Goal: Task Accomplishment & Management: Use online tool/utility

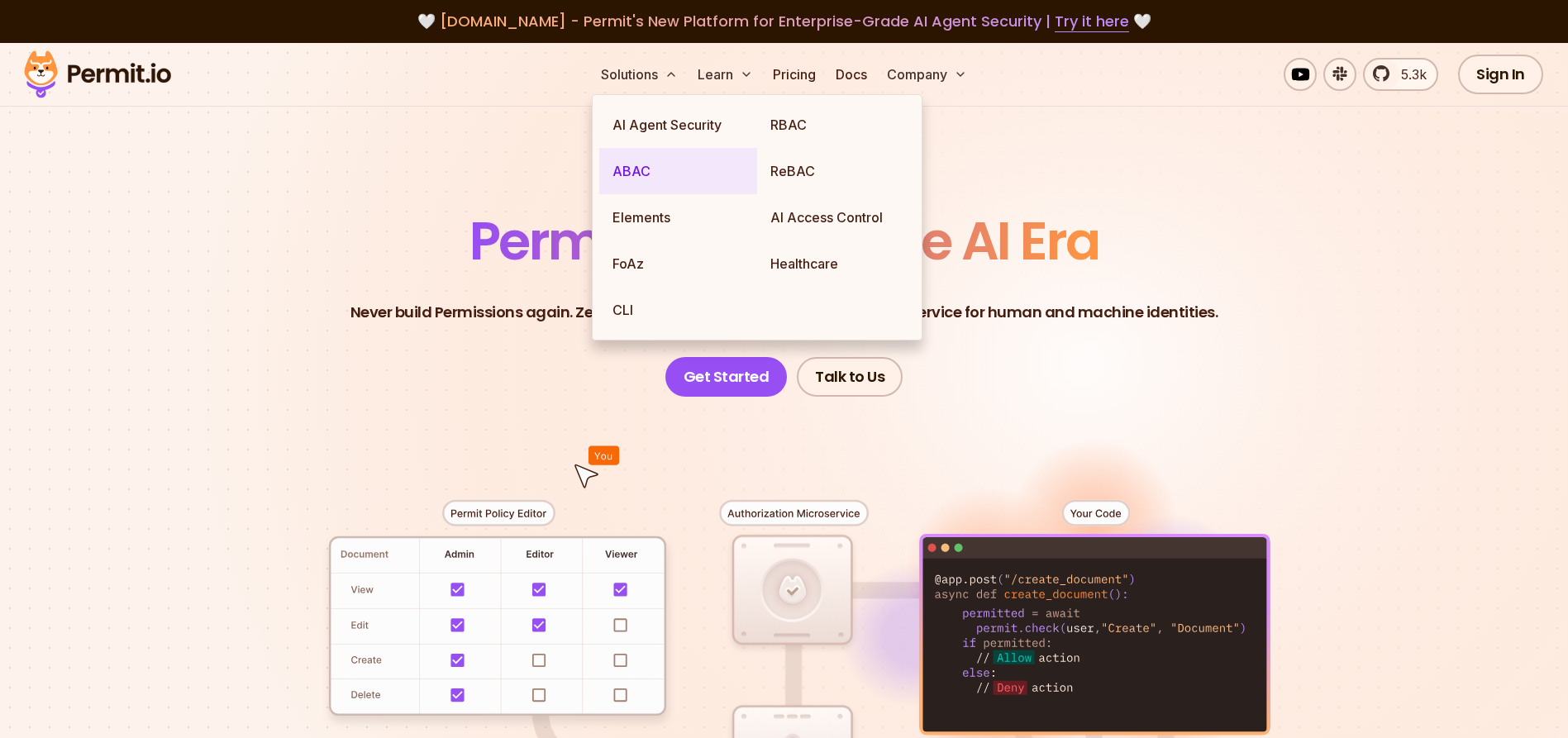
click at [627, 169] on link "ABAC" at bounding box center [678, 171] width 157 height 46
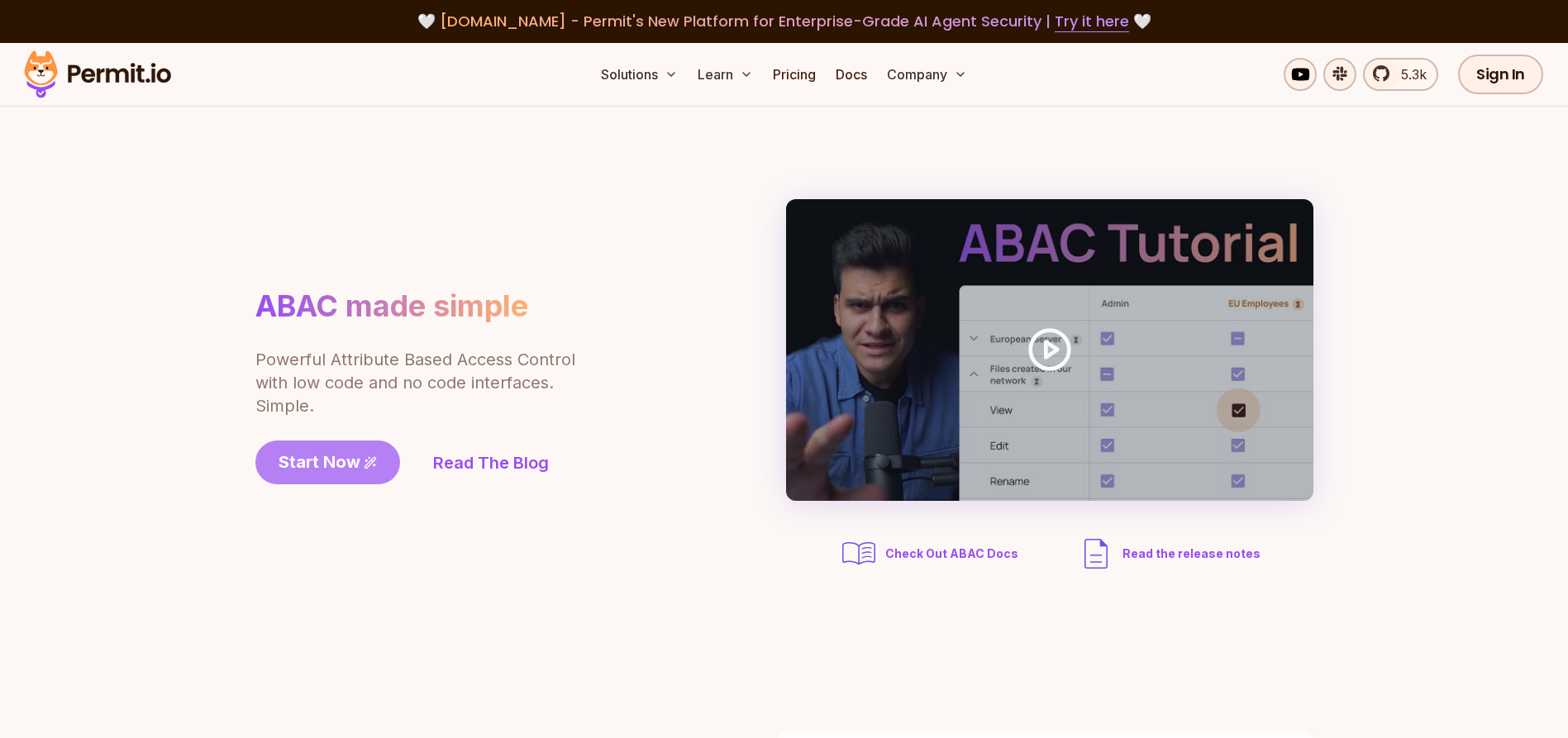
click at [345, 459] on span "Start Now" at bounding box center [320, 462] width 82 height 23
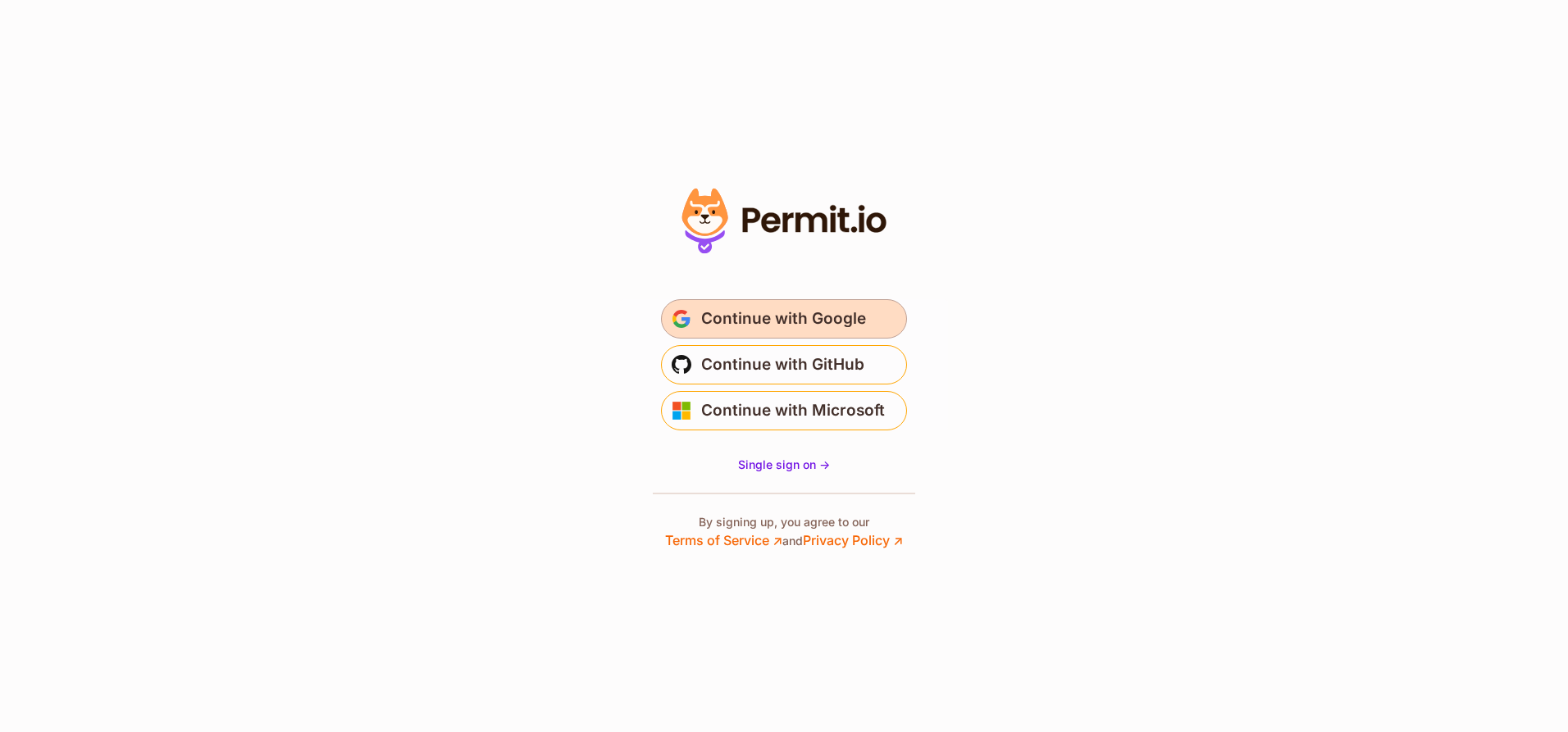
click at [794, 324] on span "Continue with Google" at bounding box center [783, 319] width 165 height 26
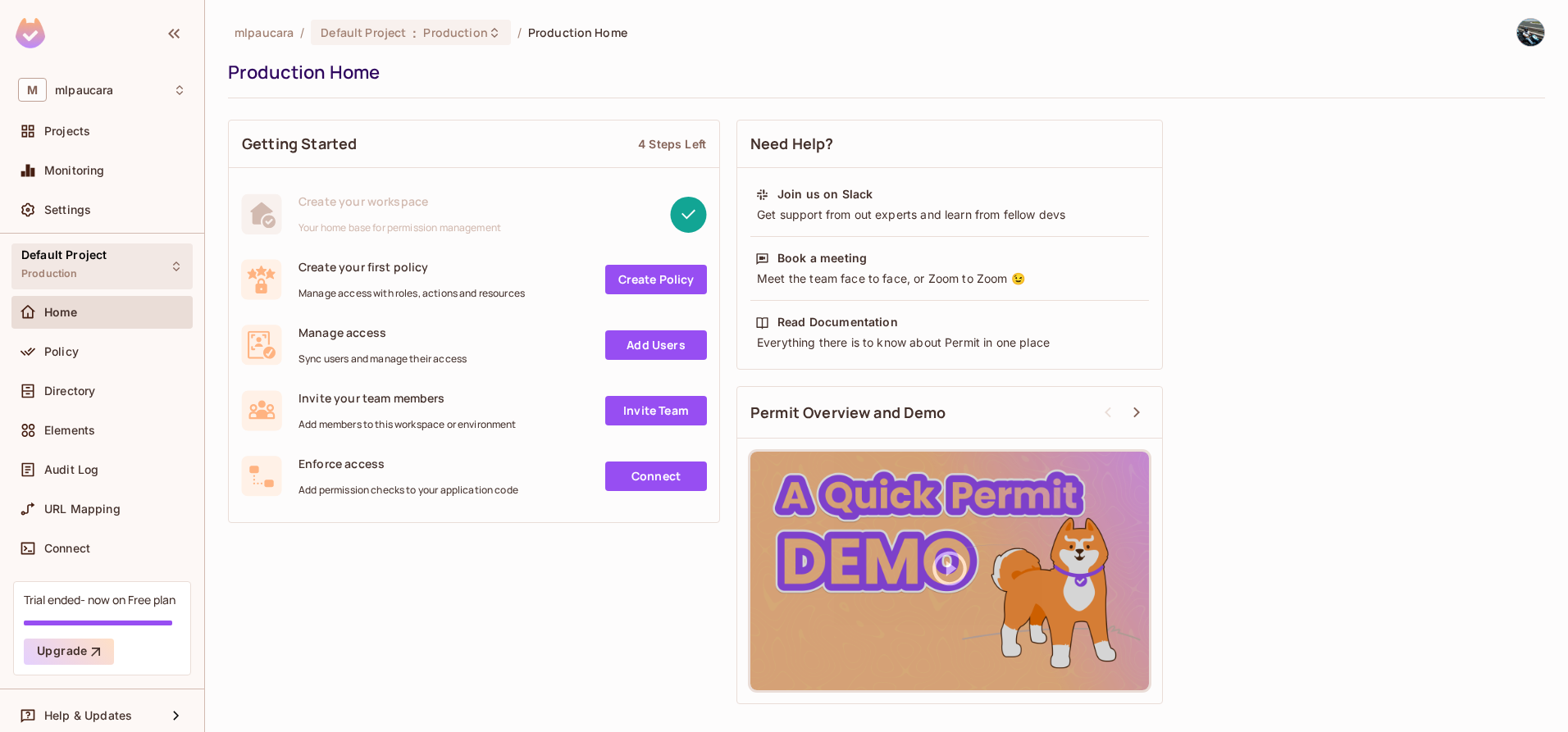
click at [173, 268] on icon at bounding box center [176, 266] width 7 height 9
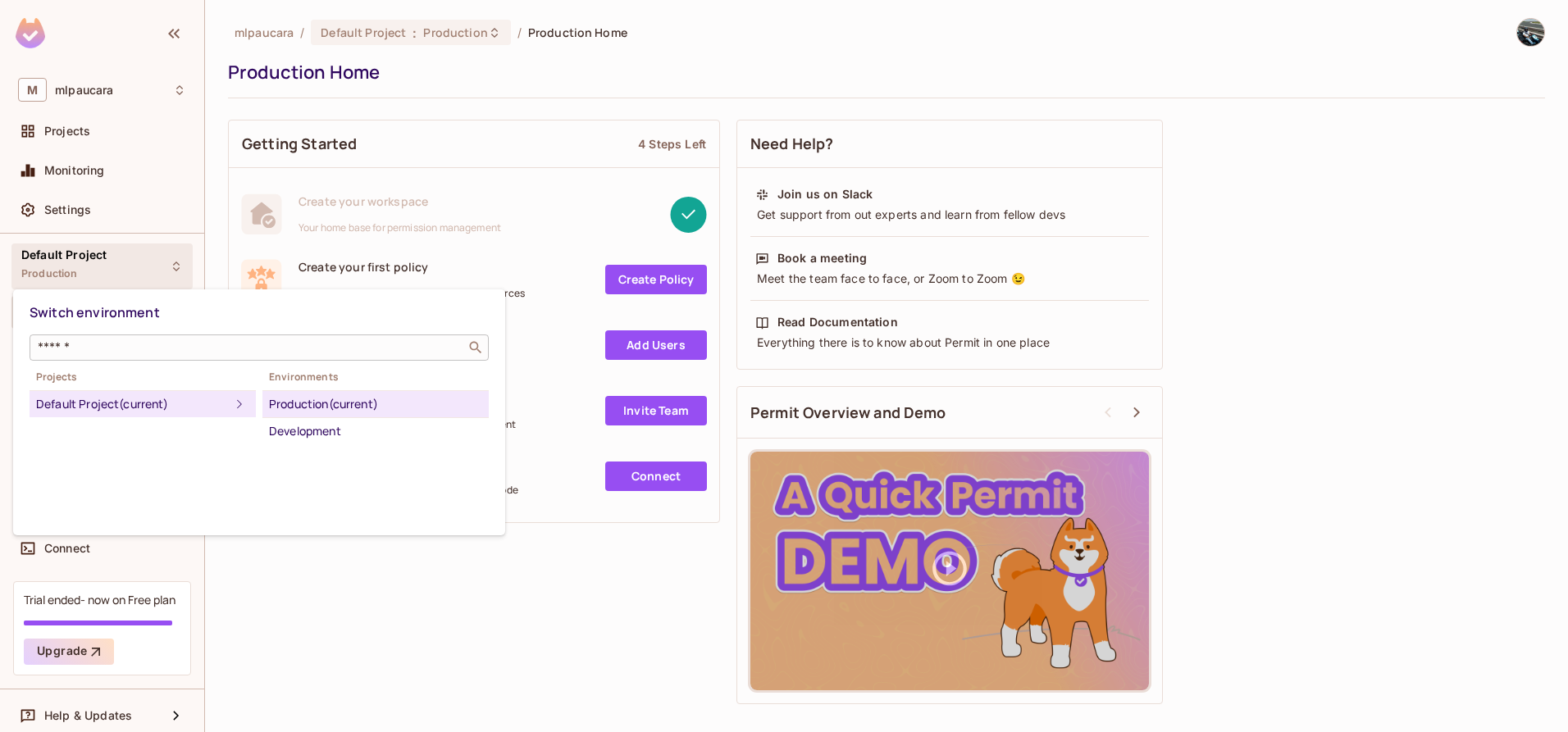
click at [143, 356] on div "​" at bounding box center [259, 348] width 459 height 26
click at [143, 406] on div "Default Project (current)" at bounding box center [133, 404] width 194 height 20
click at [320, 398] on div "Production (current)" at bounding box center [376, 404] width 214 height 20
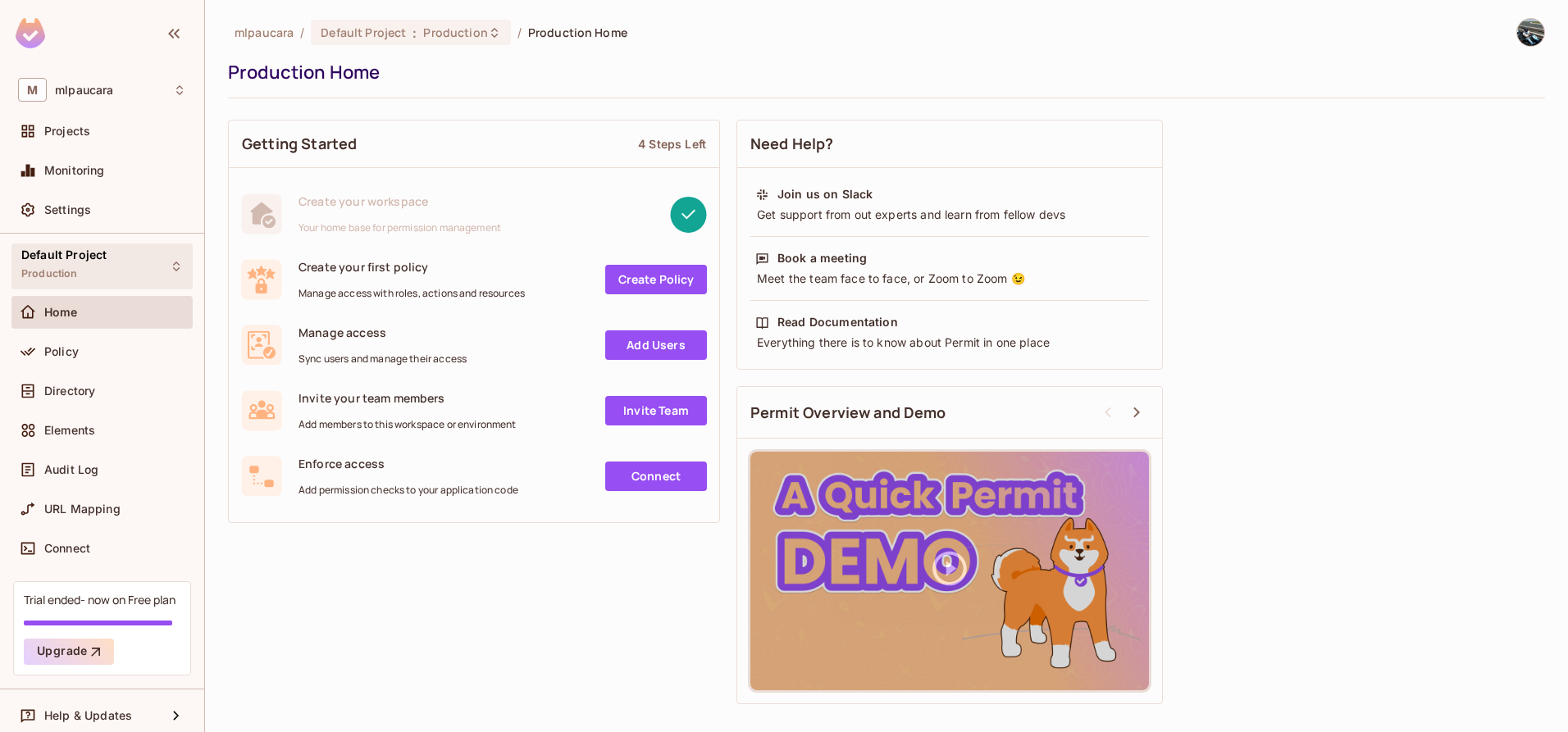
click at [114, 264] on div "Default Project Production" at bounding box center [102, 266] width 182 height 45
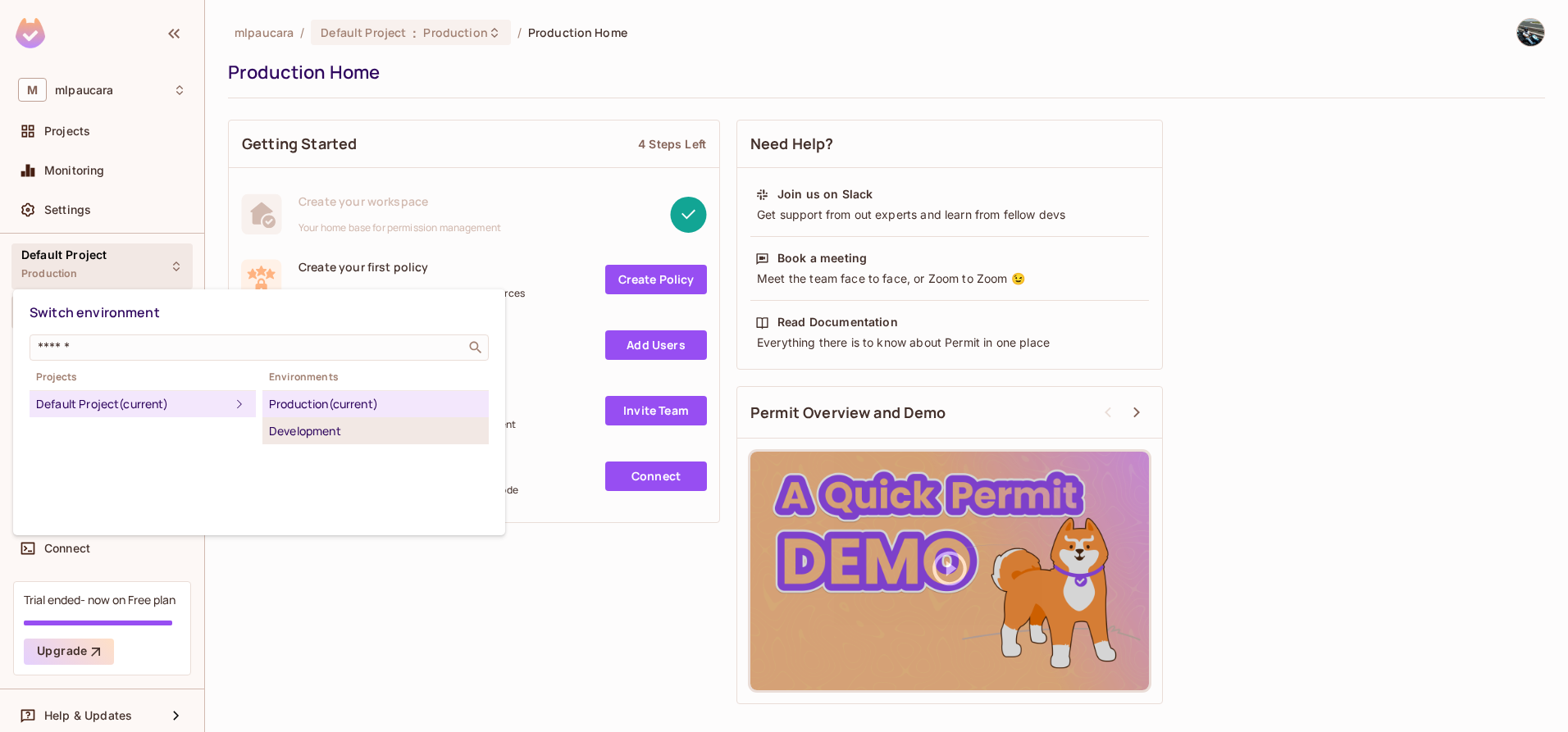
click at [322, 430] on div "Development" at bounding box center [376, 431] width 214 height 20
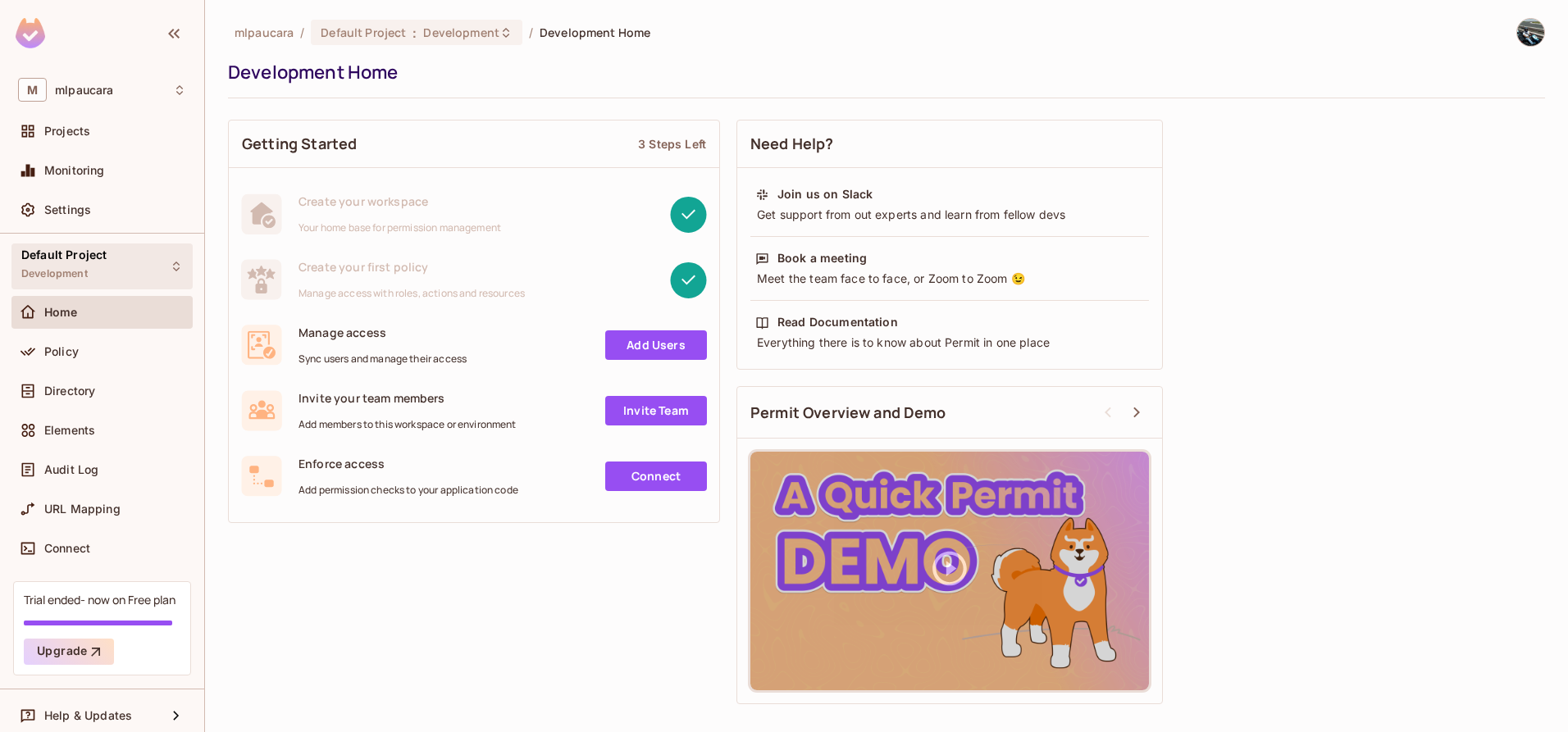
click at [155, 275] on div "Default Project Development" at bounding box center [102, 266] width 182 height 45
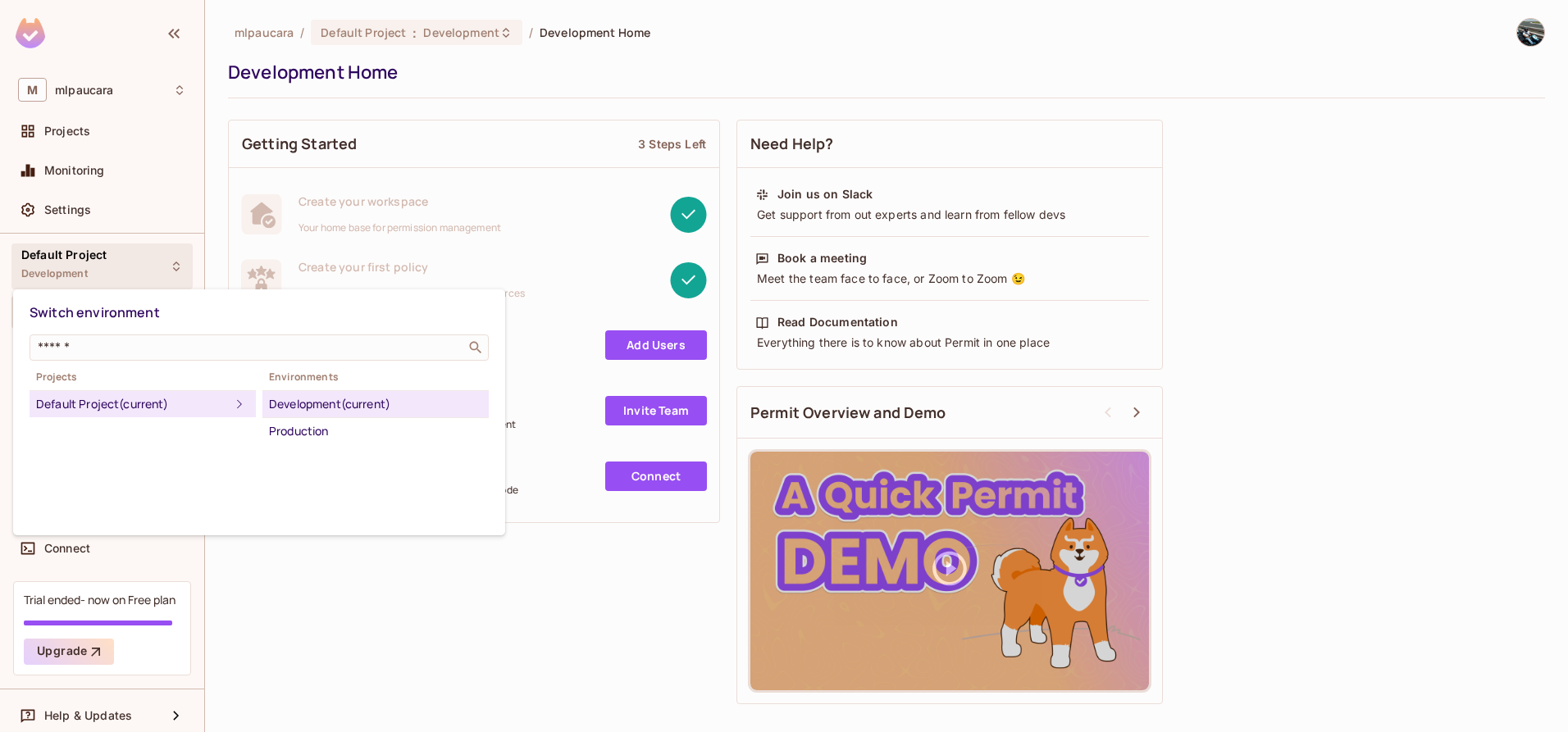
click at [1204, 316] on div at bounding box center [784, 366] width 1568 height 732
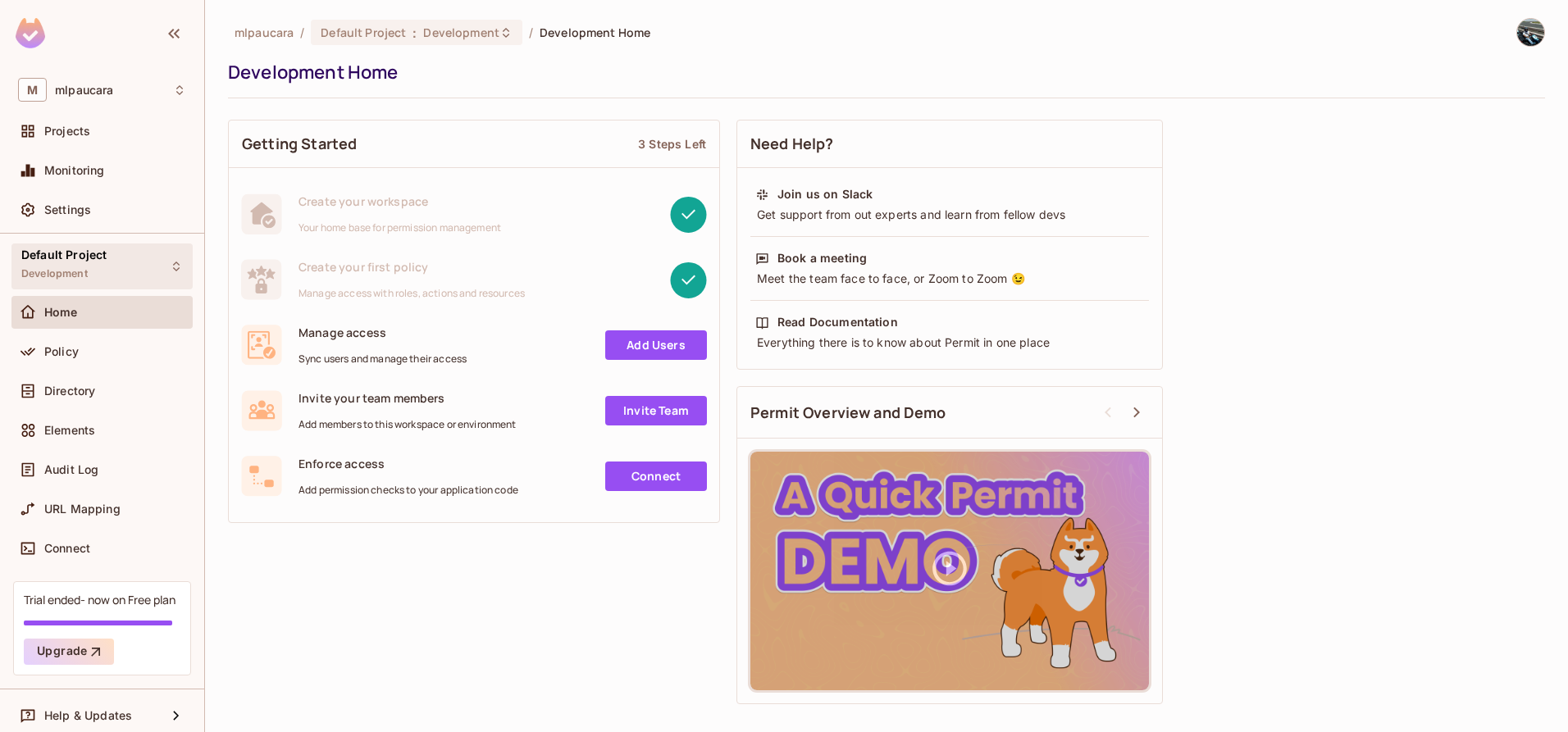
click at [153, 271] on div "Default Project Development" at bounding box center [102, 266] width 182 height 45
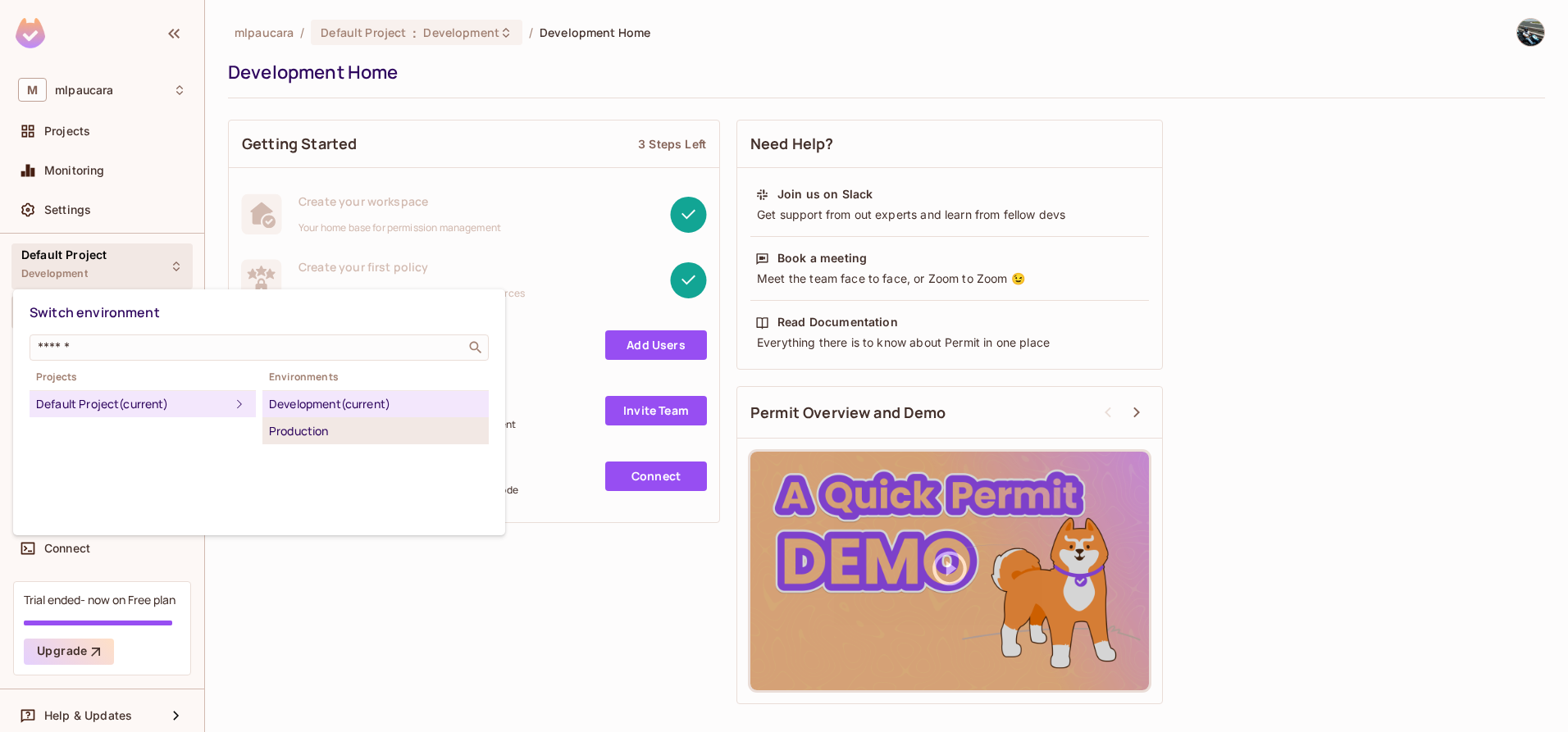
click at [306, 422] on div "Production" at bounding box center [376, 431] width 214 height 20
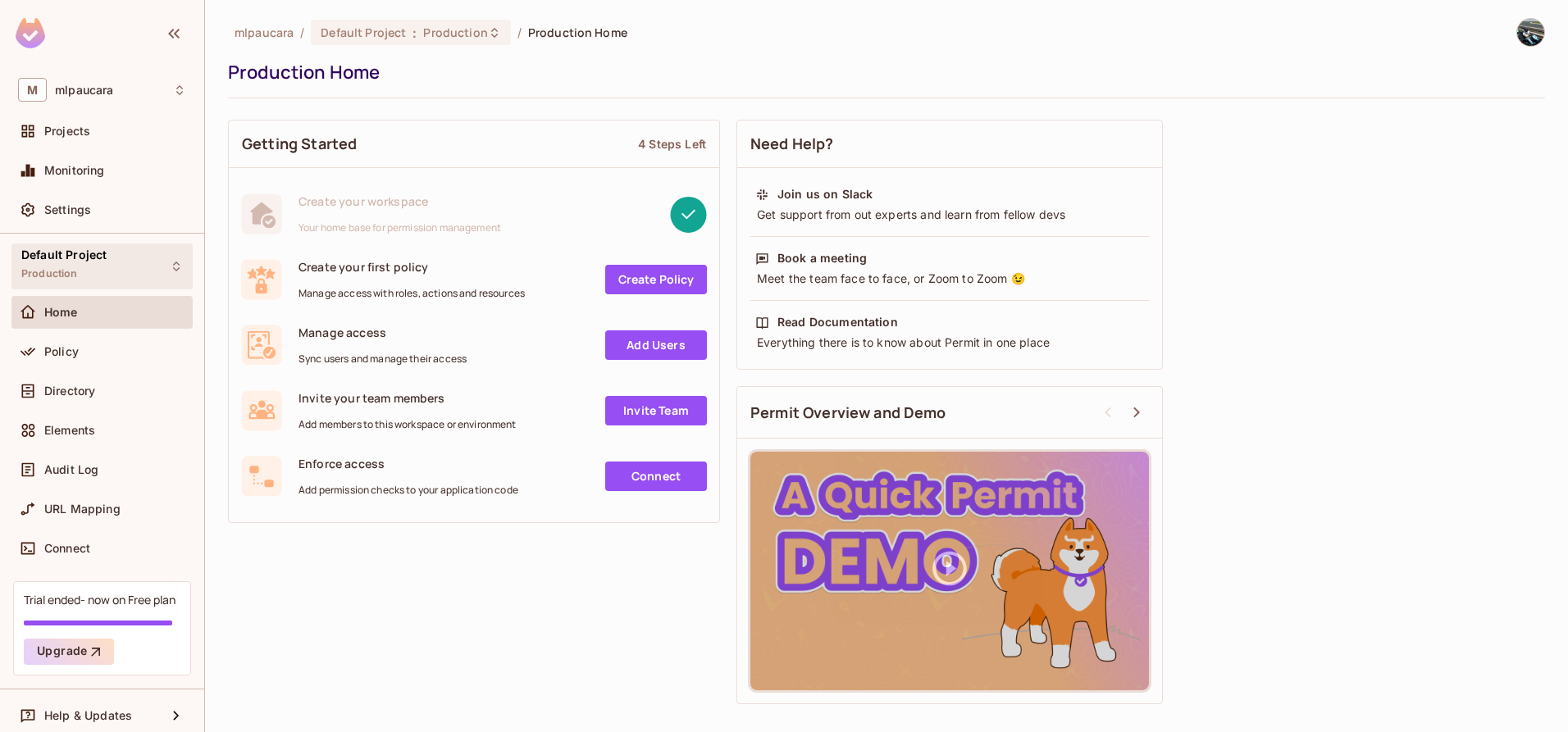
click at [140, 267] on div "Default Project Production" at bounding box center [102, 266] width 182 height 45
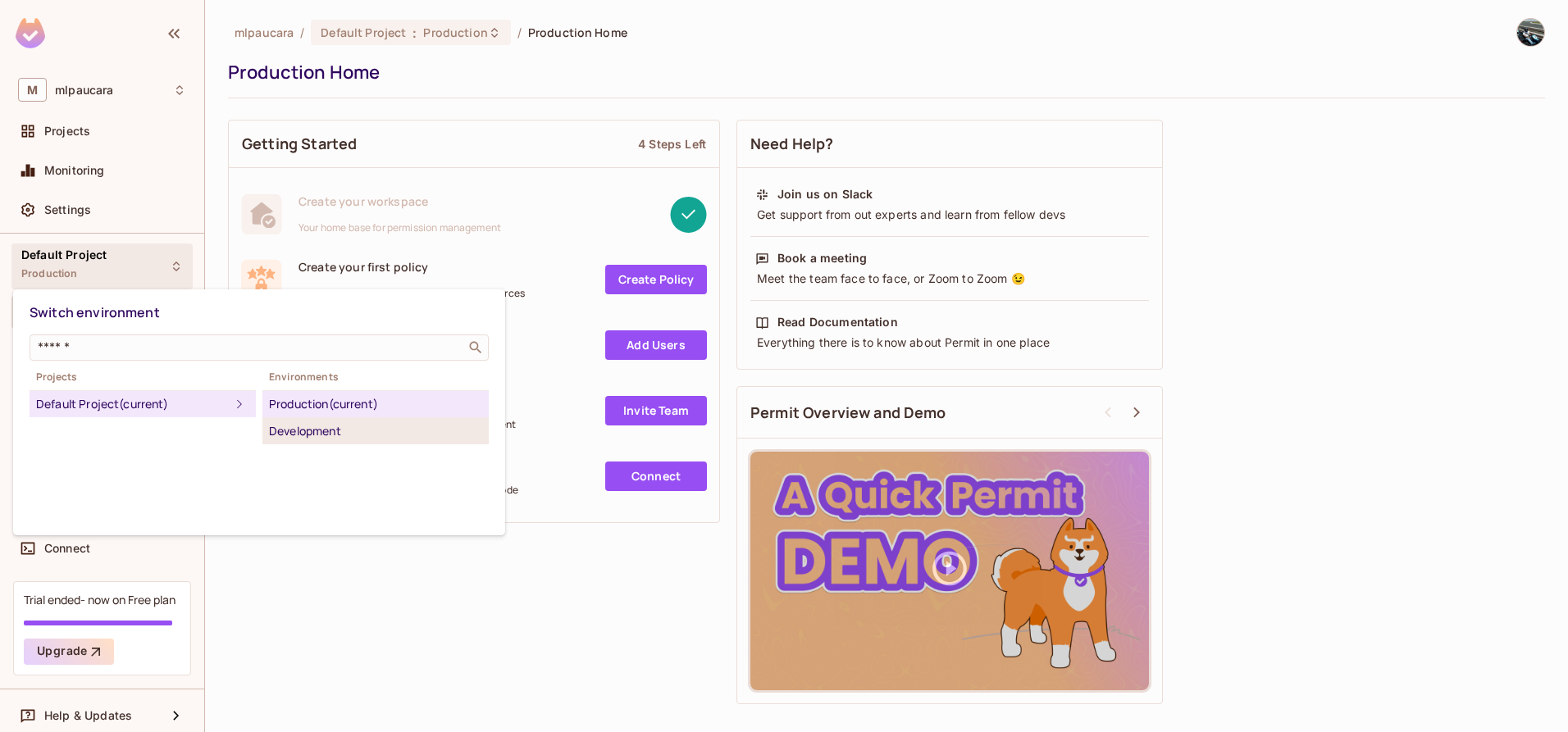
click at [309, 429] on div "Development" at bounding box center [376, 431] width 214 height 20
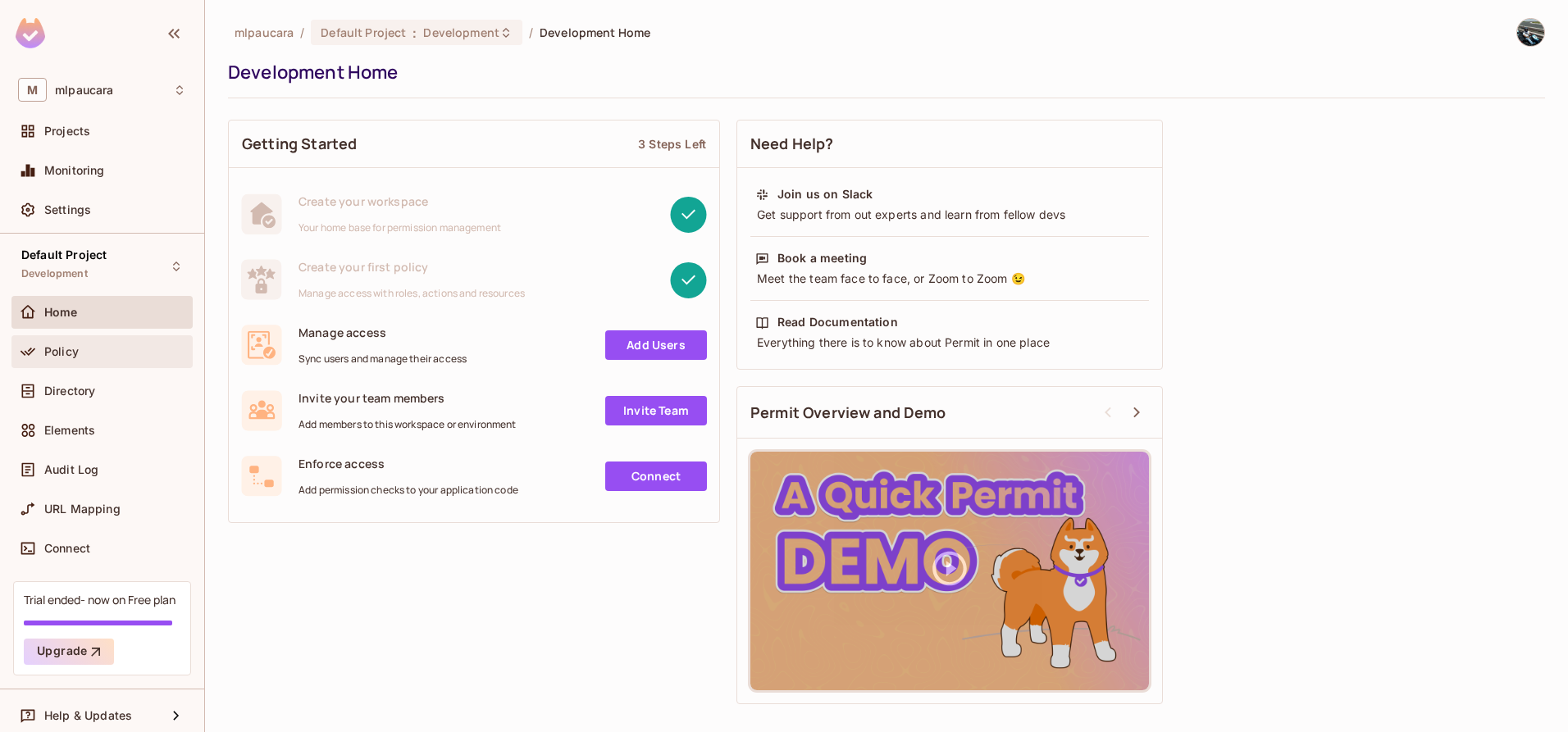
click at [84, 345] on div "Policy" at bounding box center [115, 352] width 142 height 13
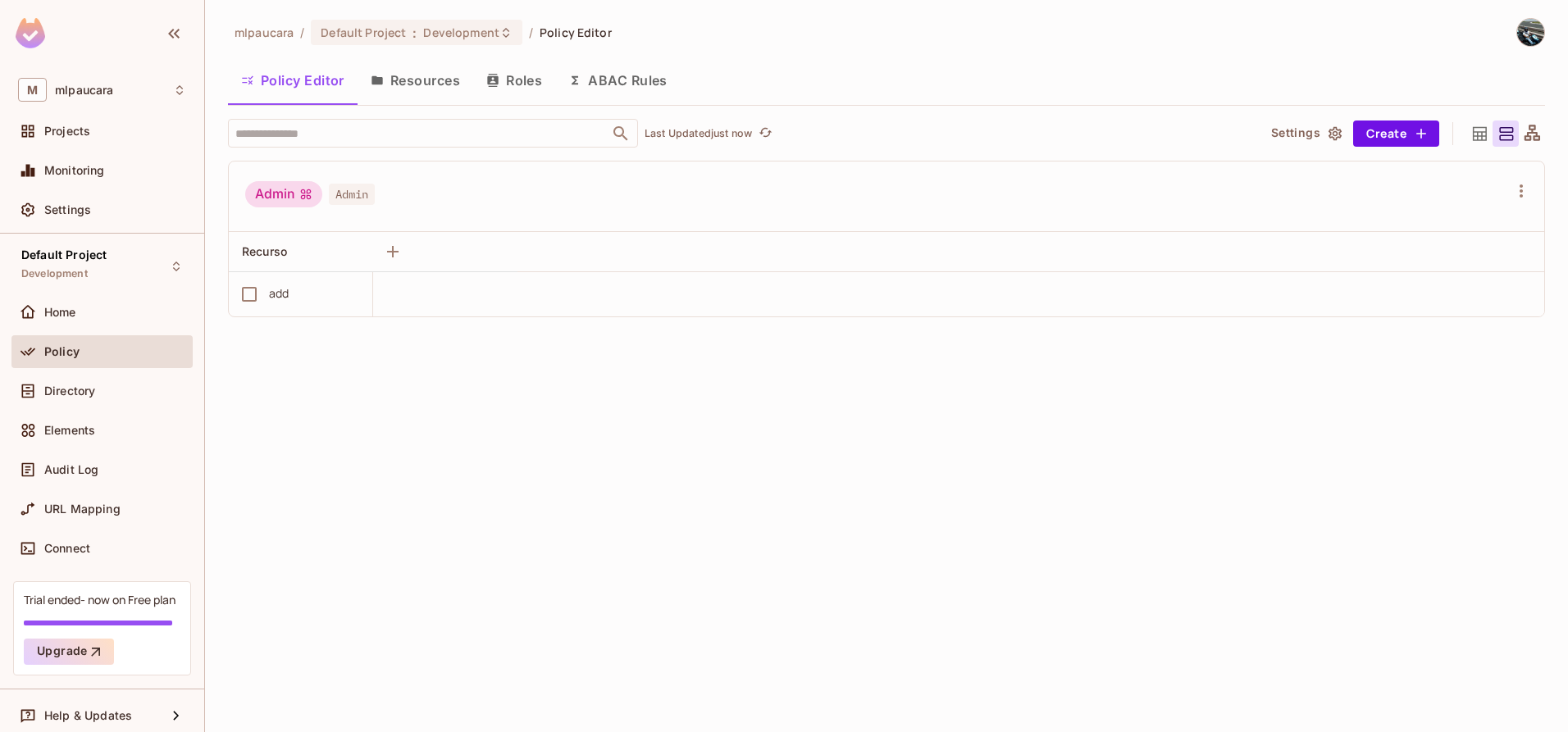
click at [395, 89] on button "Resources" at bounding box center [415, 81] width 116 height 41
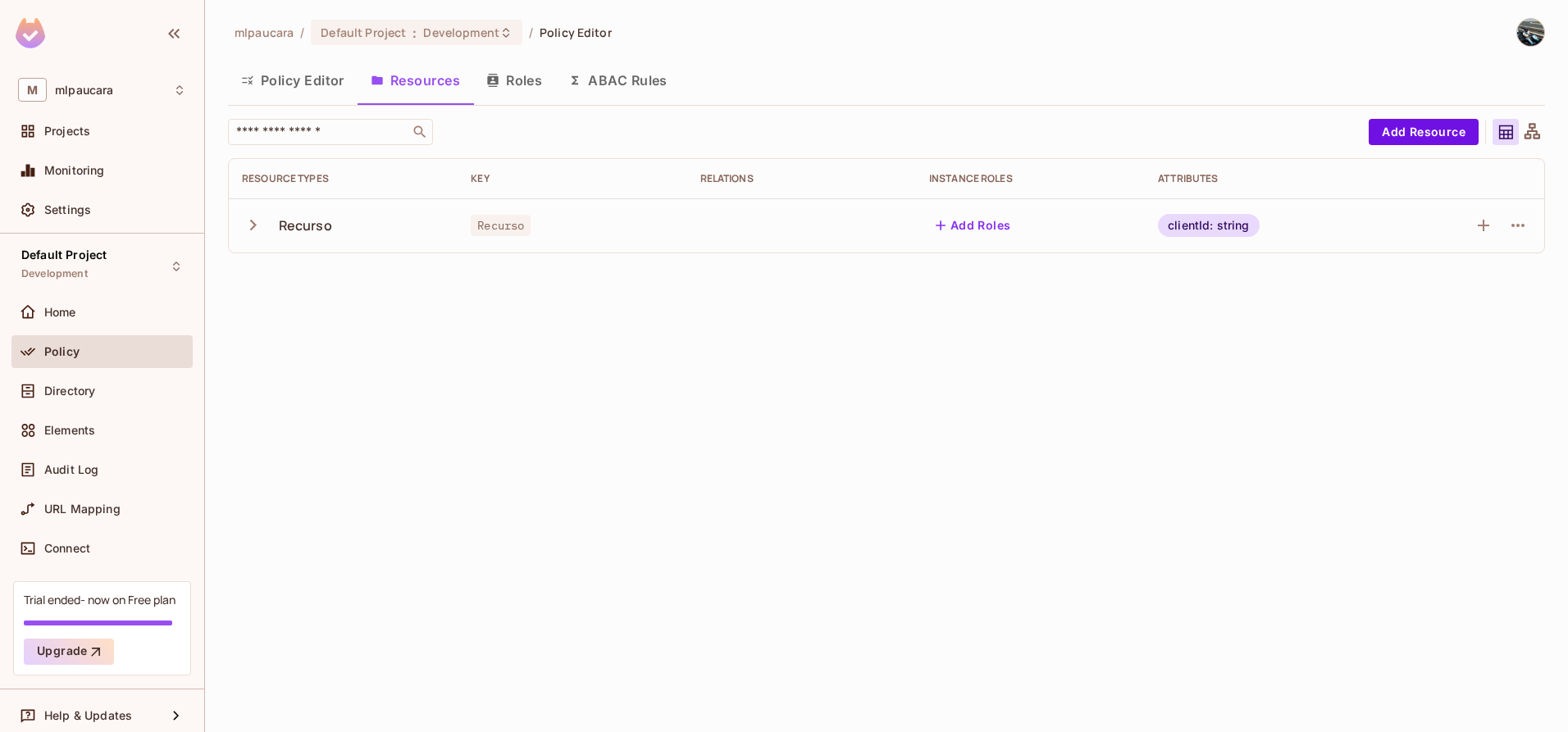
click at [252, 220] on icon "button" at bounding box center [253, 225] width 23 height 23
click at [485, 76] on button "Roles" at bounding box center [514, 81] width 82 height 41
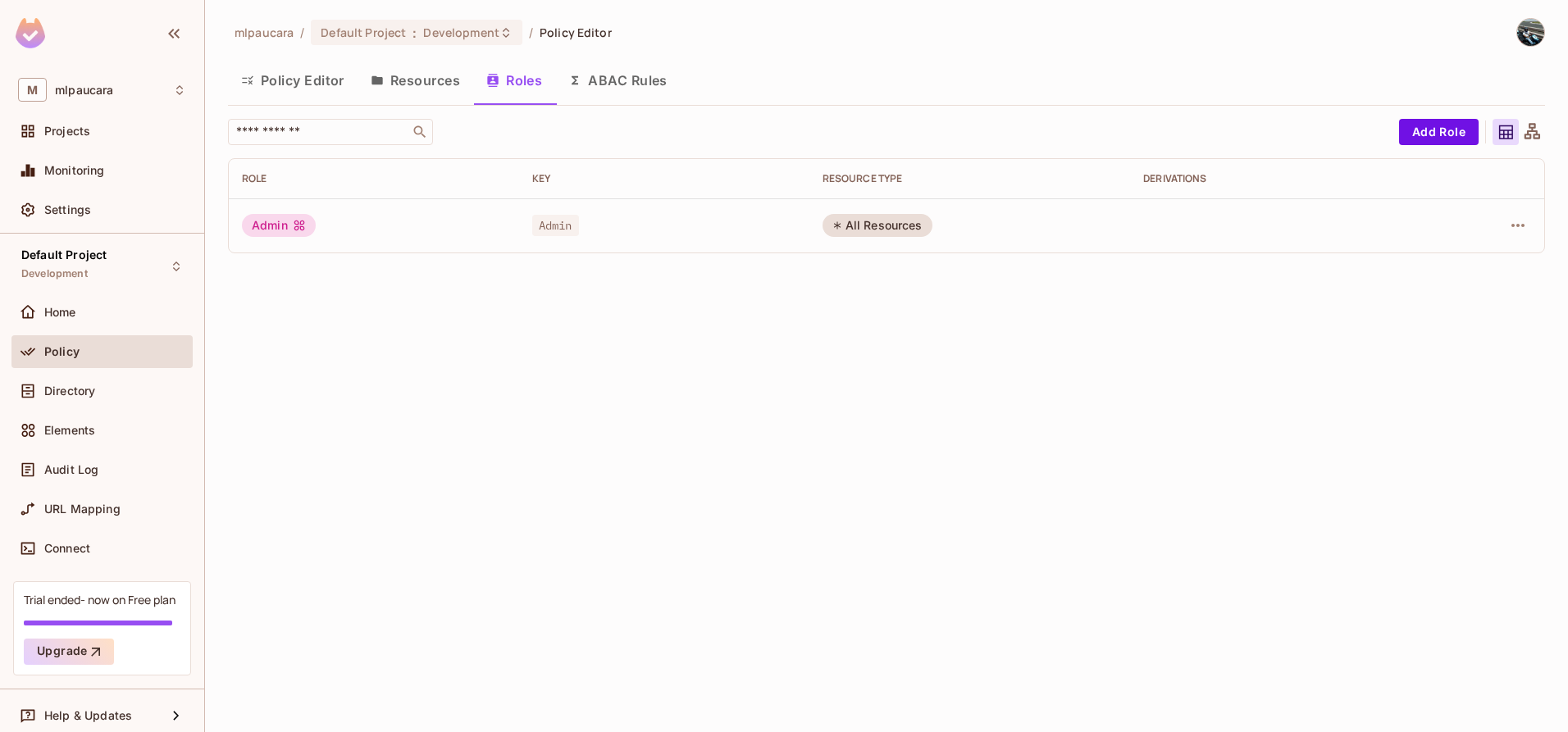
click at [588, 81] on button "ABAC Rules" at bounding box center [617, 81] width 125 height 41
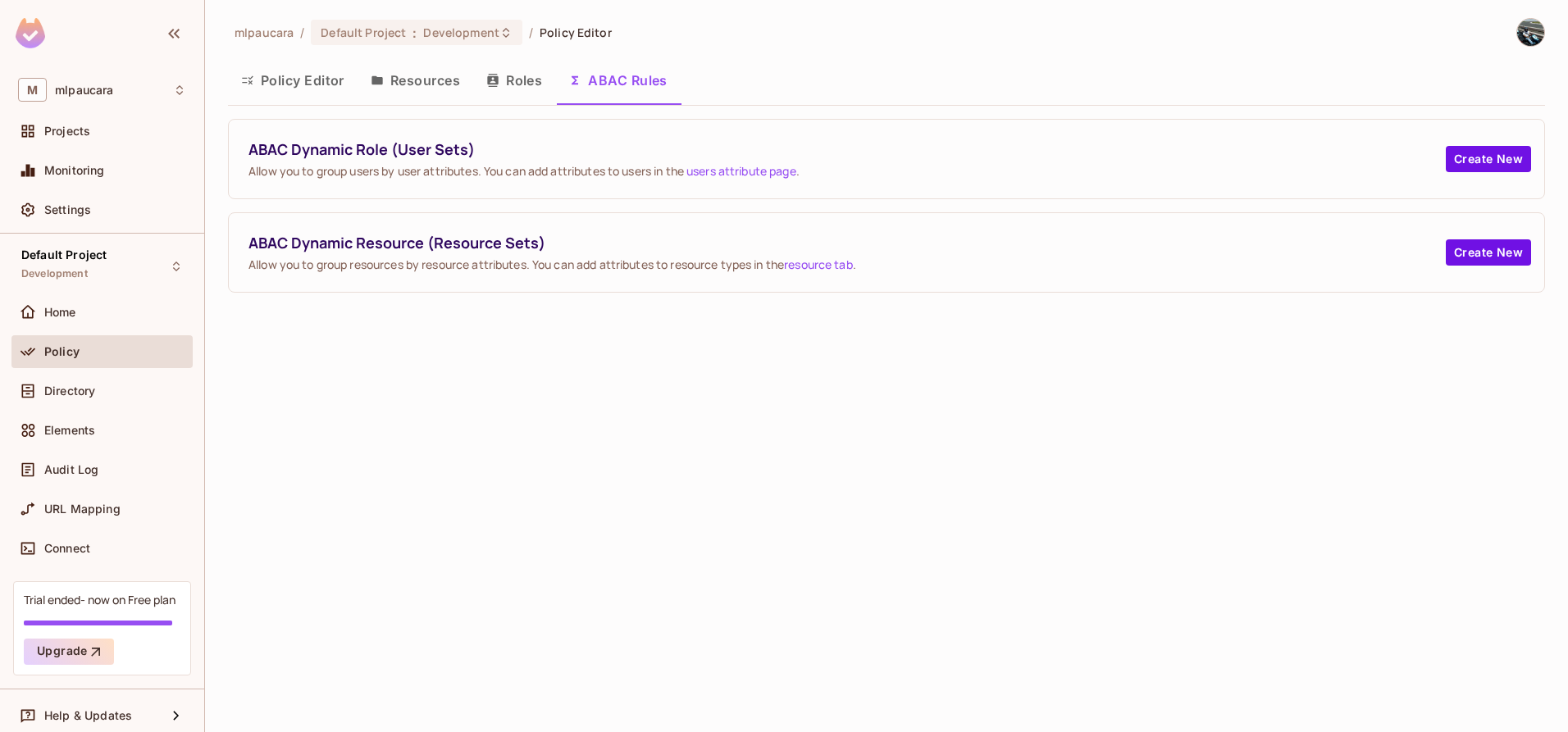
click at [338, 89] on button "Policy Editor" at bounding box center [293, 81] width 130 height 41
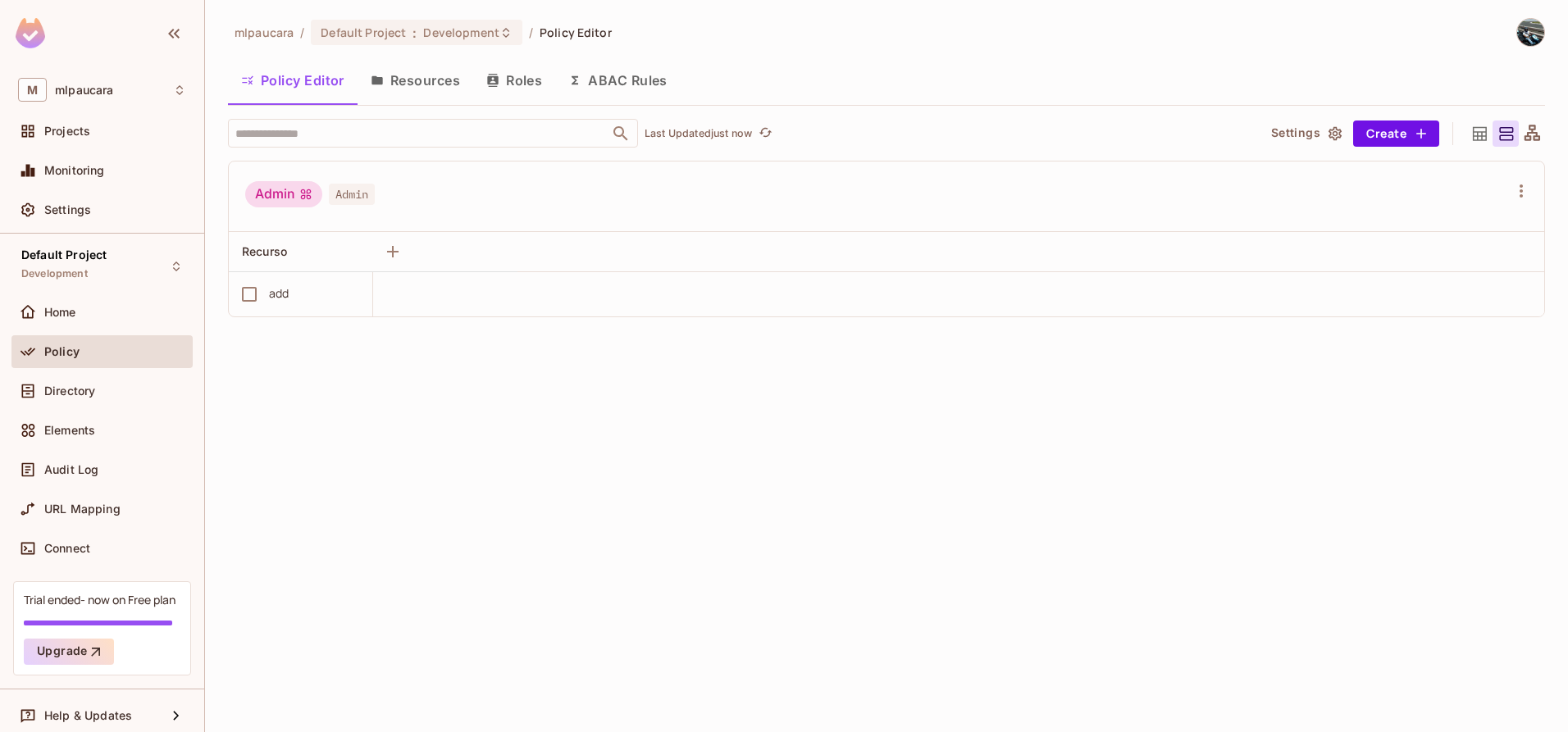
click at [400, 88] on button "Resources" at bounding box center [415, 81] width 116 height 41
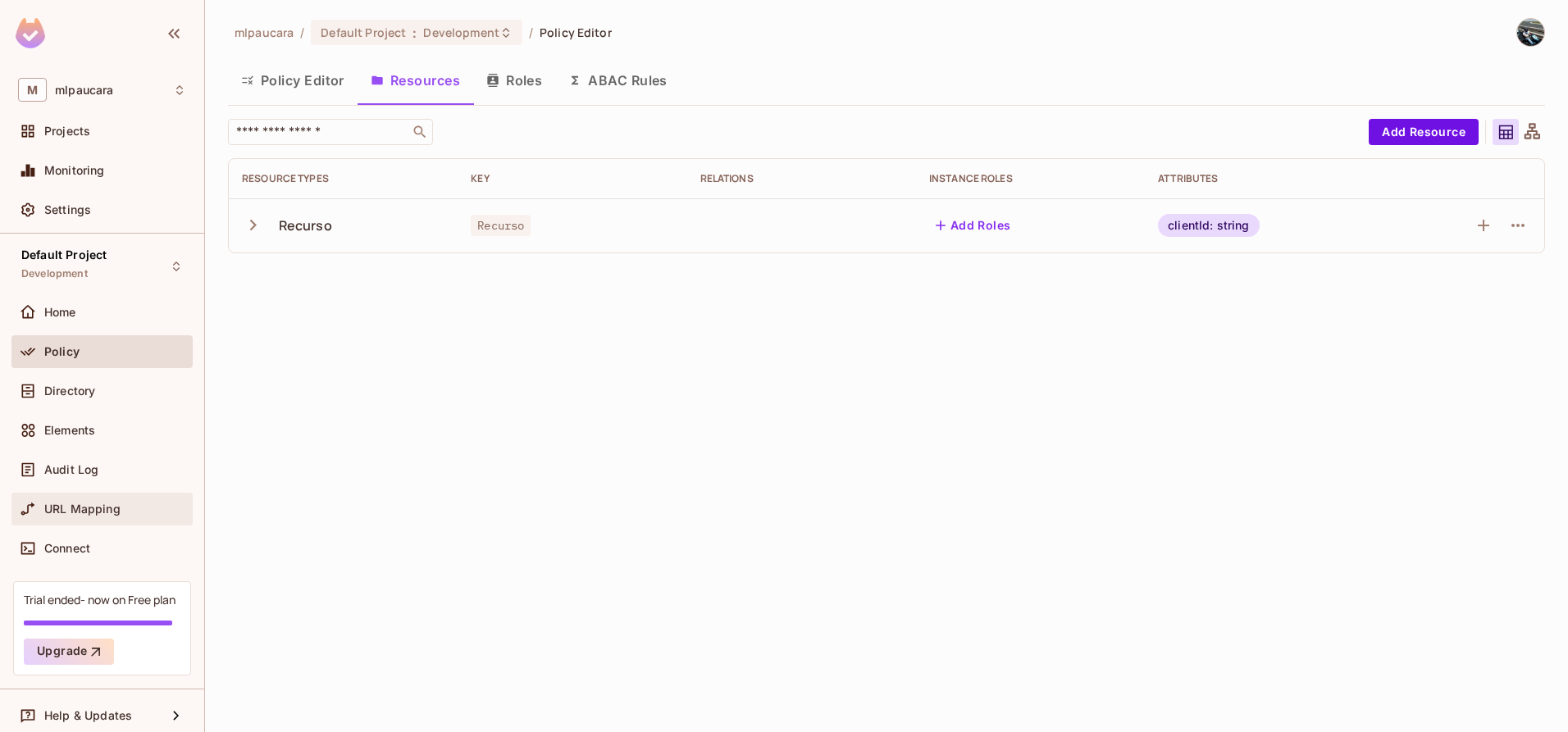
click at [92, 506] on span "URL Mapping" at bounding box center [82, 509] width 76 height 13
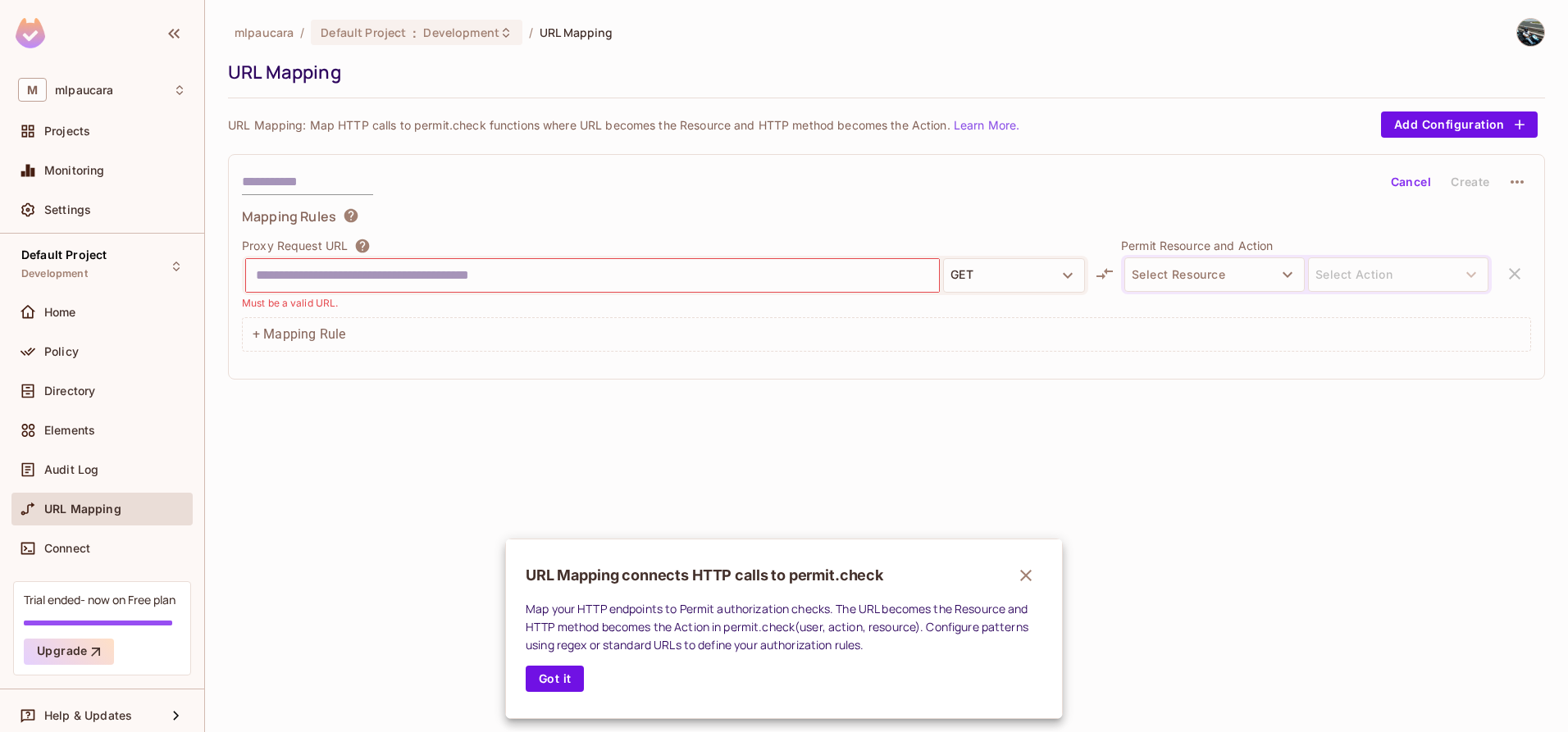
click at [1144, 267] on div at bounding box center [784, 366] width 1568 height 732
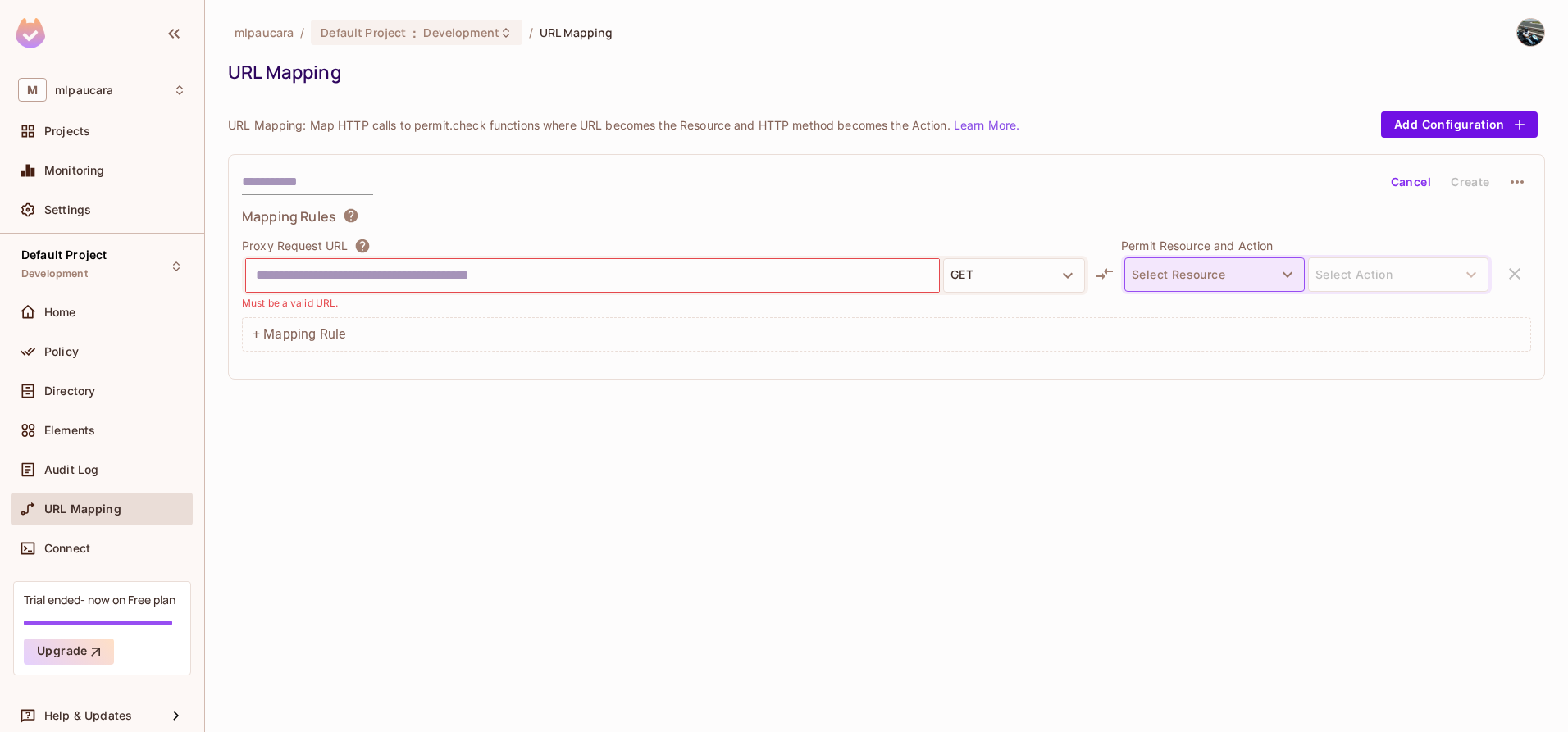
click at [1163, 274] on button "Select Resource" at bounding box center [1215, 275] width 181 height 35
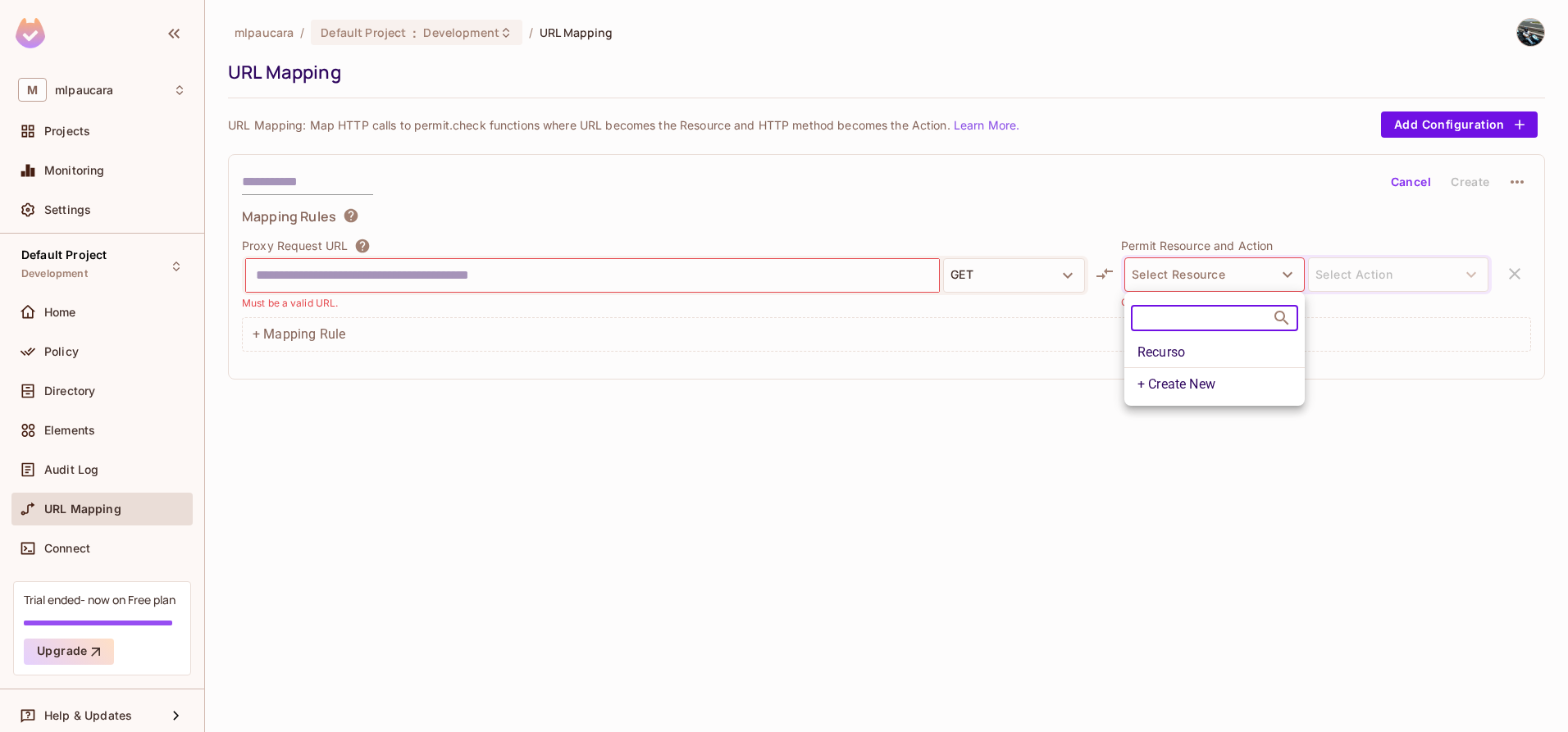
click at [1162, 357] on li "Recurso" at bounding box center [1215, 352] width 181 height 29
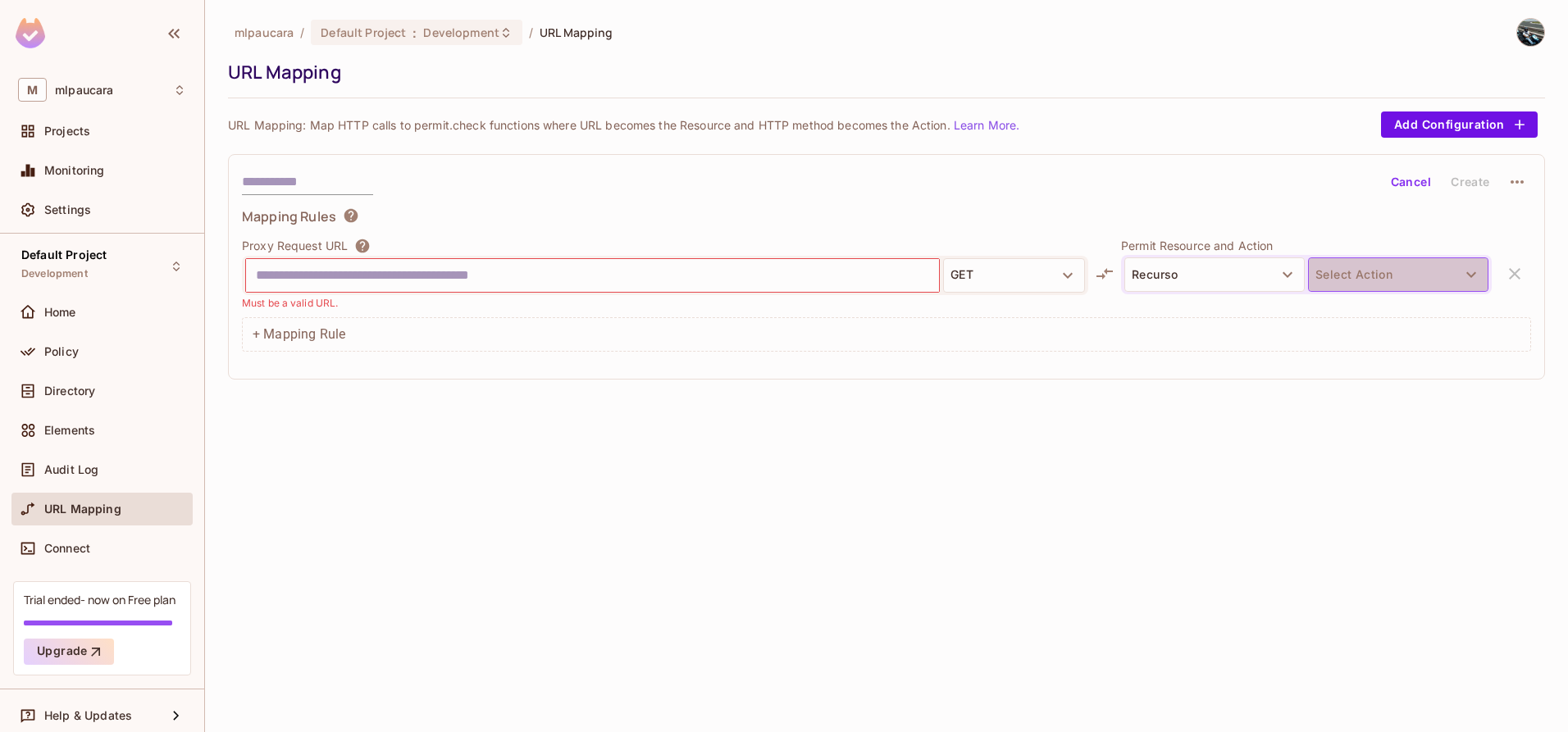
click at [1379, 278] on button "Select Action" at bounding box center [1399, 275] width 181 height 35
click at [1361, 307] on li "add" at bounding box center [1399, 312] width 181 height 29
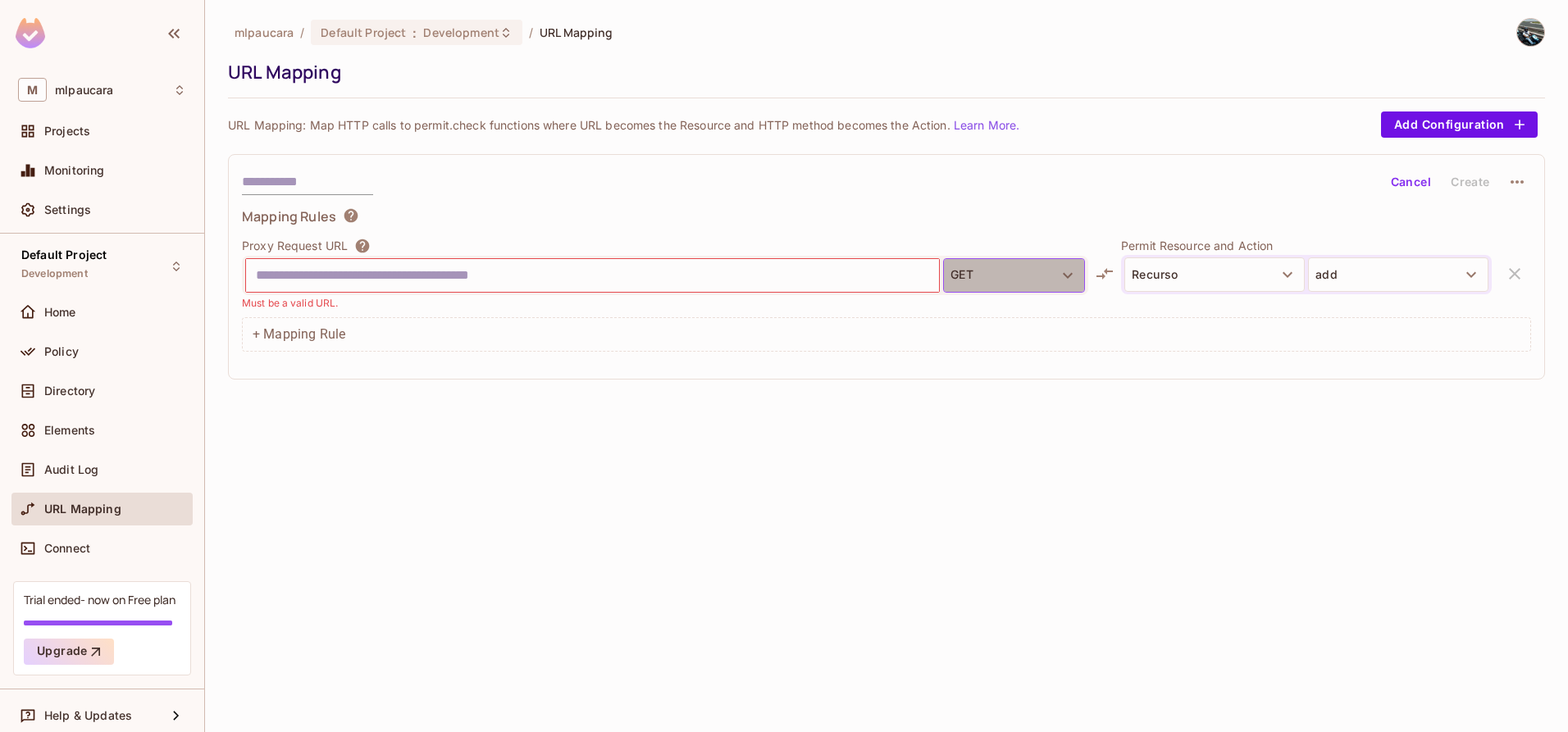
click at [966, 277] on button "GET" at bounding box center [1014, 275] width 142 height 35
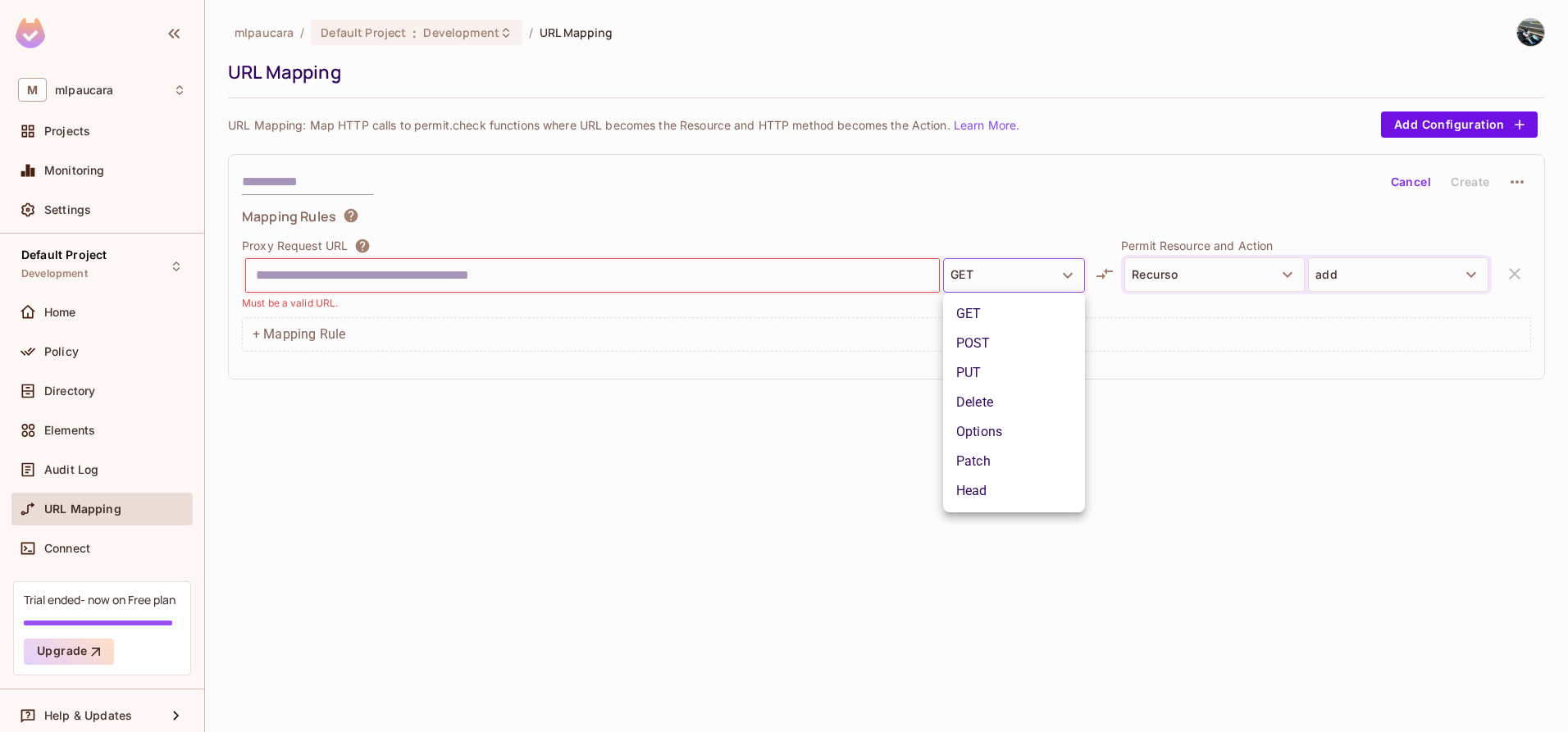
click at [54, 549] on div at bounding box center [784, 366] width 1568 height 732
click at [55, 549] on span "Connect" at bounding box center [67, 549] width 46 height 13
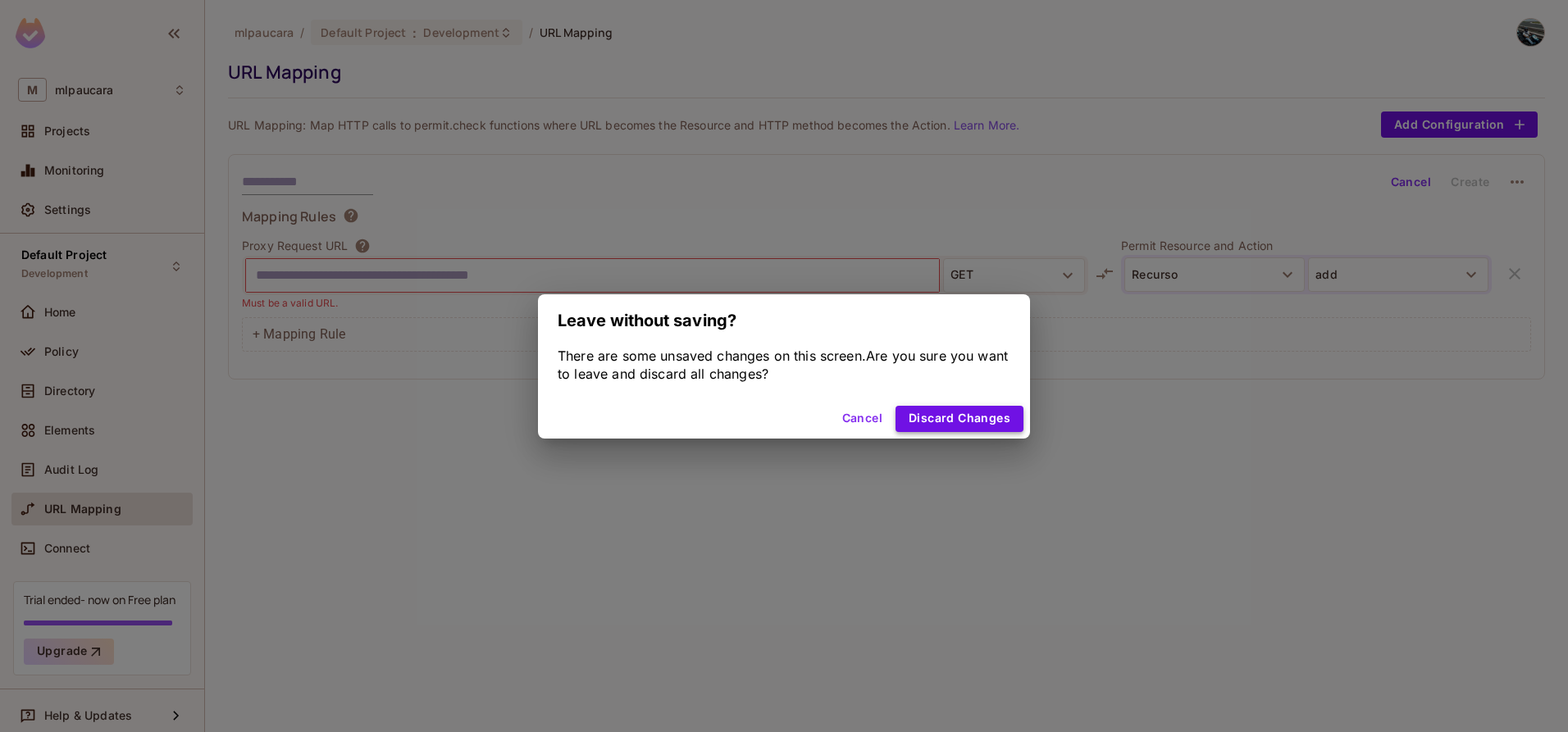
click at [920, 418] on button "Discard Changes" at bounding box center [960, 419] width 128 height 26
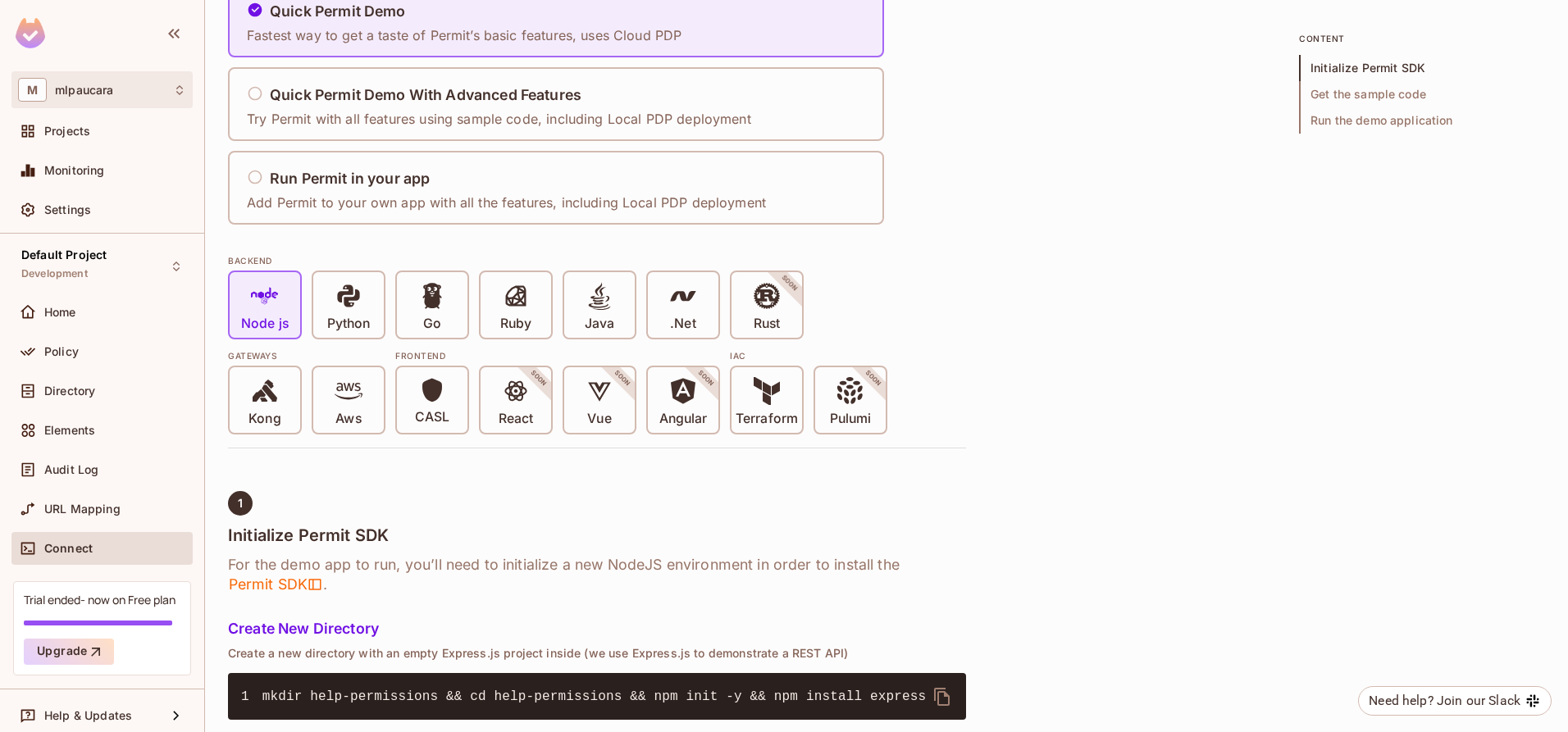
click at [156, 97] on div "M mlpaucara" at bounding box center [102, 89] width 168 height 24
click at [948, 222] on div at bounding box center [784, 366] width 1568 height 732
click at [99, 133] on div "Projects" at bounding box center [115, 131] width 142 height 13
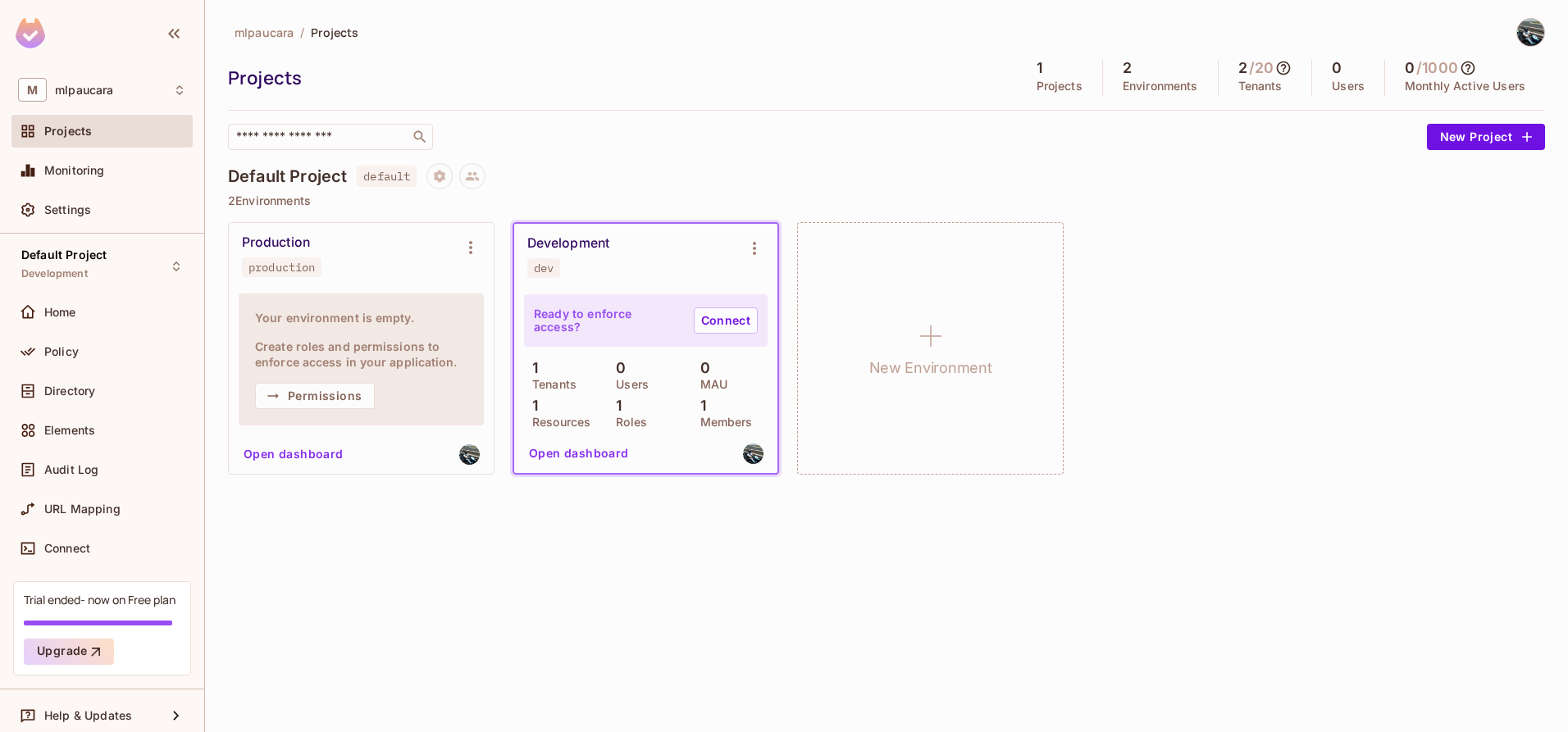
click at [546, 455] on button "Open dashboard" at bounding box center [579, 454] width 113 height 26
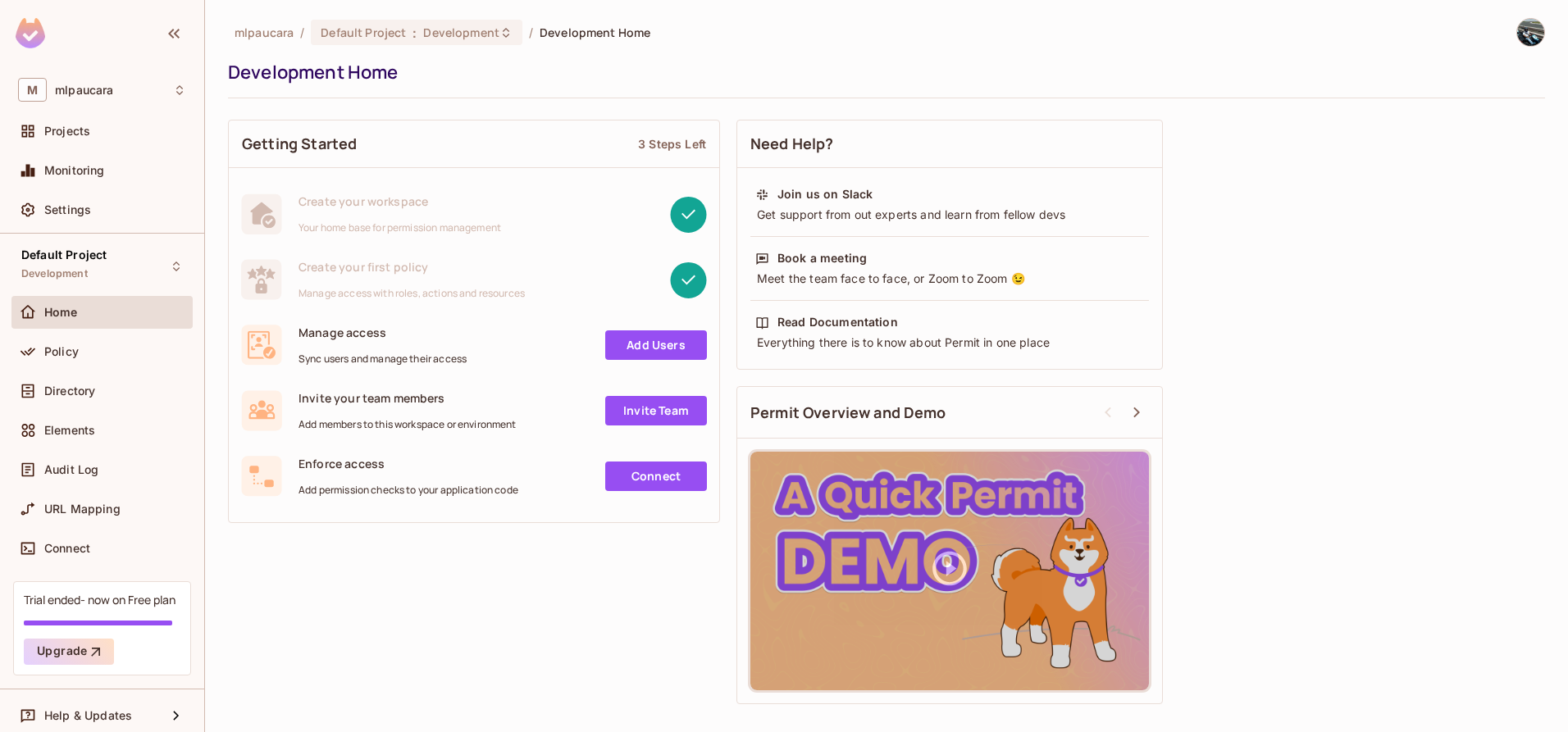
click at [125, 187] on div "Monitoring" at bounding box center [102, 174] width 182 height 40
click at [120, 182] on div "Monitoring" at bounding box center [102, 170] width 182 height 33
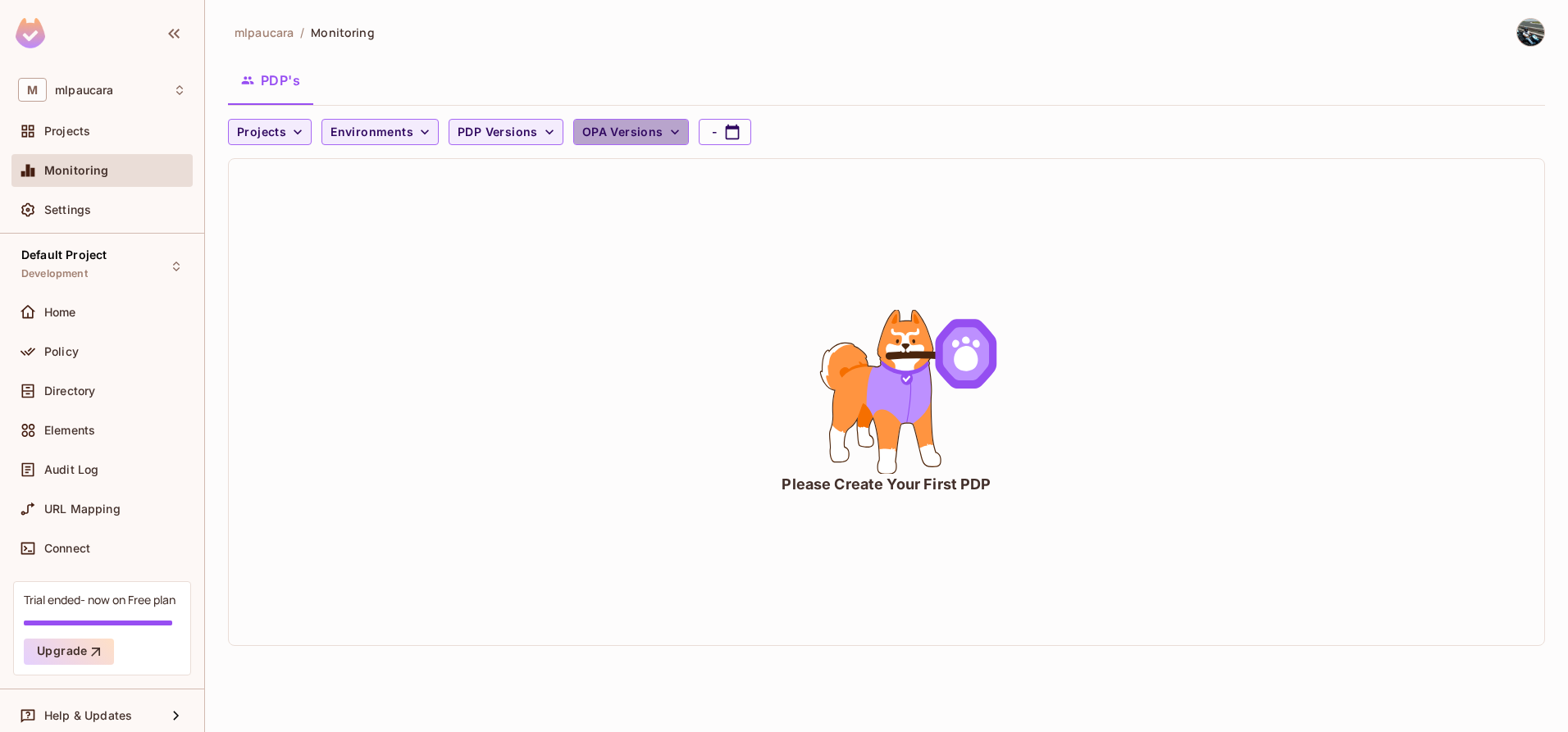
click at [646, 138] on span "OPA Versions" at bounding box center [623, 133] width 81 height 21
click at [808, 267] on div at bounding box center [784, 366] width 1568 height 732
click at [88, 140] on div "Projects" at bounding box center [102, 131] width 168 height 20
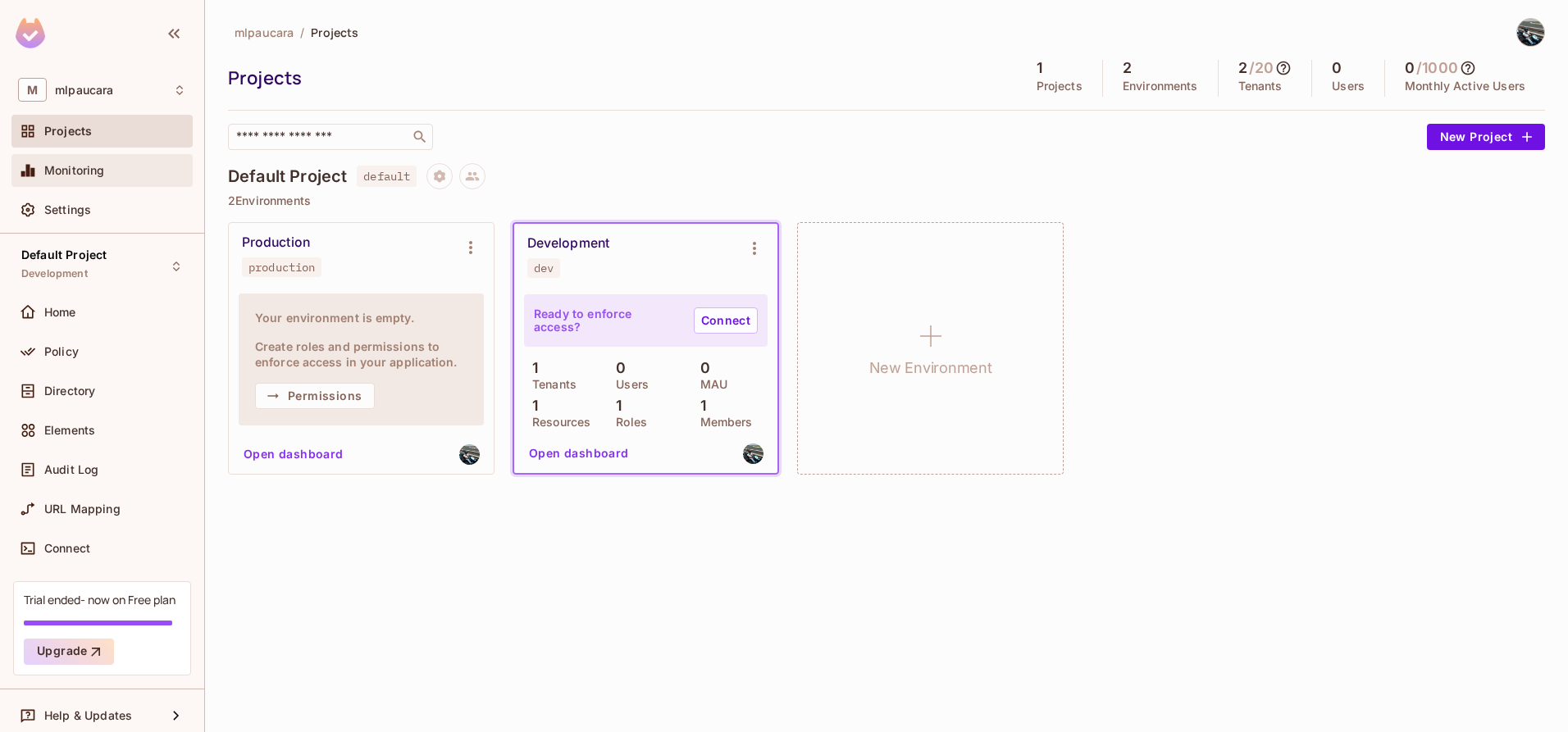
click at [86, 160] on div "Monitoring" at bounding box center [102, 170] width 182 height 33
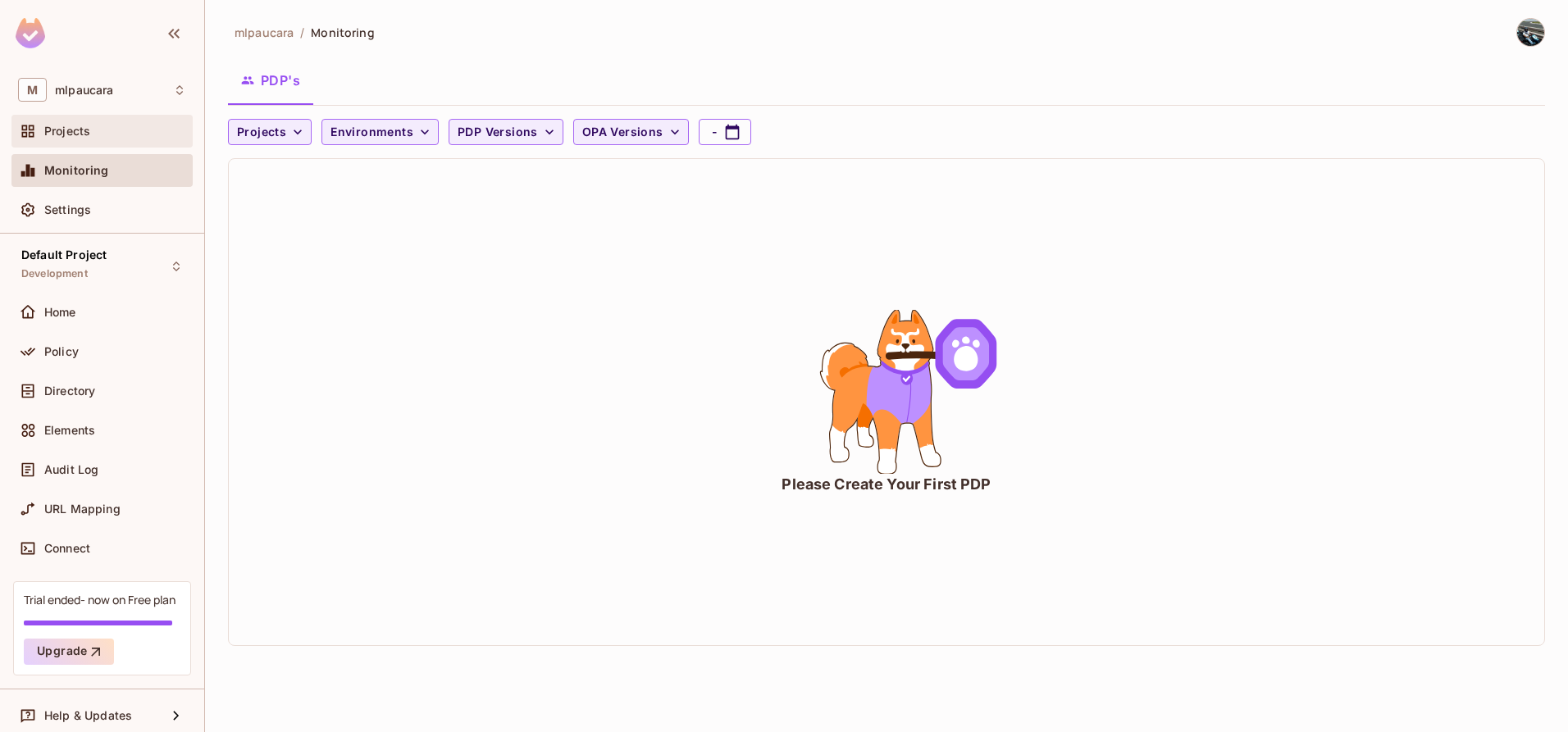
click at [87, 129] on span "Projects" at bounding box center [67, 131] width 46 height 13
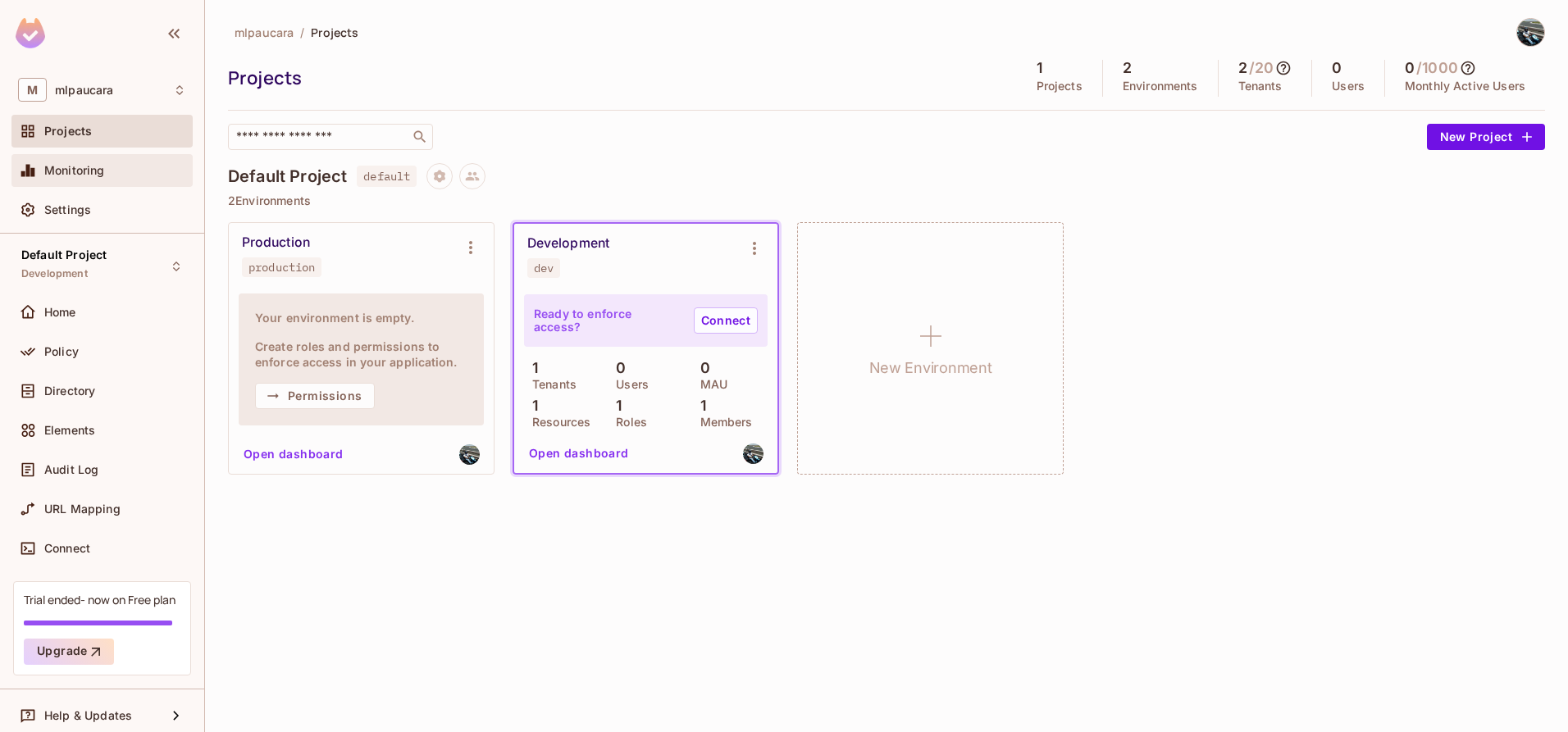
click at [85, 155] on div "Monitoring" at bounding box center [102, 170] width 182 height 33
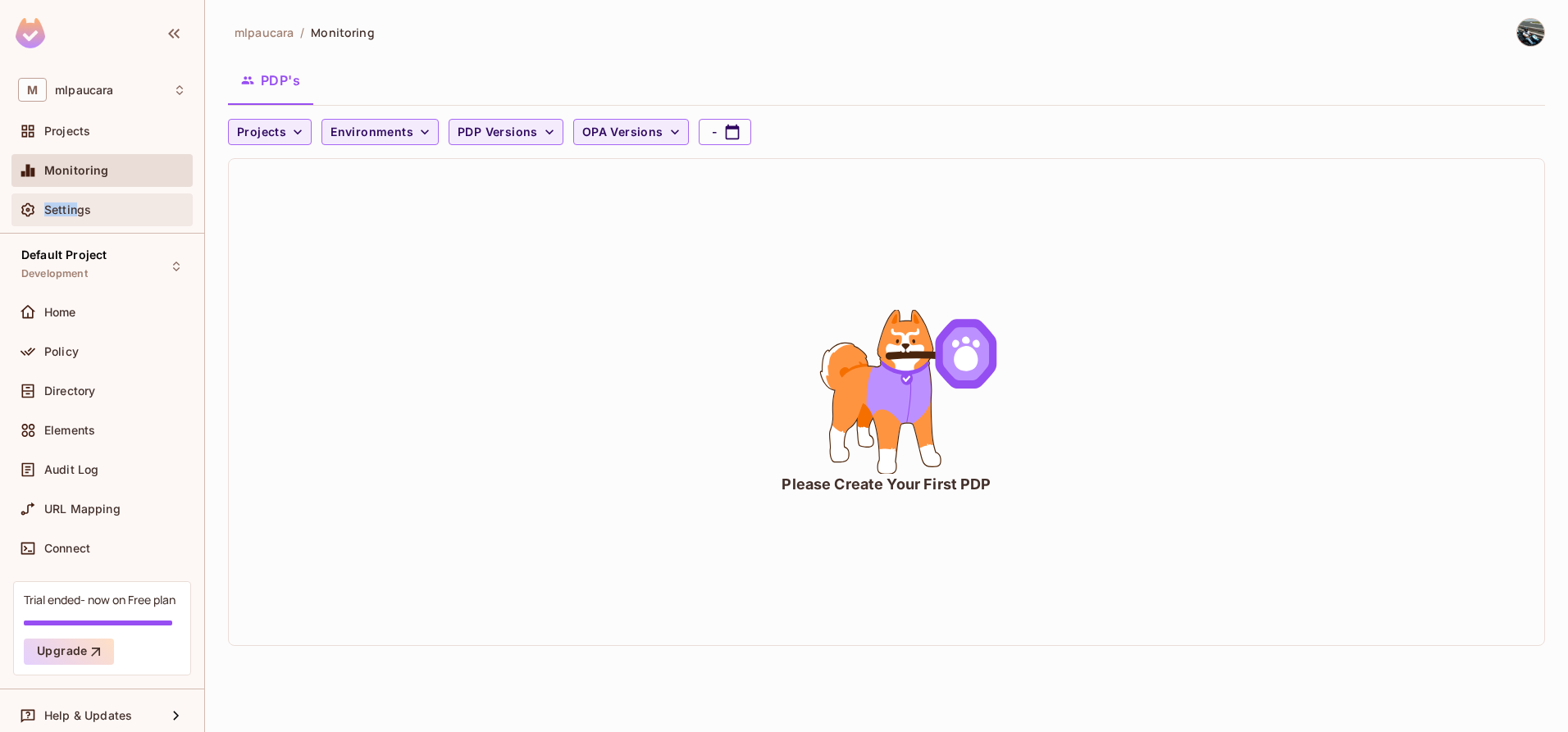
click at [79, 203] on span "Settings" at bounding box center [68, 210] width 47 height 13
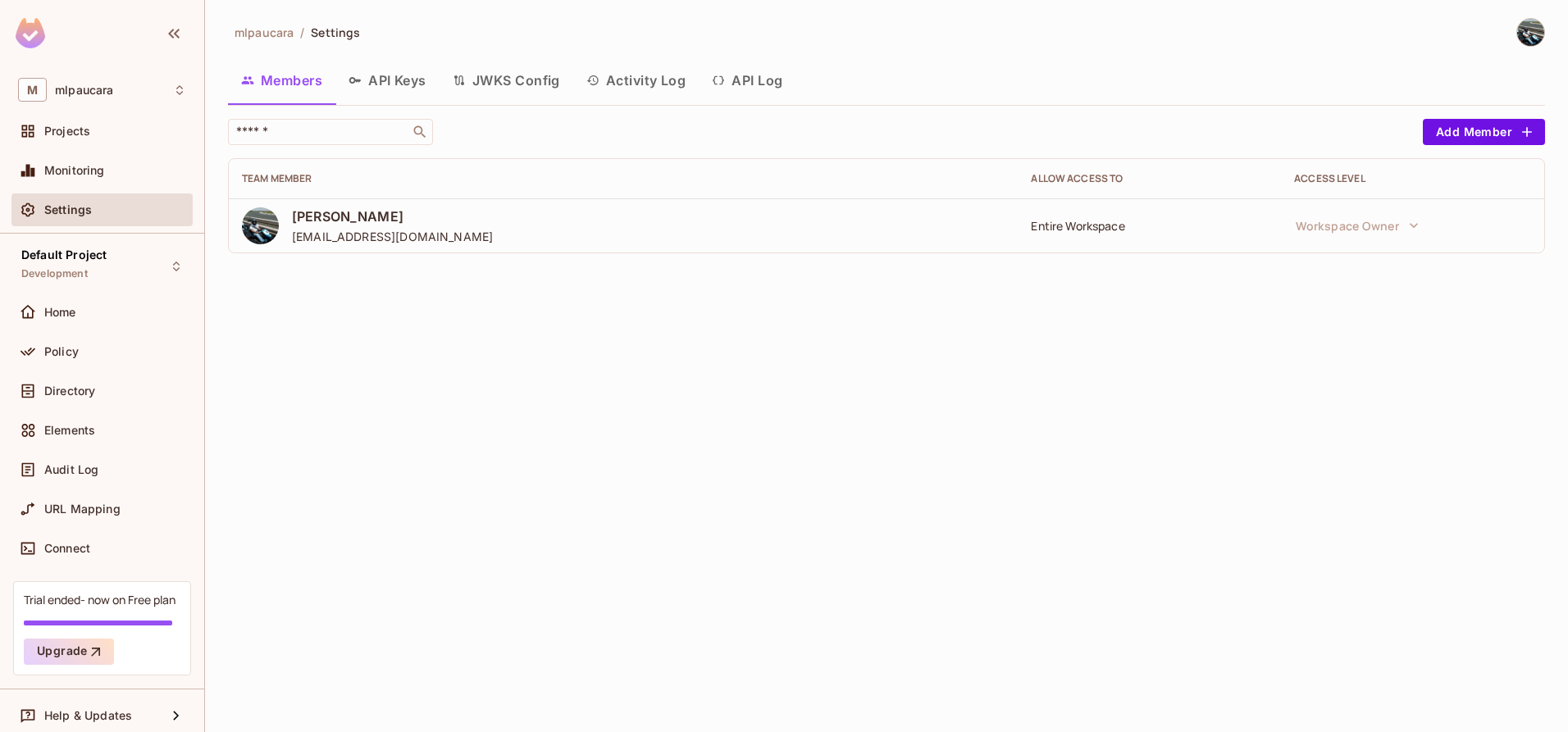
click at [389, 81] on button "API Keys" at bounding box center [387, 81] width 104 height 41
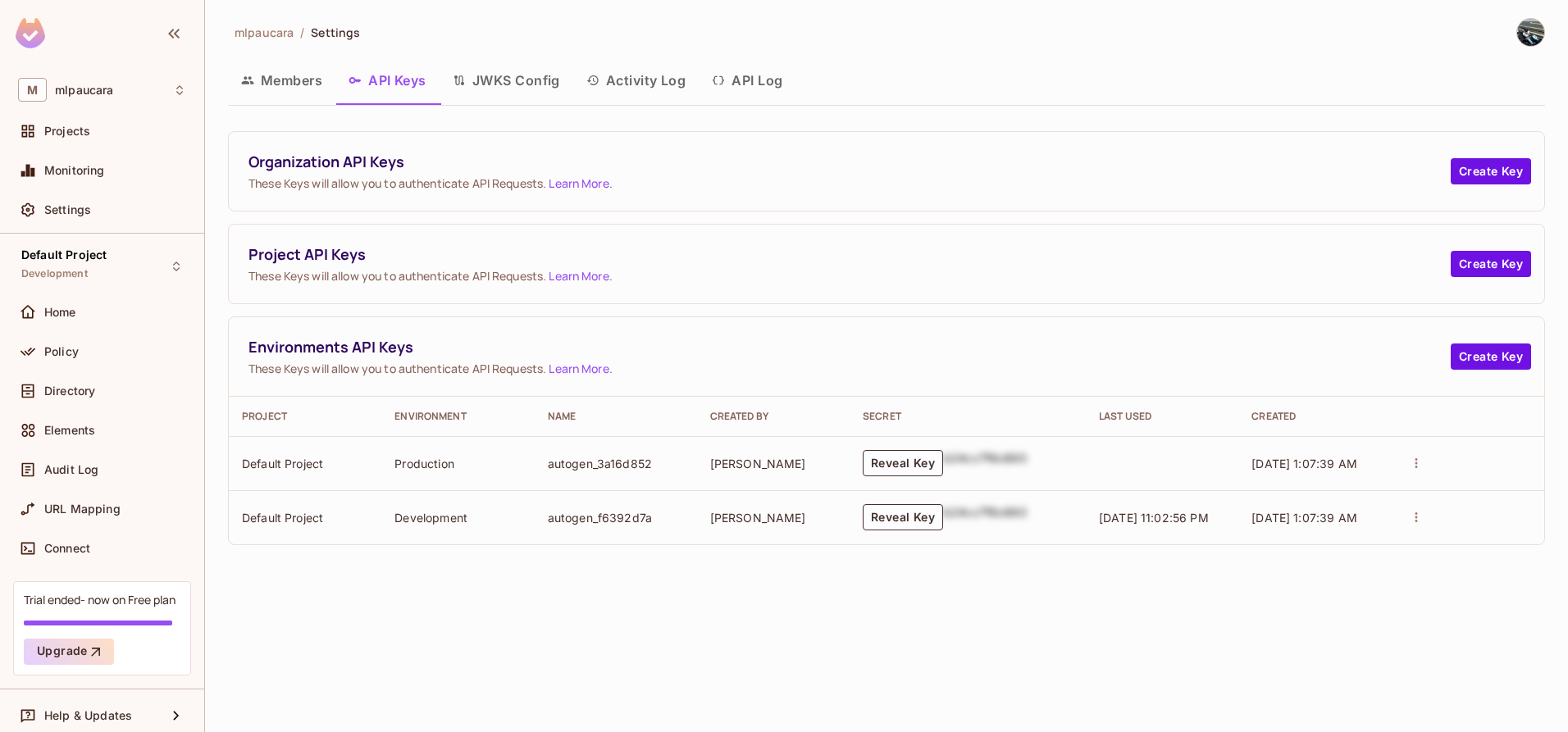
click at [507, 84] on button "JWKS Config" at bounding box center [506, 81] width 134 height 41
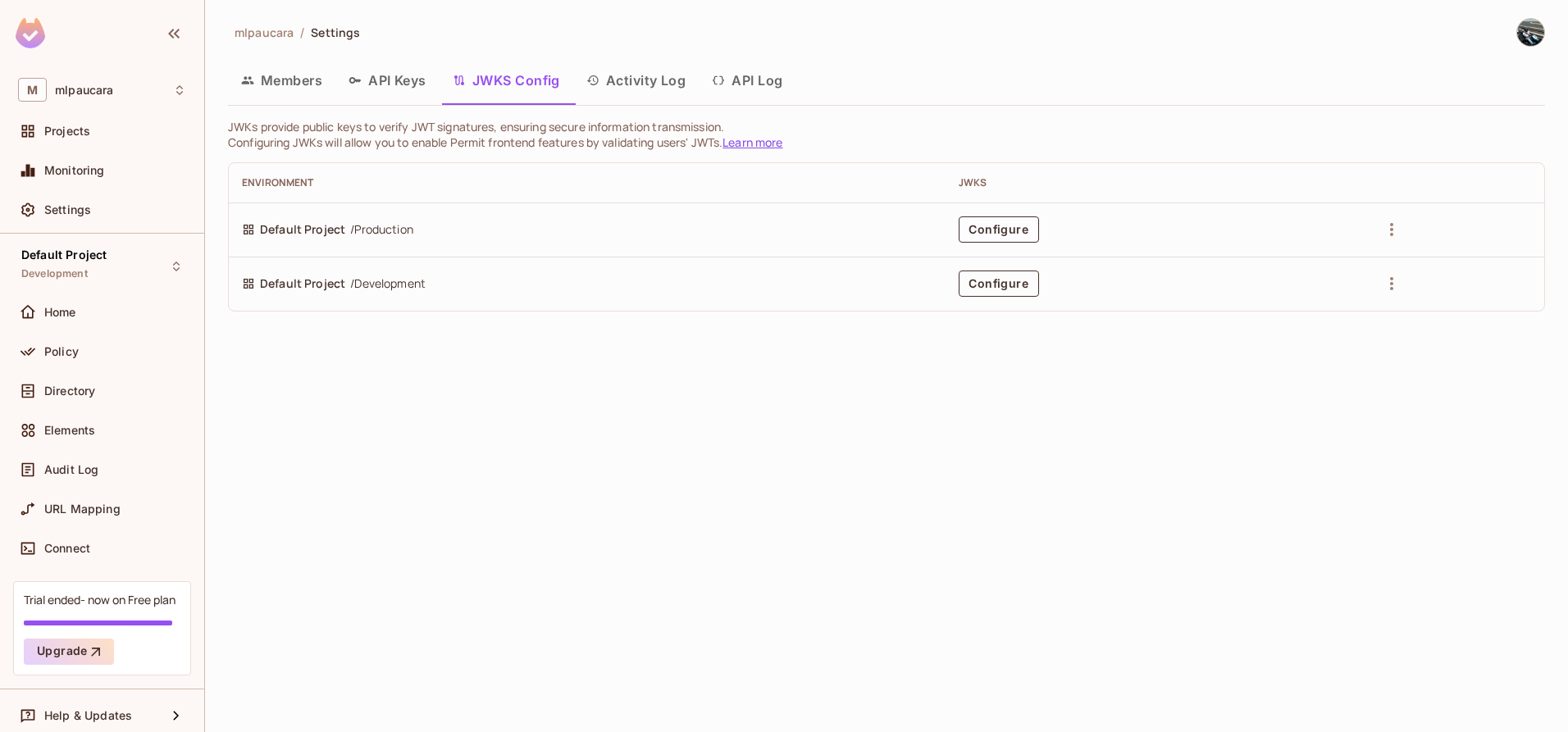
click at [998, 287] on button "Configure" at bounding box center [999, 284] width 80 height 26
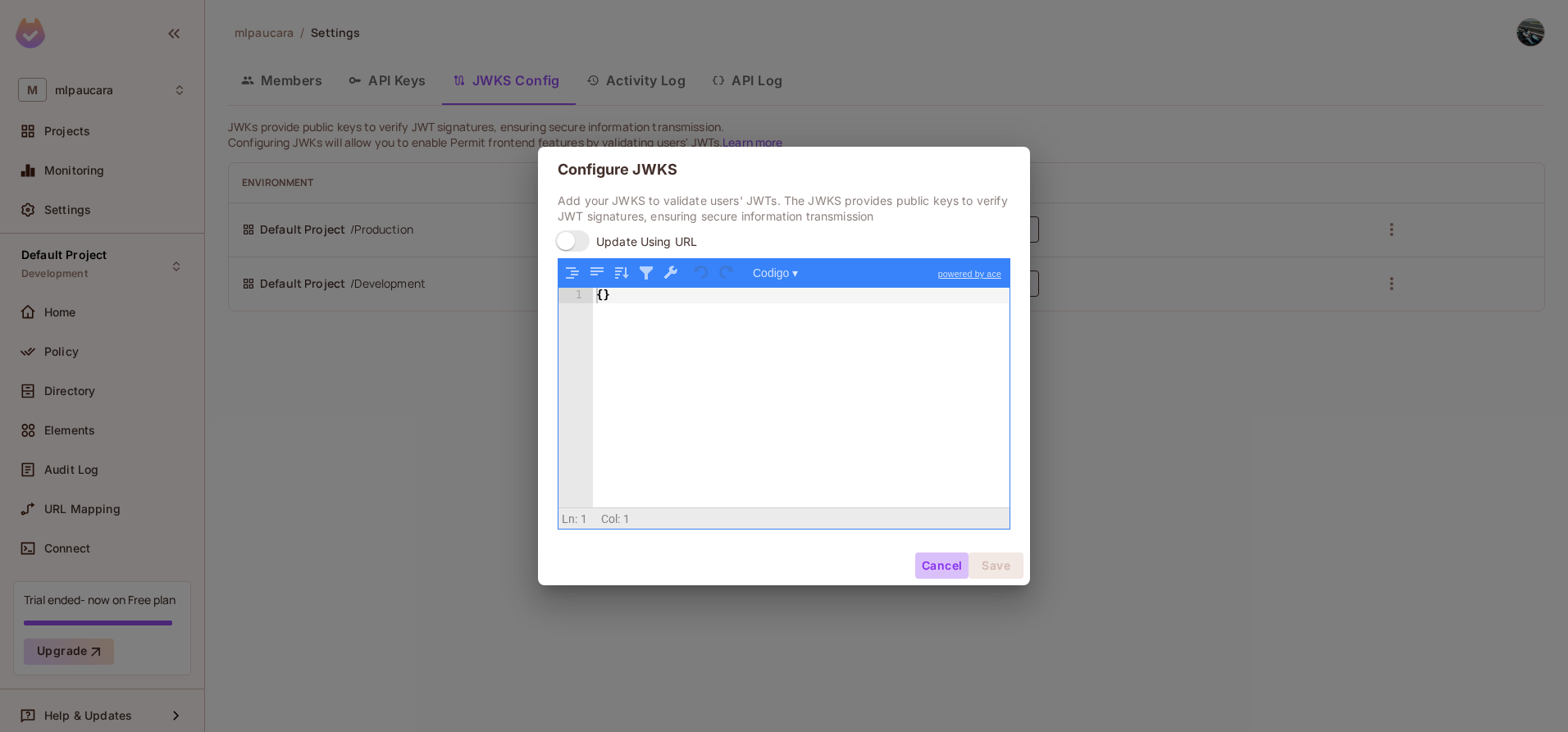
click at [934, 561] on button "Cancel" at bounding box center [941, 565] width 54 height 26
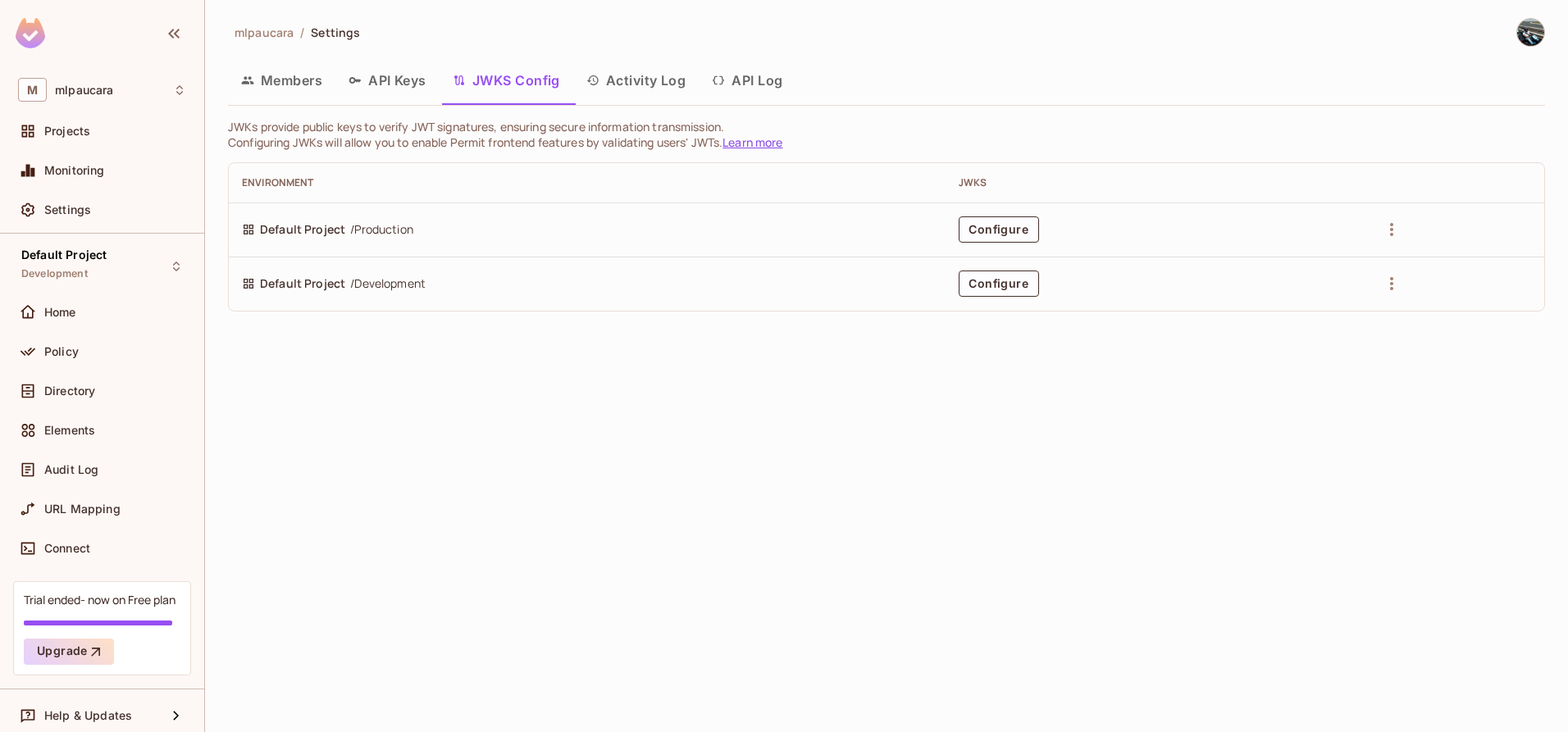
click at [686, 88] on button "Activity Log" at bounding box center [636, 81] width 126 height 41
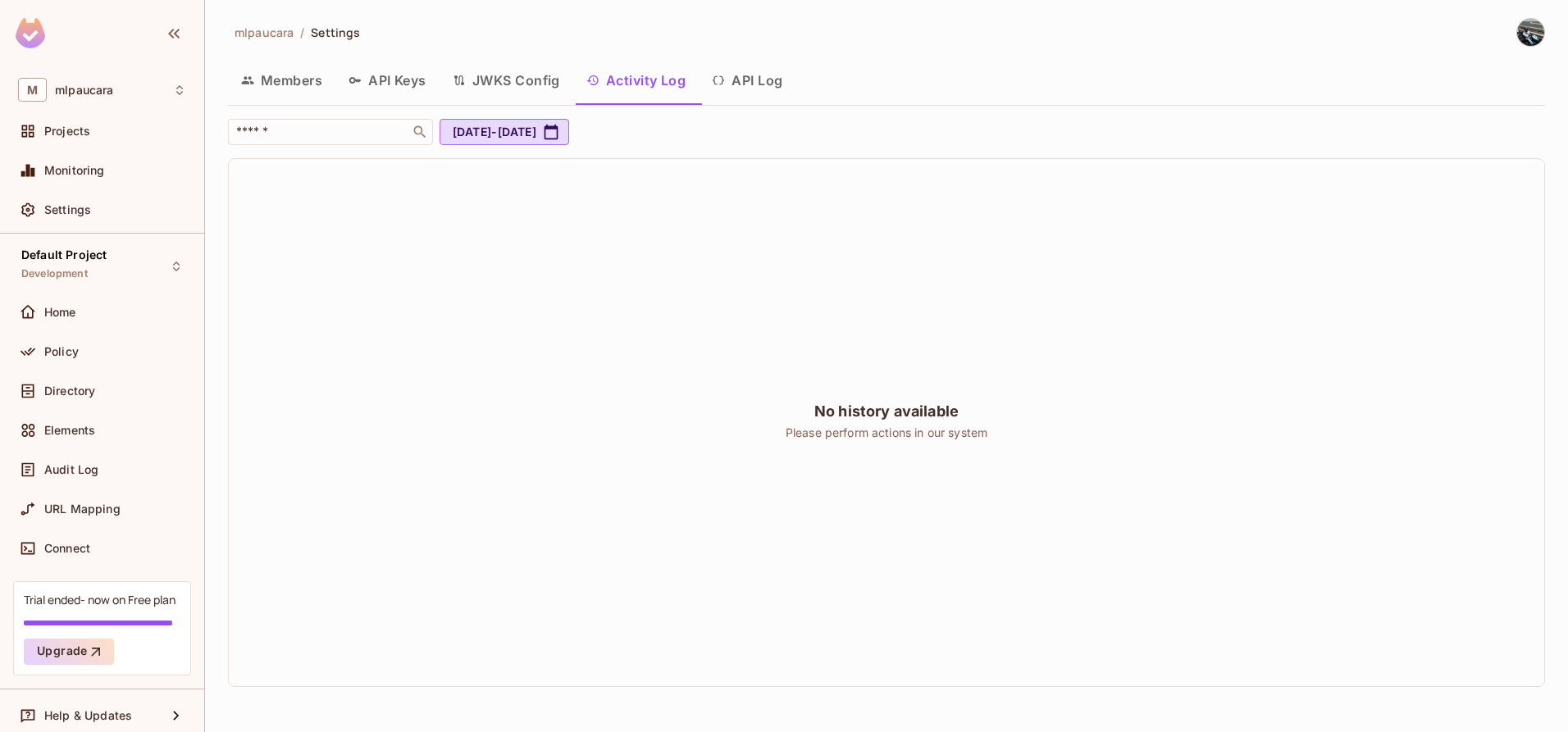
click at [731, 85] on button "API Log" at bounding box center [746, 81] width 97 height 41
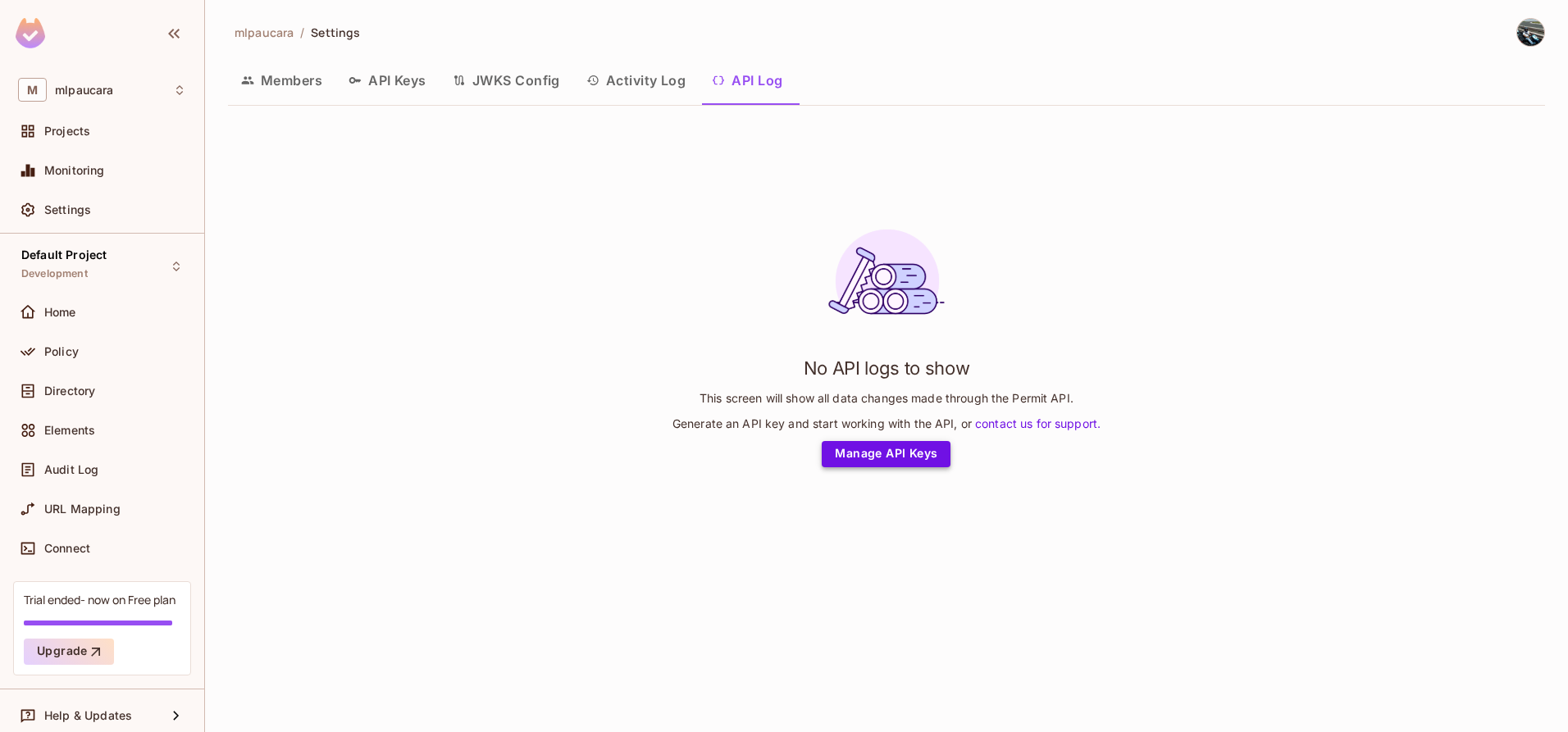
click at [843, 453] on link "Manage API Keys" at bounding box center [886, 454] width 129 height 26
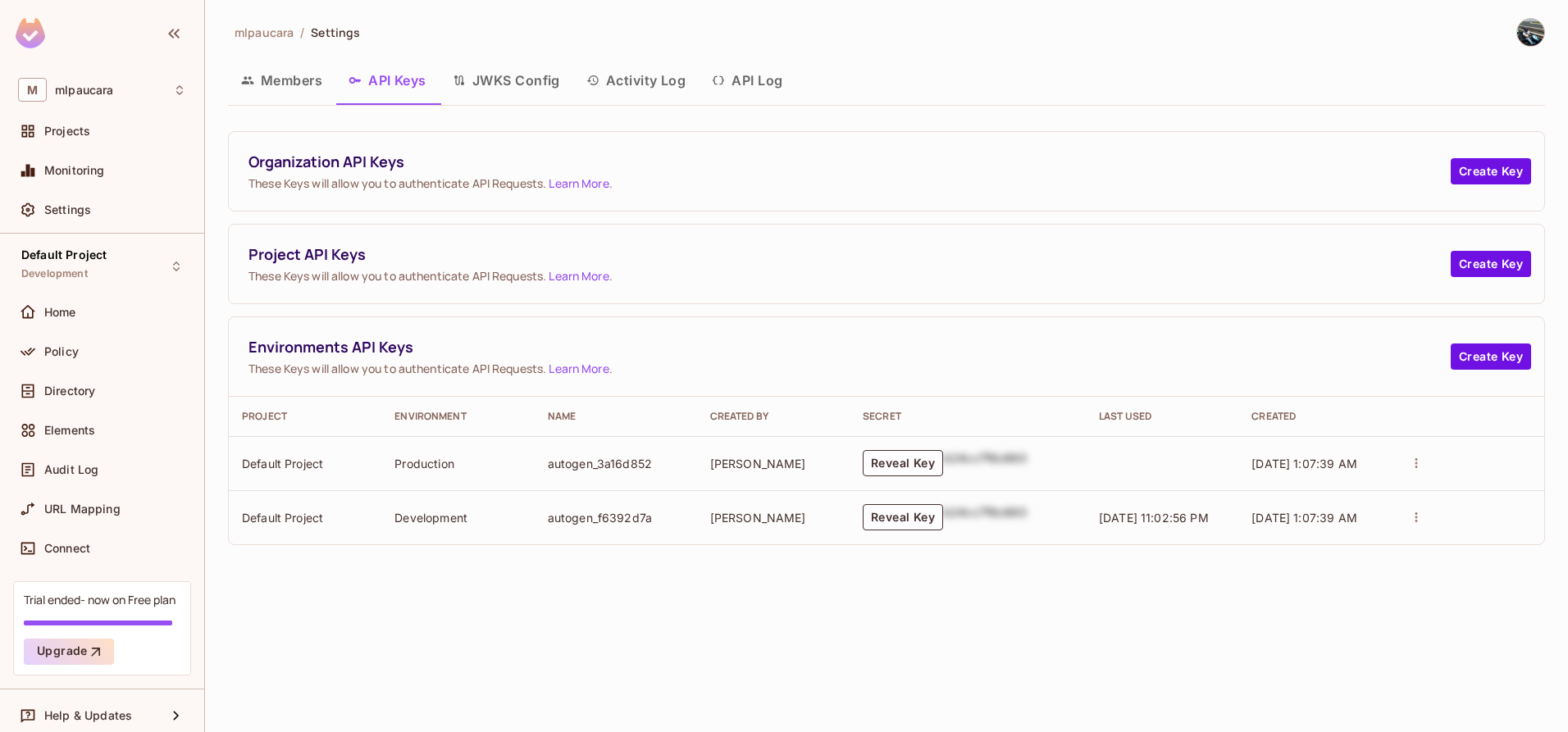
click at [299, 86] on button "Members" at bounding box center [281, 81] width 107 height 41
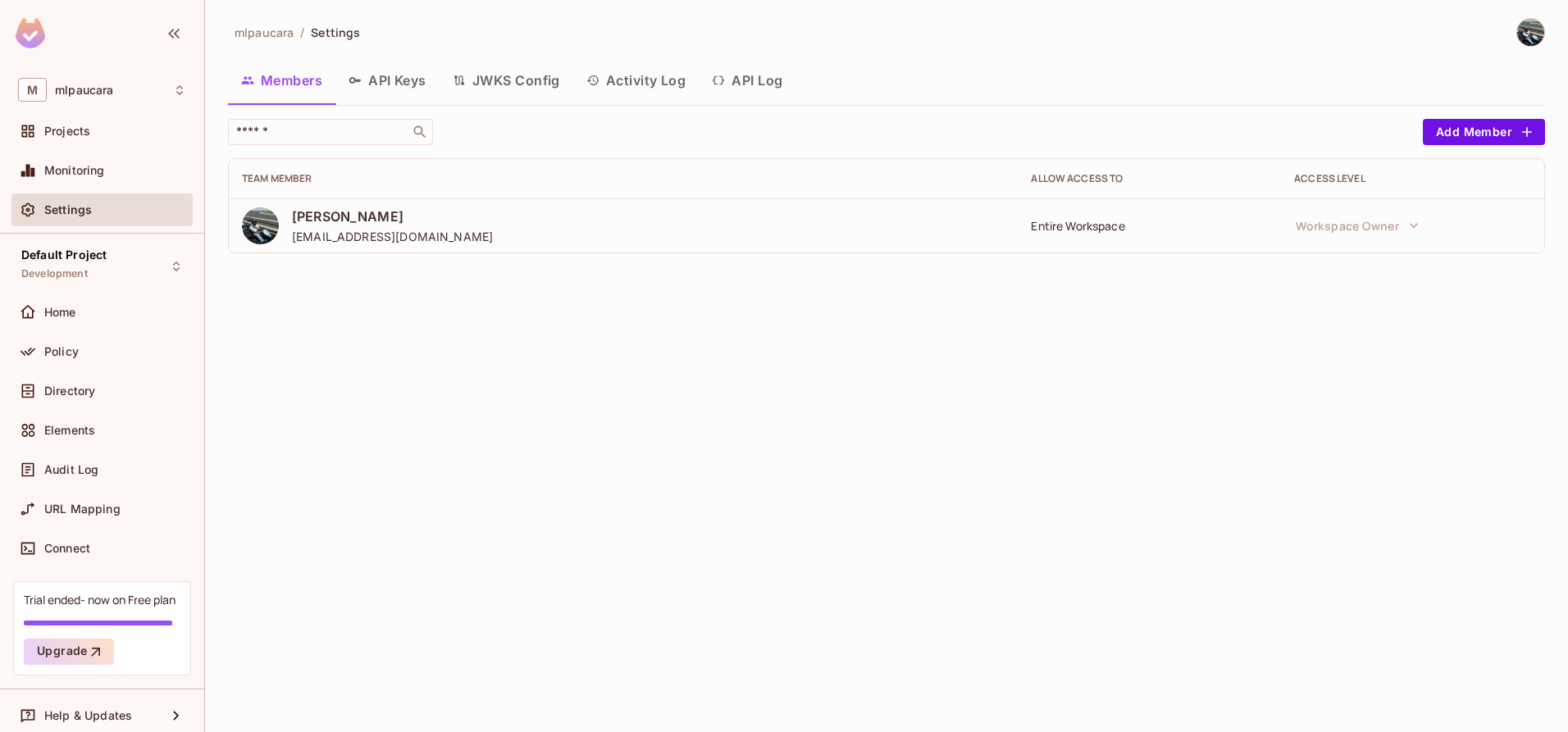
click at [376, 343] on div "mlpaucara / Settings Members API Keys JWKS Config Activity Log API Log ​ Add Me…" at bounding box center [887, 366] width 1363 height 732
click at [59, 306] on span "Home" at bounding box center [60, 312] width 32 height 13
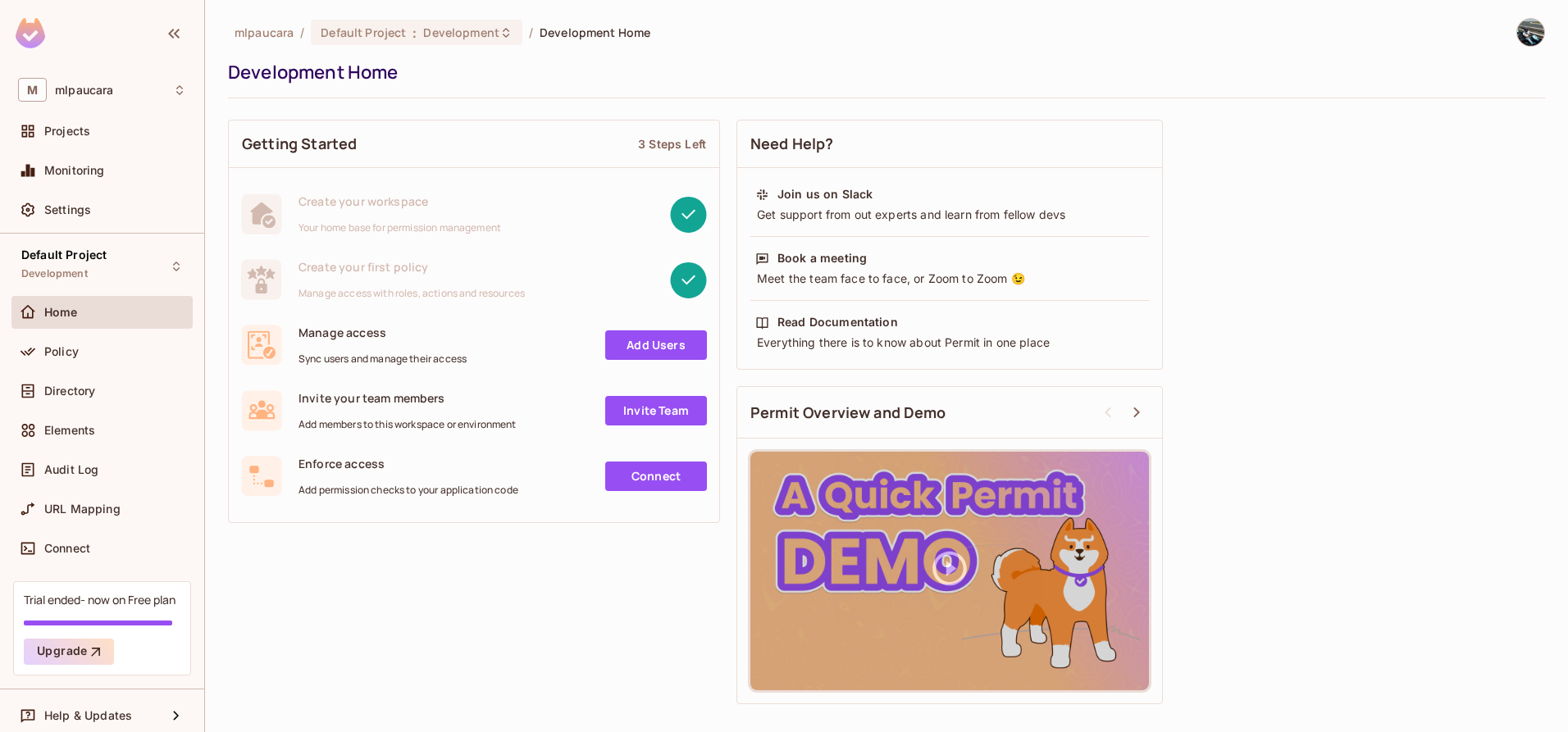
click at [648, 472] on link "Connect" at bounding box center [656, 476] width 102 height 29
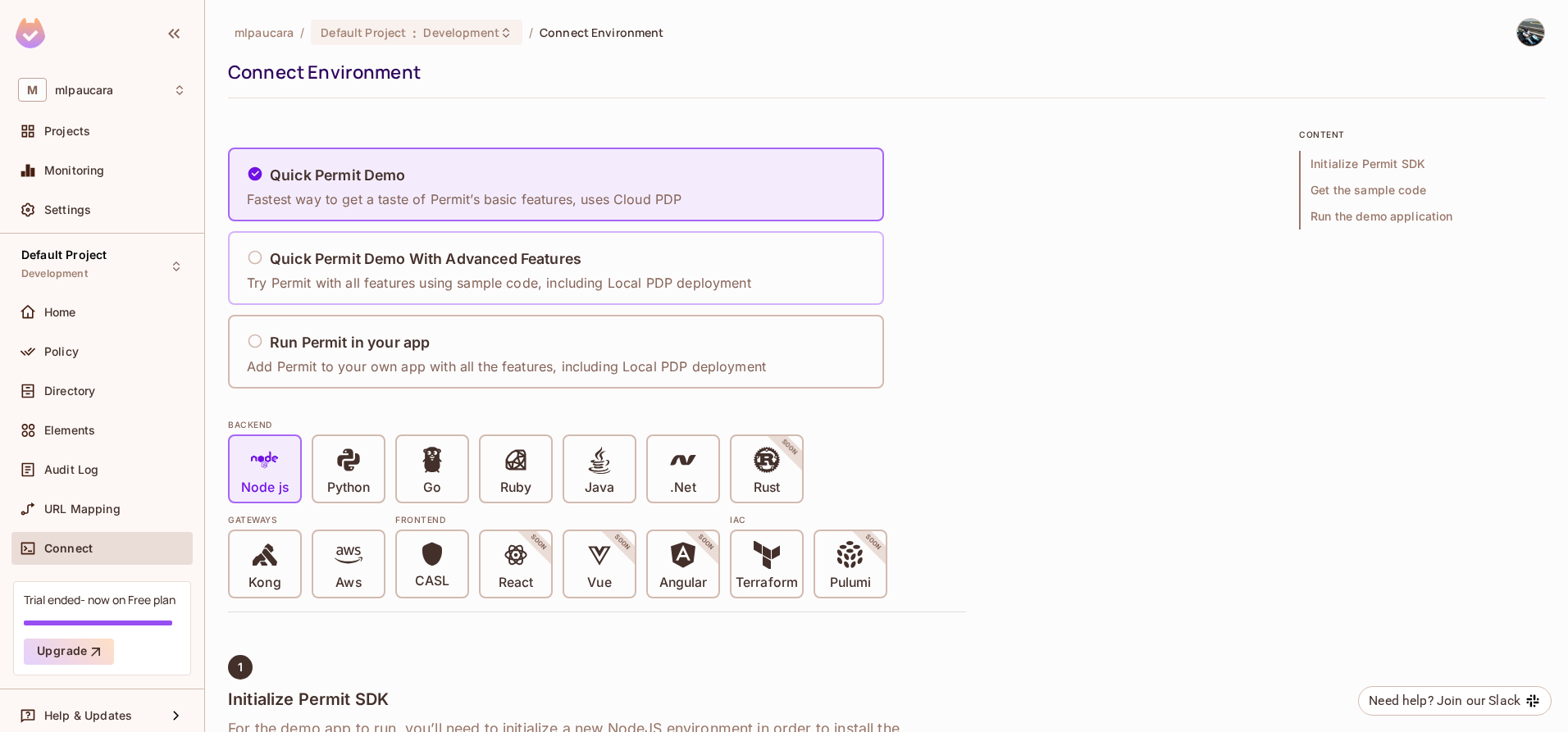
click at [363, 264] on h5 "Quick Permit Demo With Advanced Features" at bounding box center [425, 259] width 312 height 16
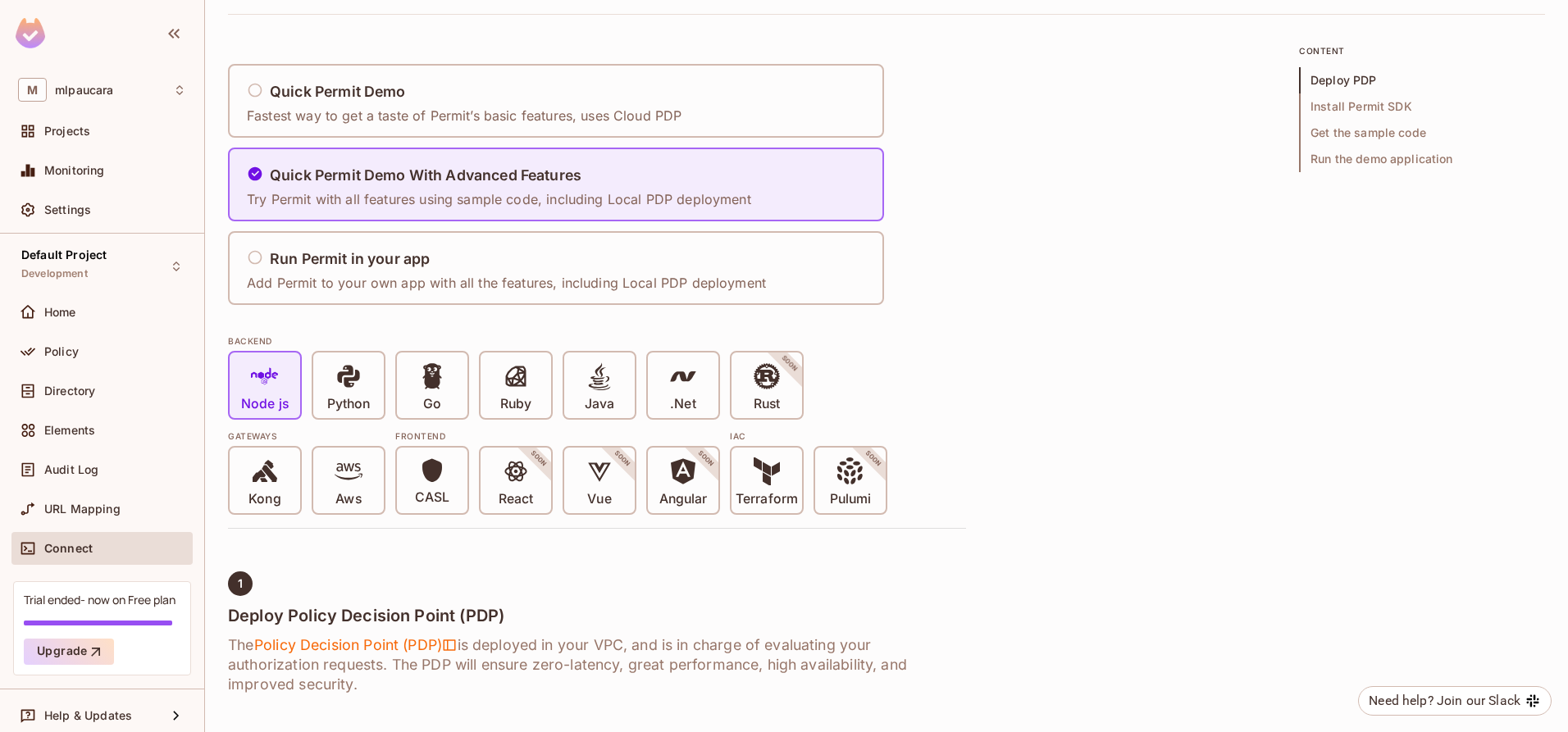
scroll to position [278, 0]
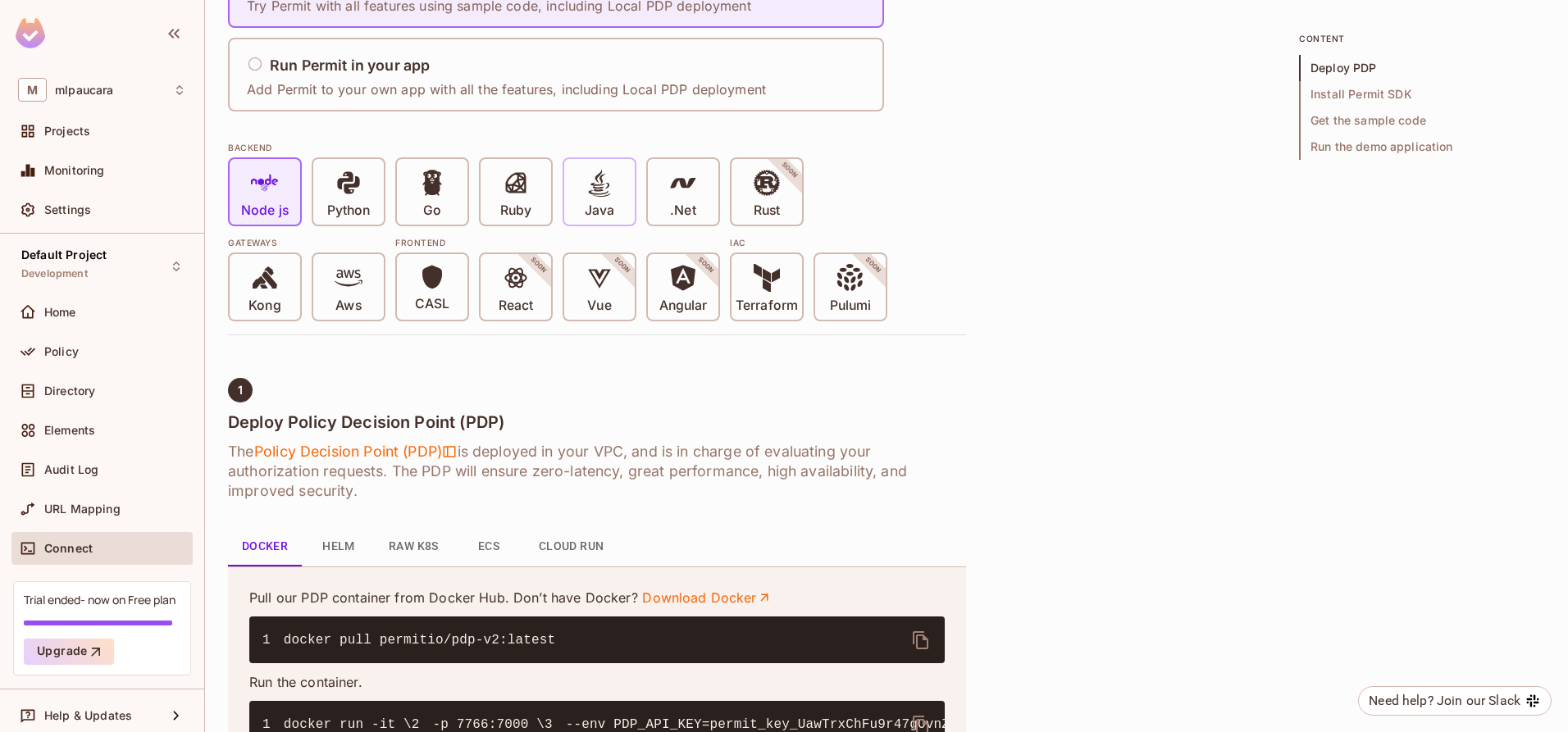
click at [593, 195] on icon at bounding box center [600, 183] width 28 height 28
click at [334, 196] on span "Python" at bounding box center [348, 194] width 42 height 50
click at [264, 199] on span at bounding box center [265, 186] width 28 height 34
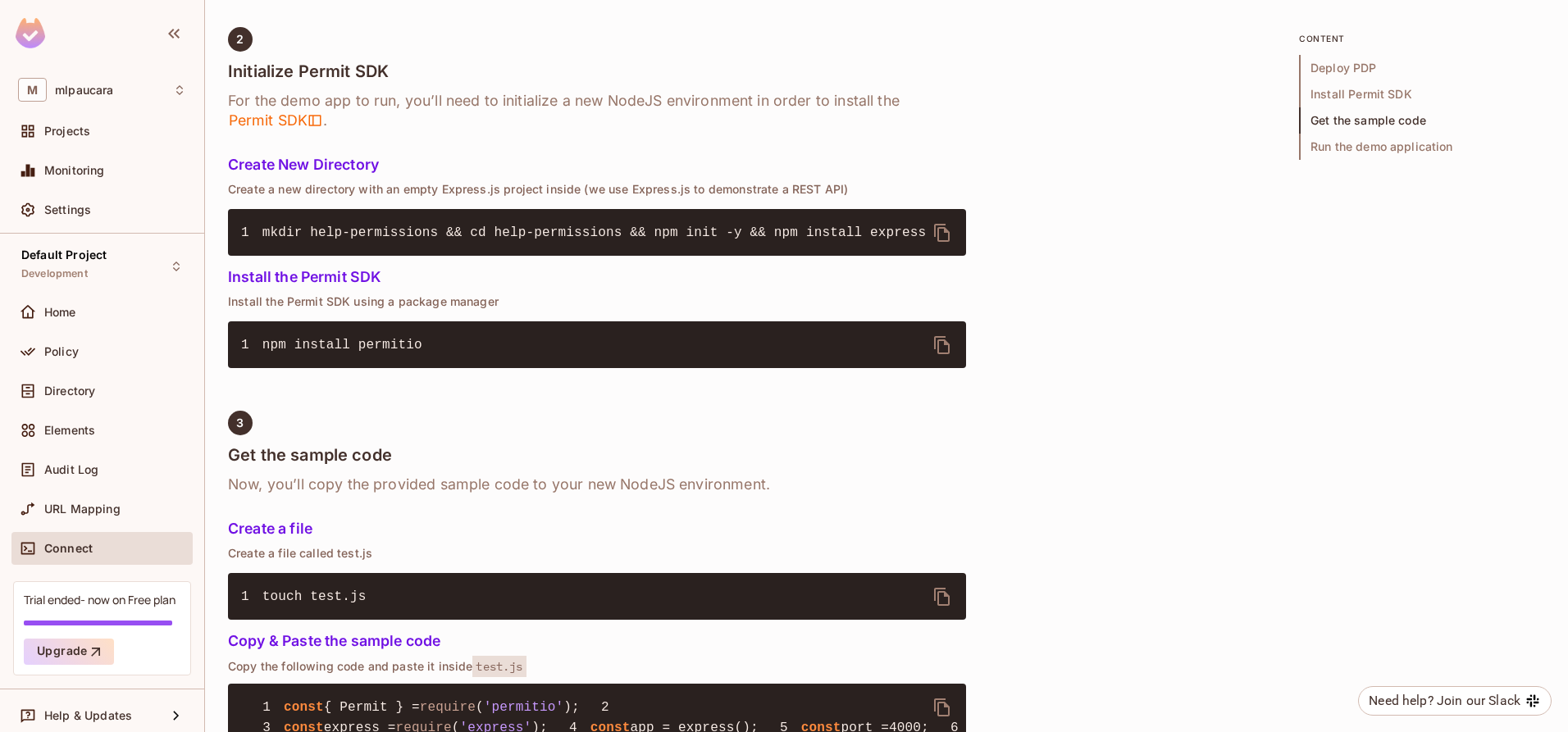
scroll to position [216, 0]
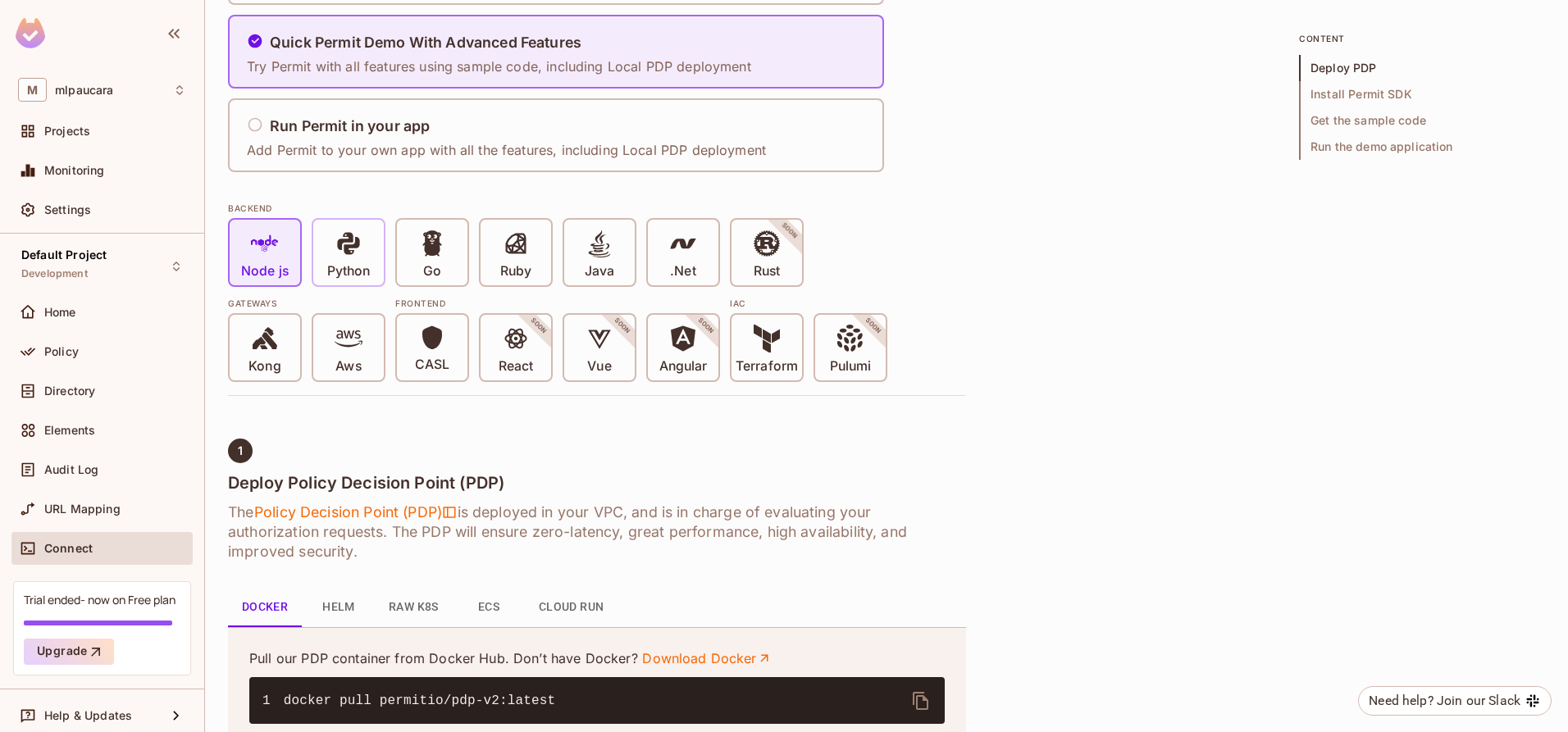
click at [358, 261] on span at bounding box center [349, 247] width 28 height 34
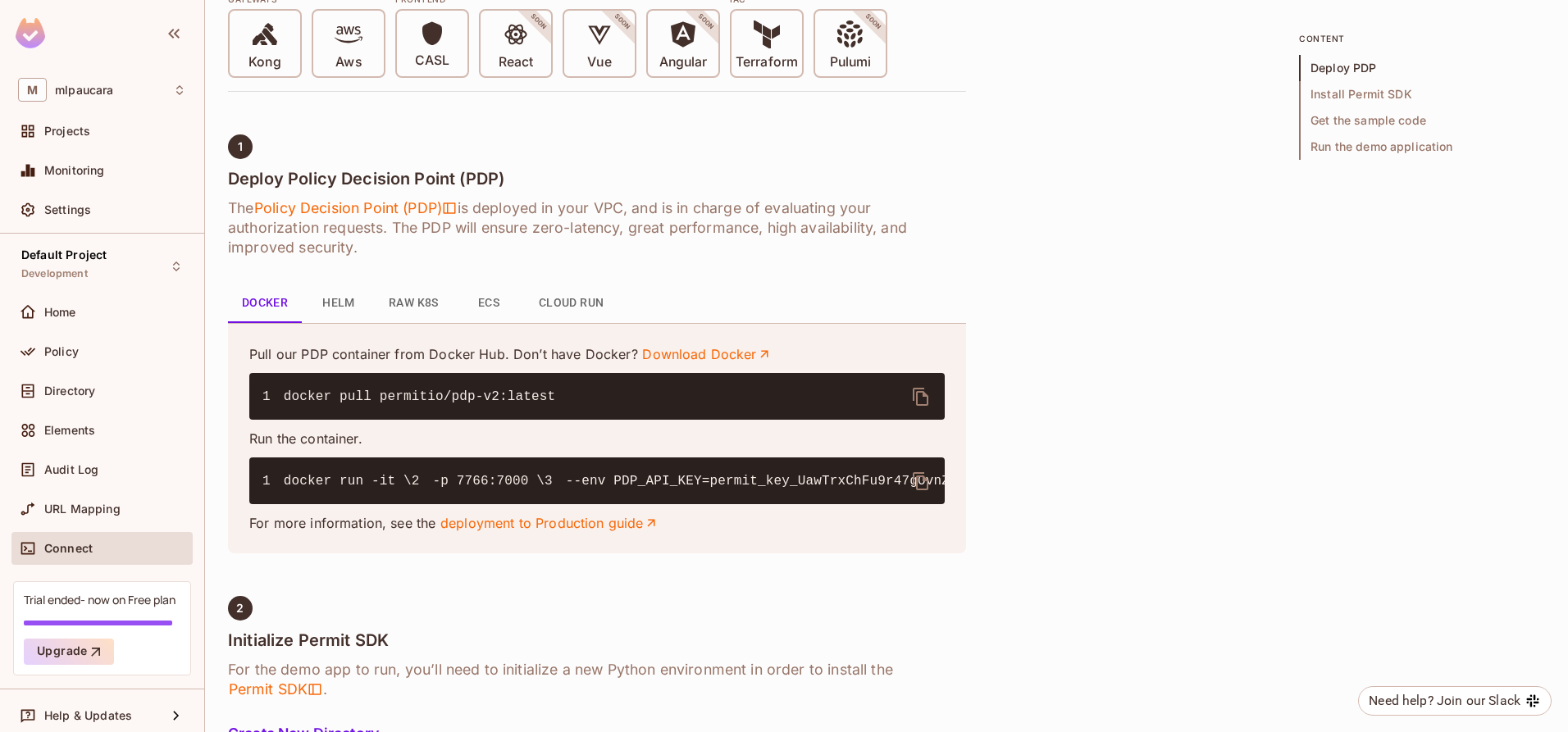
scroll to position [415, 0]
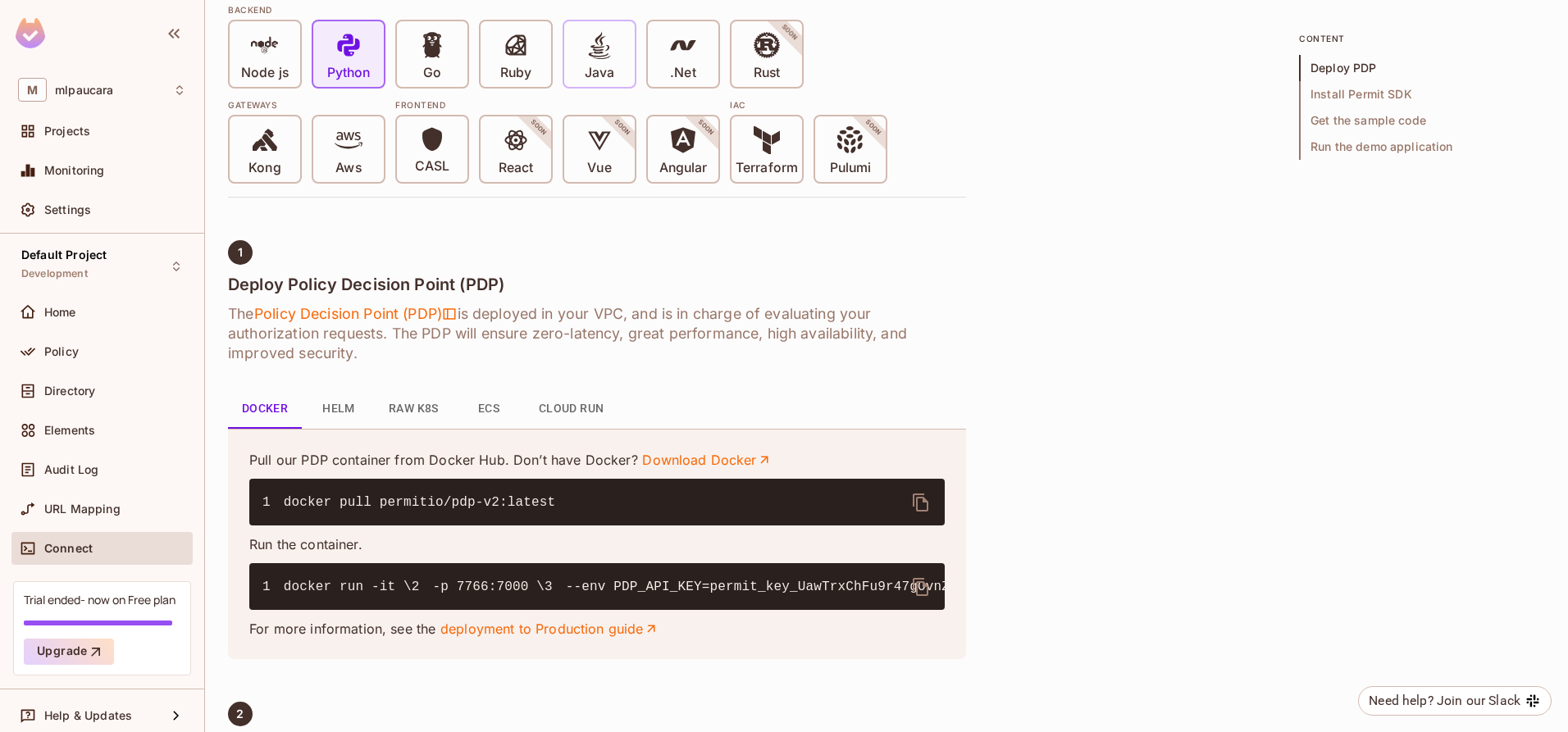
click at [611, 63] on span at bounding box center [600, 48] width 28 height 34
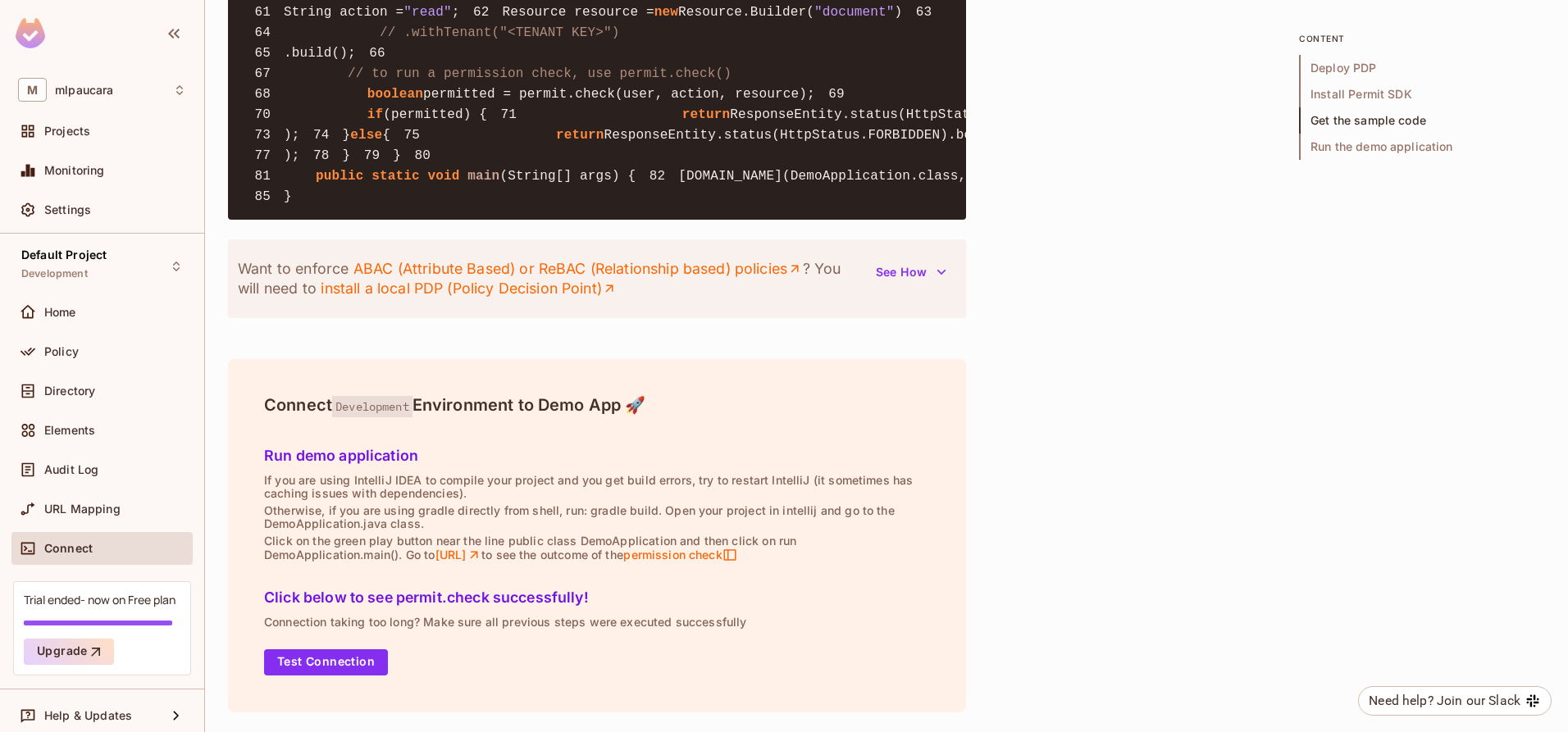
scroll to position [3480, 0]
click at [575, 298] on link "install a local PDP (Policy Decision Point)" at bounding box center [469, 288] width 296 height 20
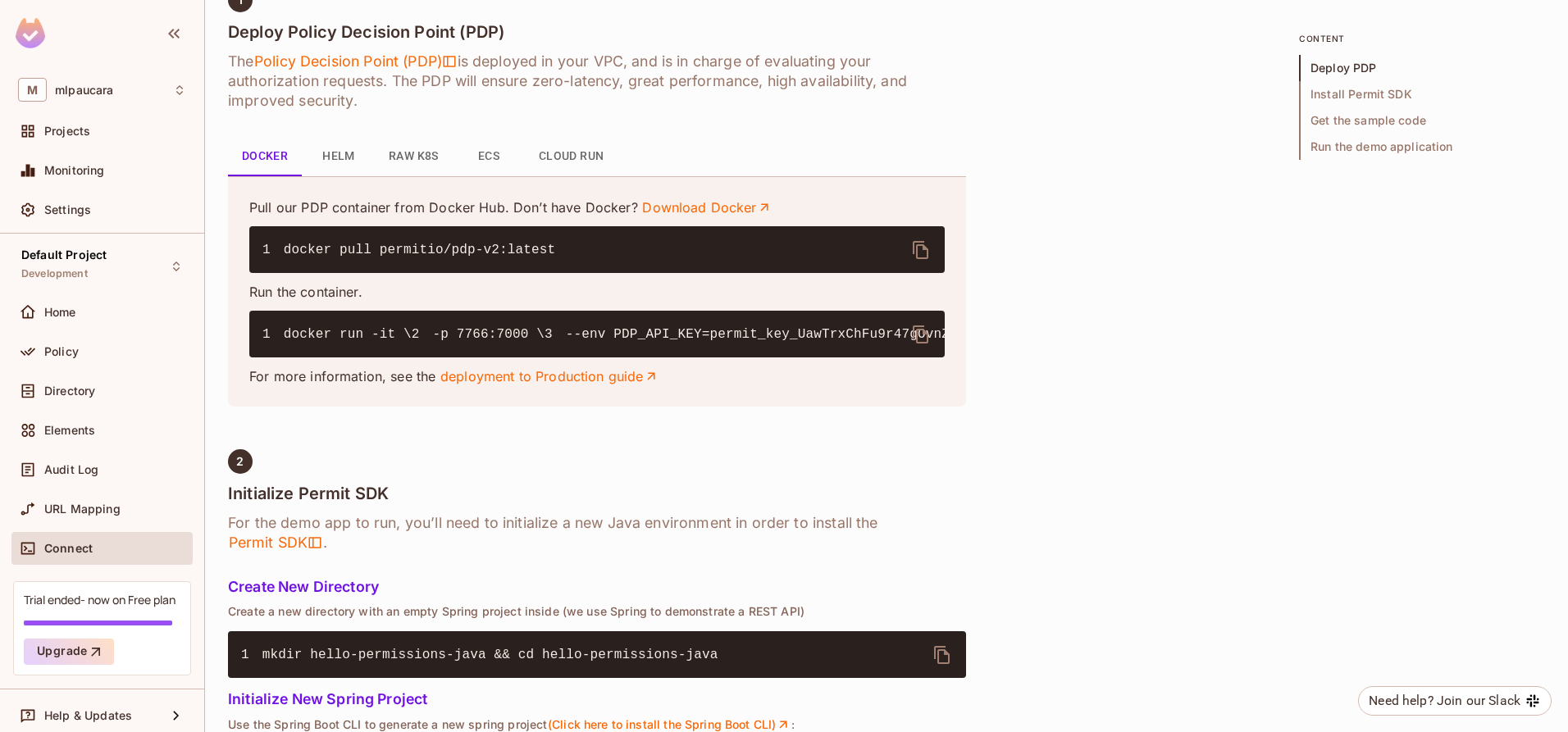
scroll to position [565, 0]
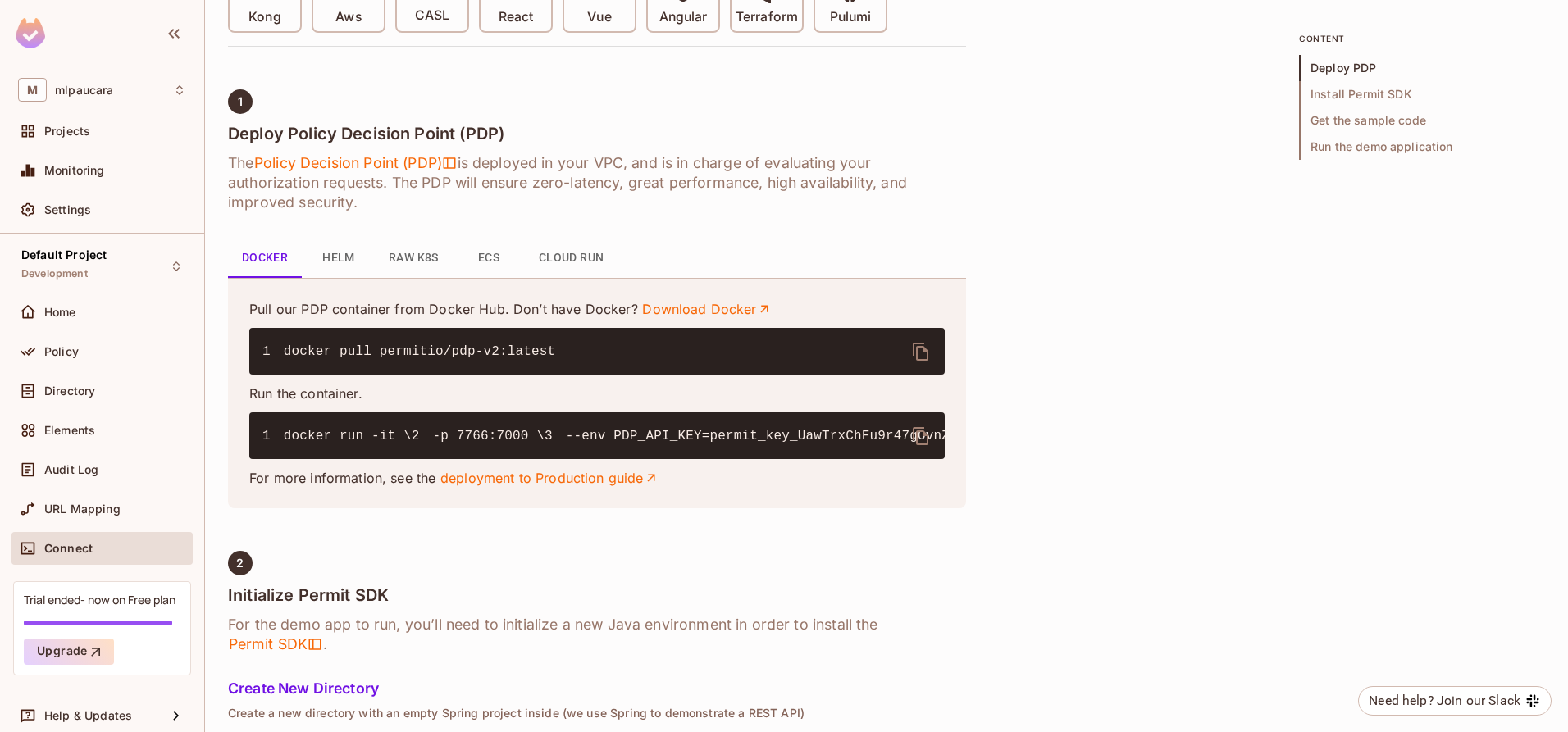
click at [347, 252] on button "Helm" at bounding box center [339, 259] width 73 height 40
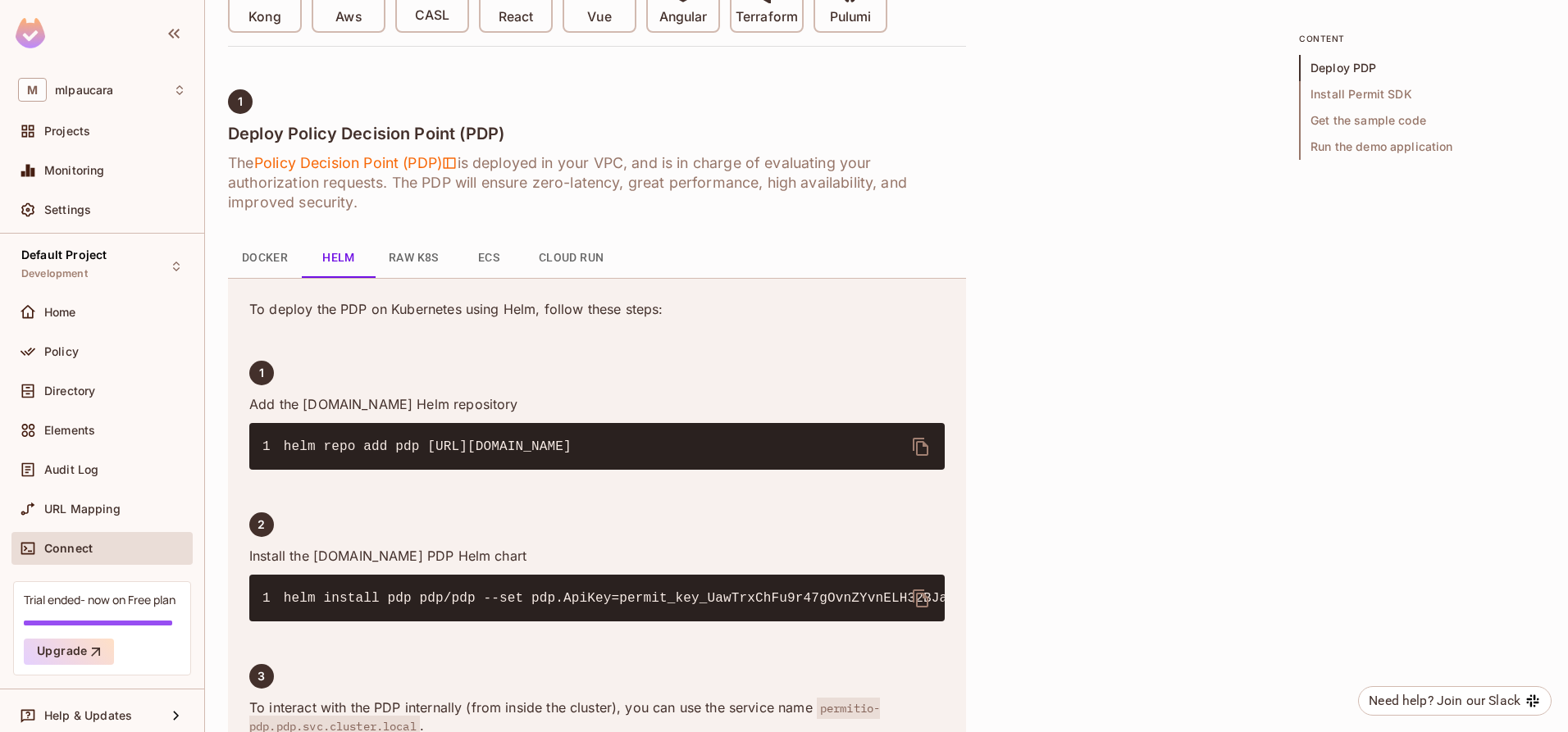
click at [410, 261] on button "Raw K8s" at bounding box center [413, 259] width 76 height 40
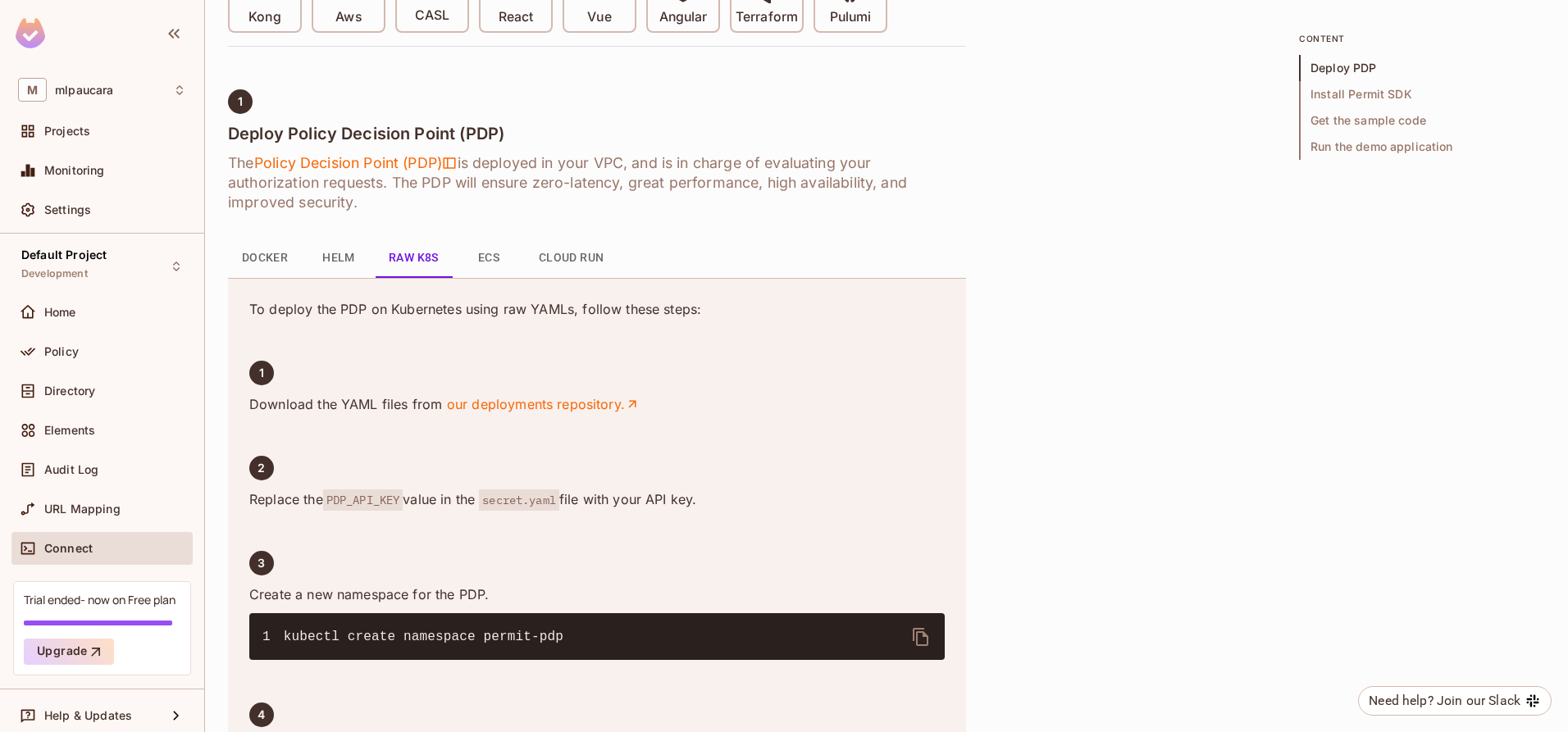
click at [558, 261] on button "Cloud Run" at bounding box center [572, 259] width 92 height 40
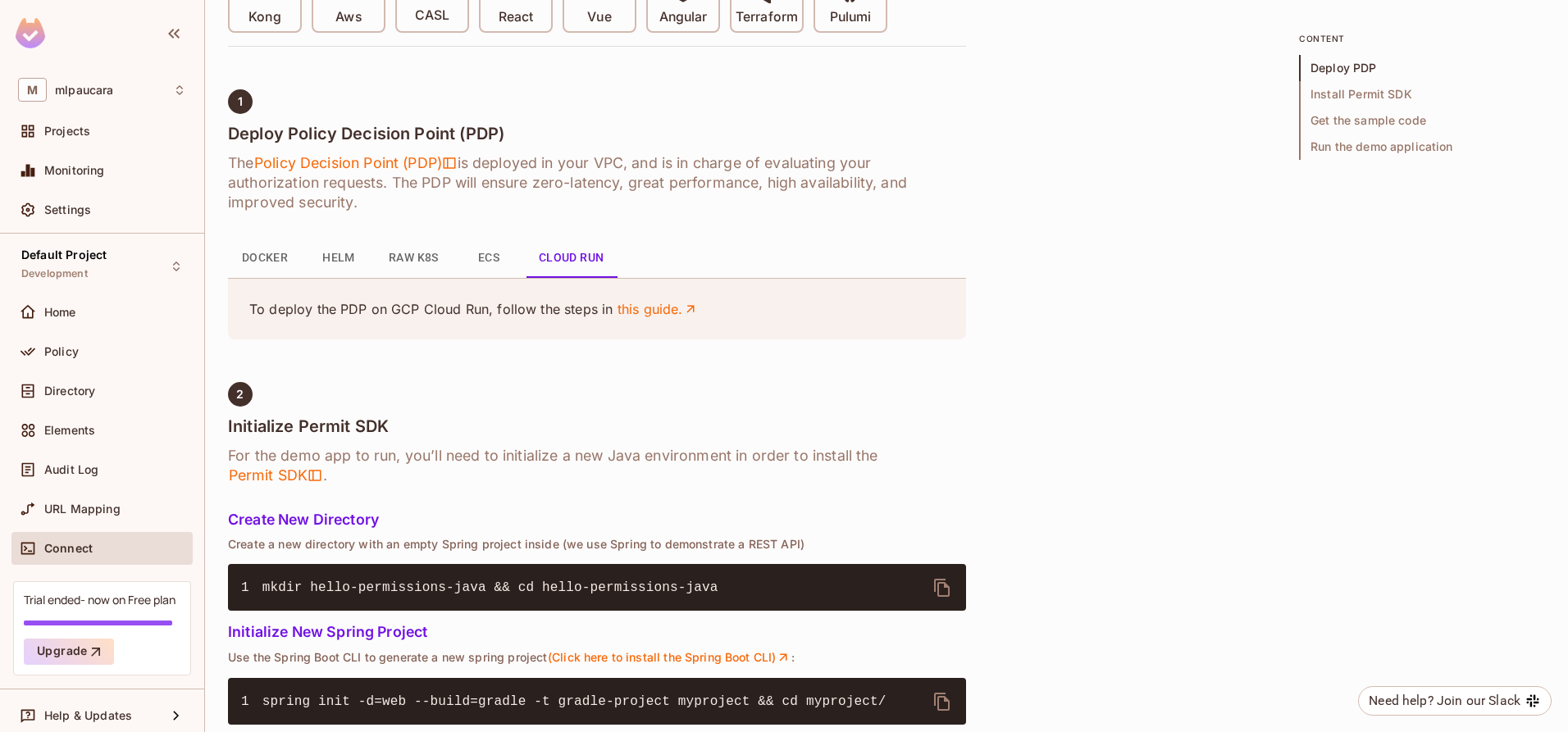
click at [493, 262] on button "ECS" at bounding box center [488, 259] width 73 height 40
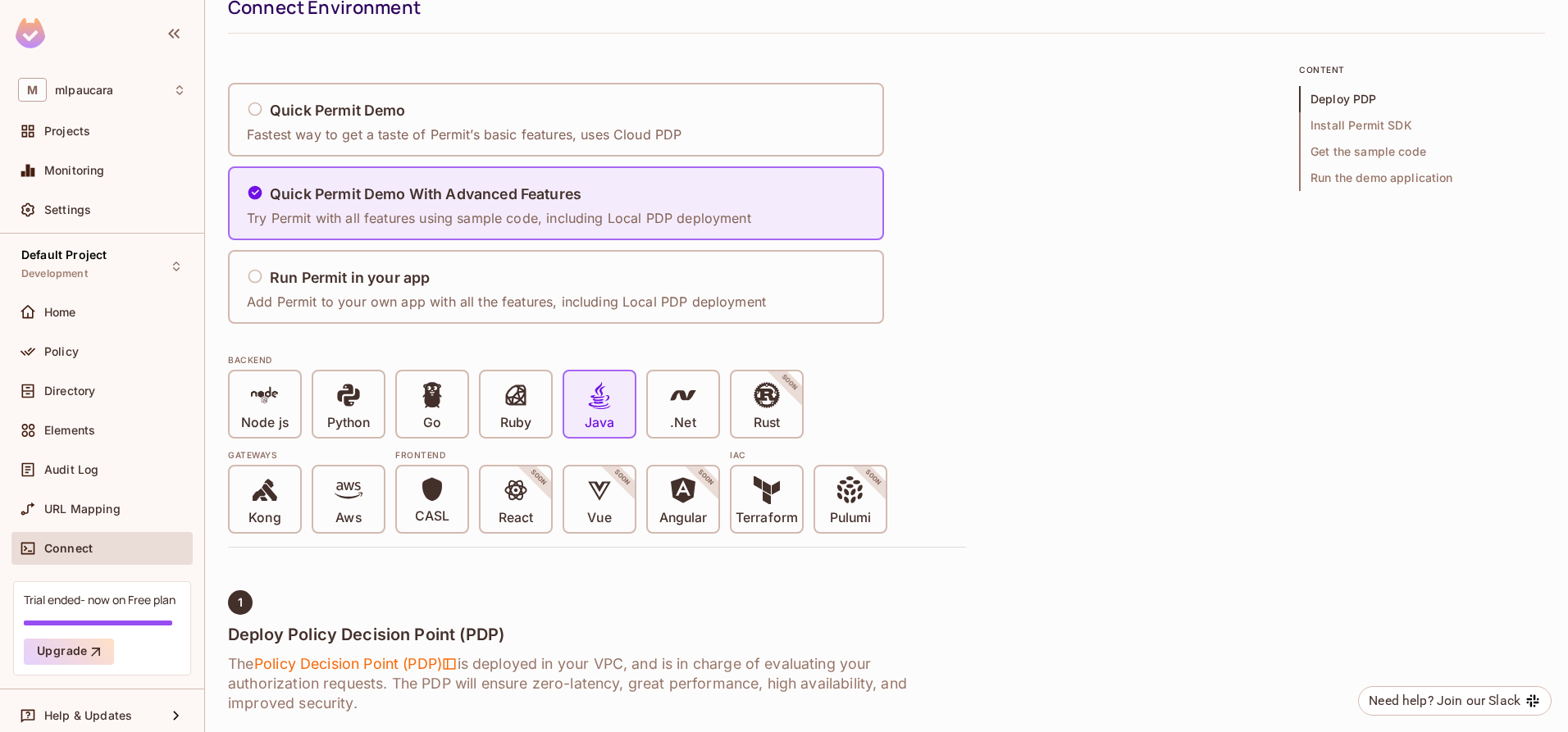
scroll to position [61, 0]
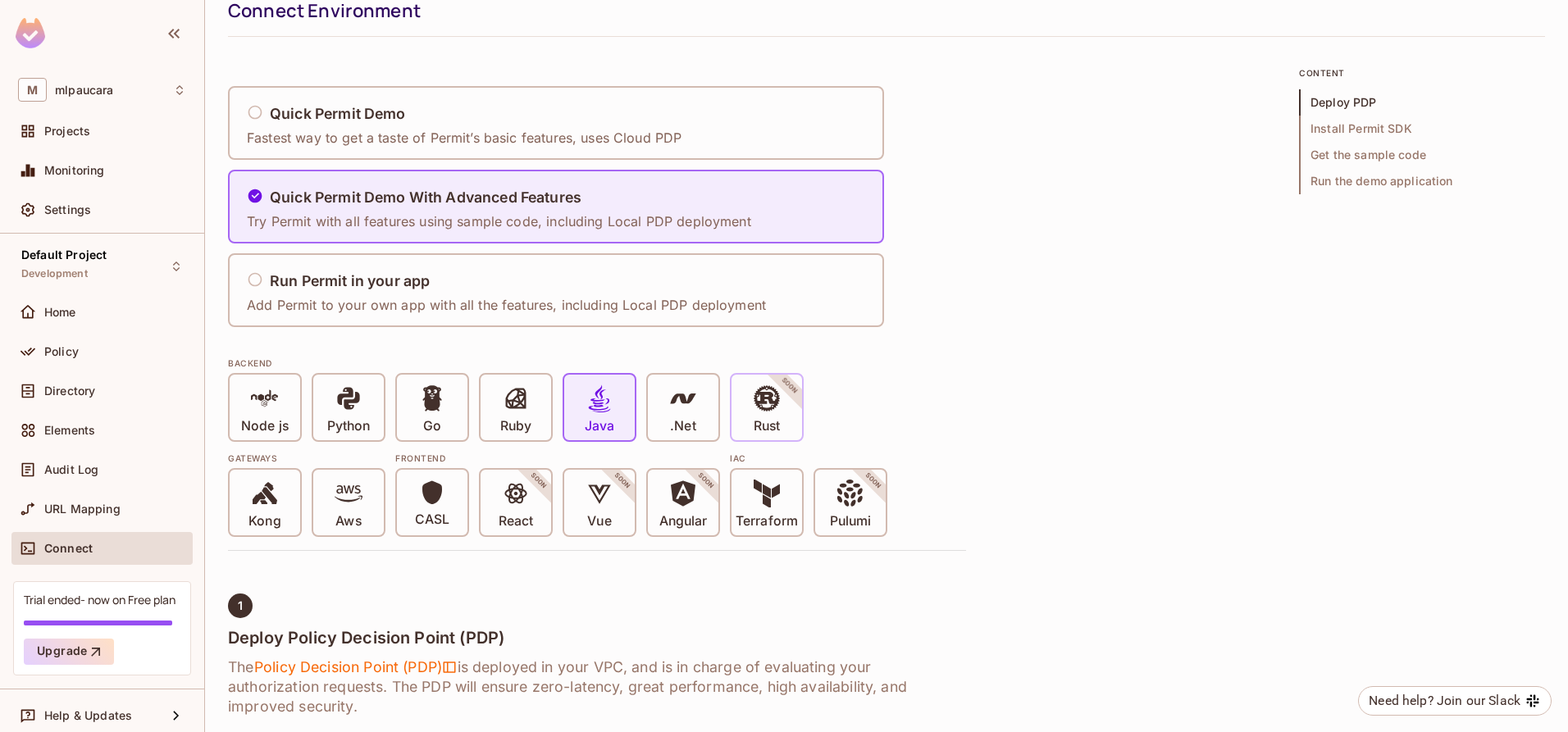
click at [790, 391] on span "SOON" at bounding box center [790, 386] width 64 height 64
click at [777, 401] on icon at bounding box center [767, 399] width 26 height 26
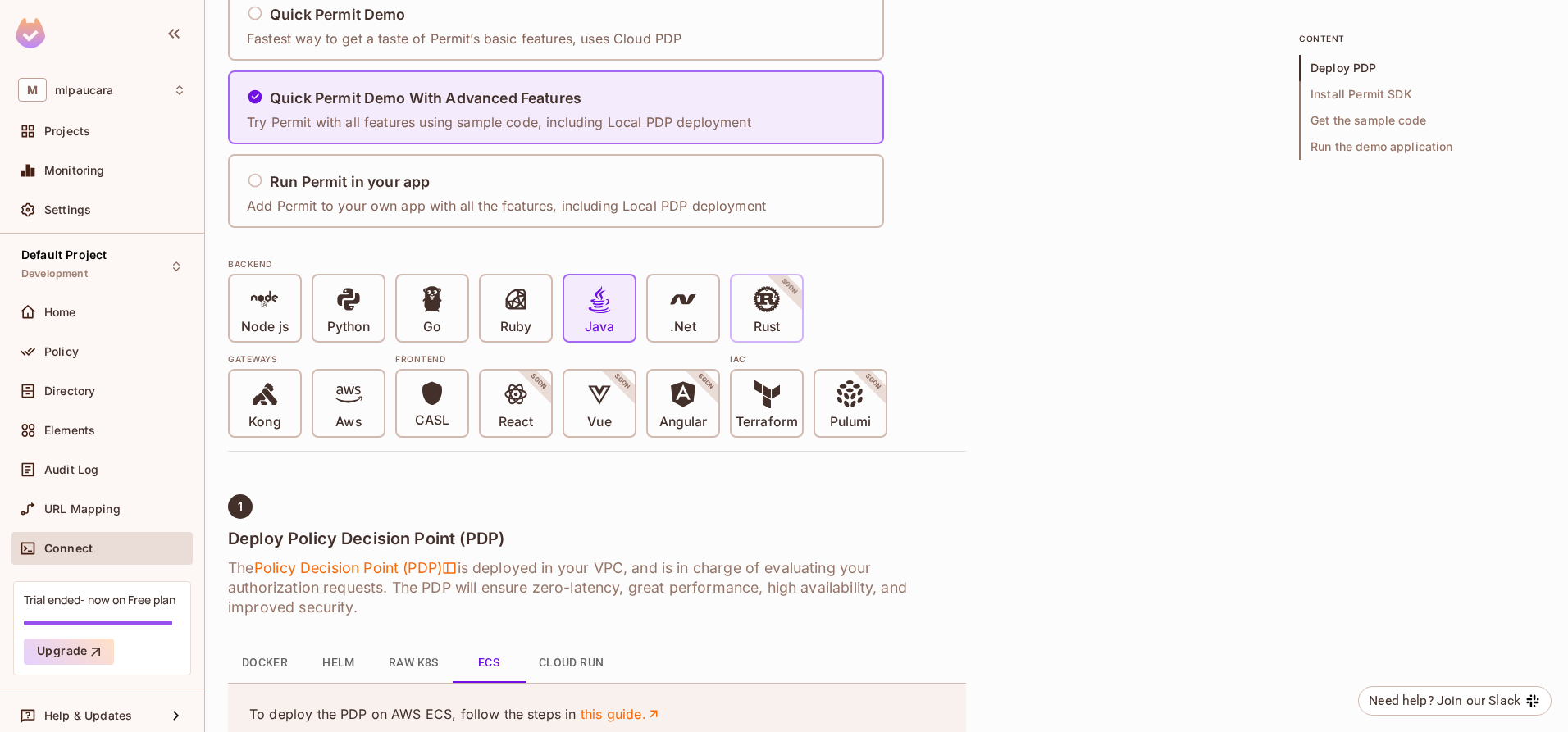
scroll to position [179, 0]
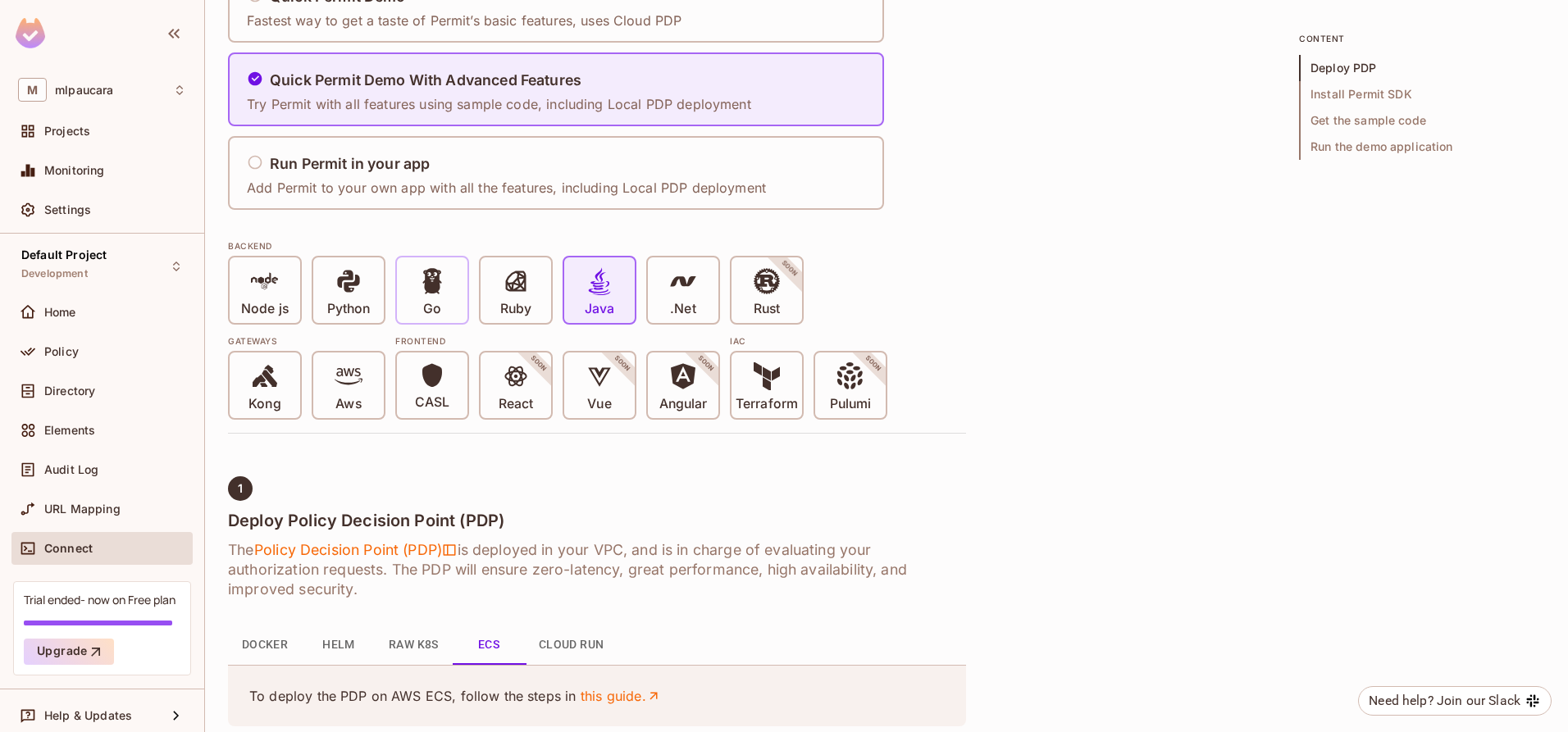
click at [441, 300] on span at bounding box center [432, 284] width 28 height 34
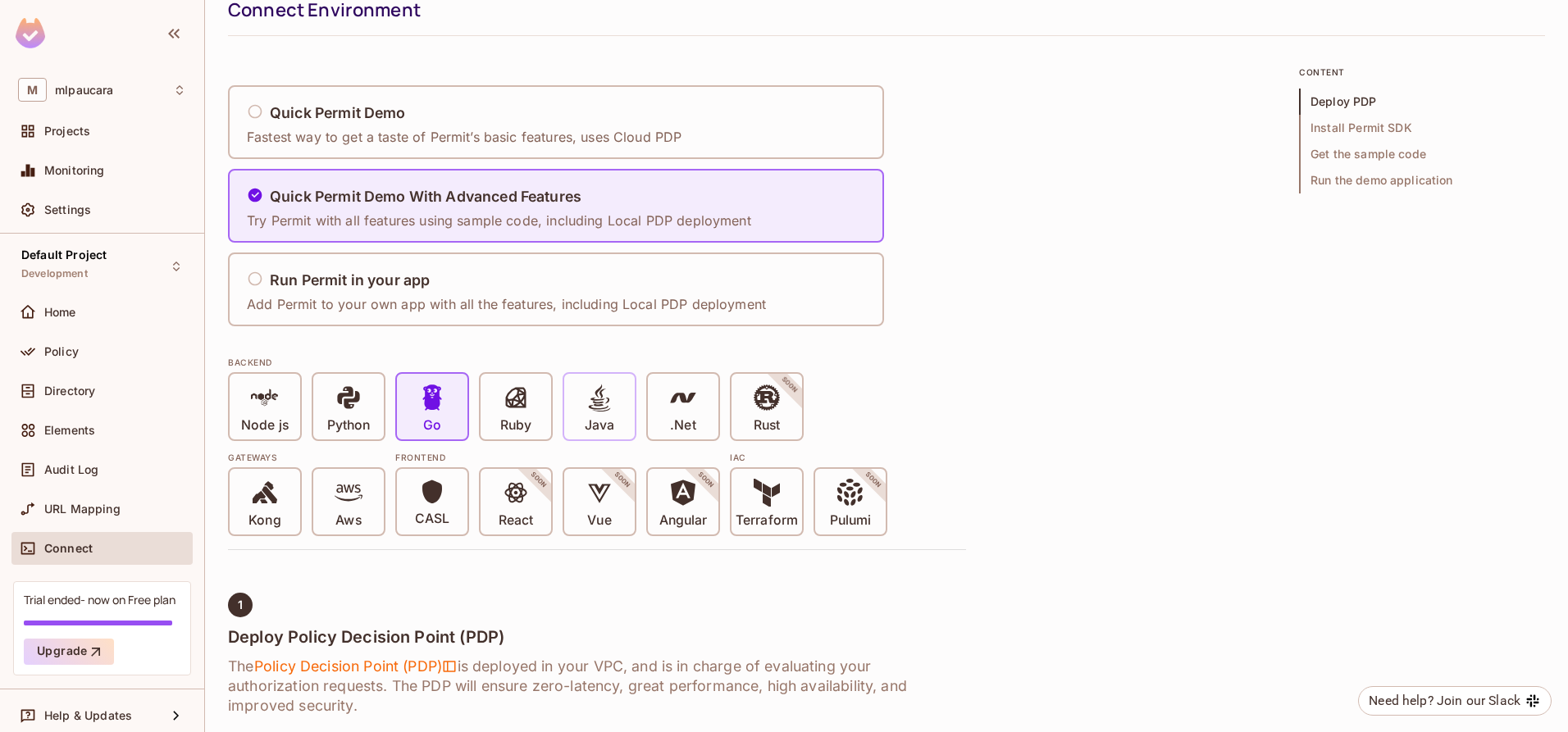
scroll to position [0, 0]
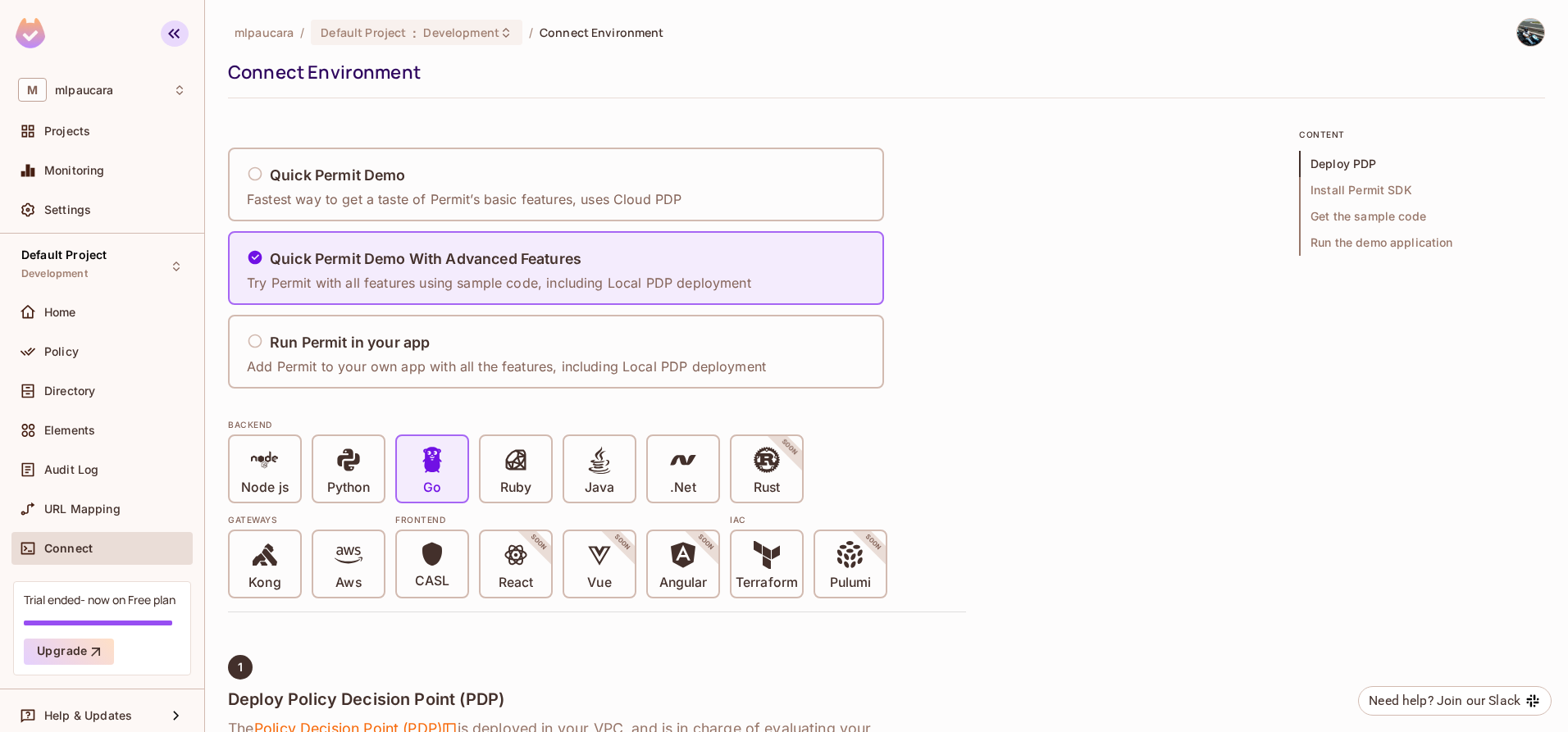
click at [179, 35] on icon "button" at bounding box center [173, 33] width 20 height 20
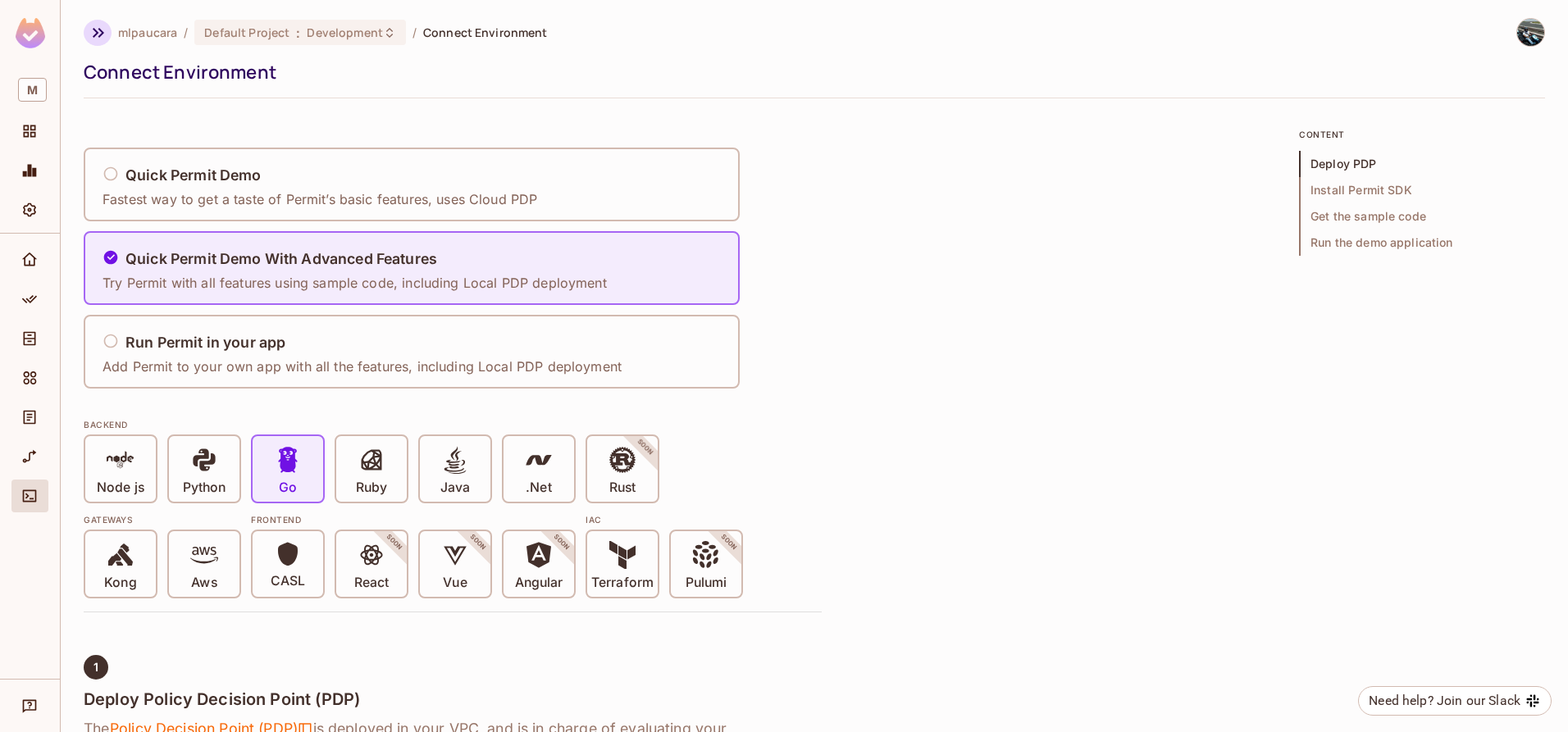
click at [96, 28] on icon "button" at bounding box center [98, 32] width 20 height 20
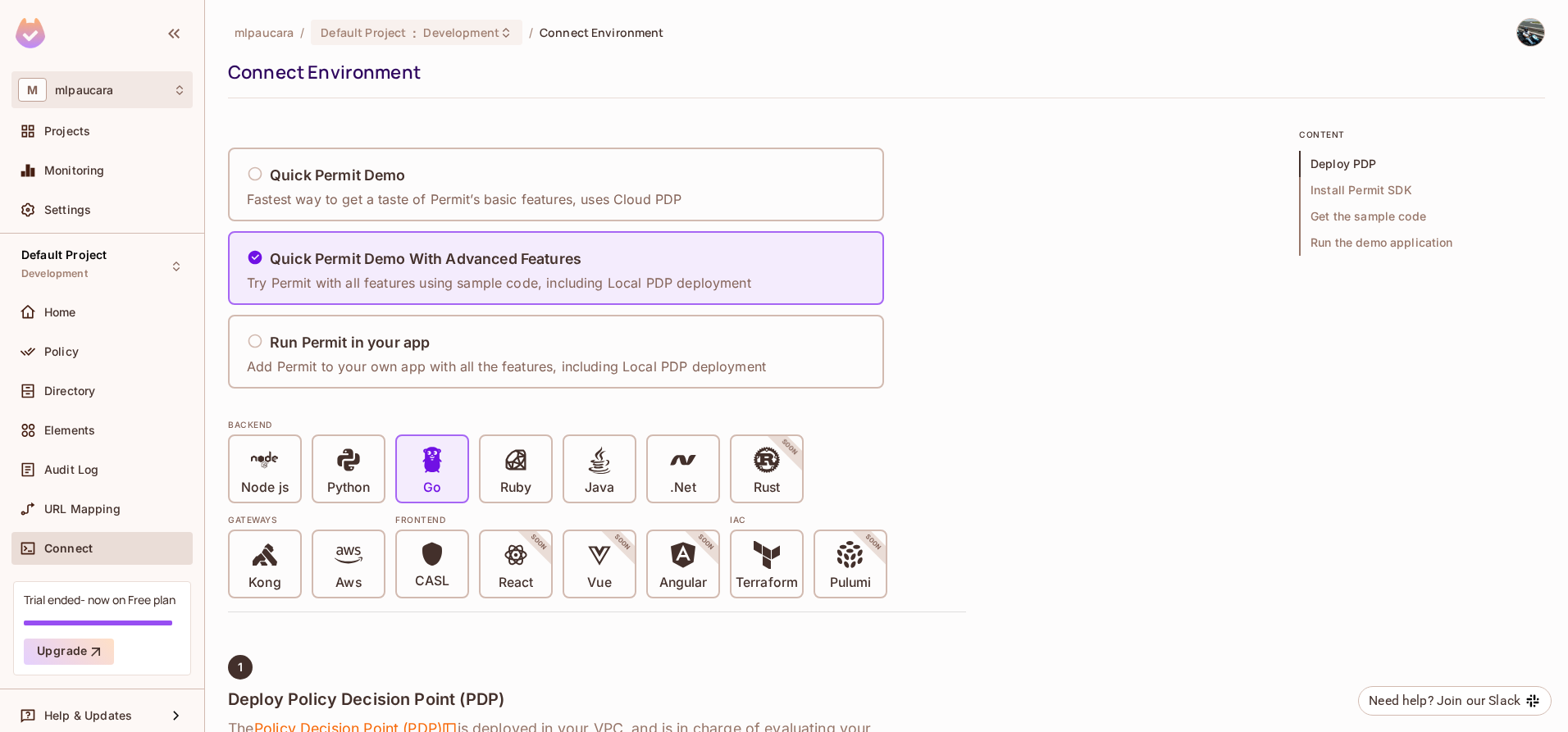
click at [170, 95] on div "M mlpaucara" at bounding box center [102, 89] width 168 height 24
click at [290, 107] on div at bounding box center [784, 366] width 1568 height 732
click at [98, 421] on div "Elements" at bounding box center [102, 430] width 168 height 20
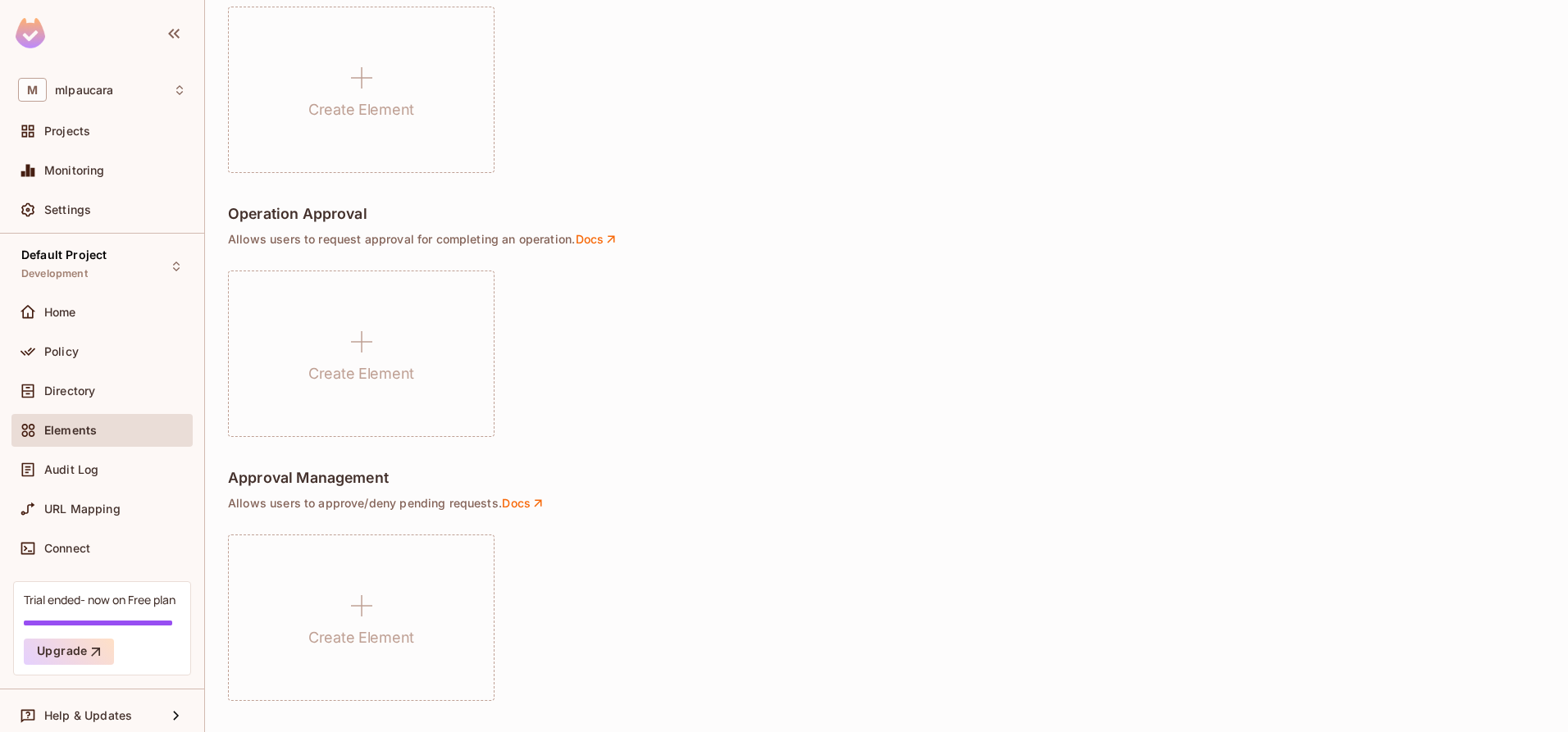
scroll to position [1094, 0]
click at [92, 469] on span "Audit Log" at bounding box center [72, 469] width 55 height 13
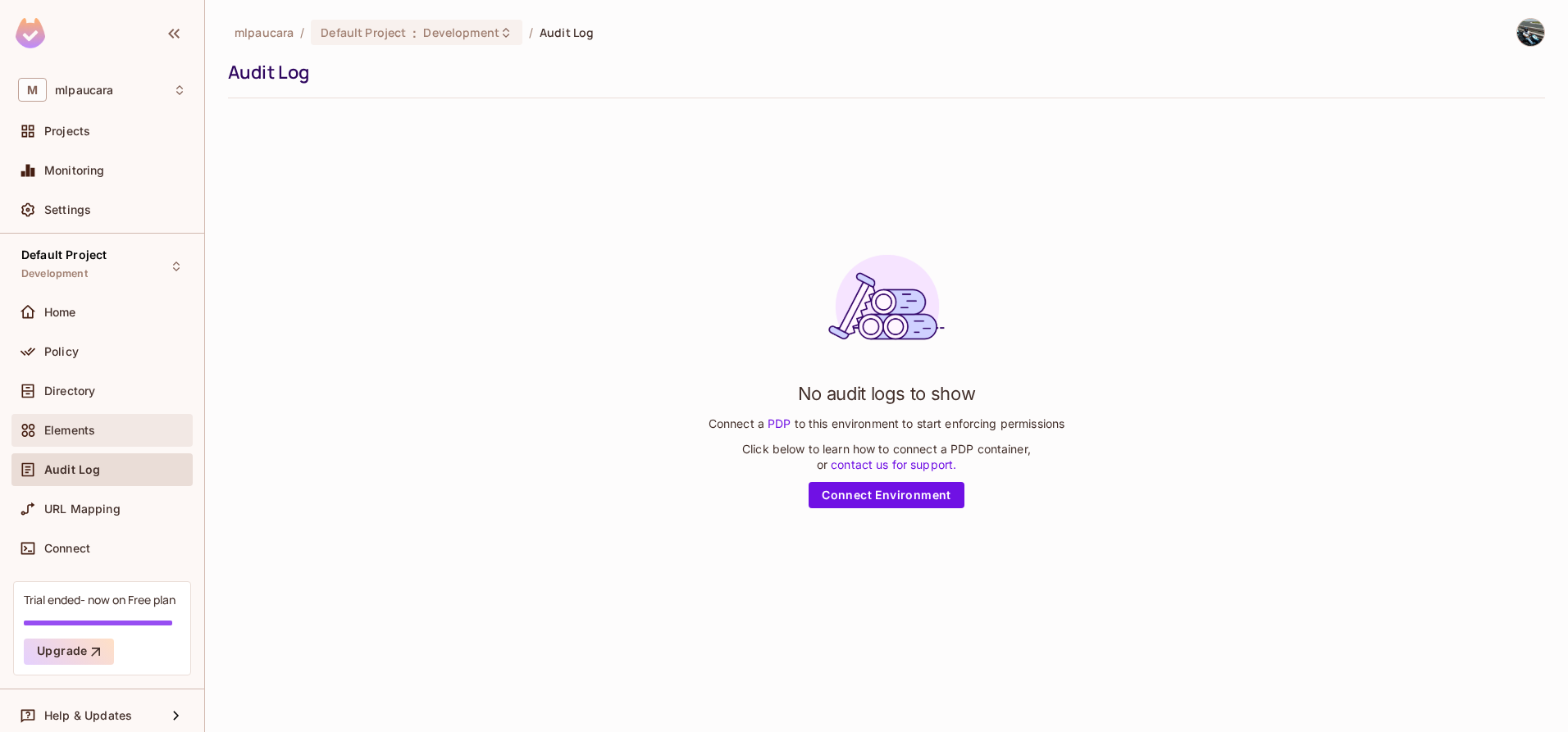
click at [87, 433] on span "Elements" at bounding box center [70, 431] width 51 height 13
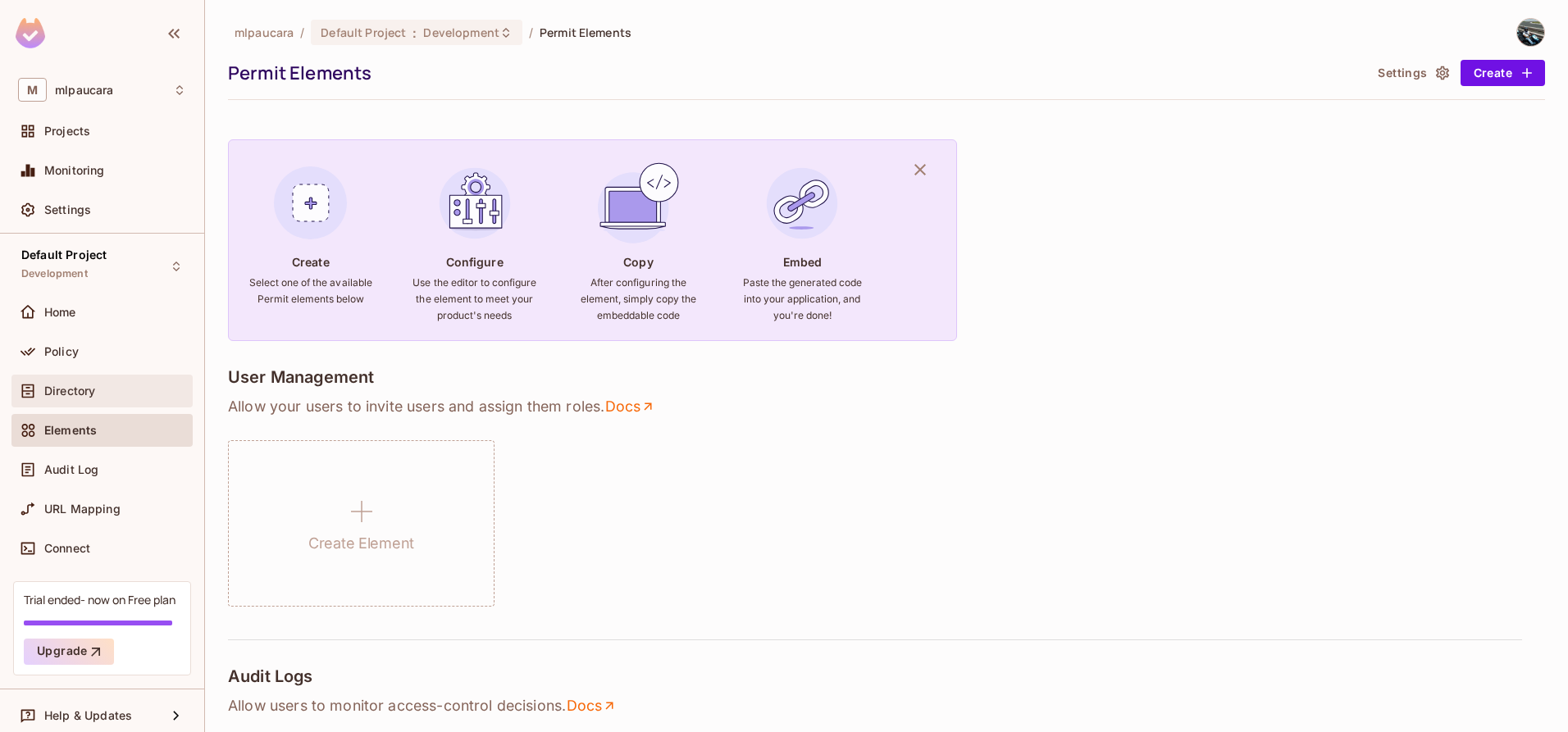
click at [88, 389] on span "Directory" at bounding box center [70, 391] width 51 height 13
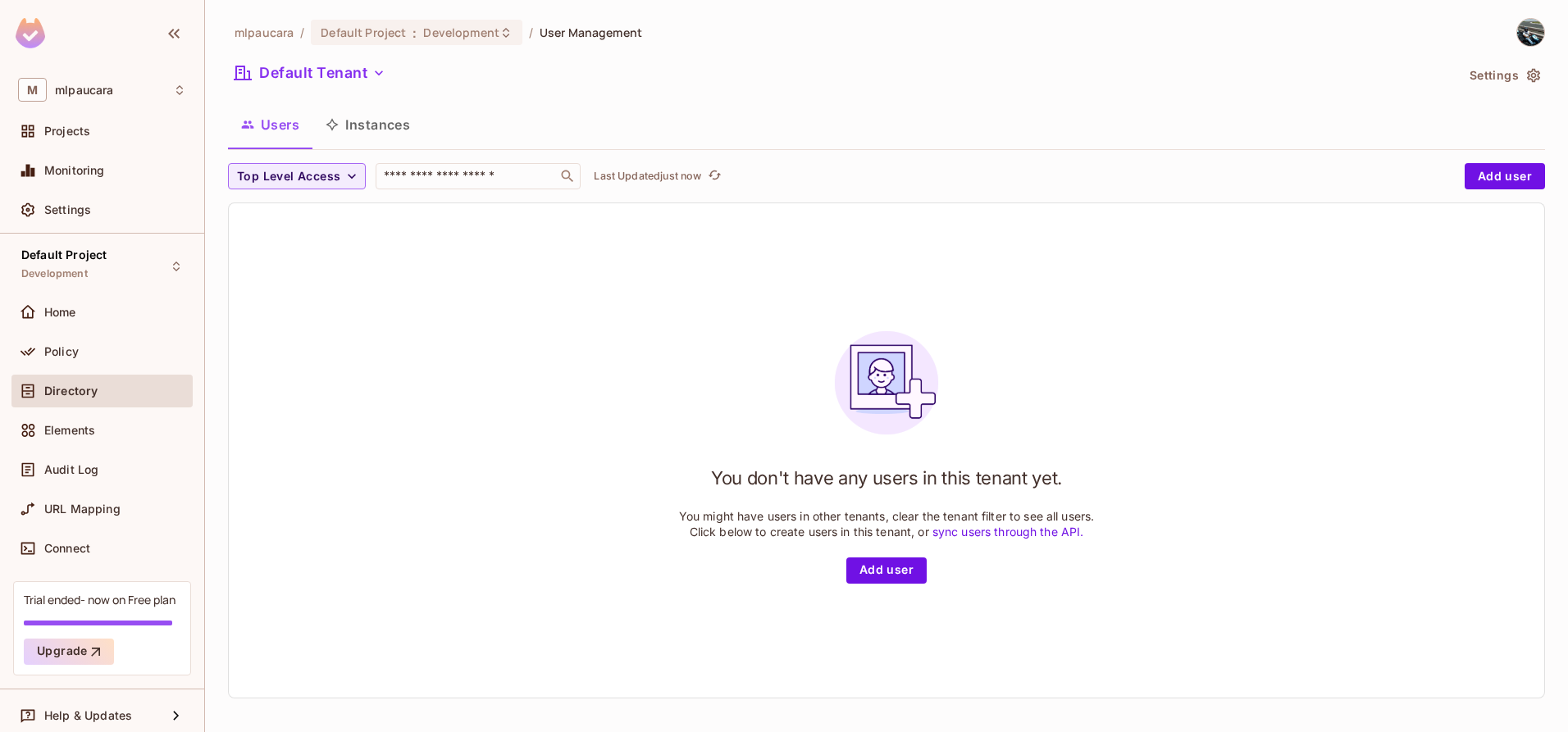
click at [396, 134] on button "Instances" at bounding box center [368, 125] width 111 height 41
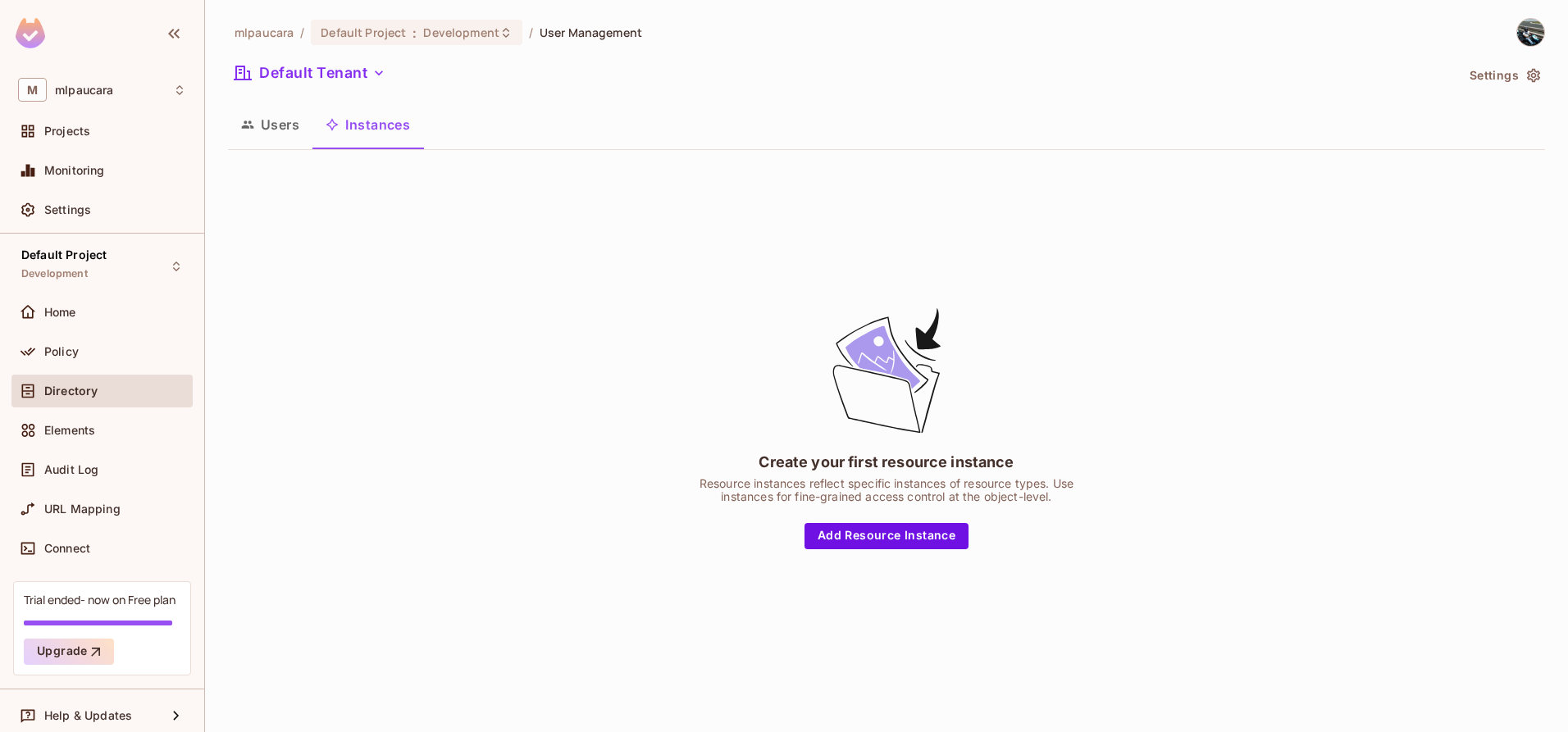
click at [251, 132] on button "Users" at bounding box center [270, 125] width 85 height 41
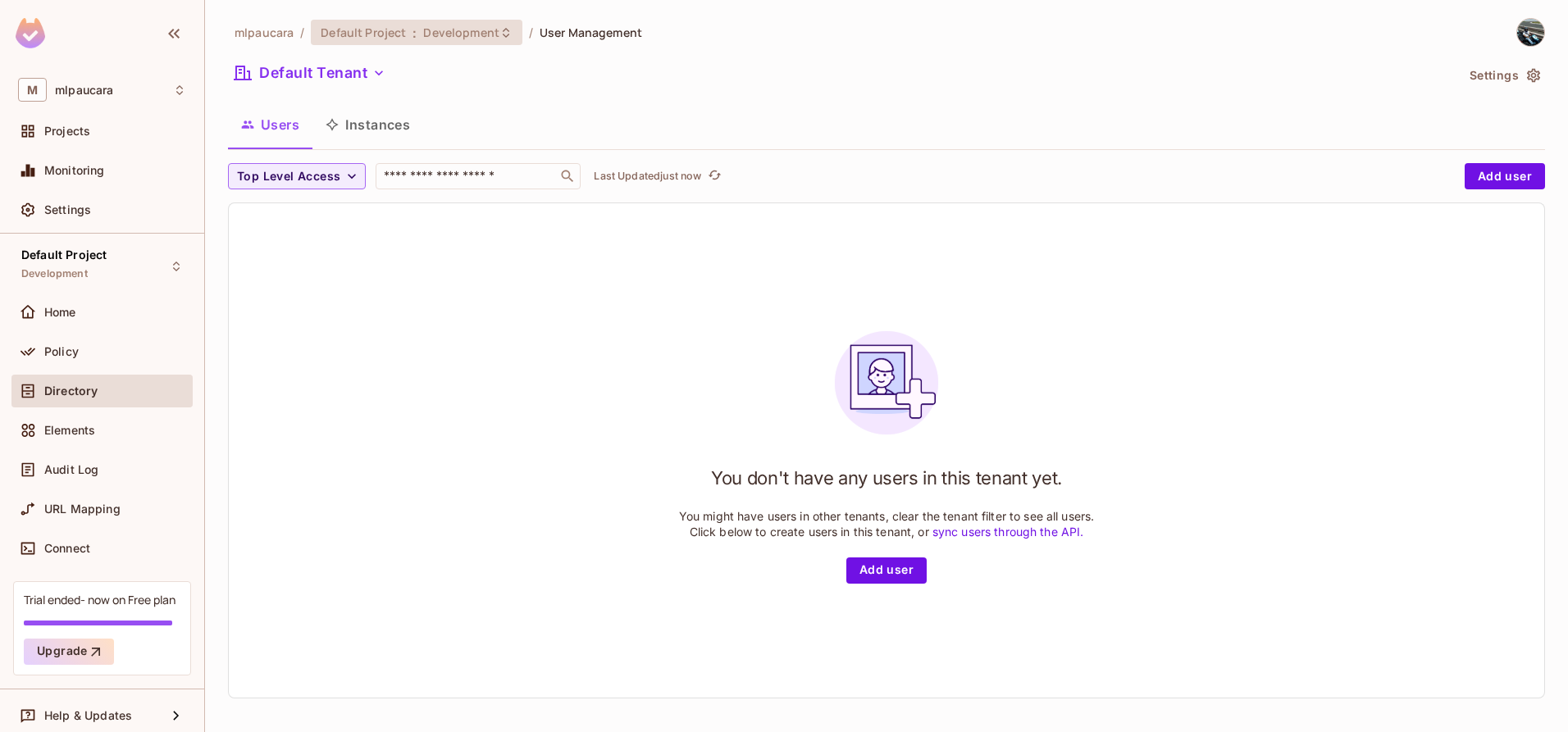
click at [405, 30] on div "Default Project : Development" at bounding box center [407, 32] width 172 height 16
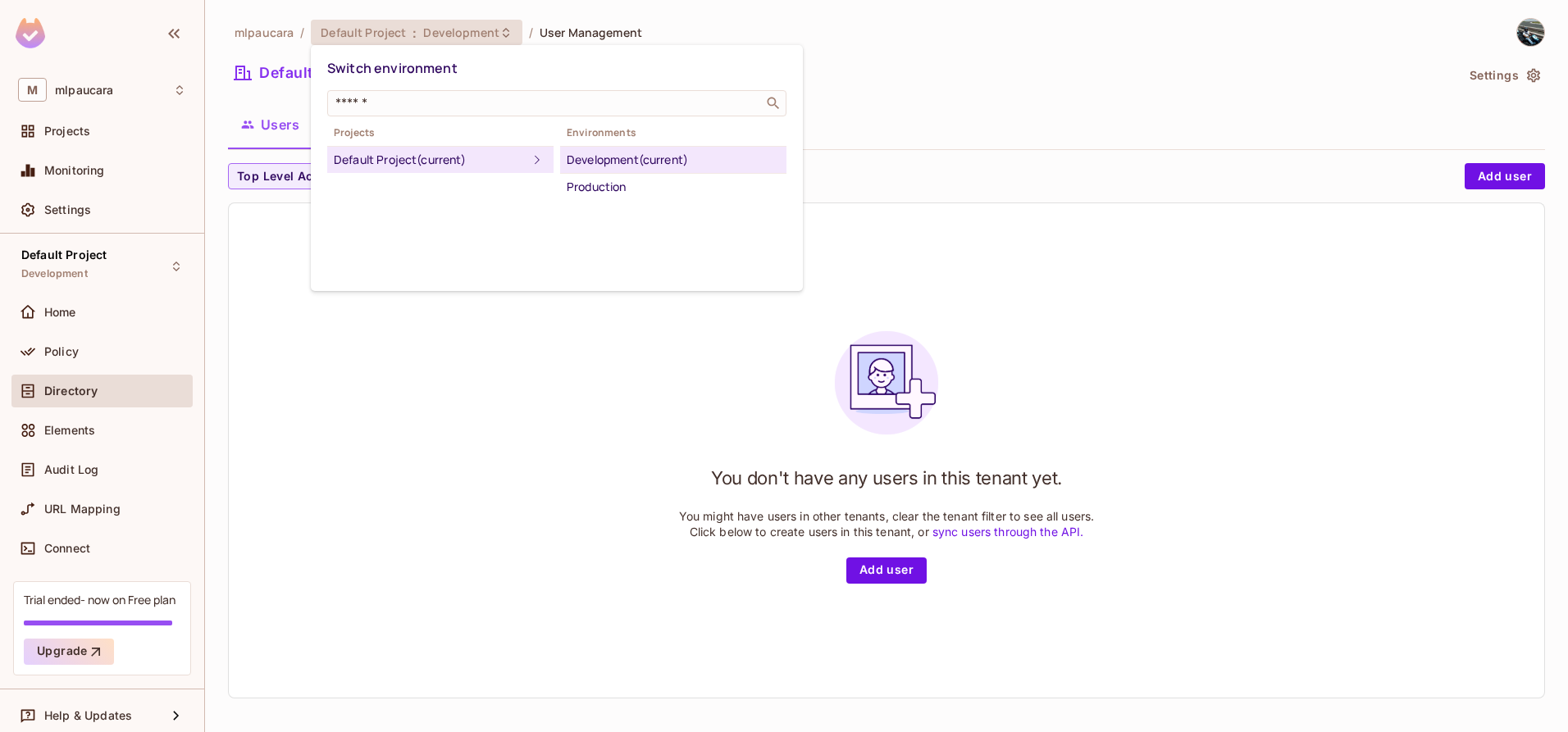
click at [1066, 65] on div at bounding box center [784, 366] width 1568 height 732
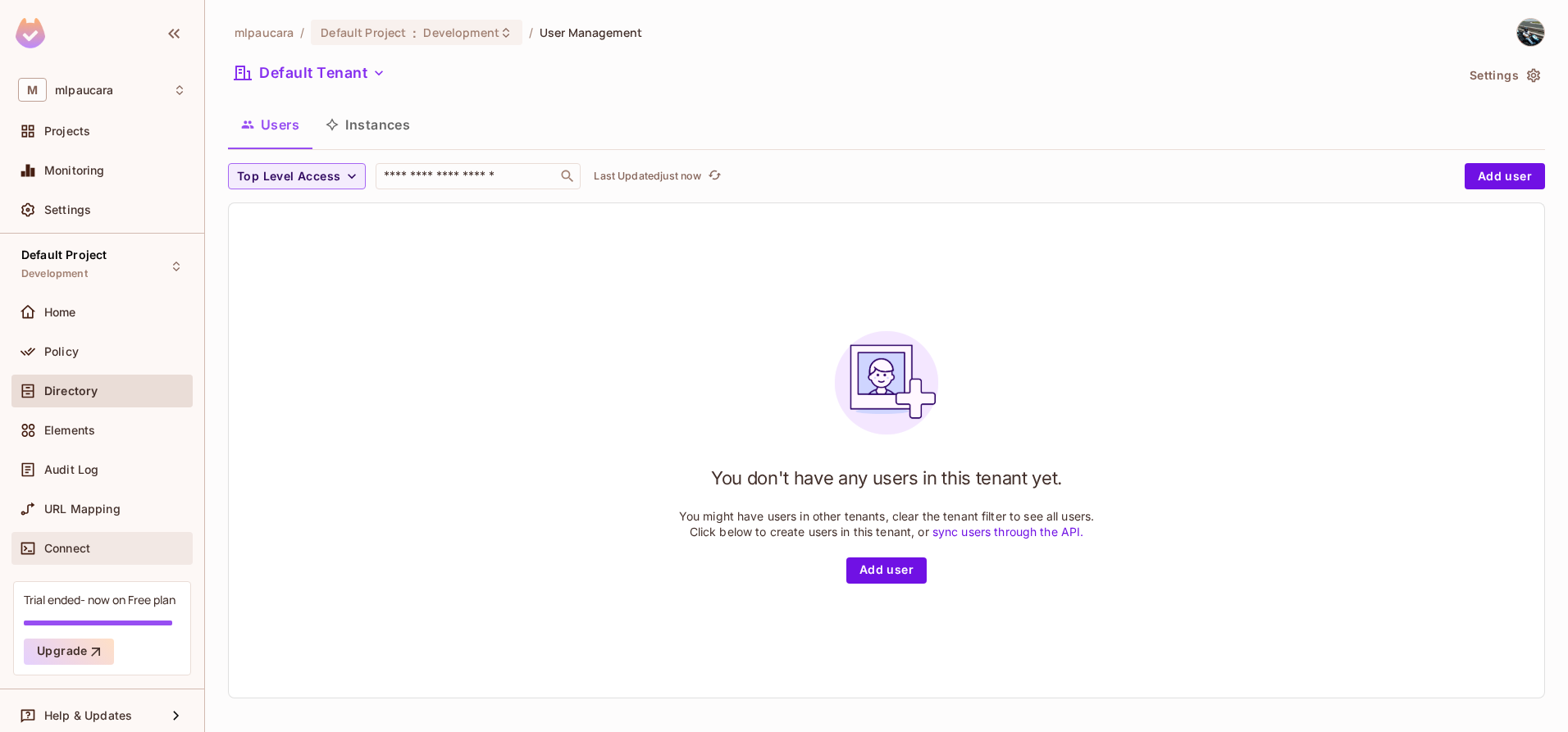
click at [73, 544] on span "Connect" at bounding box center [67, 549] width 46 height 13
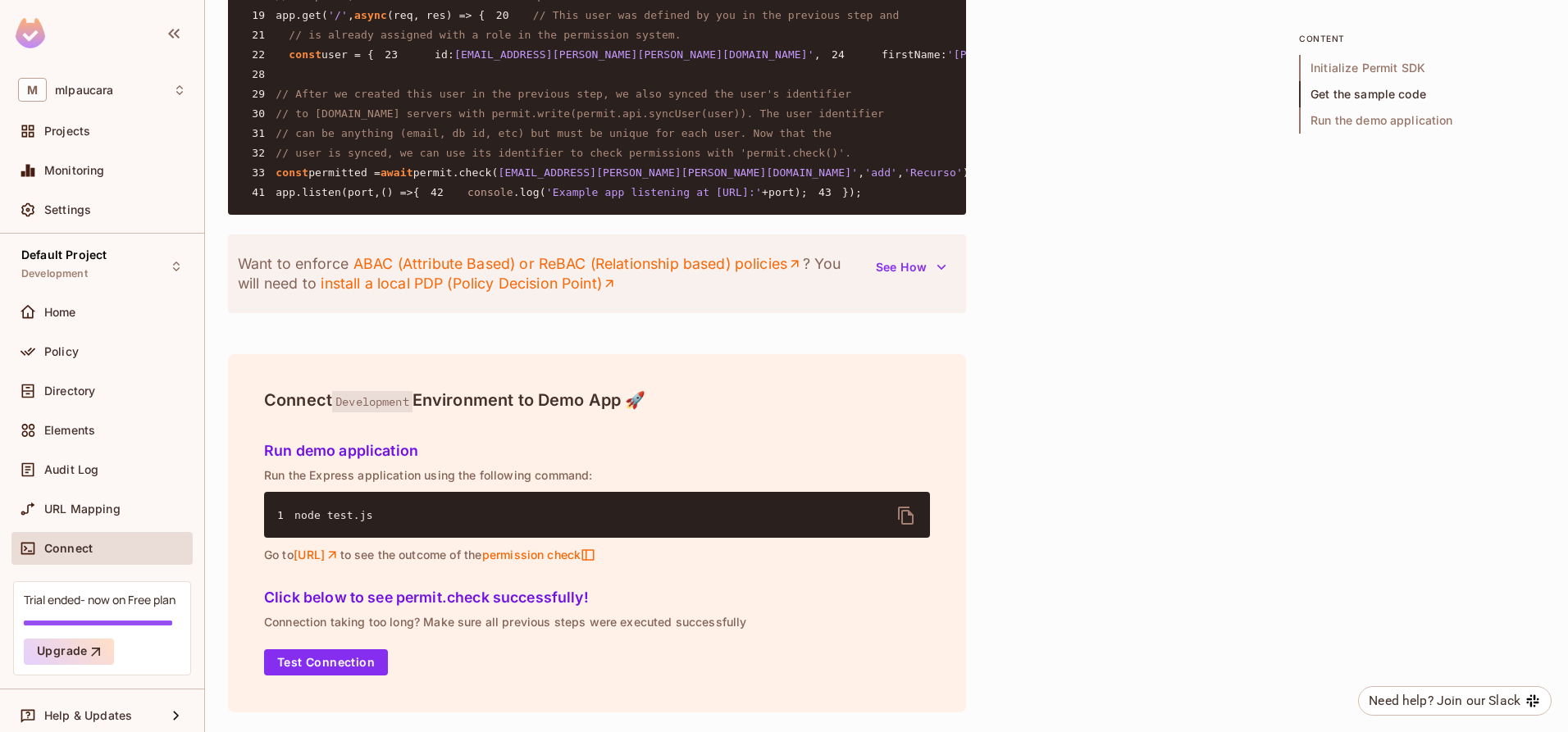
scroll to position [1966, 0]
click at [1345, 115] on span "Run the demo application" at bounding box center [1421, 120] width 246 height 26
click at [1333, 93] on span "Get the sample code" at bounding box center [1421, 94] width 246 height 26
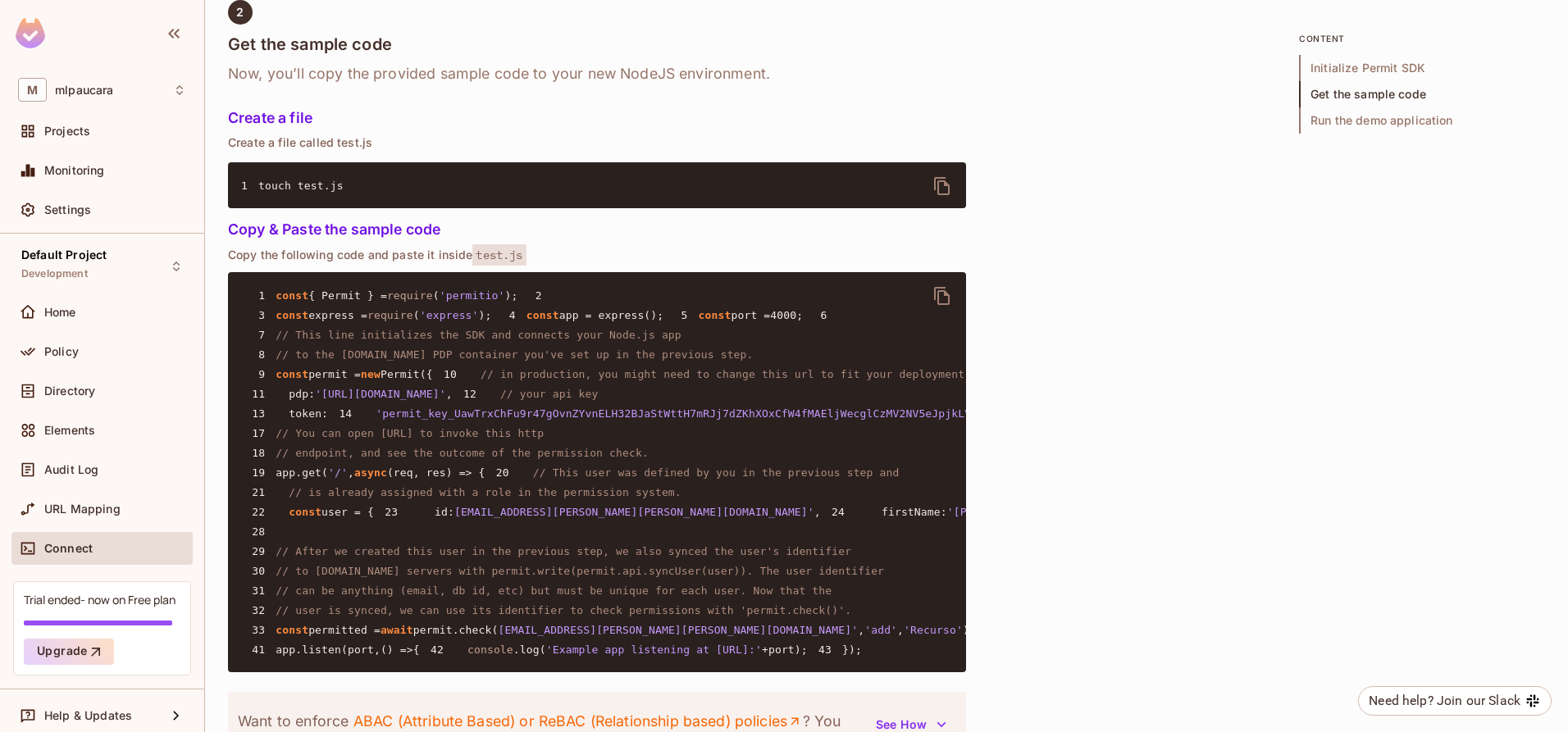
click at [1321, 70] on span "Initialize Permit SDK" at bounding box center [1421, 68] width 246 height 26
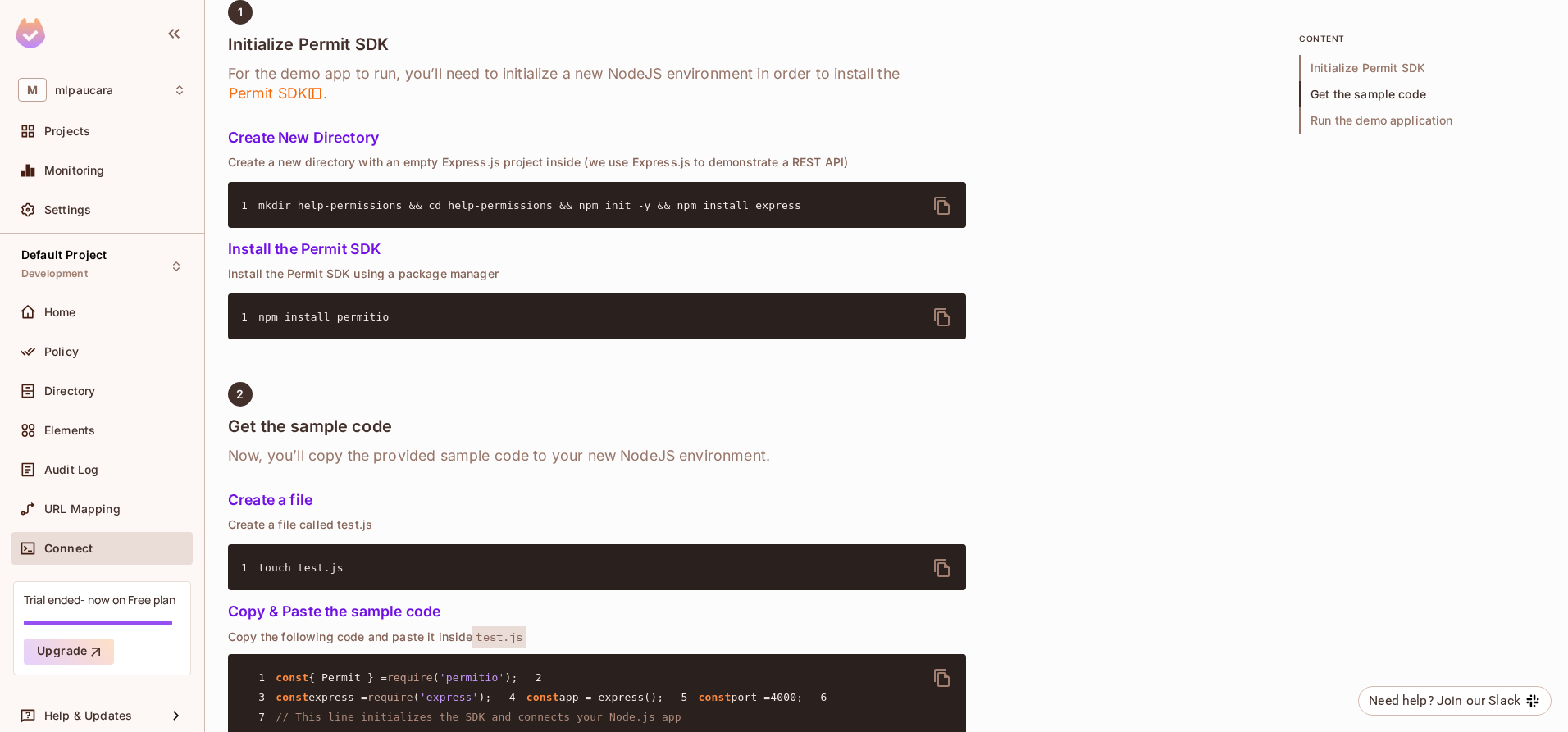
click at [1316, 115] on span "Run the demo application" at bounding box center [1421, 120] width 246 height 26
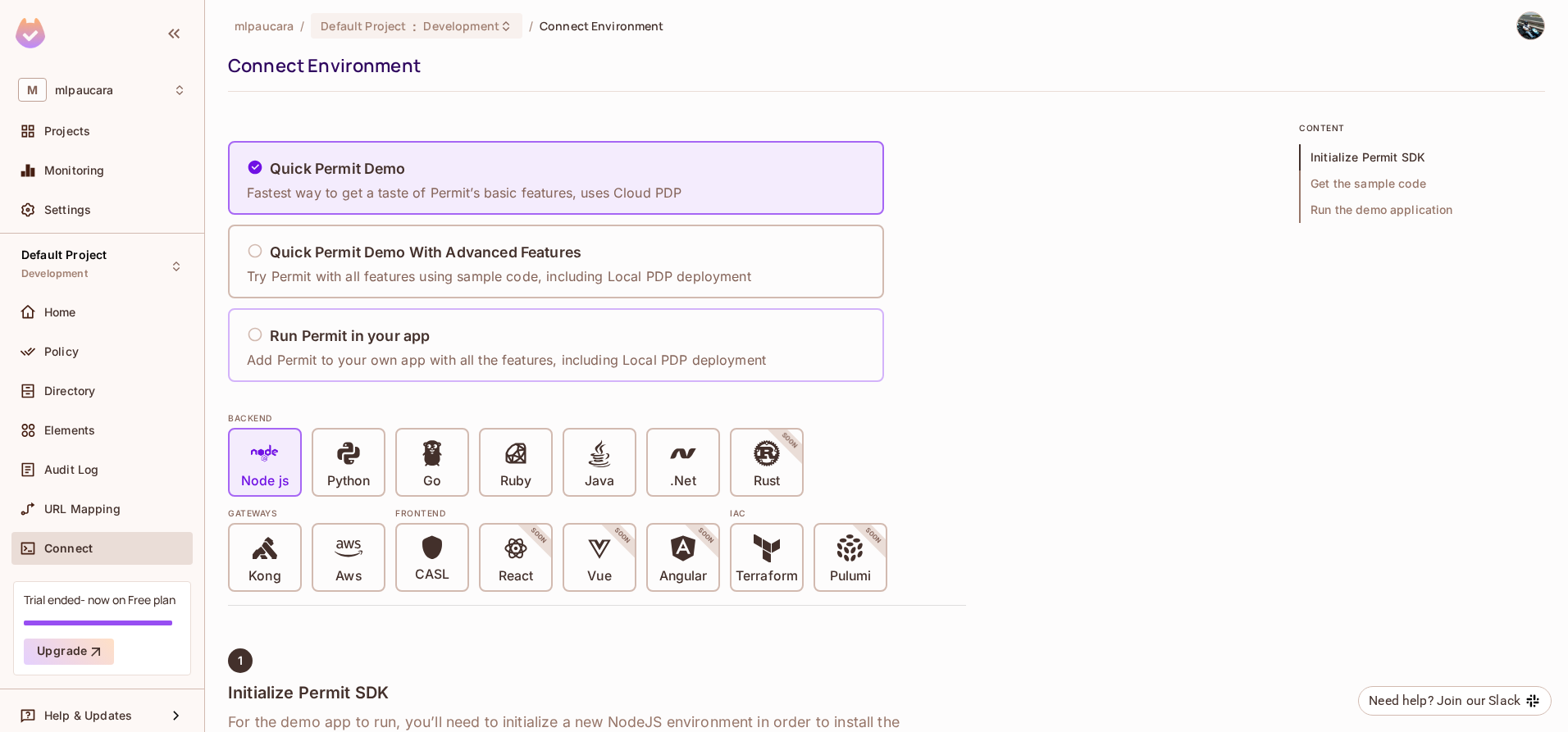
scroll to position [0, 0]
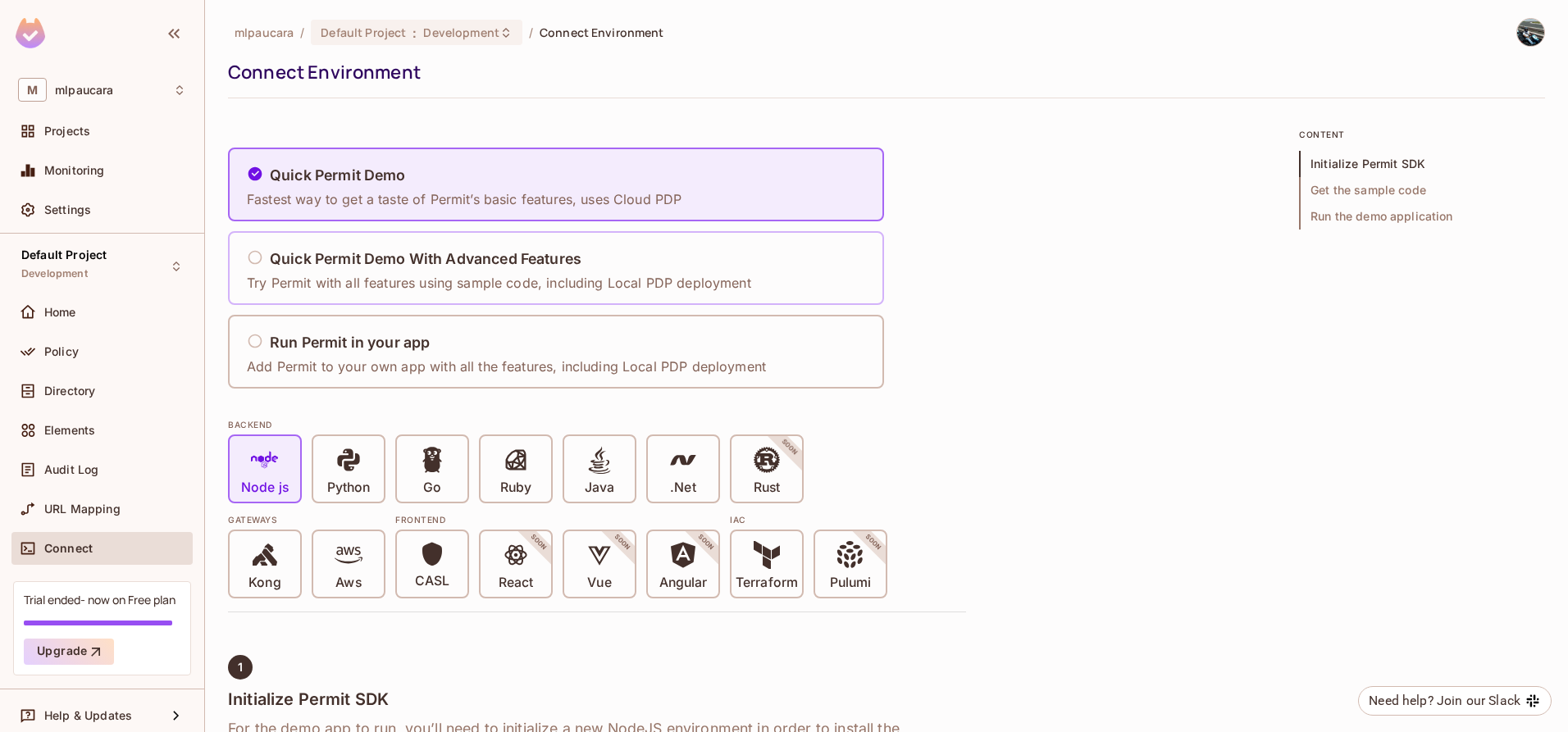
click at [373, 264] on h5 "Quick Permit Demo With Advanced Features" at bounding box center [425, 259] width 312 height 16
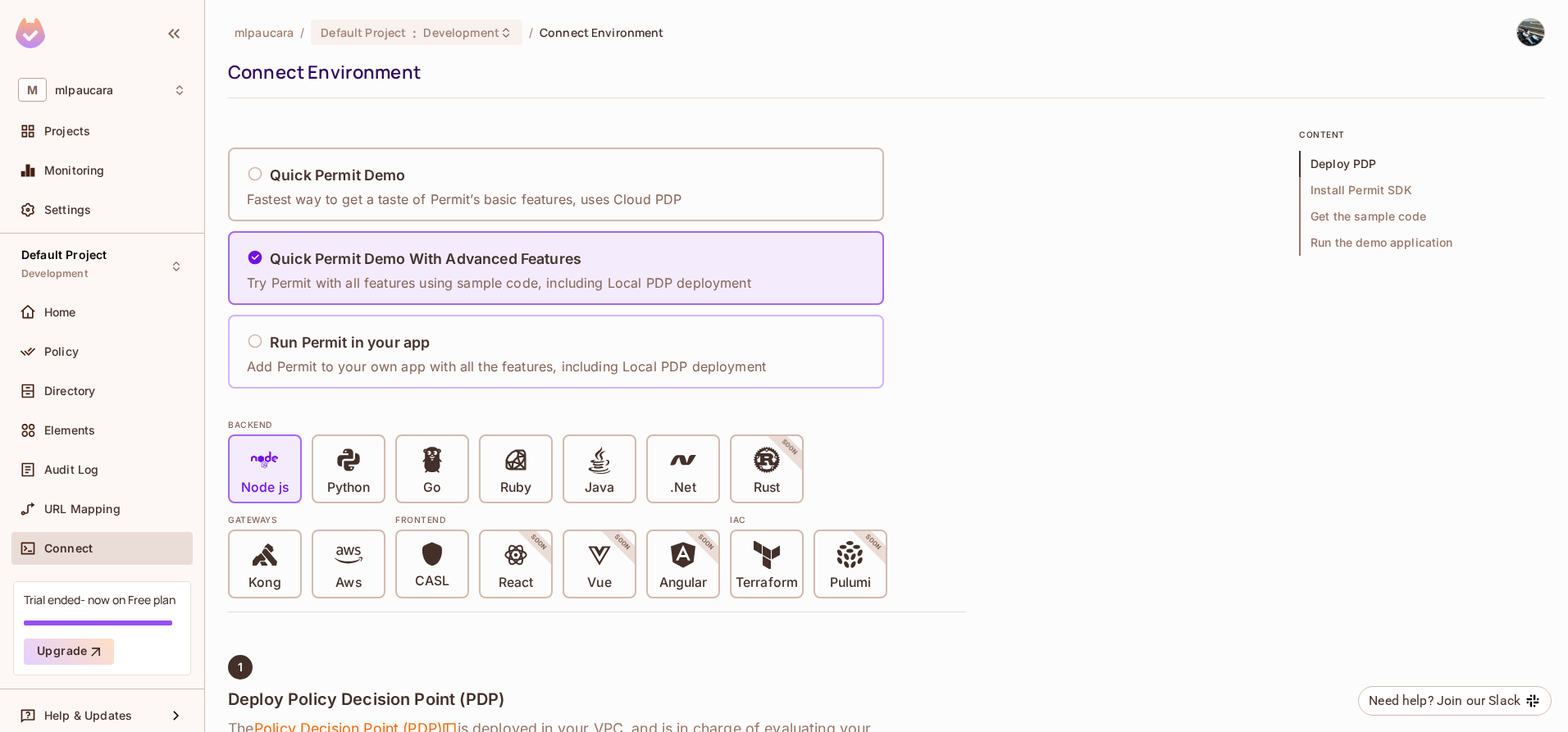
click at [360, 337] on h5 "Run Permit in your app" at bounding box center [350, 342] width 160 height 16
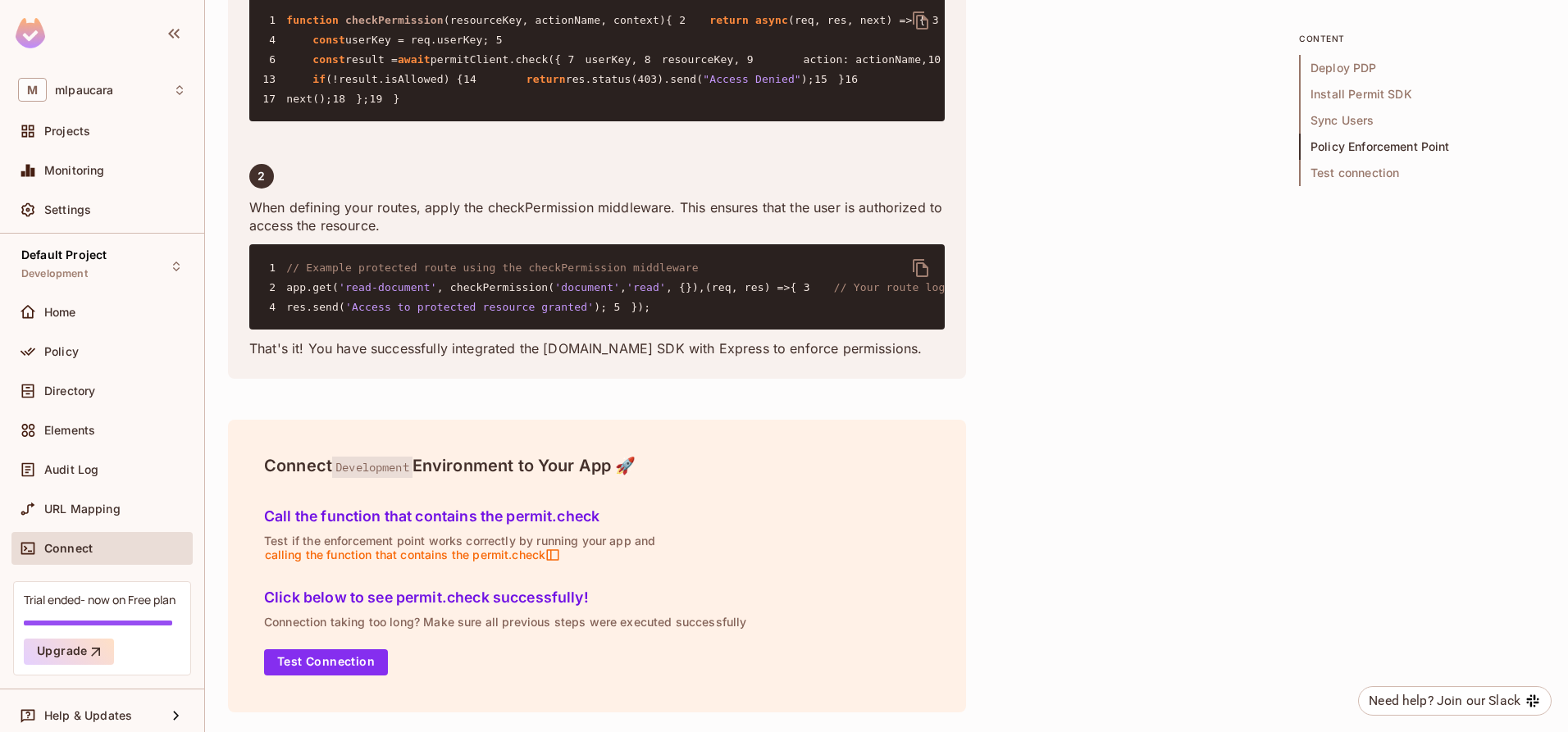
scroll to position [3415, 0]
click at [99, 200] on div "Settings" at bounding box center [102, 210] width 168 height 20
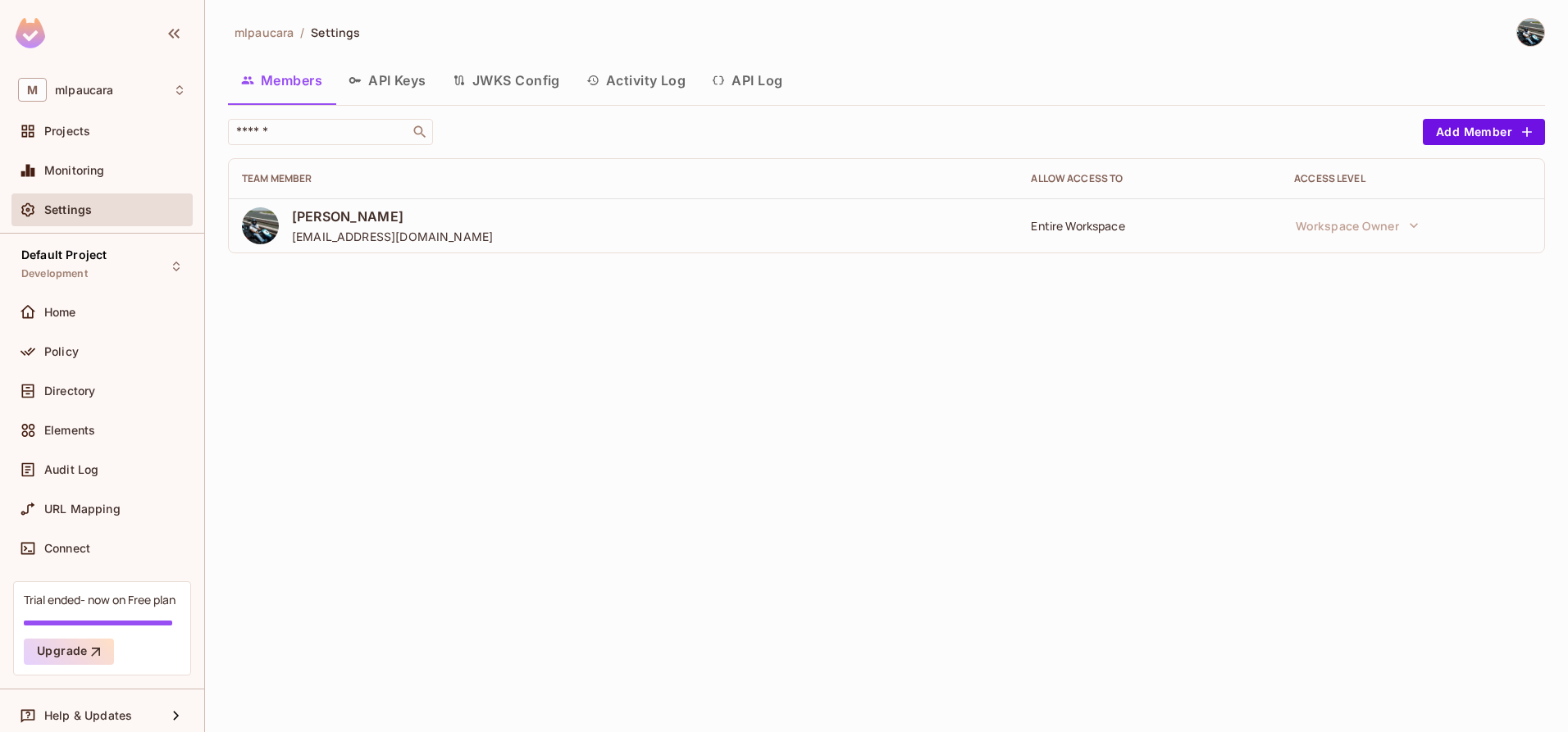
click at [504, 74] on button "JWKS Config" at bounding box center [506, 81] width 134 height 41
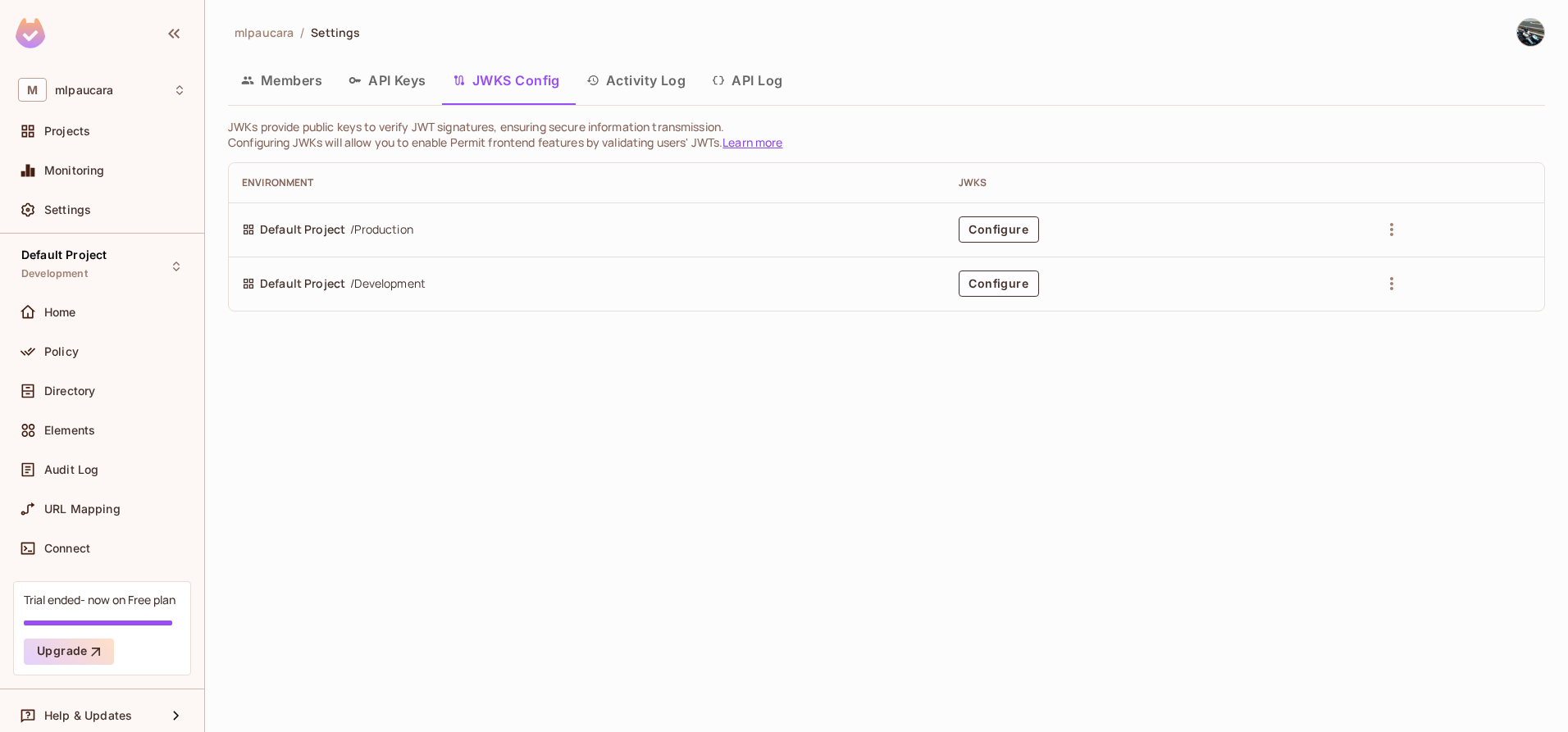
click at [596, 74] on icon "button" at bounding box center [593, 80] width 13 height 13
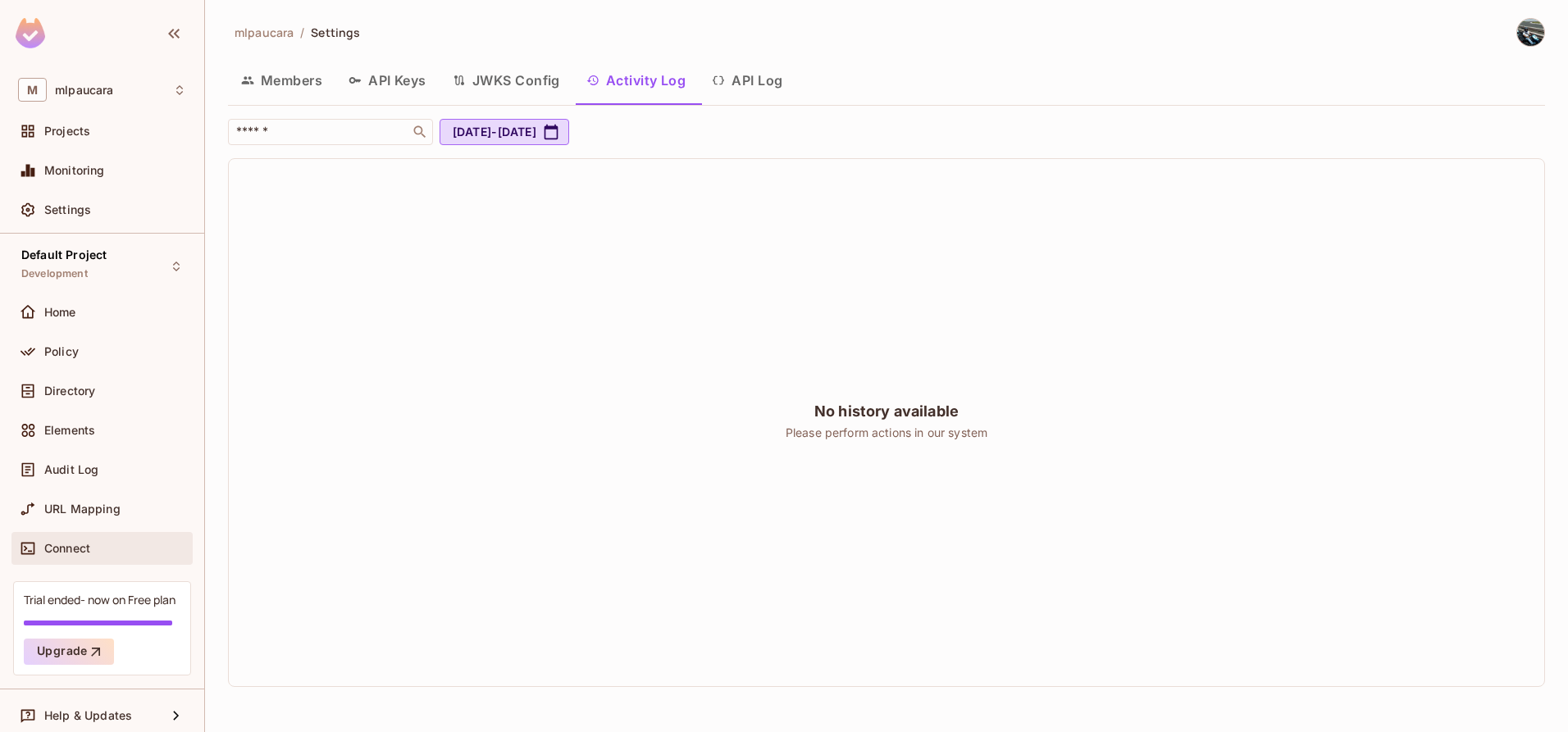
scroll to position [9, 0]
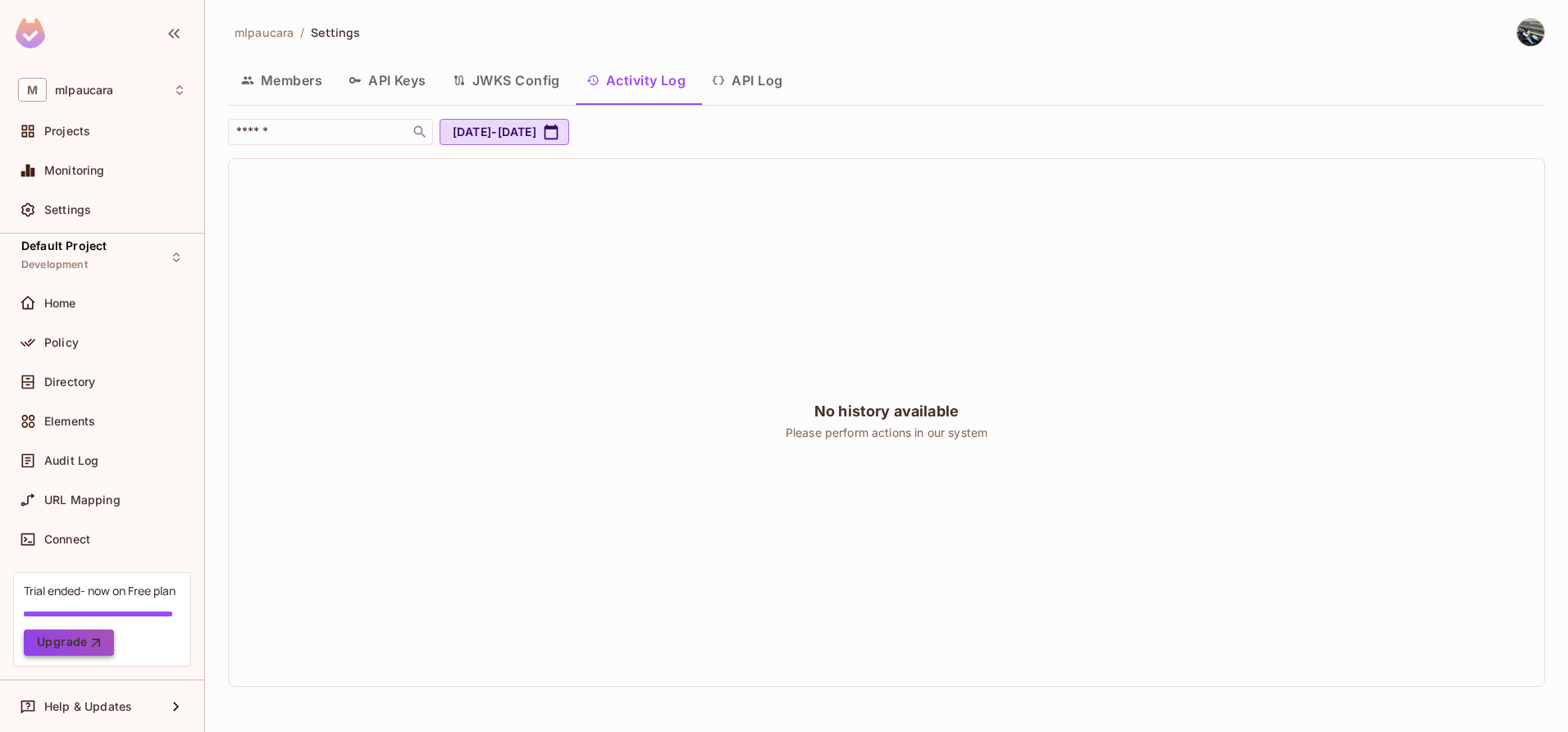
click at [88, 646] on icon "button" at bounding box center [95, 642] width 16 height 16
click at [72, 298] on span "Home" at bounding box center [60, 303] width 32 height 13
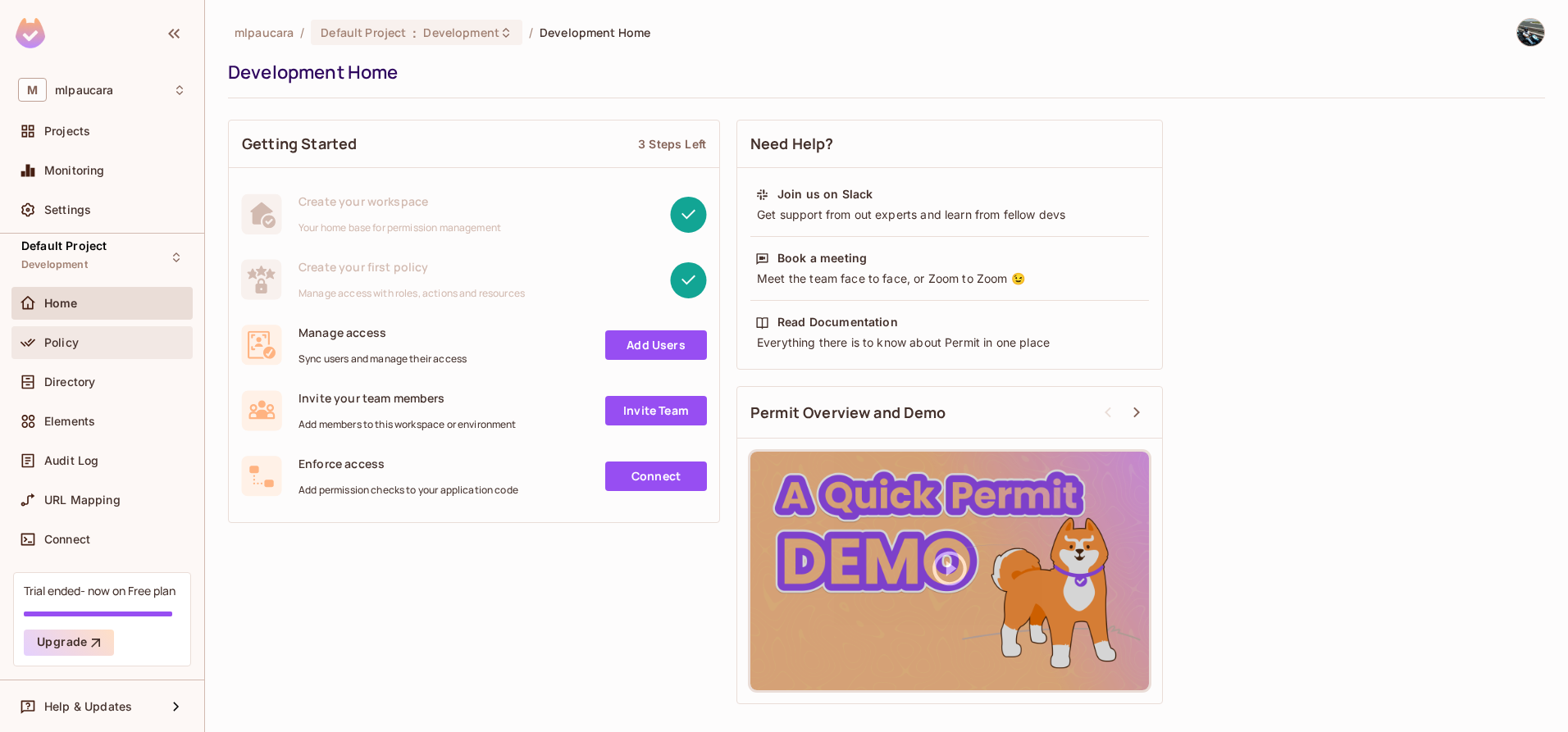
click at [56, 347] on span "Policy" at bounding box center [61, 342] width 35 height 13
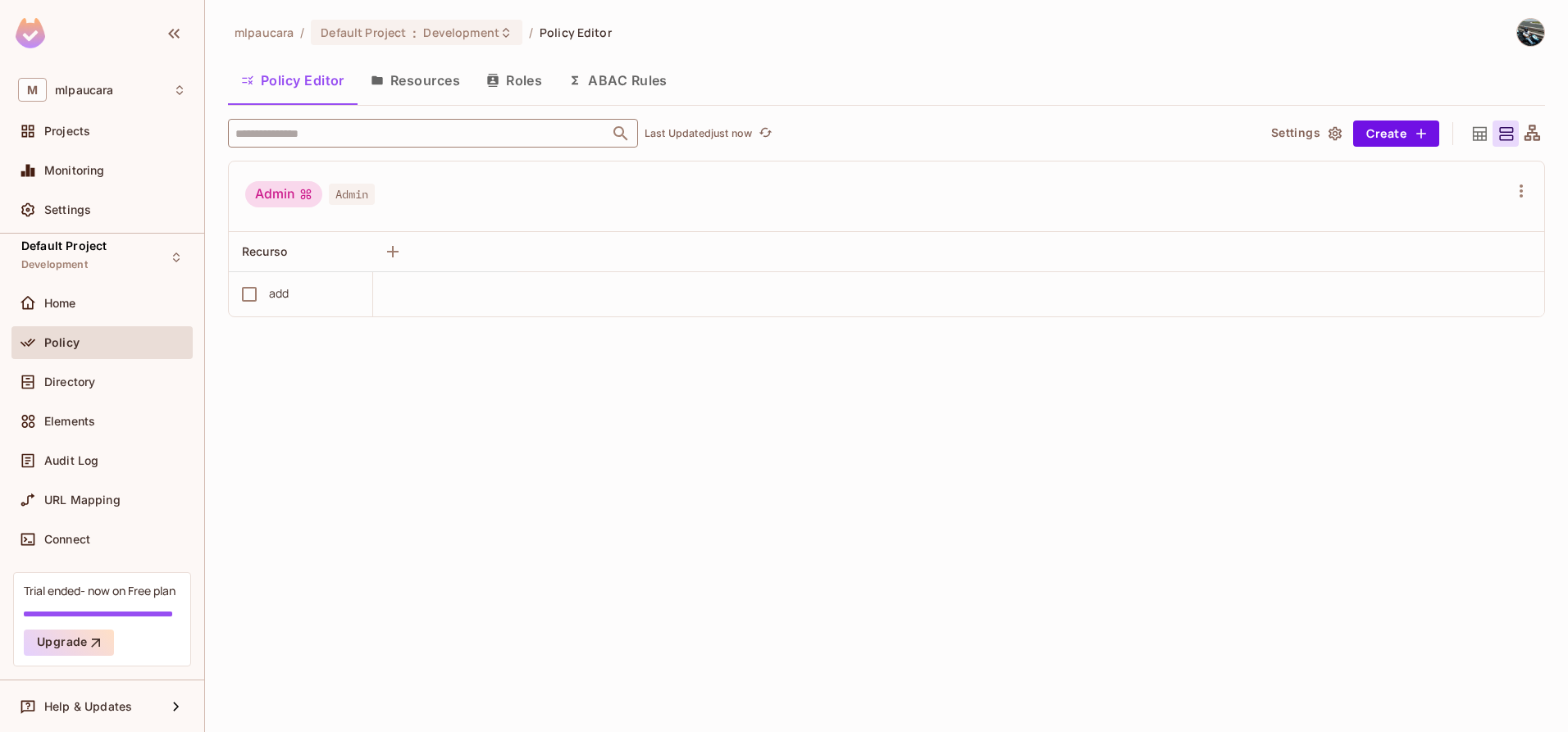
click at [421, 137] on input "text" at bounding box center [419, 133] width 375 height 28
click at [536, 491] on div "mlpaucara / Default Project : Development / Policy Editor Policy Editor Resourc…" at bounding box center [887, 366] width 1363 height 732
click at [488, 34] on span "Development" at bounding box center [461, 32] width 75 height 16
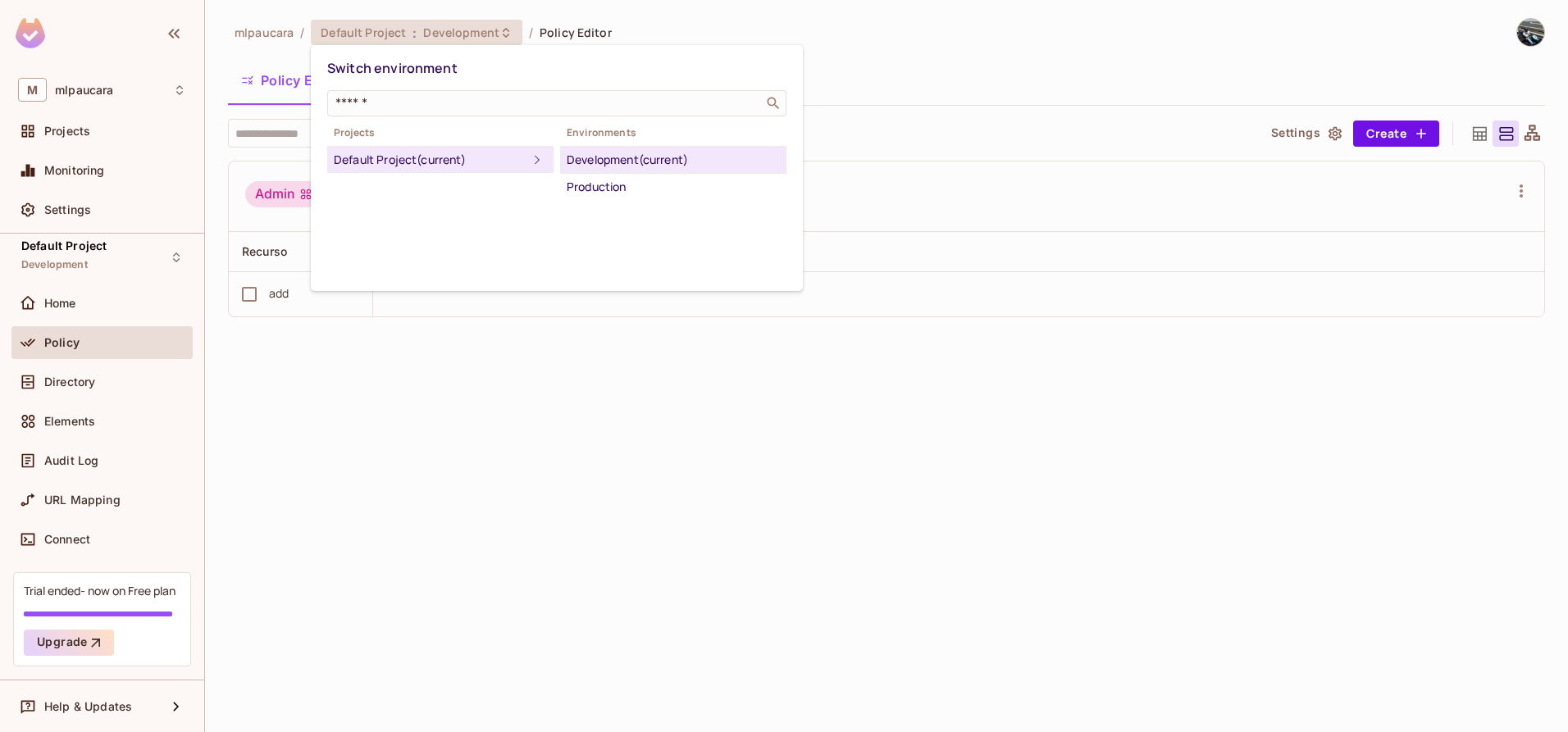
click at [978, 472] on div at bounding box center [784, 366] width 1568 height 732
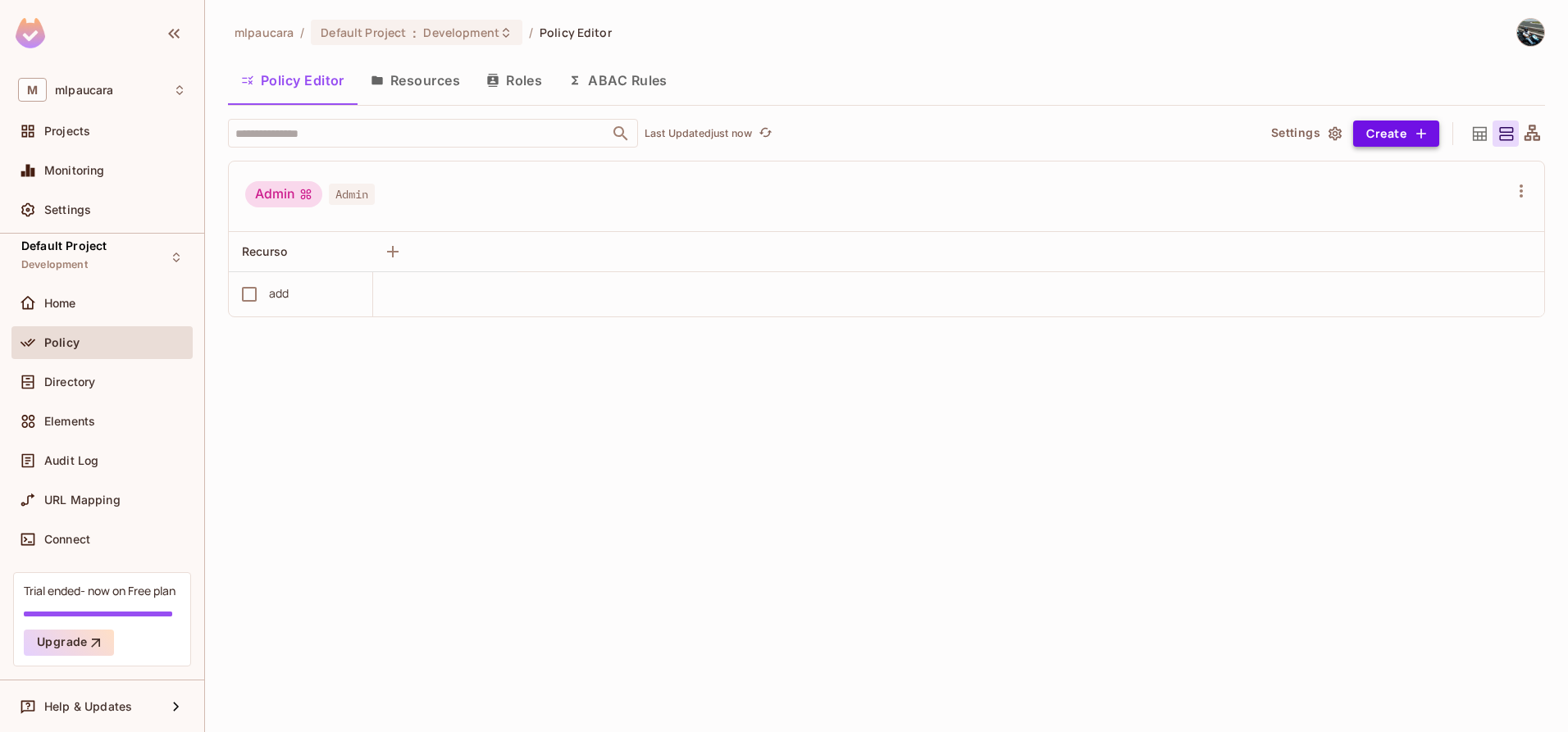
click at [1416, 131] on icon "button" at bounding box center [1420, 133] width 16 height 16
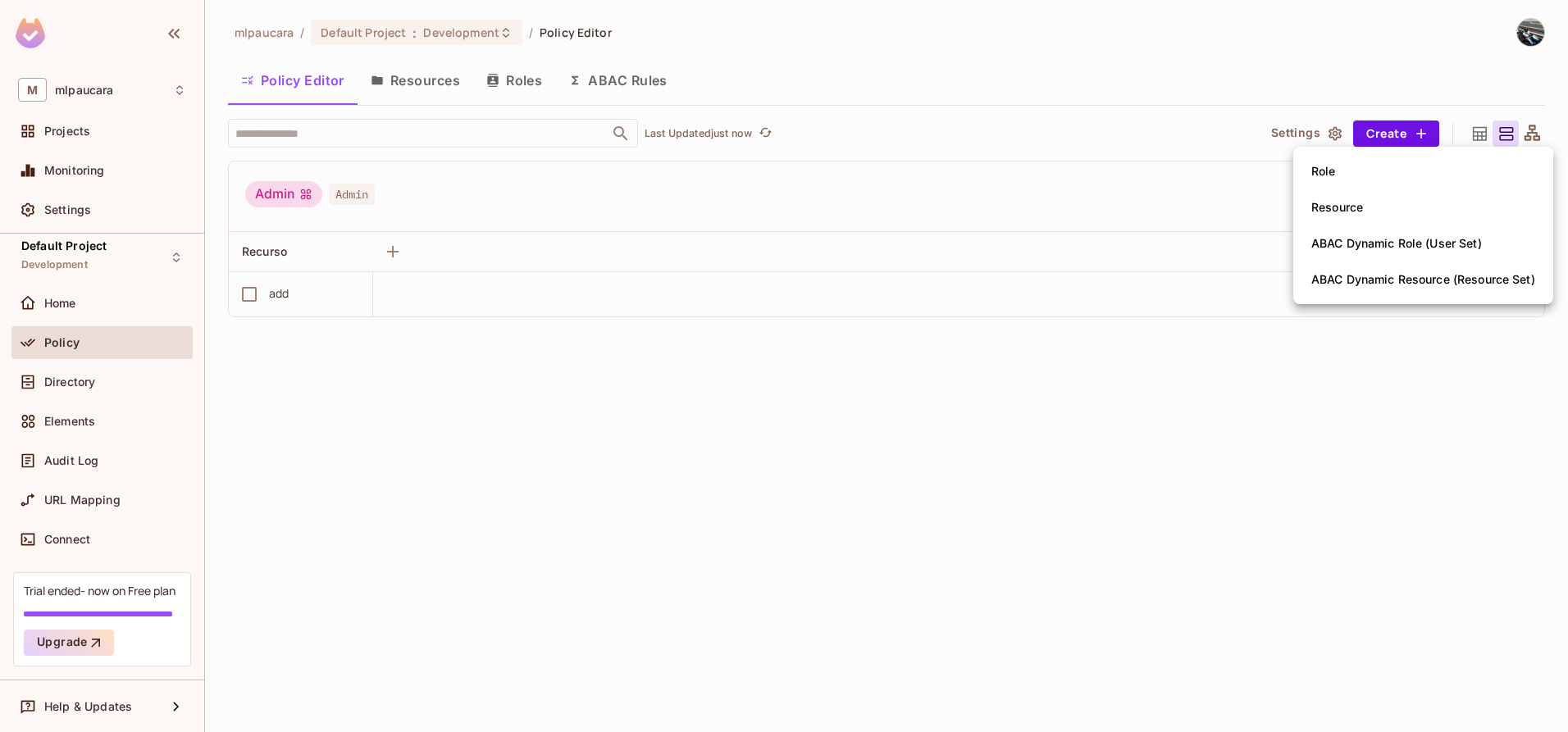
click at [1341, 280] on div "ABAC Dynamic Resource (Resource Set)" at bounding box center [1423, 278] width 224 height 16
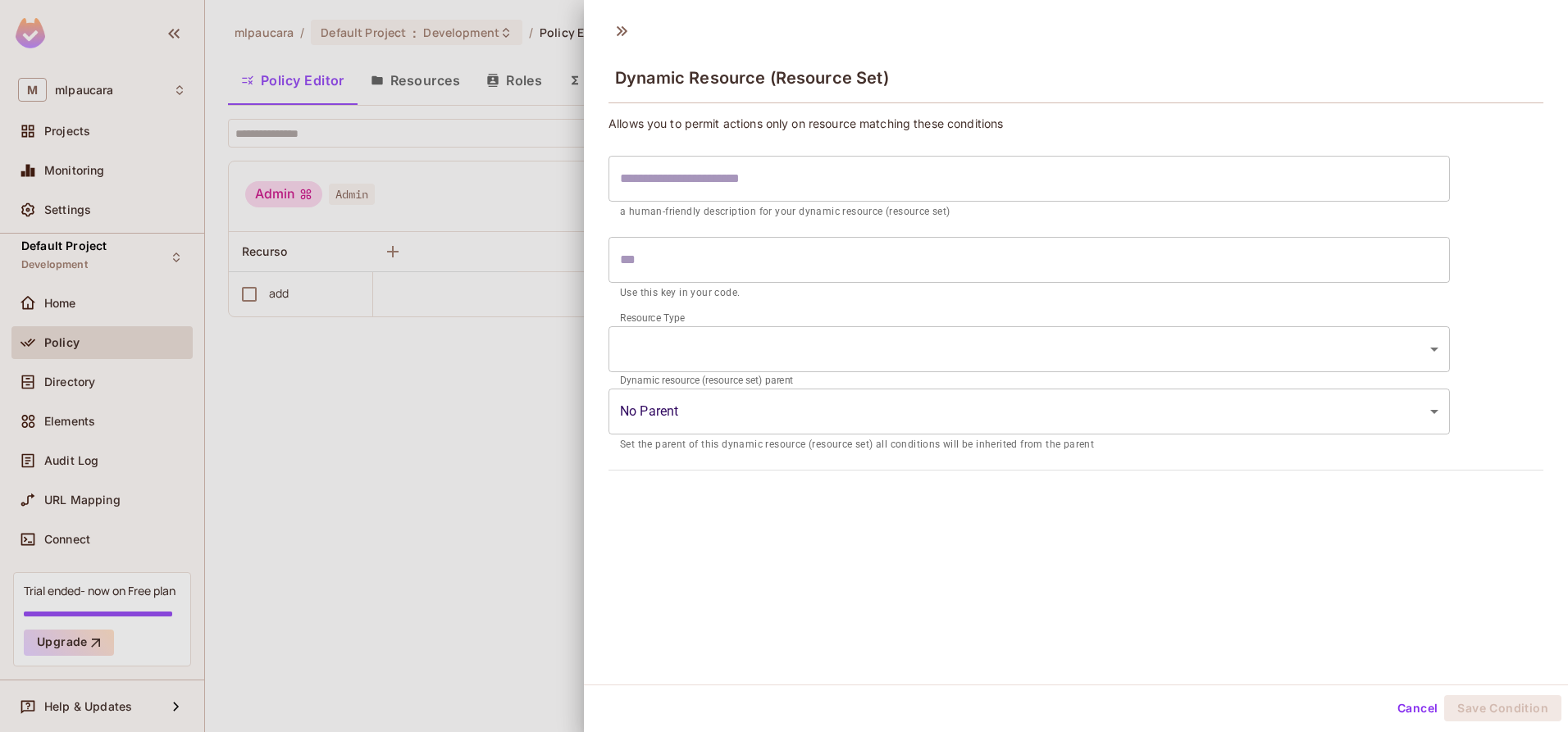
click at [734, 169] on input "text" at bounding box center [1030, 179] width 841 height 46
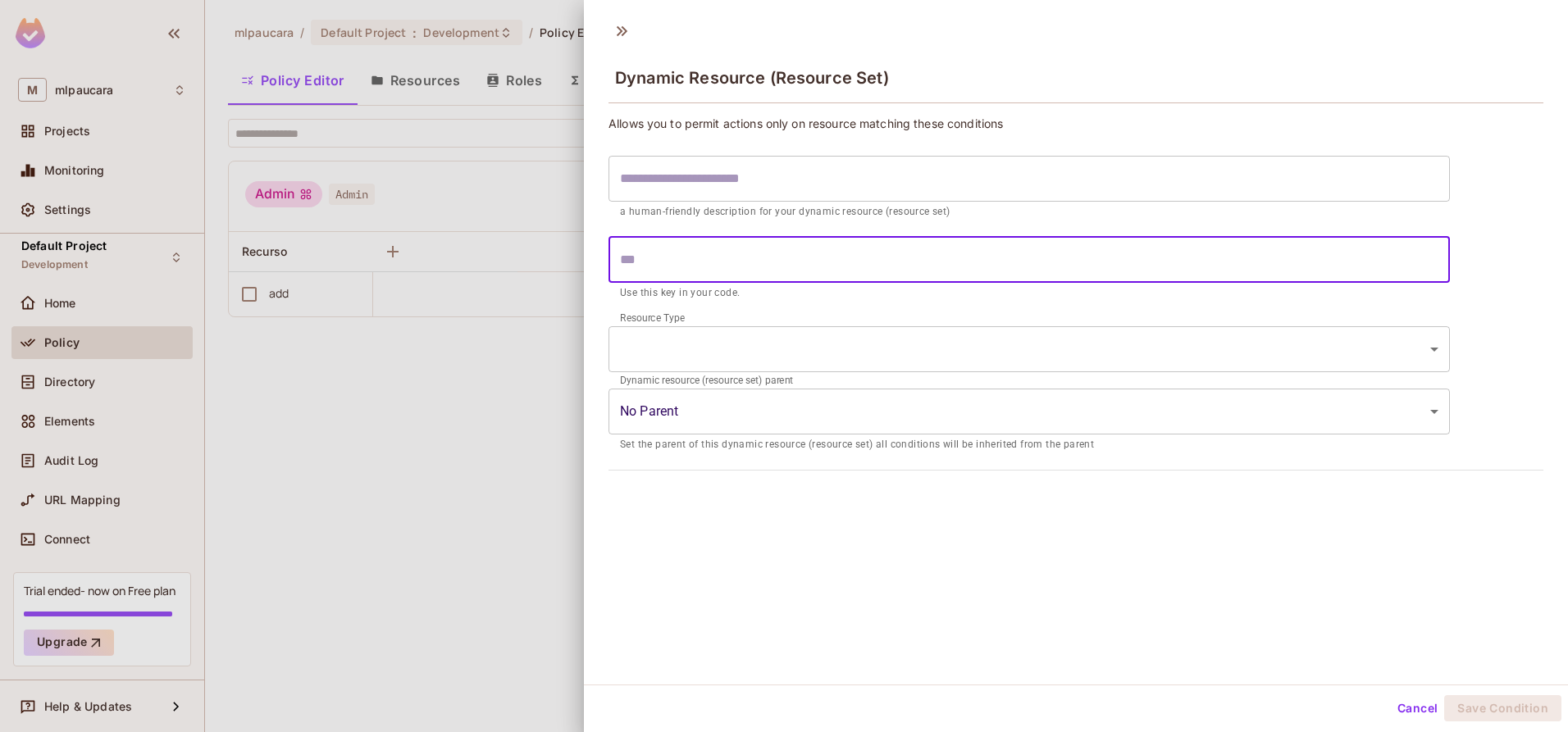
click at [679, 261] on input "text" at bounding box center [1030, 260] width 841 height 46
click at [683, 342] on body "M mlpaucara Projects Monitoring Settings Default Project Development Home Polic…" at bounding box center [784, 366] width 1568 height 732
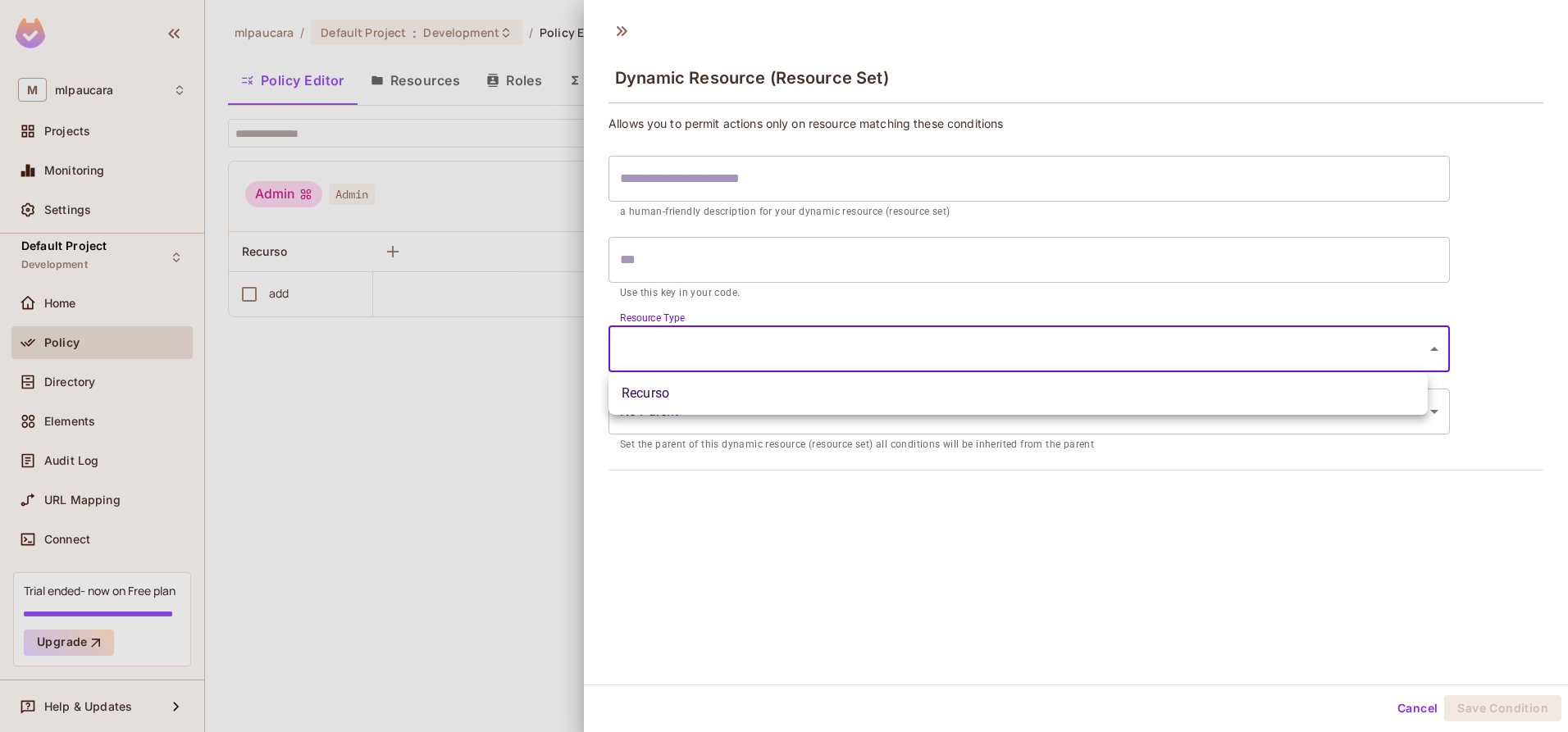
click at [705, 490] on div at bounding box center [784, 366] width 1568 height 732
click at [680, 417] on body "M mlpaucara Projects Monitoring Settings Default Project Development Home Polic…" at bounding box center [784, 366] width 1568 height 732
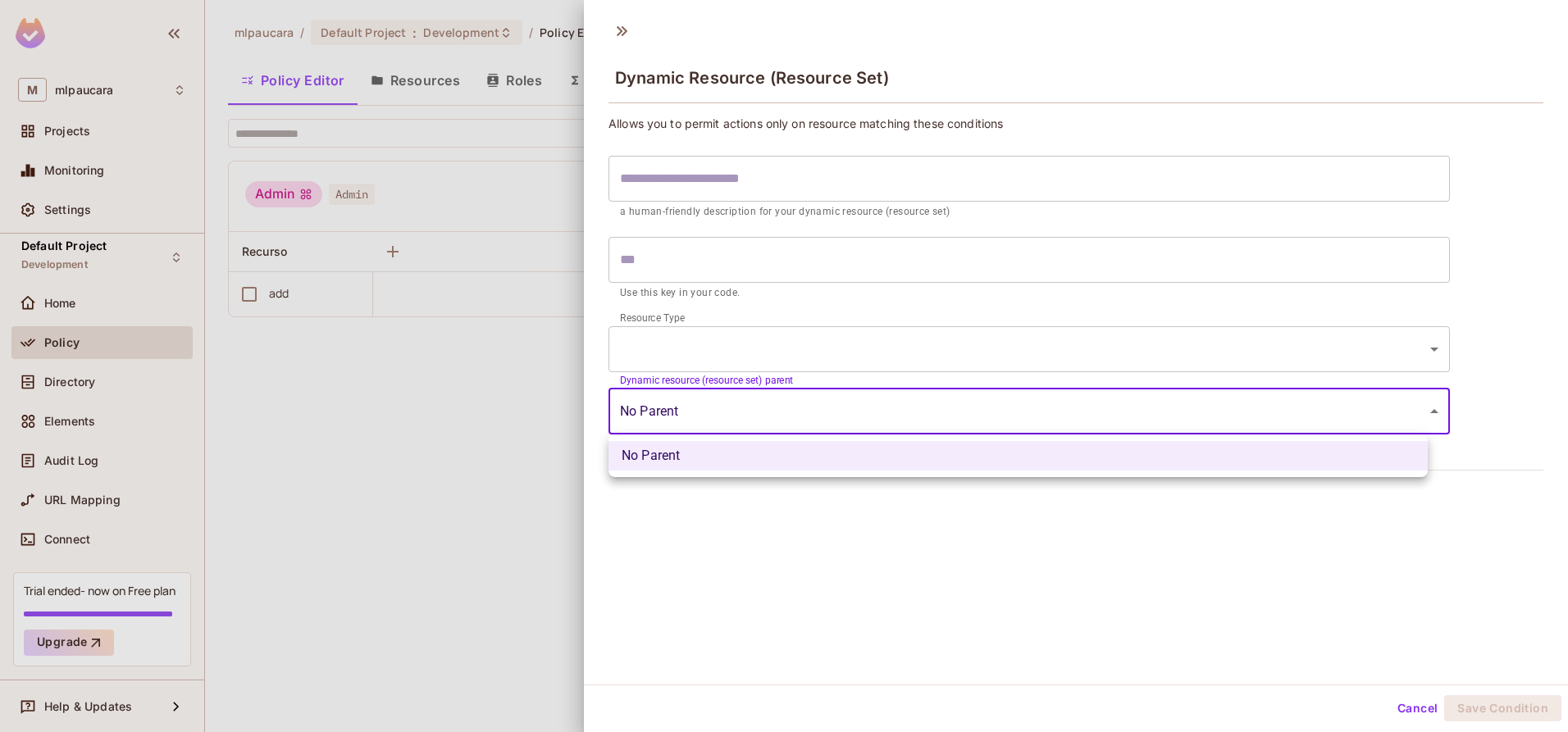
click at [743, 540] on div at bounding box center [784, 366] width 1568 height 732
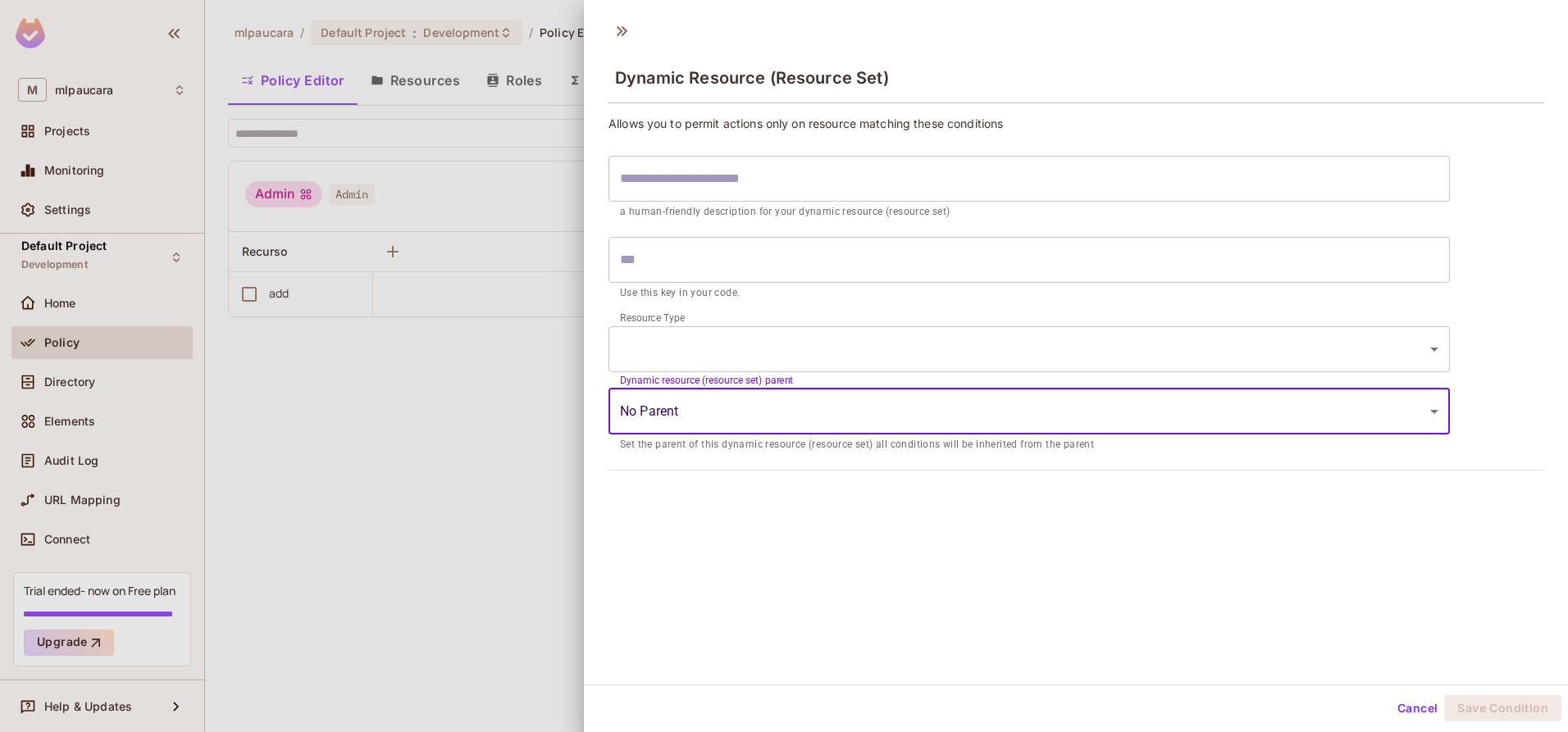
click at [736, 343] on body "M mlpaucara Projects Monitoring Settings Default Project Development Home Polic…" at bounding box center [784, 366] width 1568 height 732
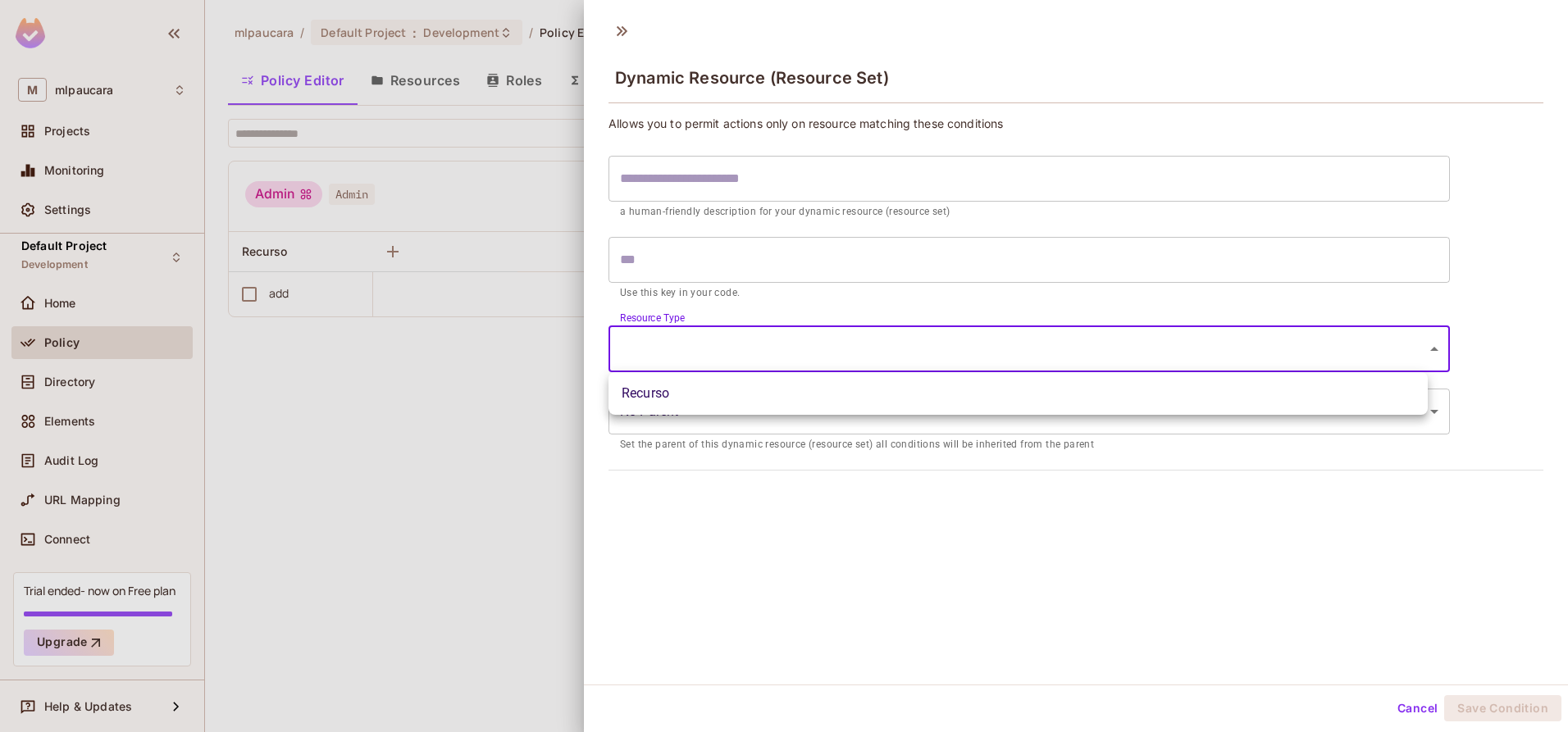
click at [700, 388] on li "Recurso" at bounding box center [1018, 393] width 820 height 29
type input "*******"
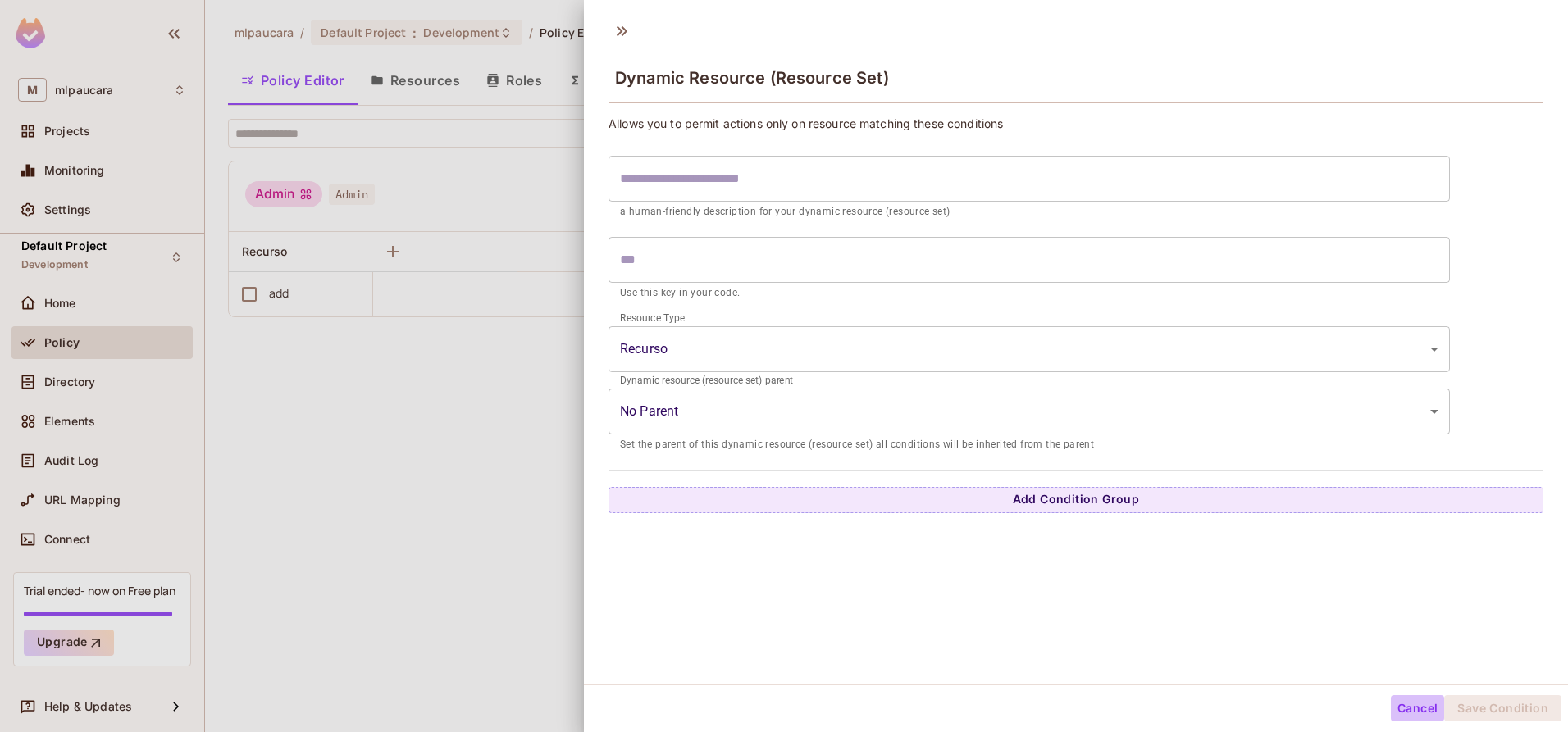
click at [1397, 708] on button "Cancel" at bounding box center [1417, 708] width 54 height 26
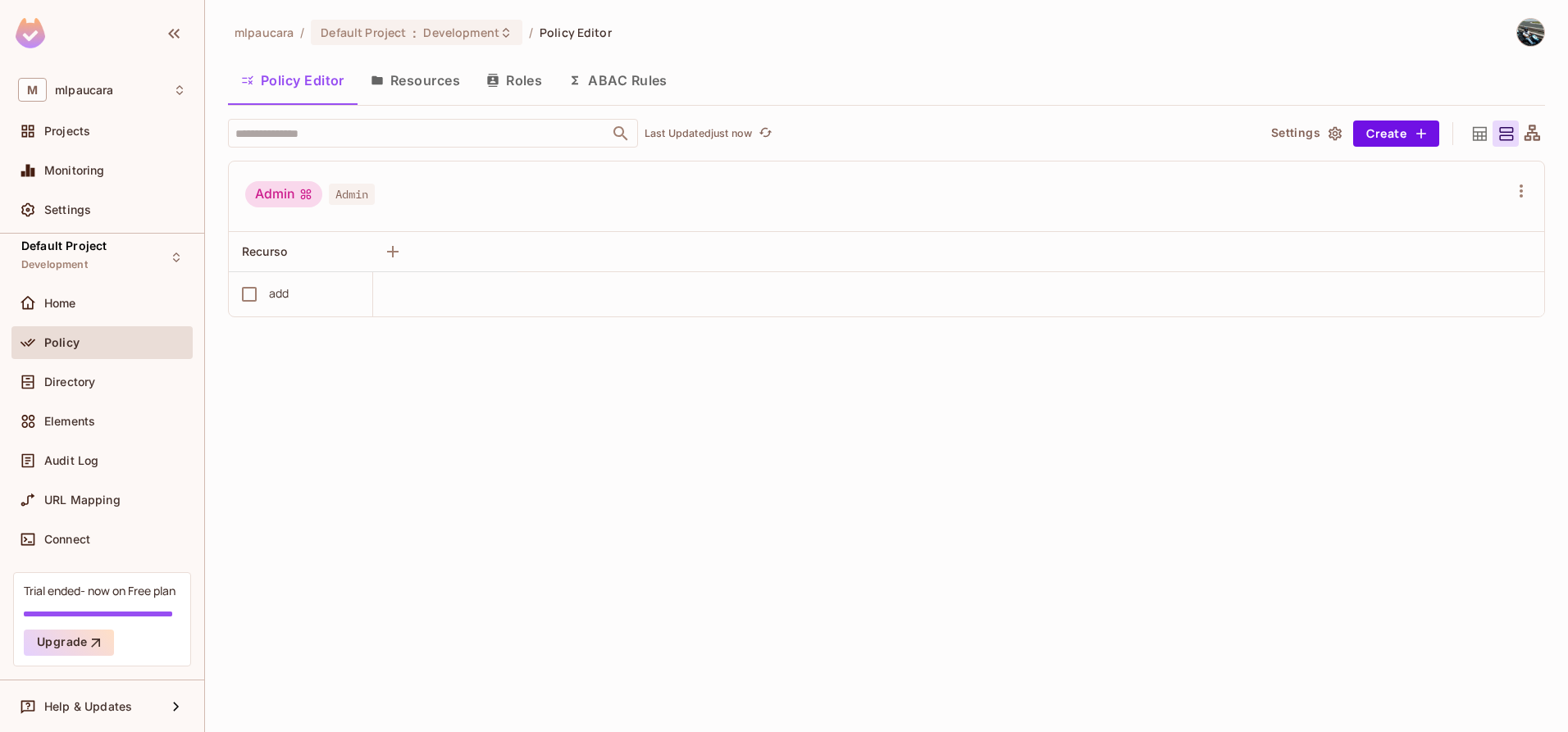
click at [862, 547] on div "mlpaucara / Default Project : Development / Policy Editor Policy Editor Resourc…" at bounding box center [887, 366] width 1363 height 732
click at [1326, 142] on button "Settings" at bounding box center [1305, 134] width 82 height 26
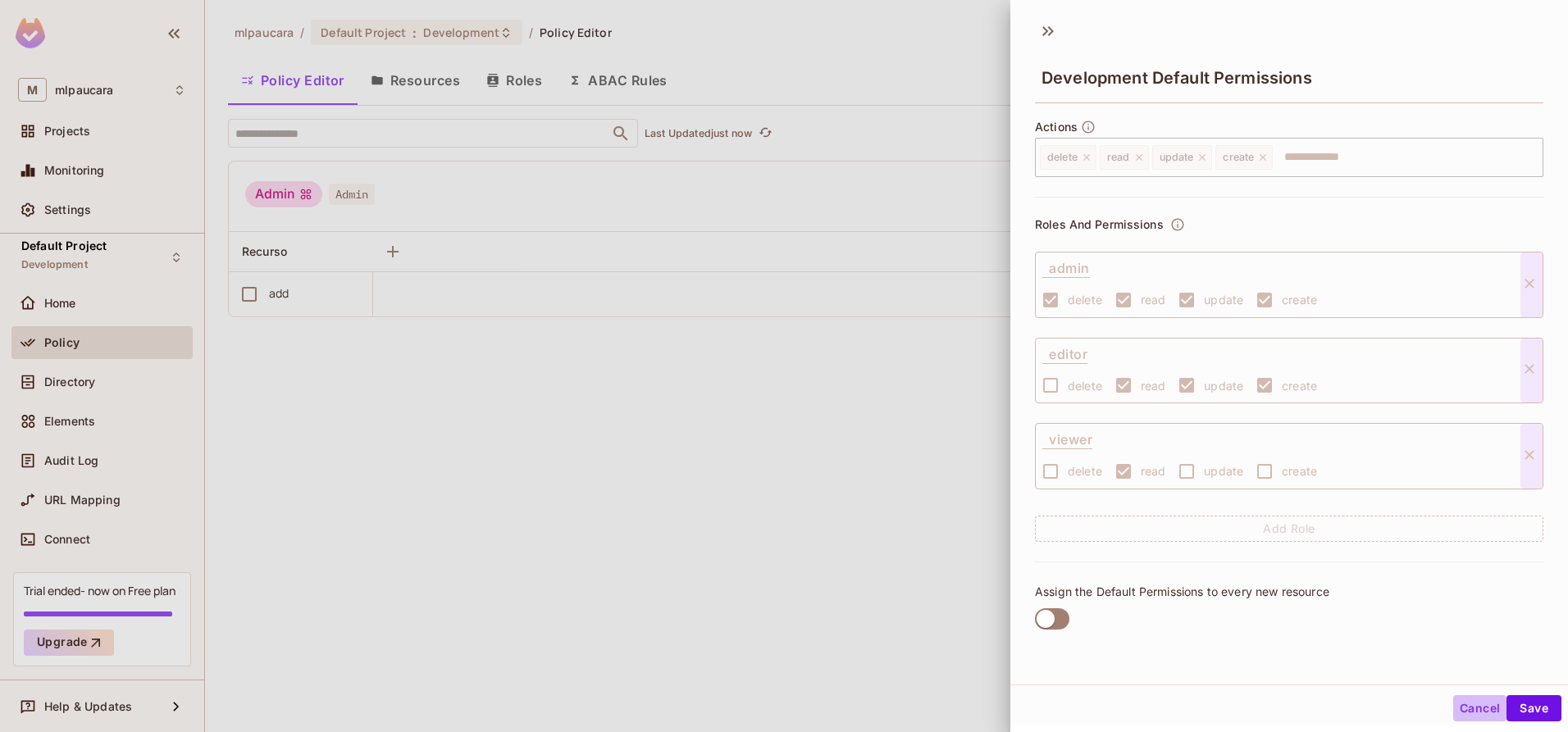
click at [1463, 715] on button "Cancel" at bounding box center [1480, 708] width 54 height 26
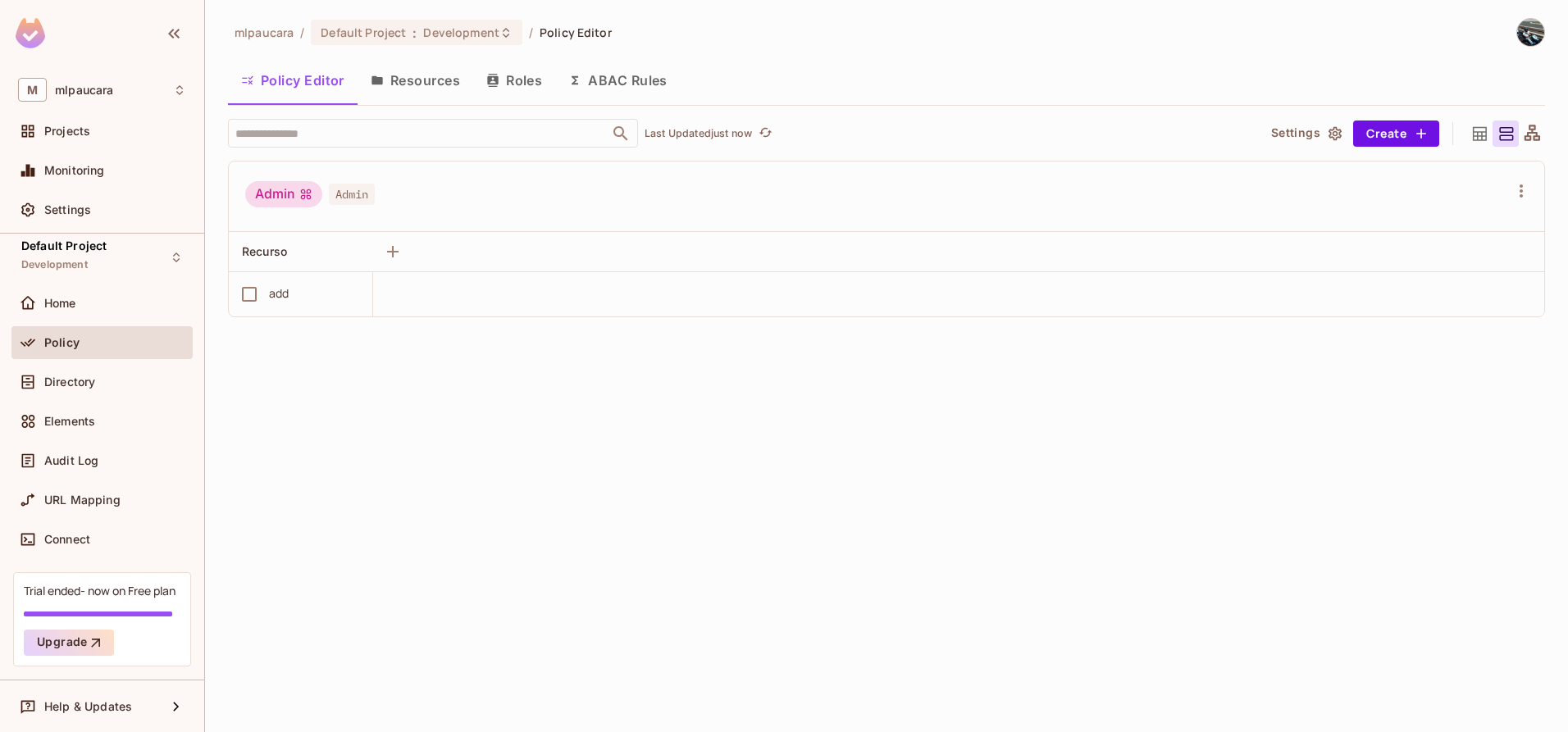
click at [936, 613] on div "mlpaucara / Default Project : Development / Policy Editor Policy Editor Resourc…" at bounding box center [887, 366] width 1363 height 732
click at [418, 68] on button "Resources" at bounding box center [415, 81] width 116 height 41
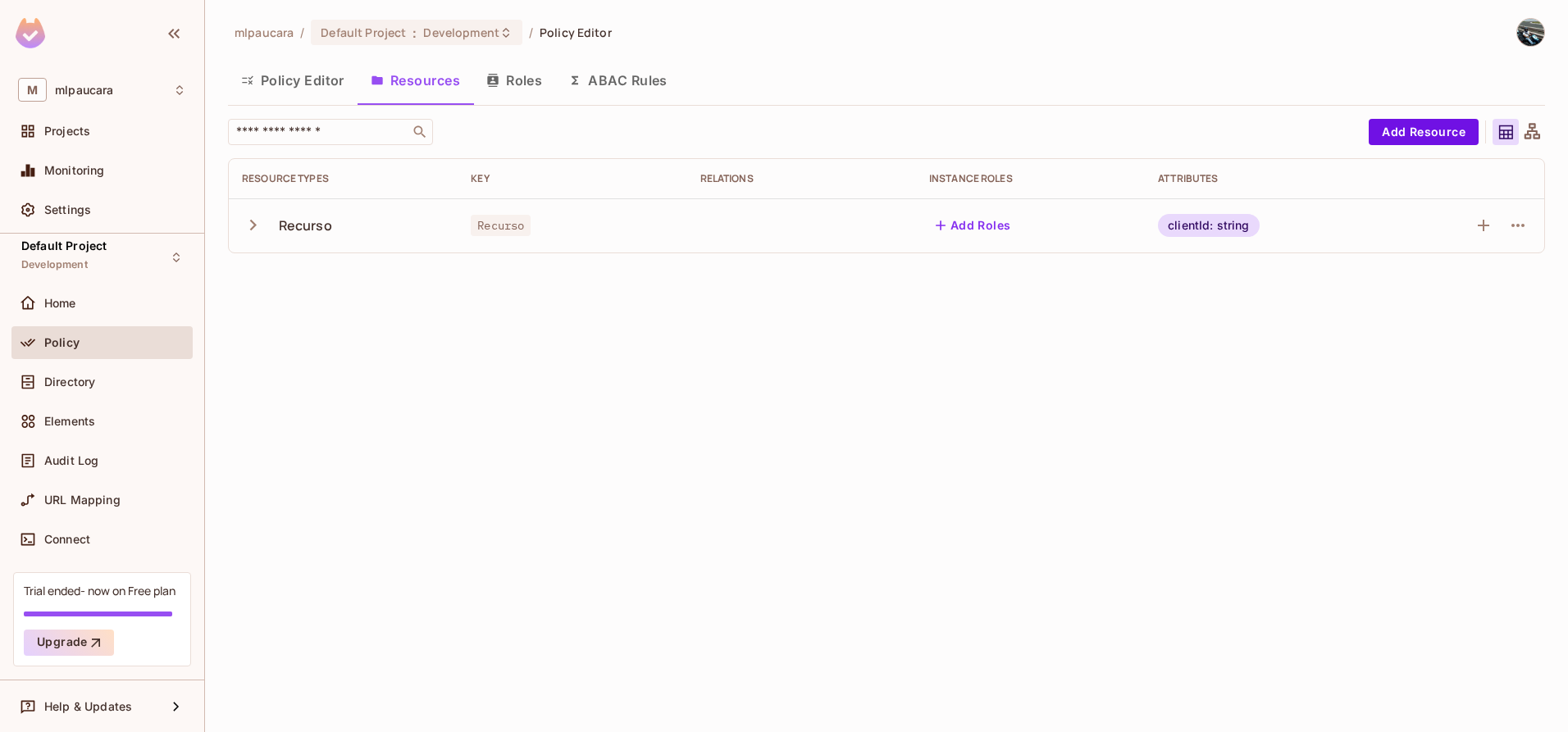
click at [258, 220] on icon "button" at bounding box center [253, 225] width 23 height 23
click at [1422, 130] on button "Add Resource" at bounding box center [1423, 132] width 110 height 26
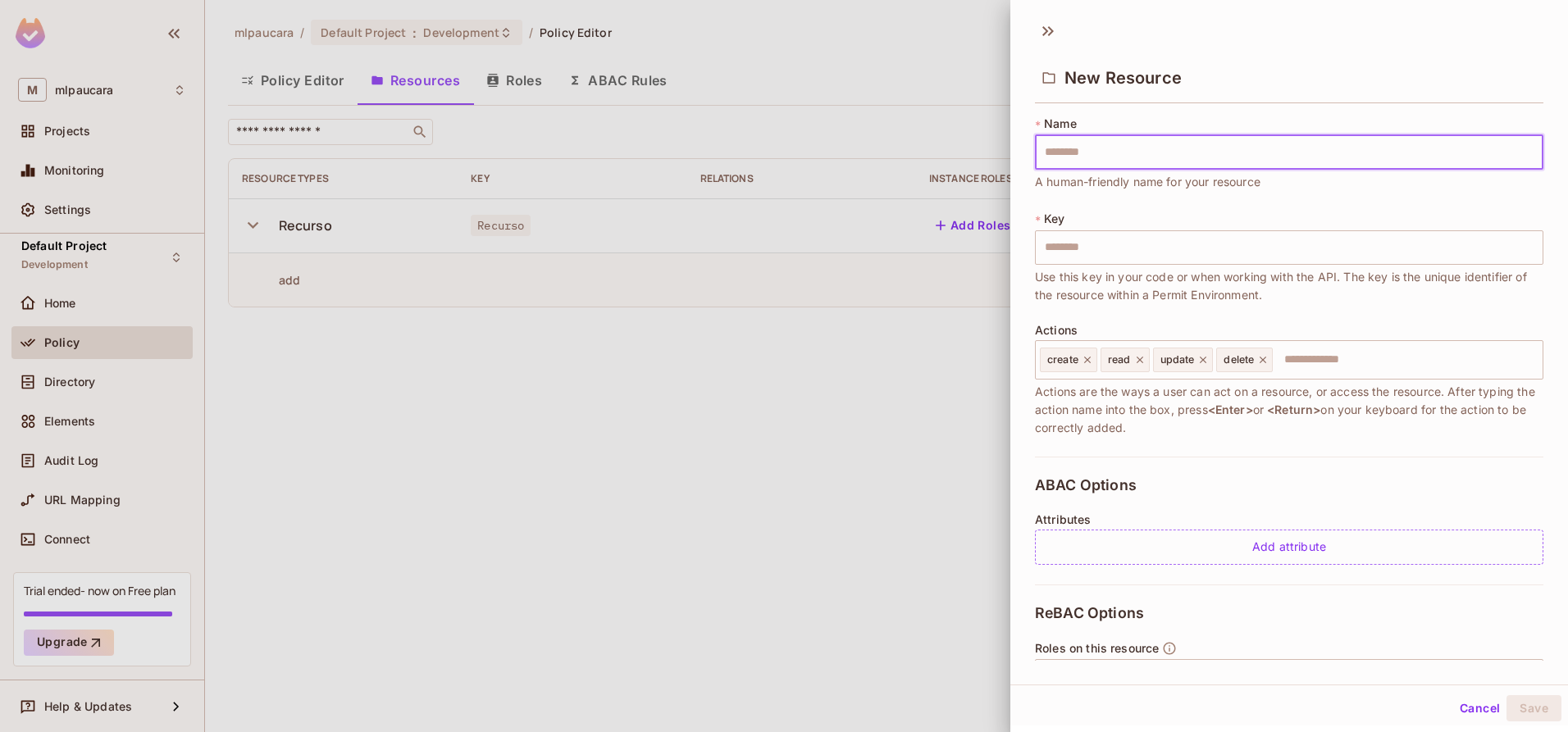
type input "*"
type input "**"
type input "***"
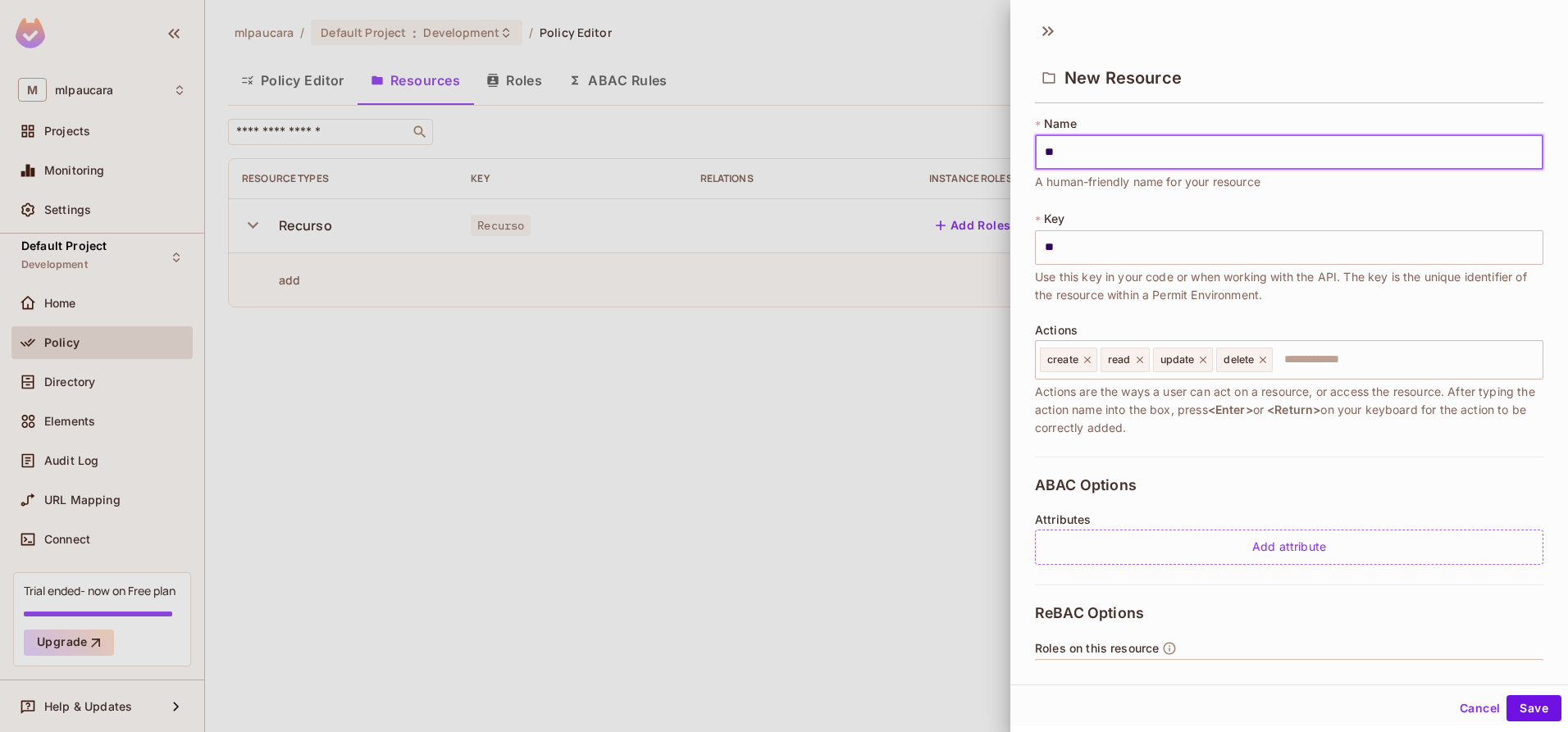
type input "***"
type input "****"
type input "*****"
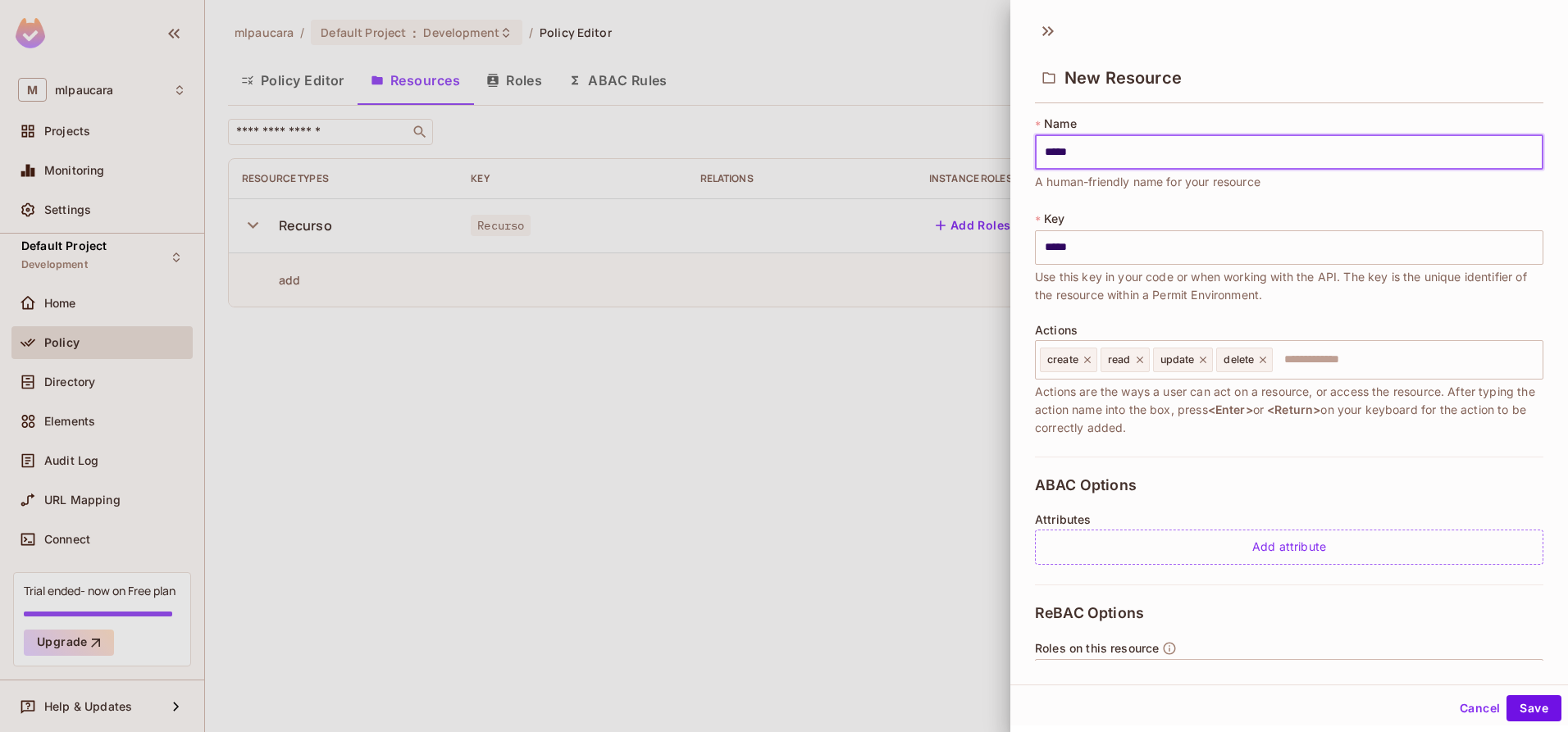
type input "******"
type input "*******"
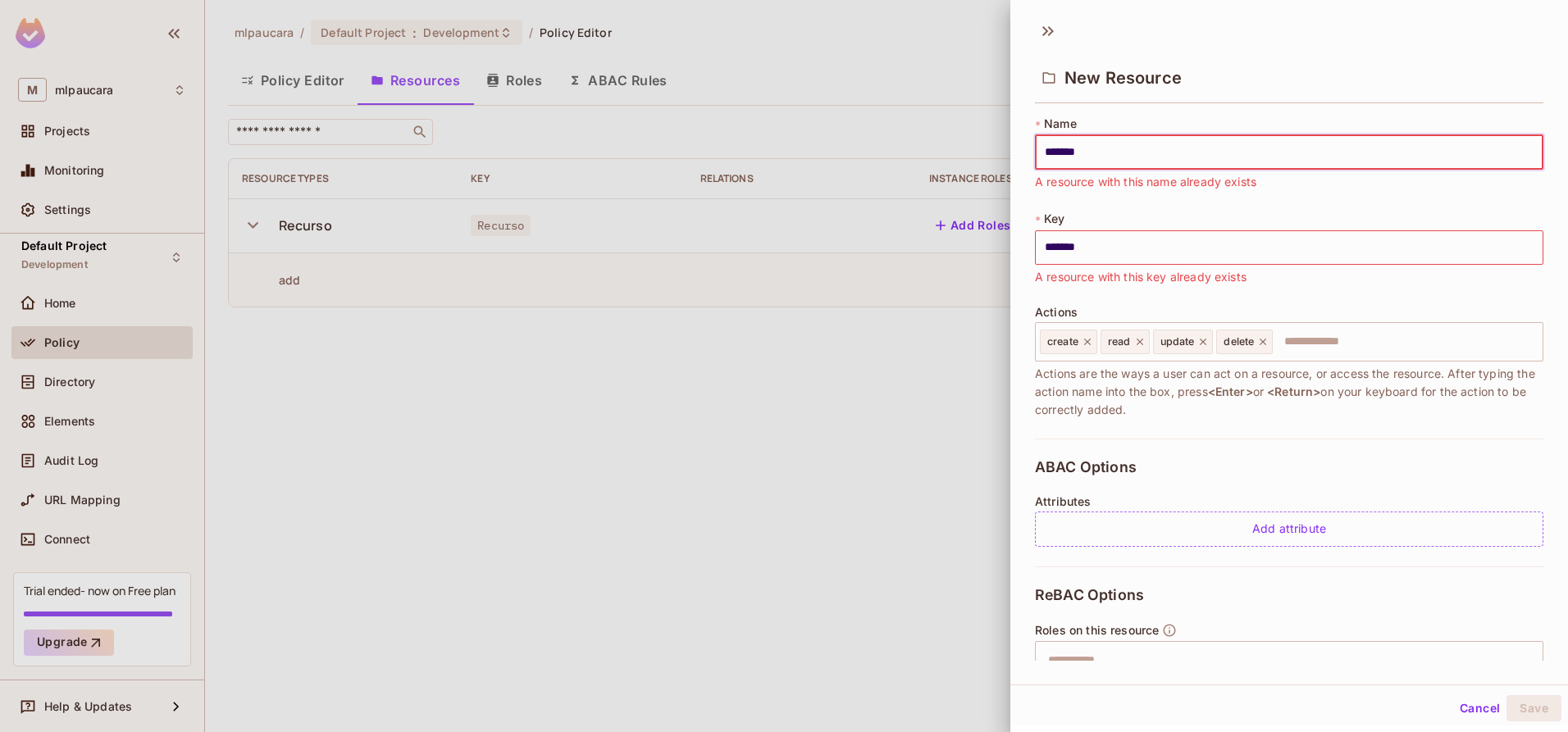
drag, startPoint x: 1065, startPoint y: 152, endPoint x: 979, endPoint y: 143, distance: 86.5
click at [979, 143] on div "New Resource * Name ******* ​ A resource with this name already exists * Key **…" at bounding box center [784, 366] width 1568 height 732
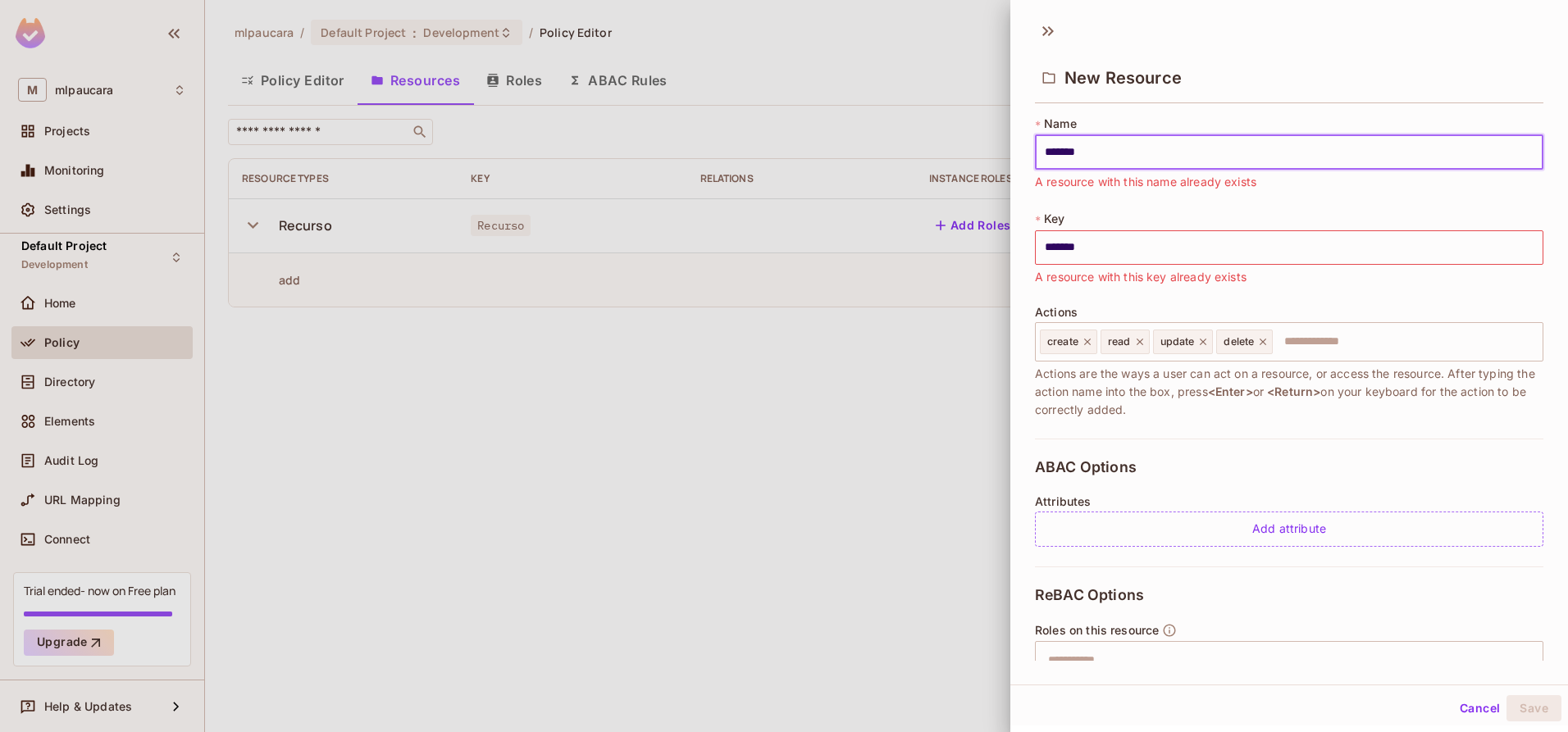
click at [1077, 145] on input "*******" at bounding box center [1289, 152] width 508 height 35
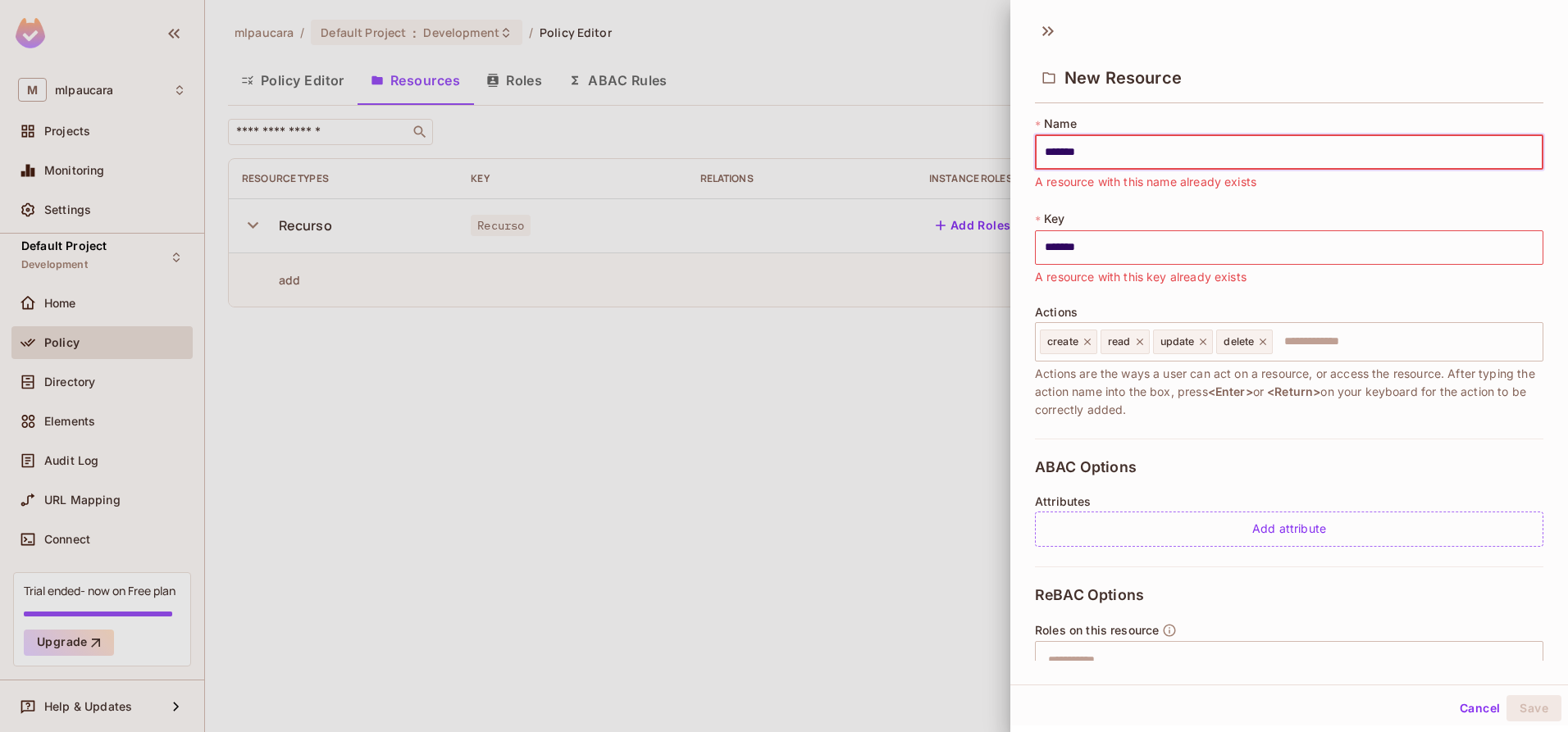
drag, startPoint x: 1103, startPoint y: 147, endPoint x: 1013, endPoint y: 149, distance: 90.0
click at [1013, 149] on div "* Name ******* ​ A resource with this name already exists * Key ******* ​ A res…" at bounding box center [1289, 385] width 558 height 551
type input "*"
type input "**"
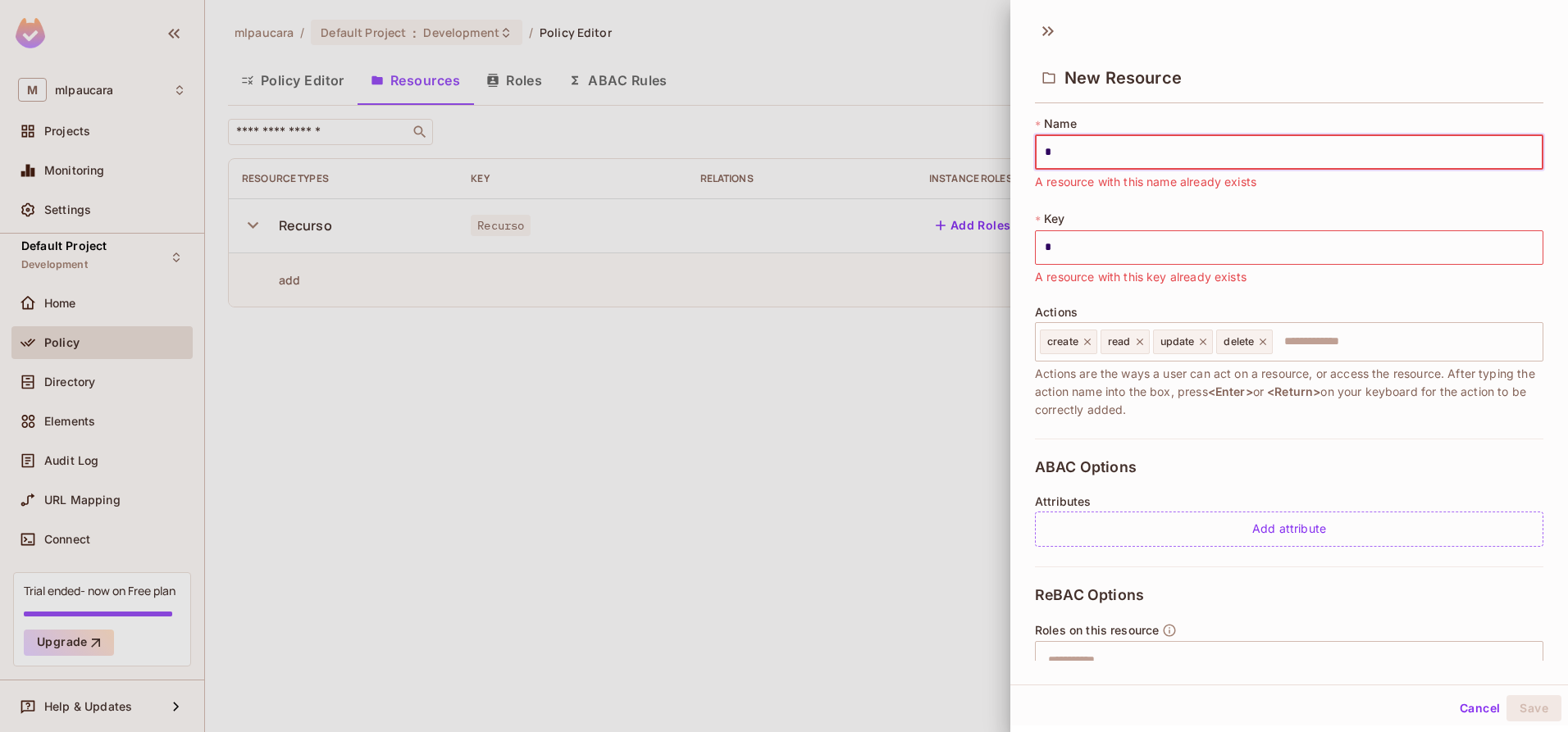
type input "**"
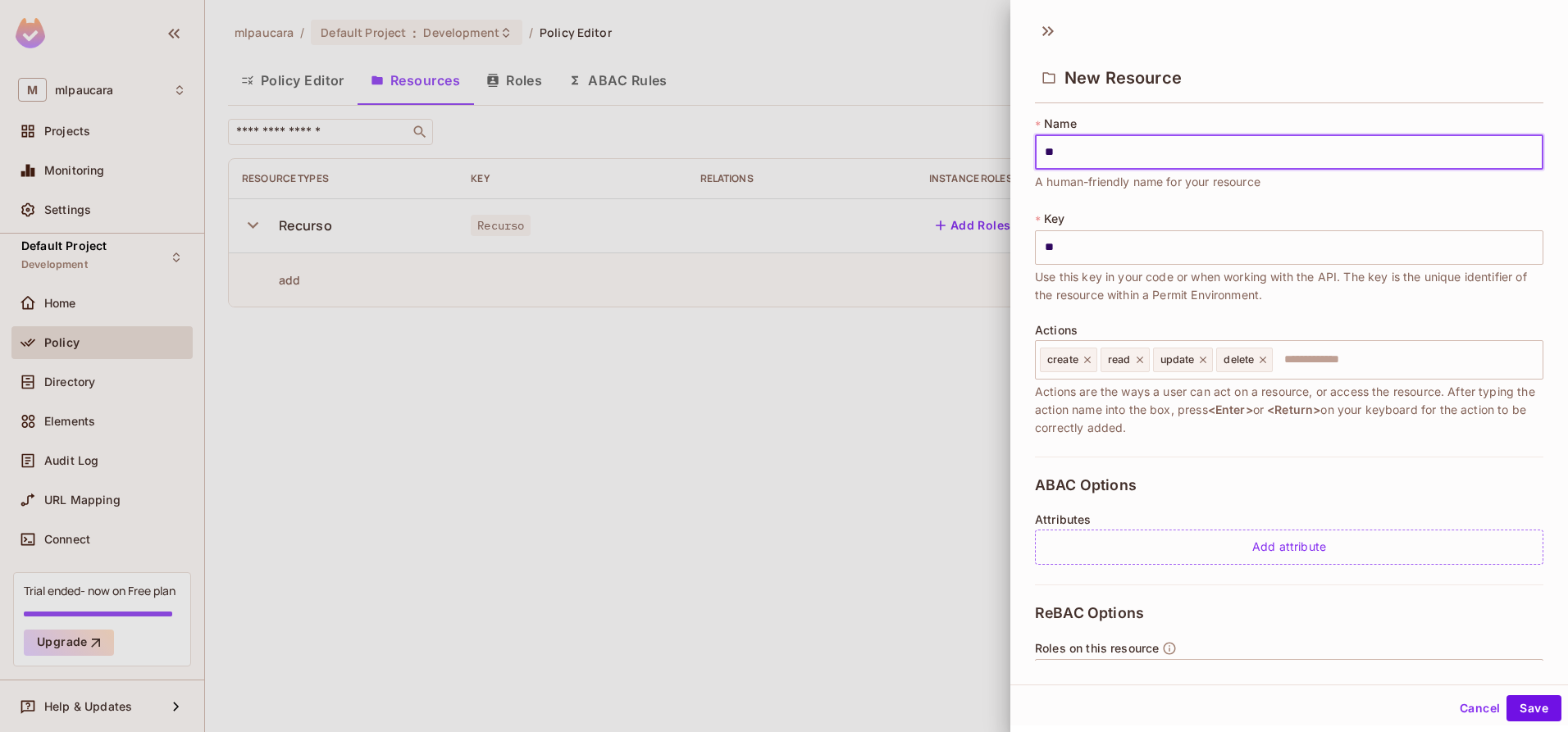
type input "***"
type input "****"
type input "*****"
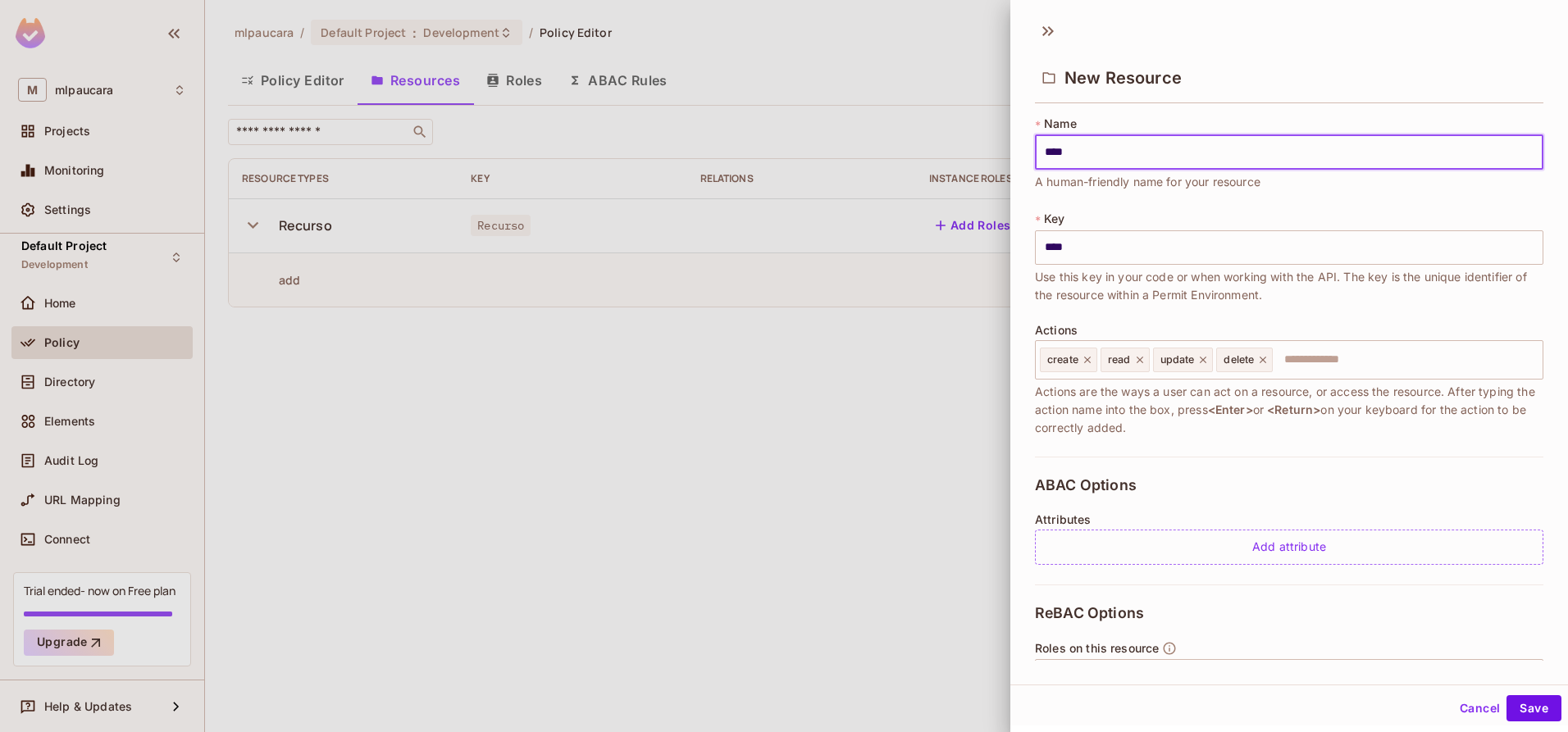
type input "*****"
type input "******"
type input "*******"
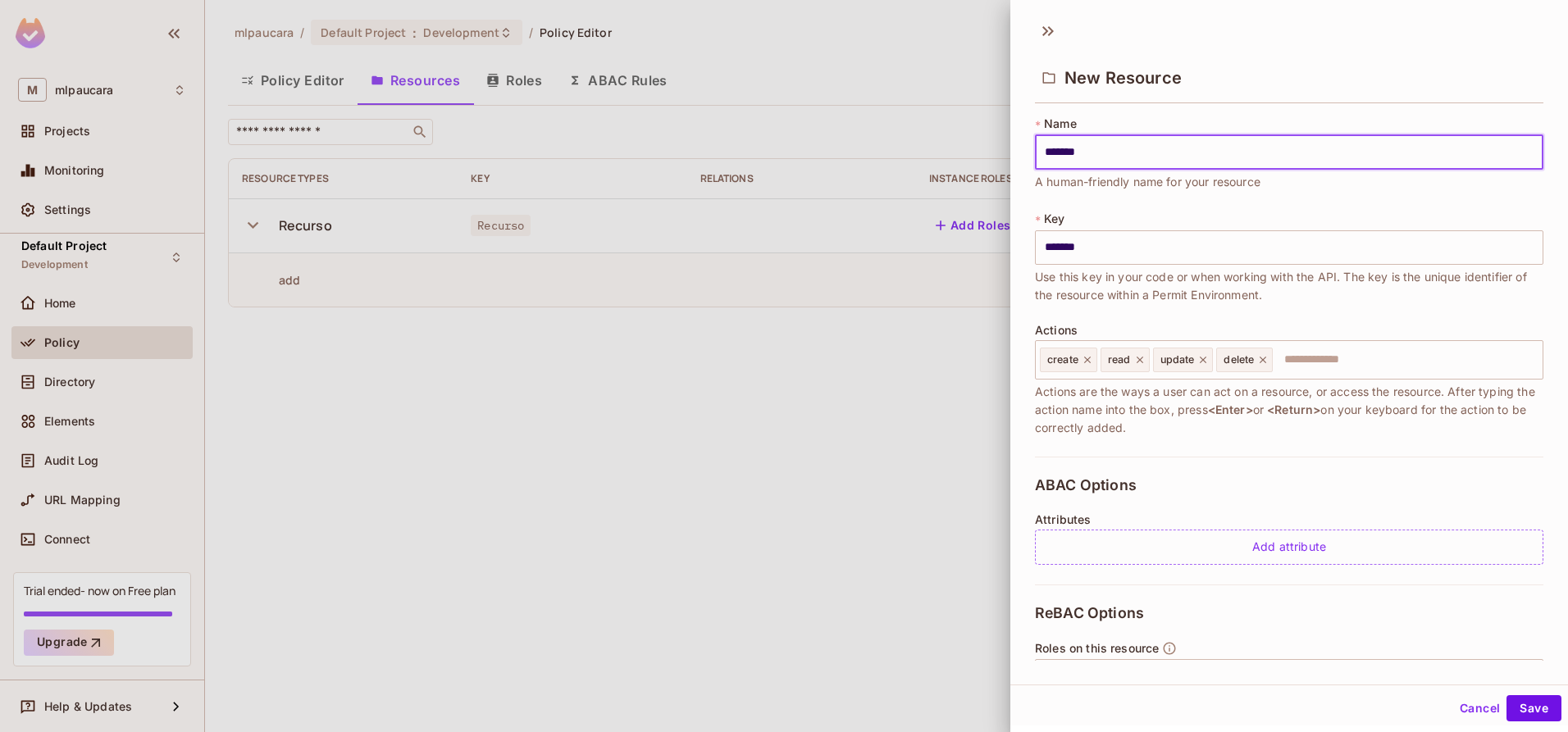
type input "********"
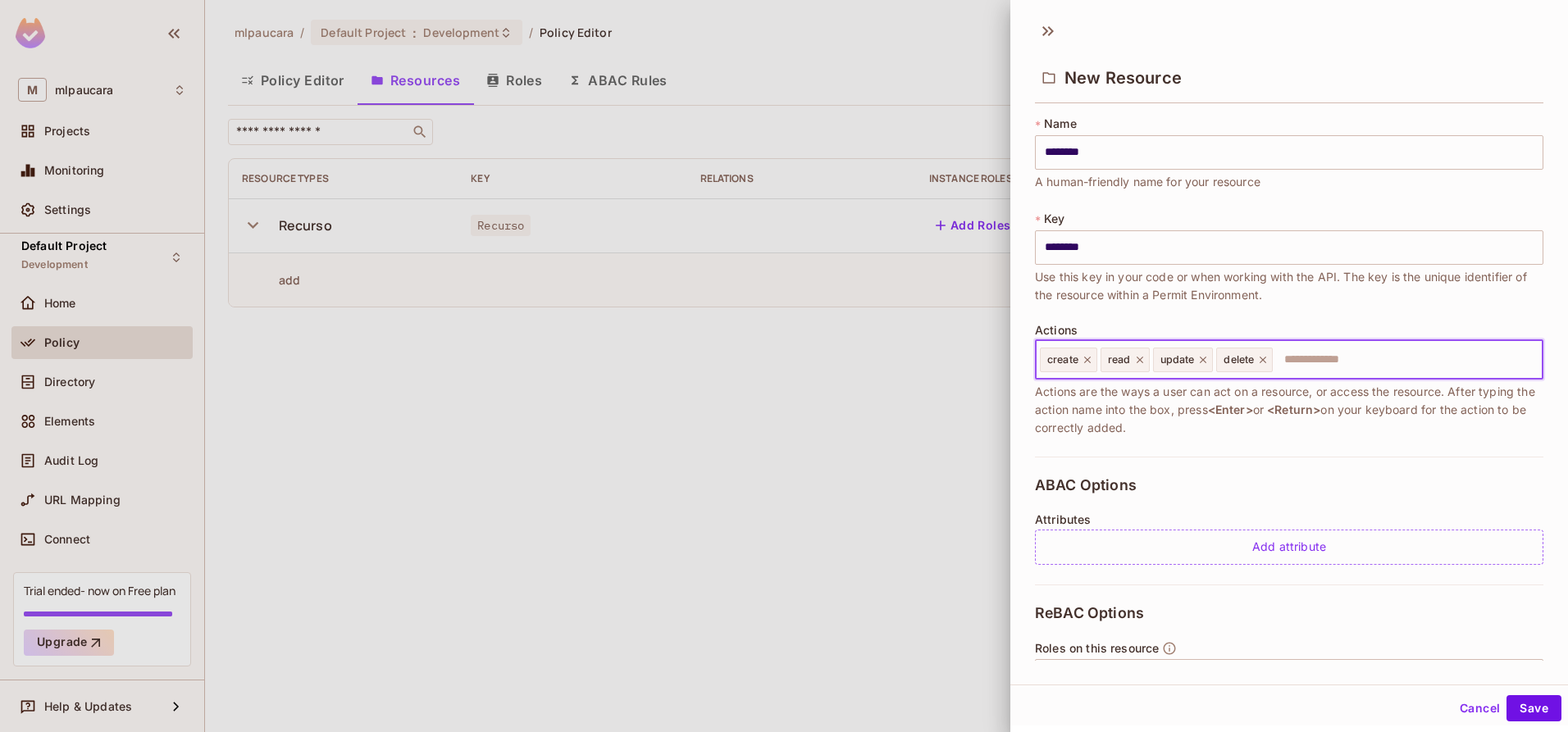
click at [1298, 363] on input "text" at bounding box center [1405, 359] width 262 height 33
type input "*******"
click at [1344, 450] on div "* Name ******** ​ A human-friendly name for your resource * Key ******** ​ Use …" at bounding box center [1289, 286] width 508 height 341
click at [1323, 372] on input "text" at bounding box center [1405, 359] width 262 height 33
type input "*******"
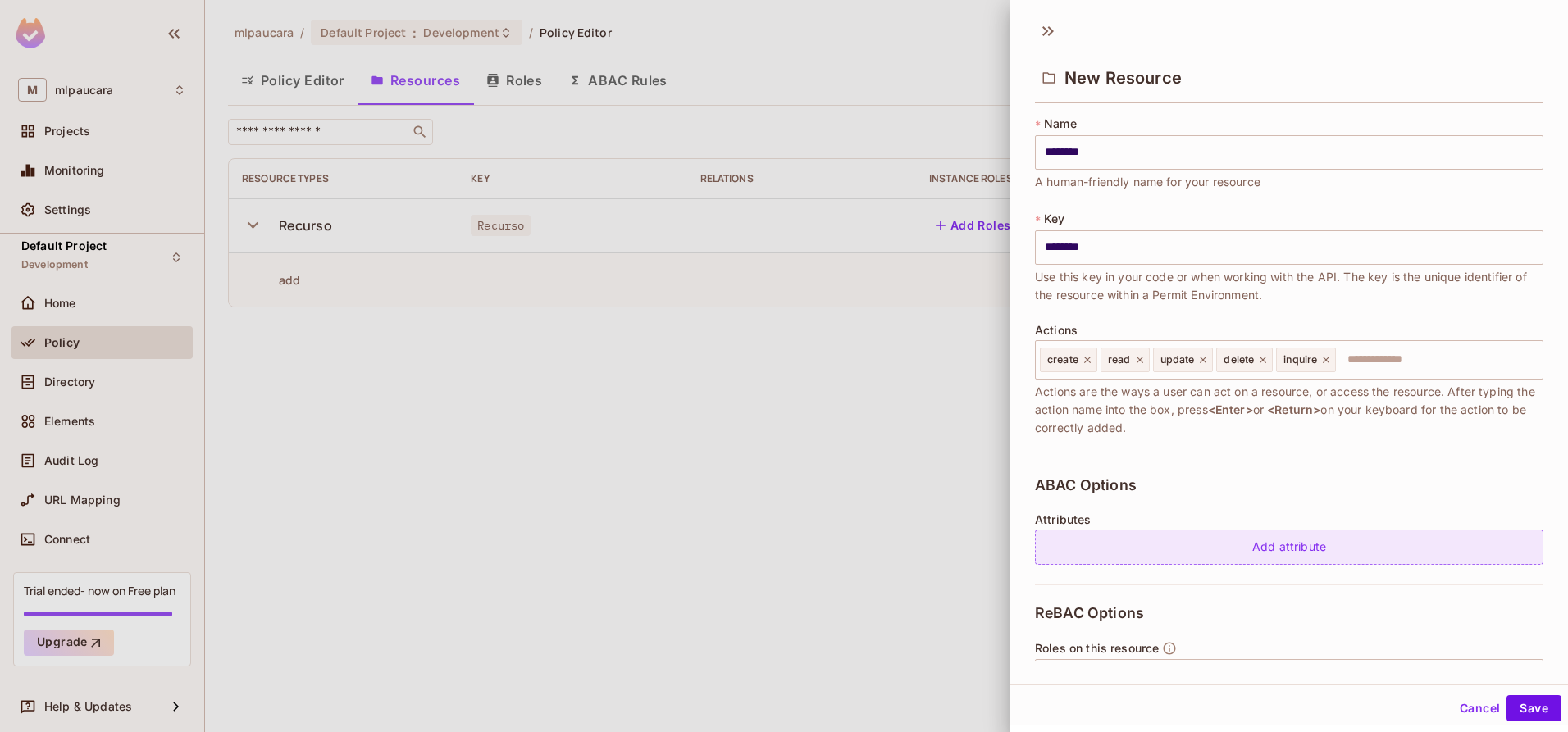
click at [1108, 548] on div "Add attribute" at bounding box center [1289, 547] width 508 height 35
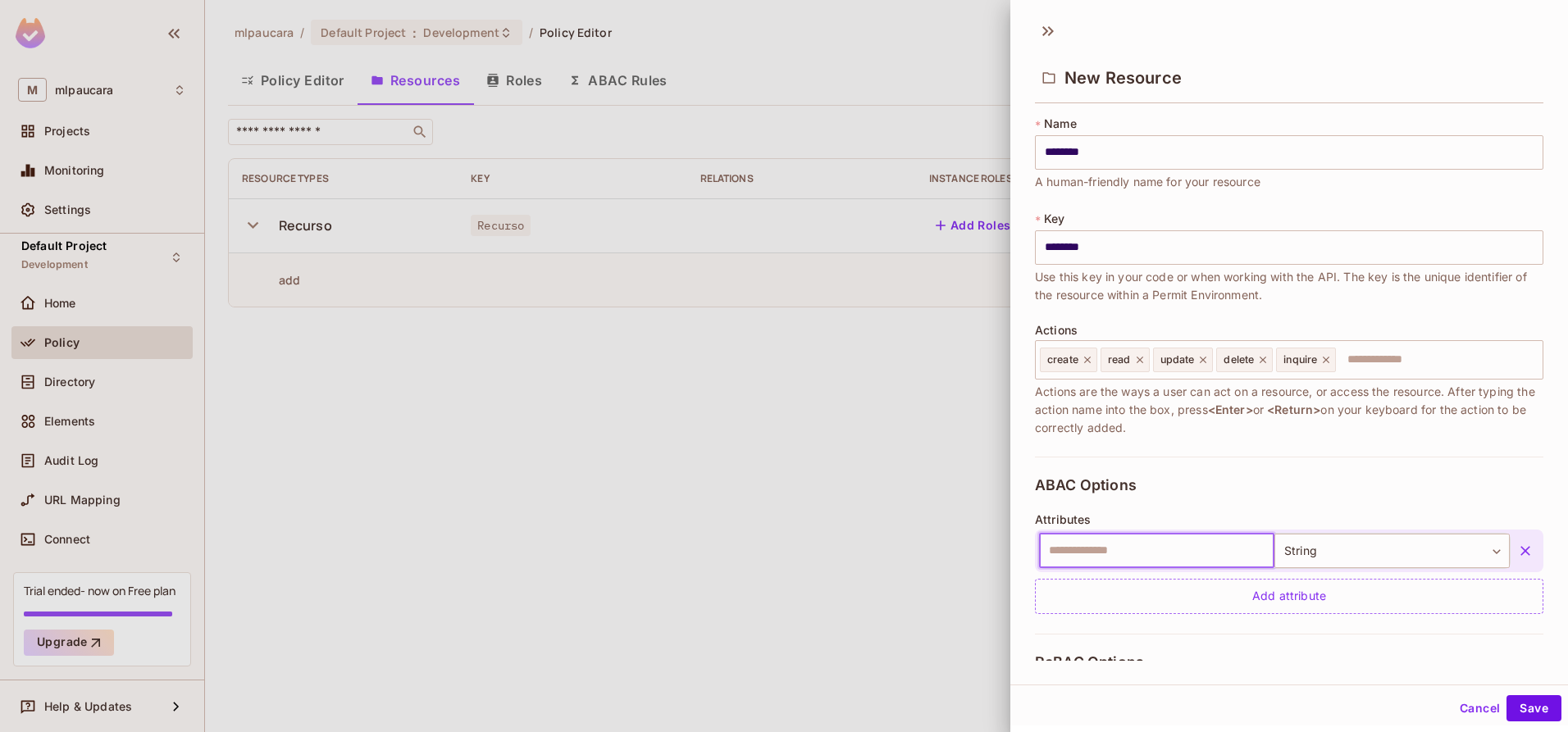
click at [1107, 548] on input "text" at bounding box center [1157, 550] width 235 height 35
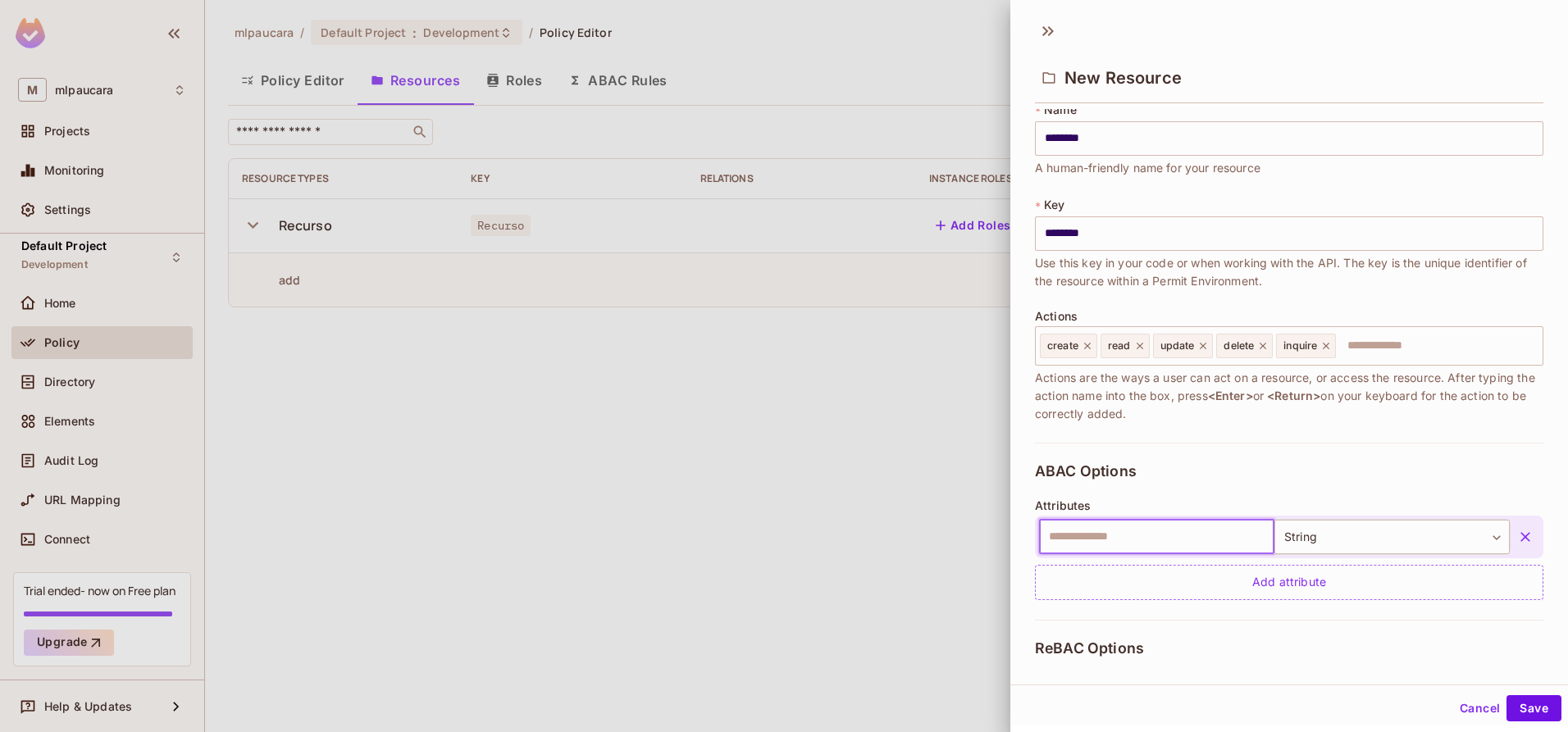
scroll to position [17, 0]
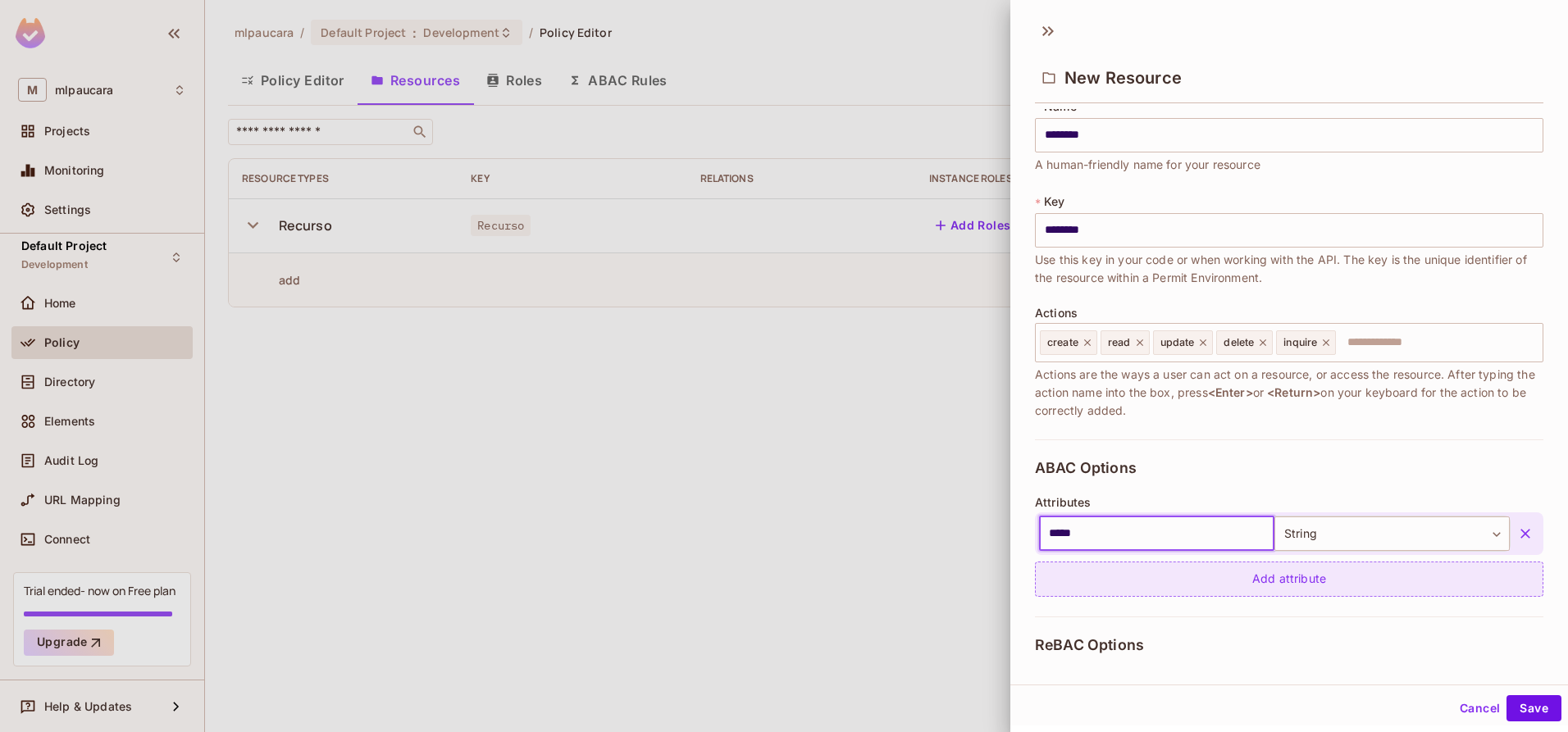
type input "*****"
click at [1308, 576] on div "Add attribute" at bounding box center [1289, 579] width 508 height 35
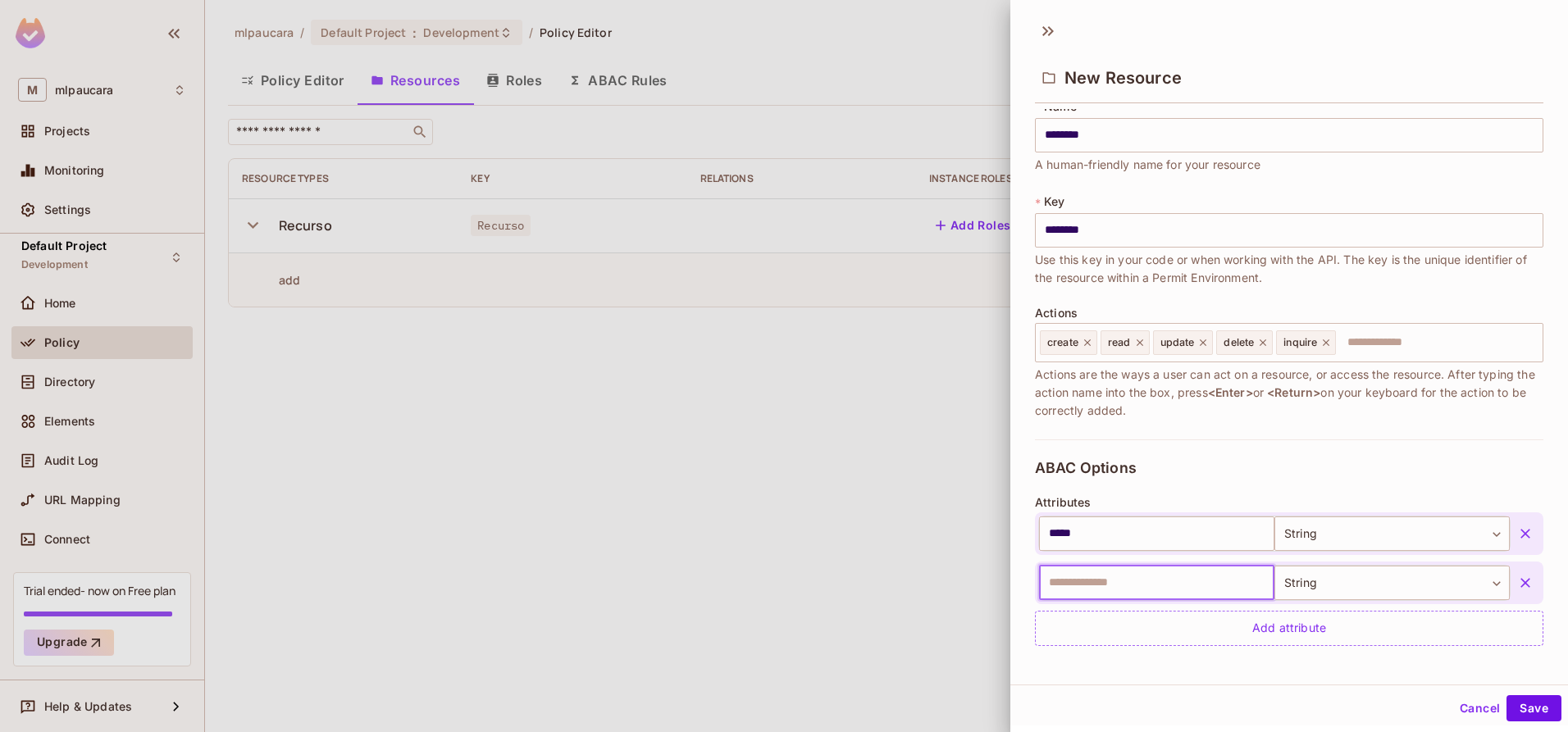
click at [1134, 583] on input "text" at bounding box center [1157, 582] width 235 height 35
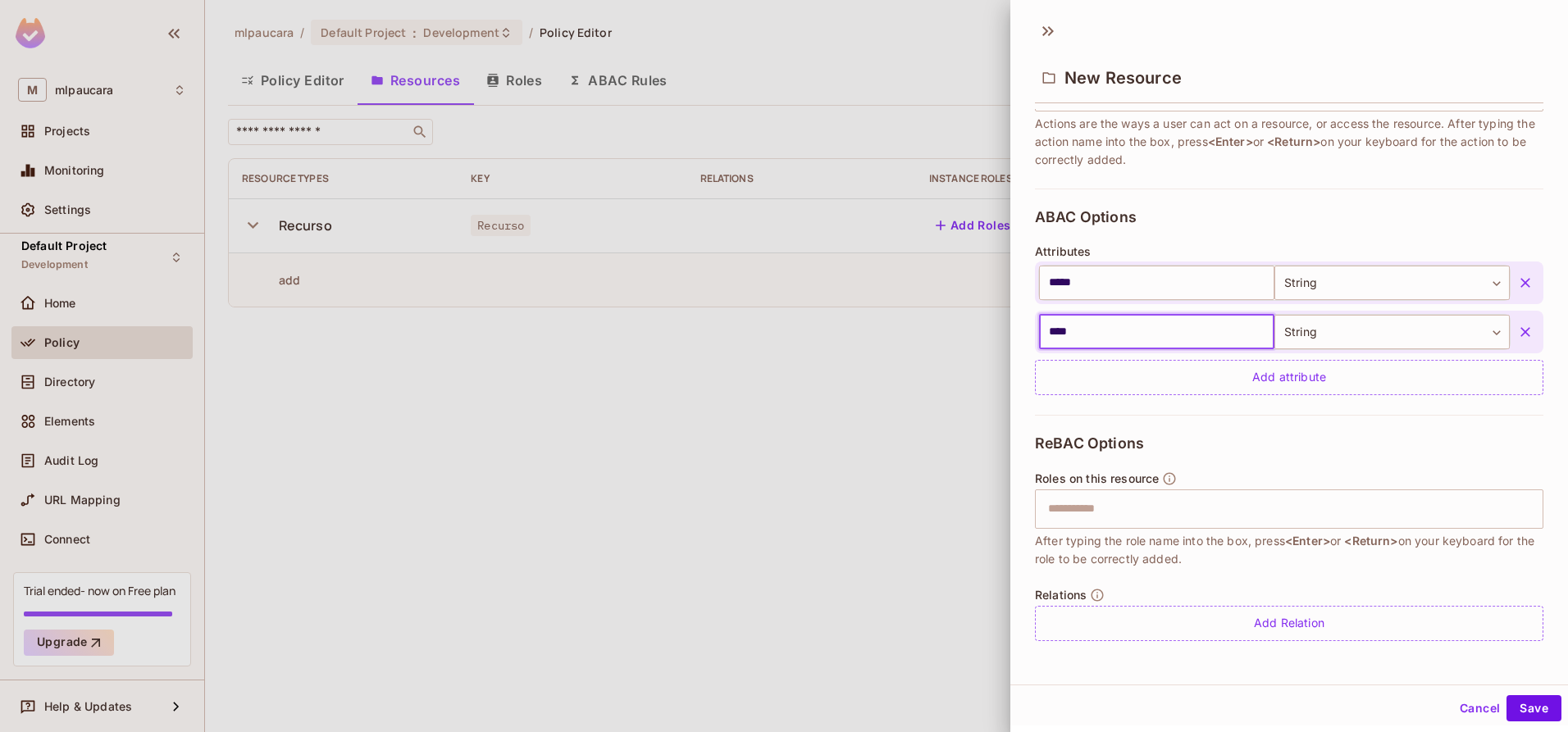
scroll to position [3, 0]
type input "****"
click at [1117, 502] on input "text" at bounding box center [1287, 506] width 498 height 33
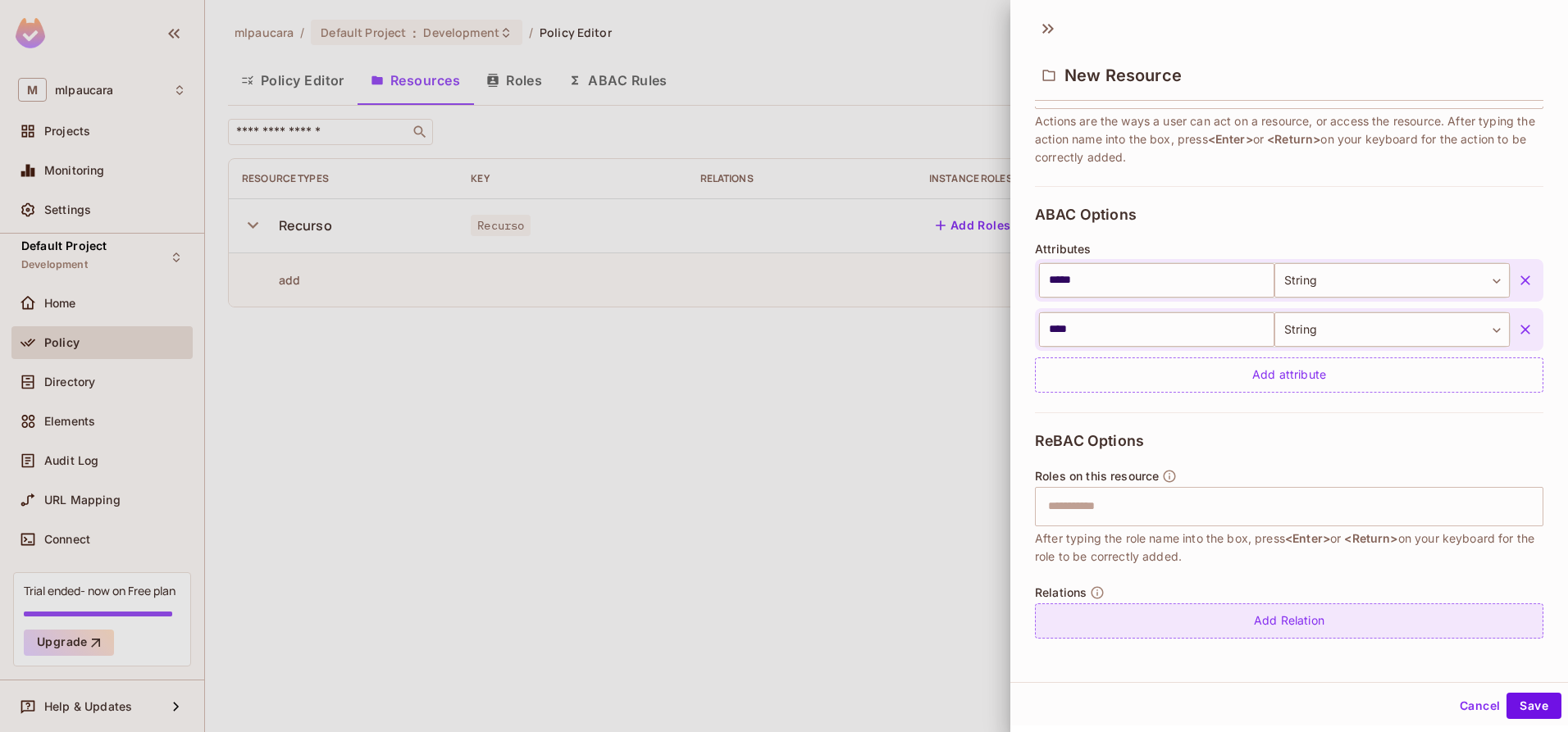
click at [1241, 628] on div "Add Relation" at bounding box center [1289, 620] width 508 height 35
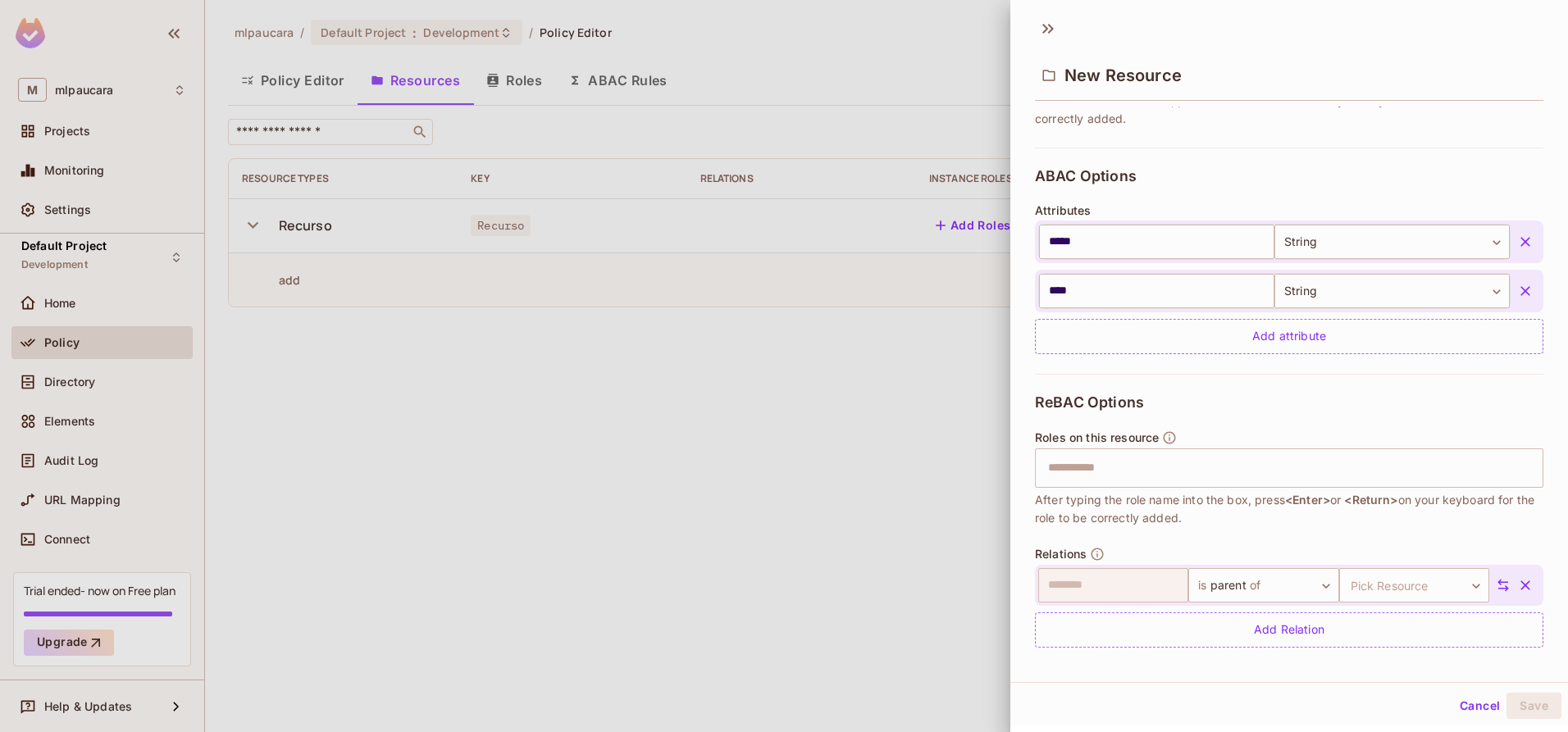
scroll to position [315, 0]
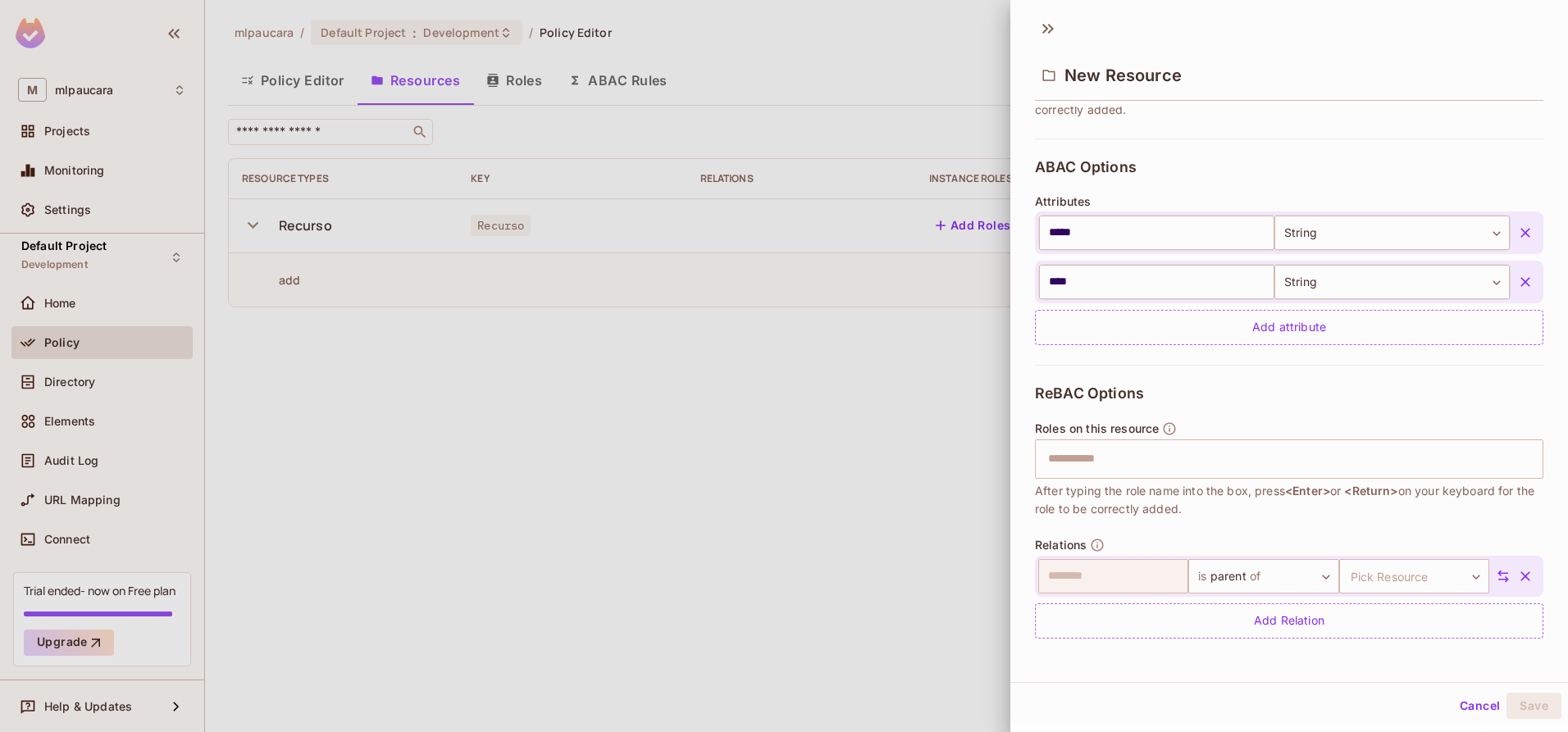
click at [1517, 582] on icon "button" at bounding box center [1525, 576] width 16 height 16
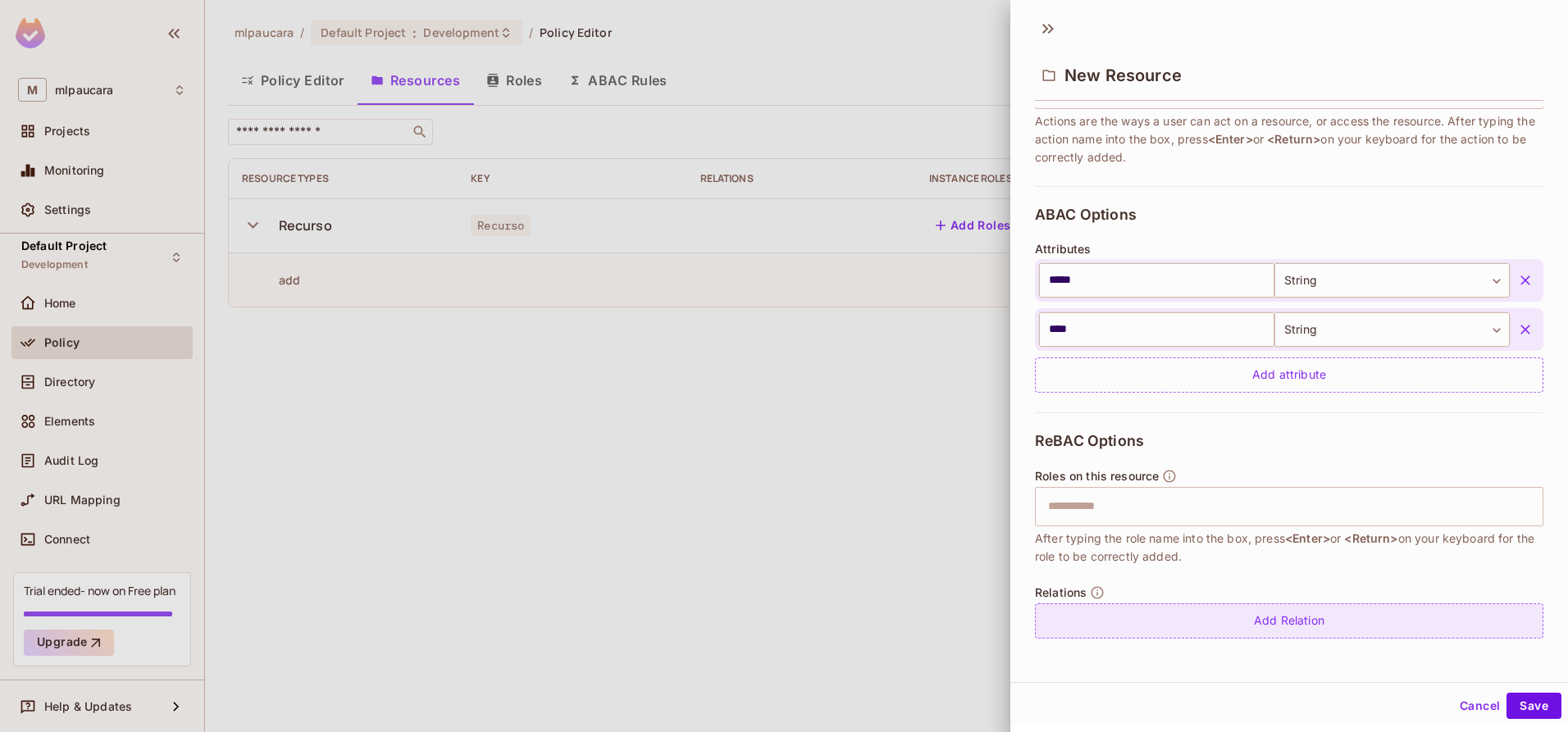
scroll to position [268, 0]
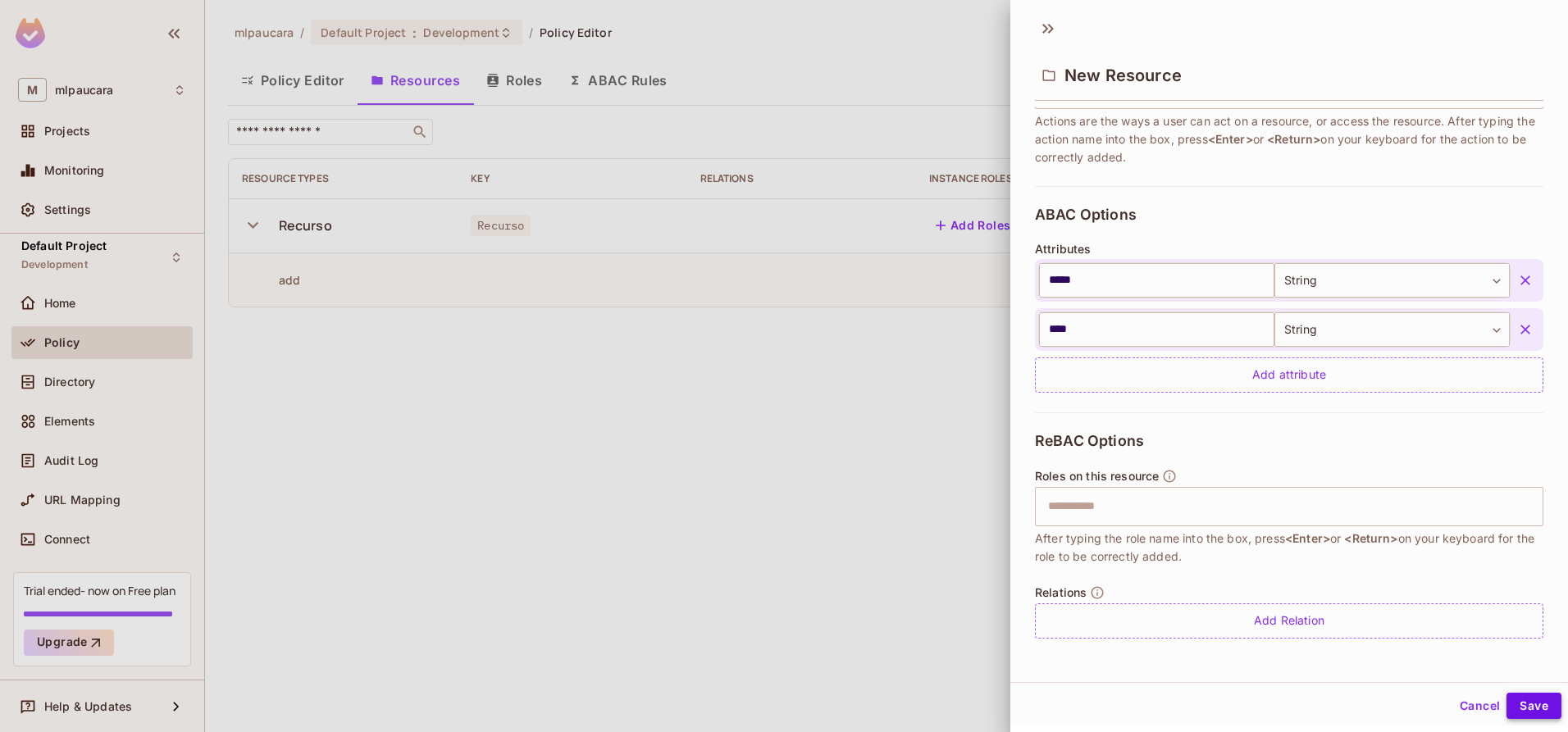
click at [1514, 699] on button "Save" at bounding box center [1534, 706] width 55 height 26
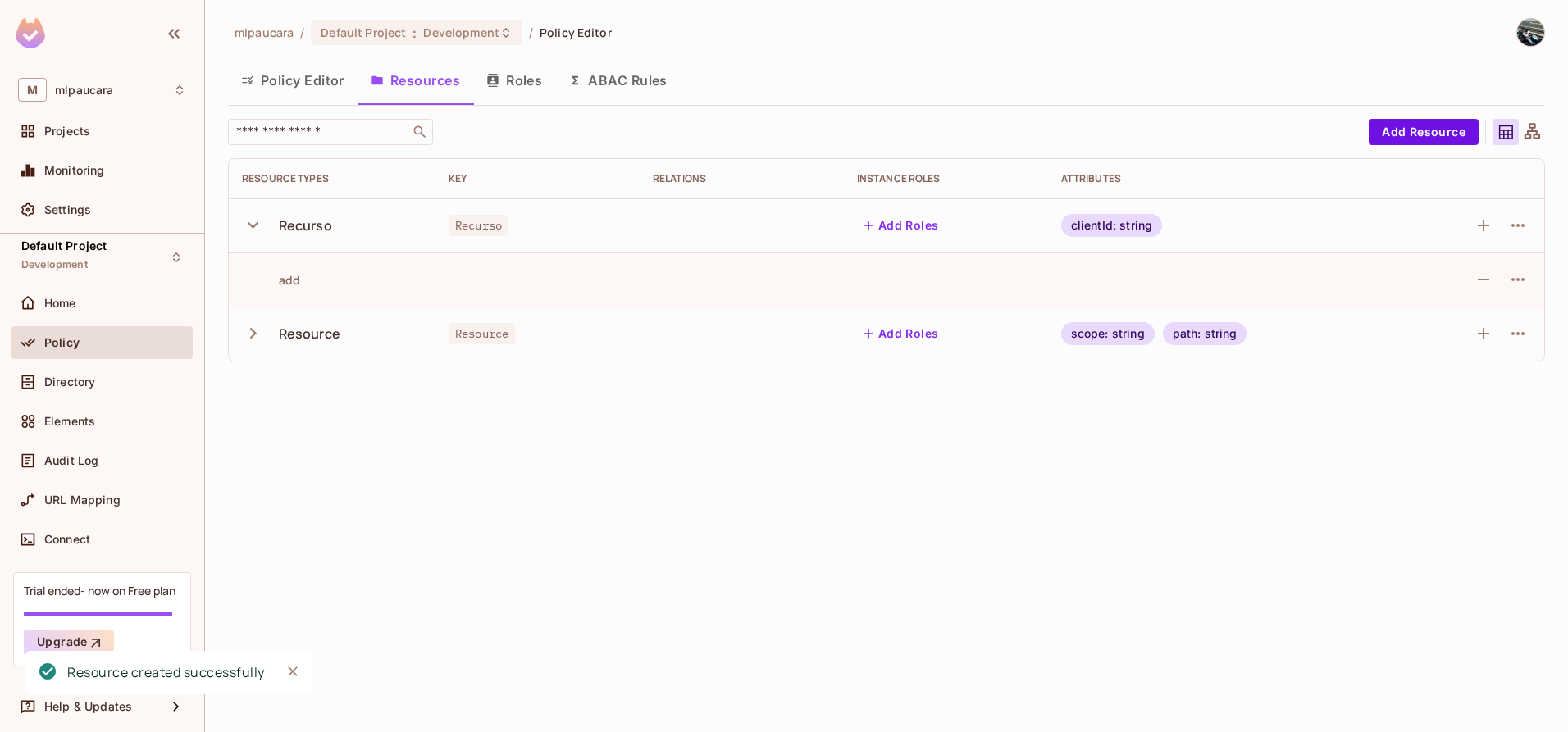
click at [264, 331] on icon "button" at bounding box center [253, 333] width 23 height 23
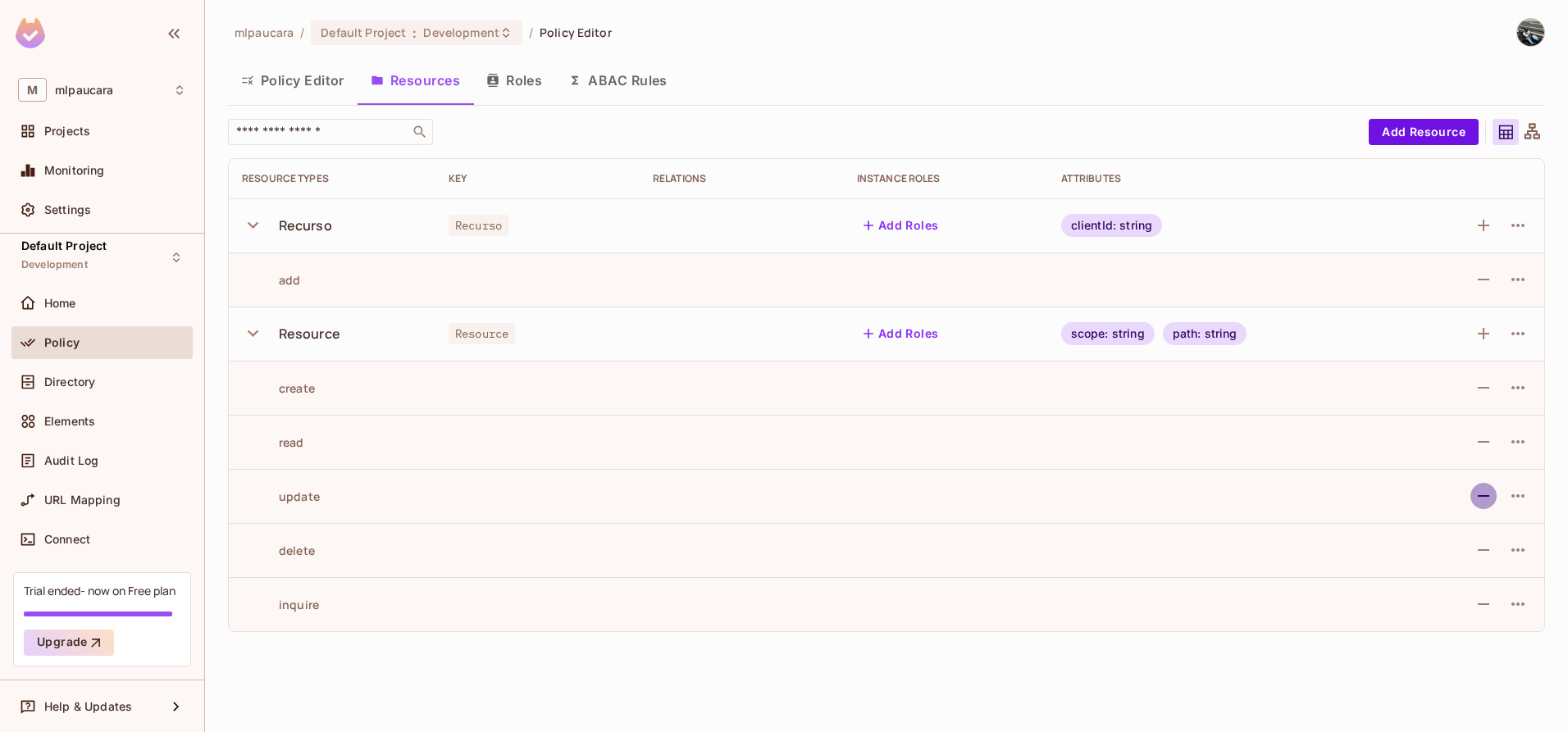
click at [1491, 499] on icon "button" at bounding box center [1483, 496] width 20 height 20
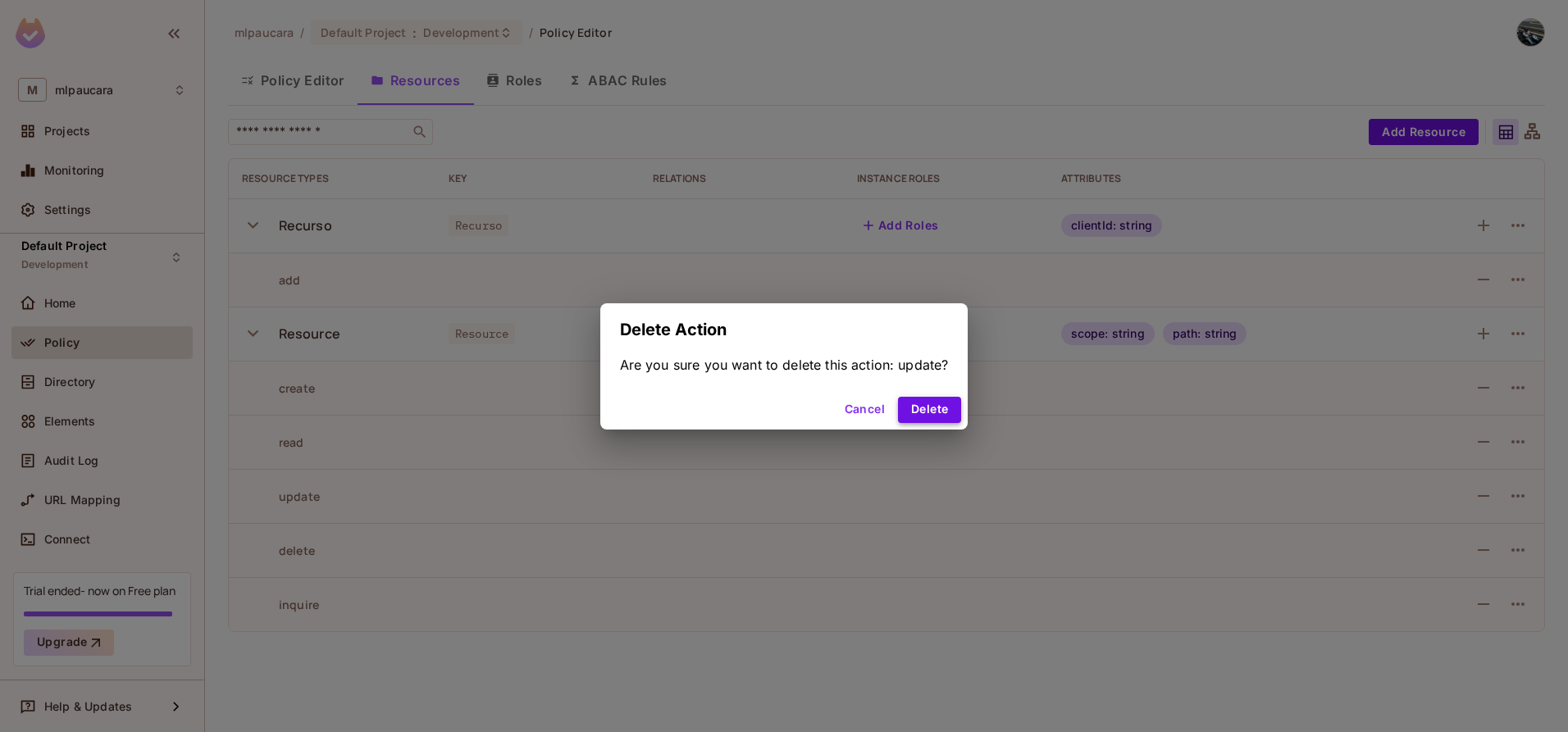
click at [916, 410] on button "Delete" at bounding box center [929, 410] width 63 height 26
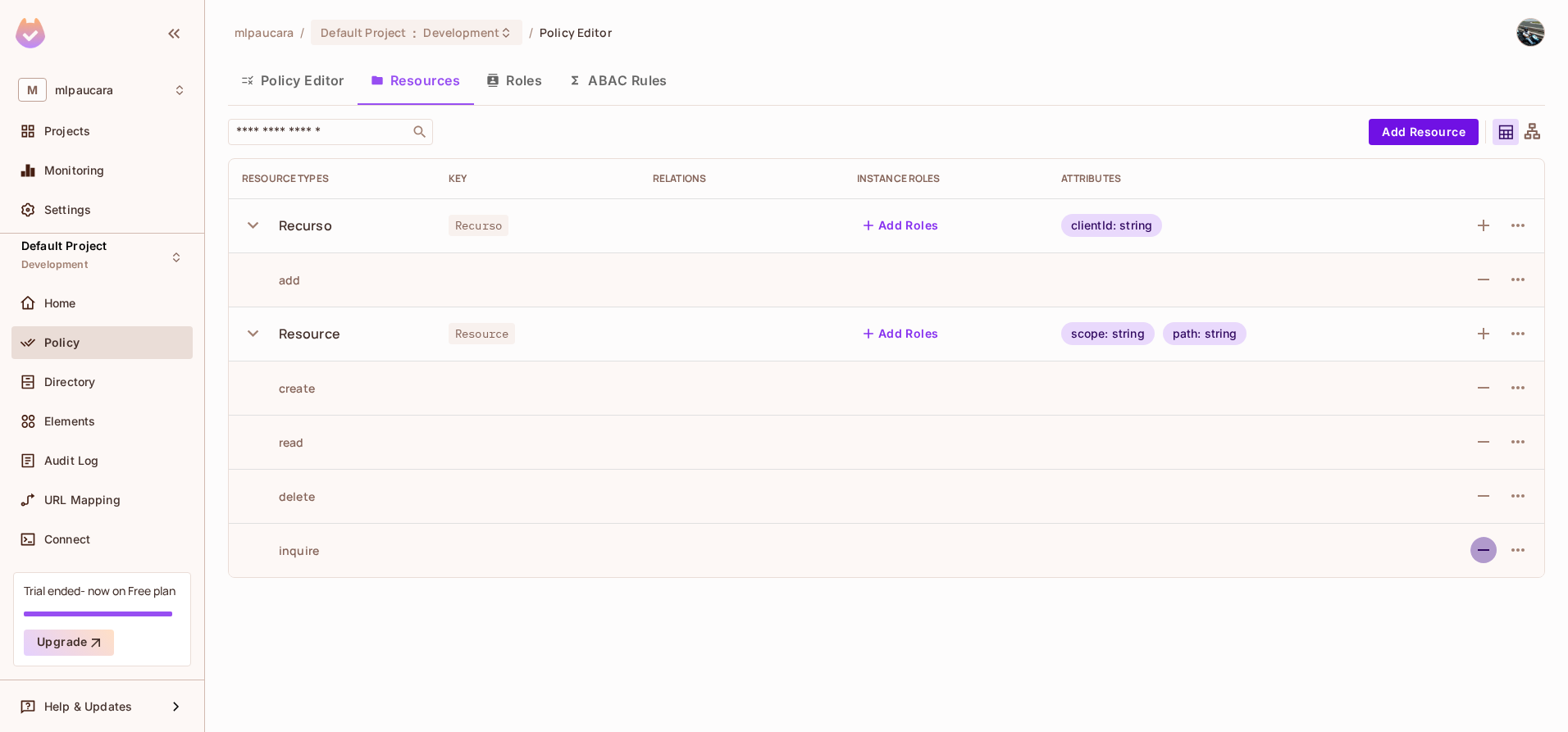
click at [1481, 545] on icon "button" at bounding box center [1483, 549] width 20 height 20
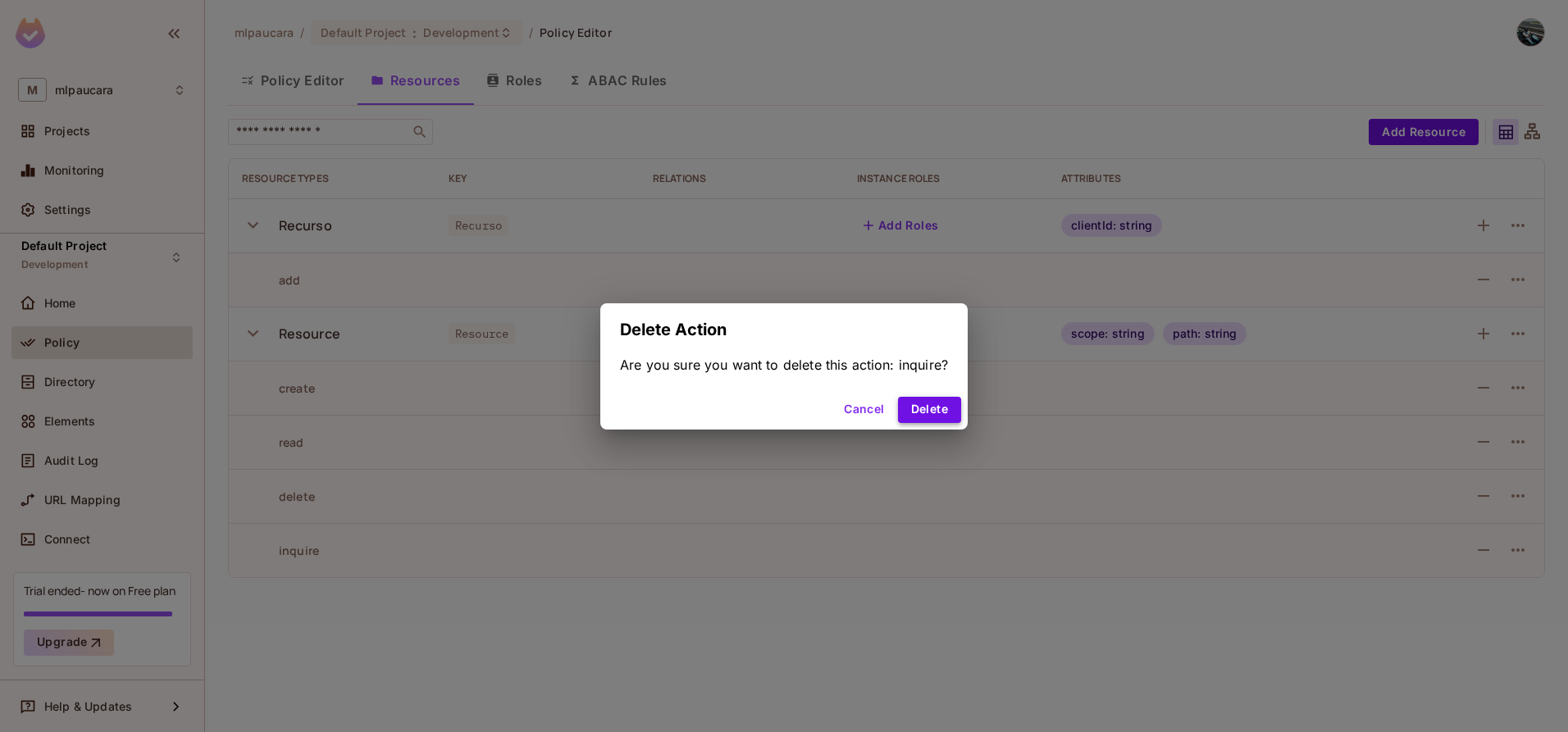
click at [940, 407] on button "Delete" at bounding box center [929, 410] width 63 height 26
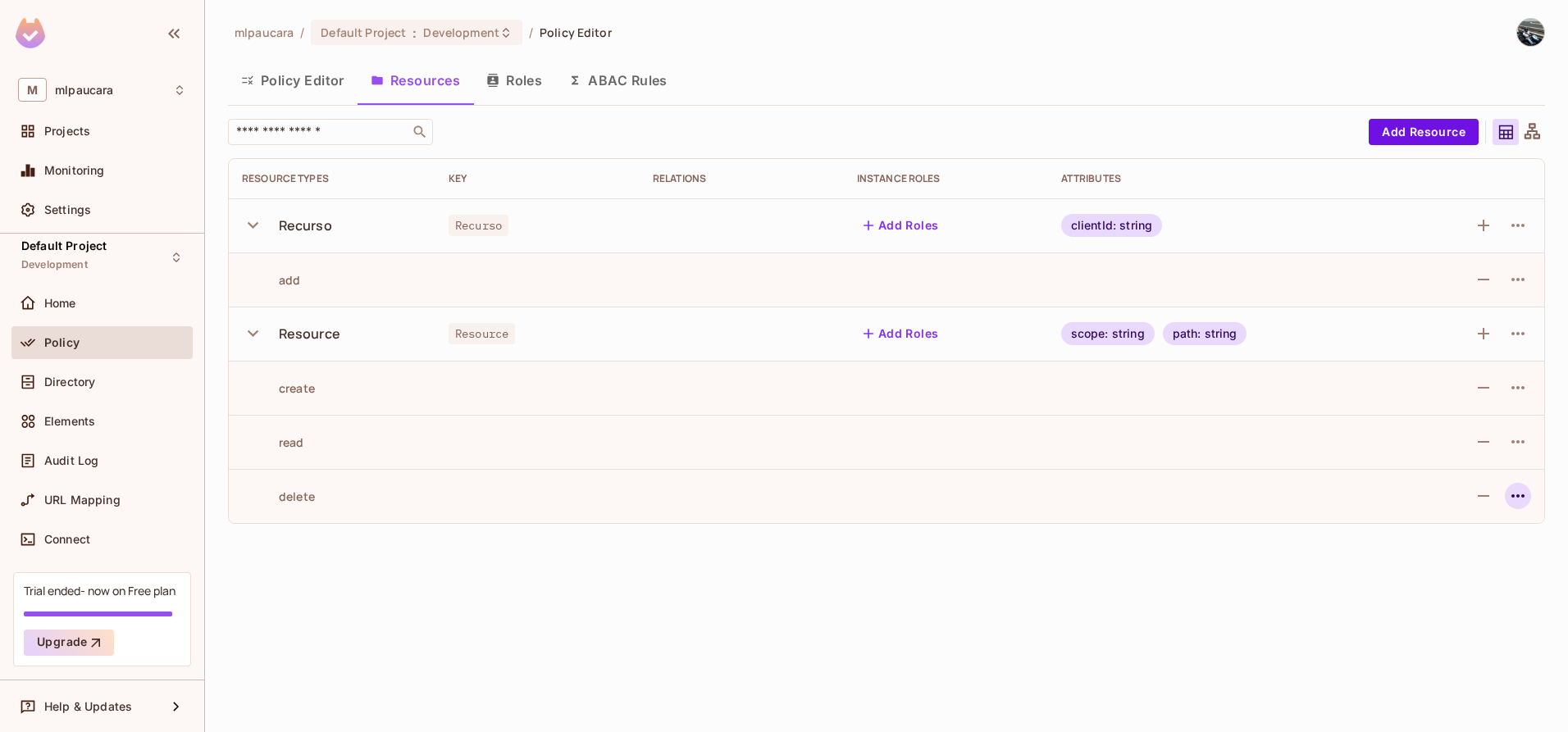
click at [1527, 494] on icon "button" at bounding box center [1517, 496] width 20 height 20
click at [1459, 565] on div "Delete Action" at bounding box center [1463, 569] width 75 height 16
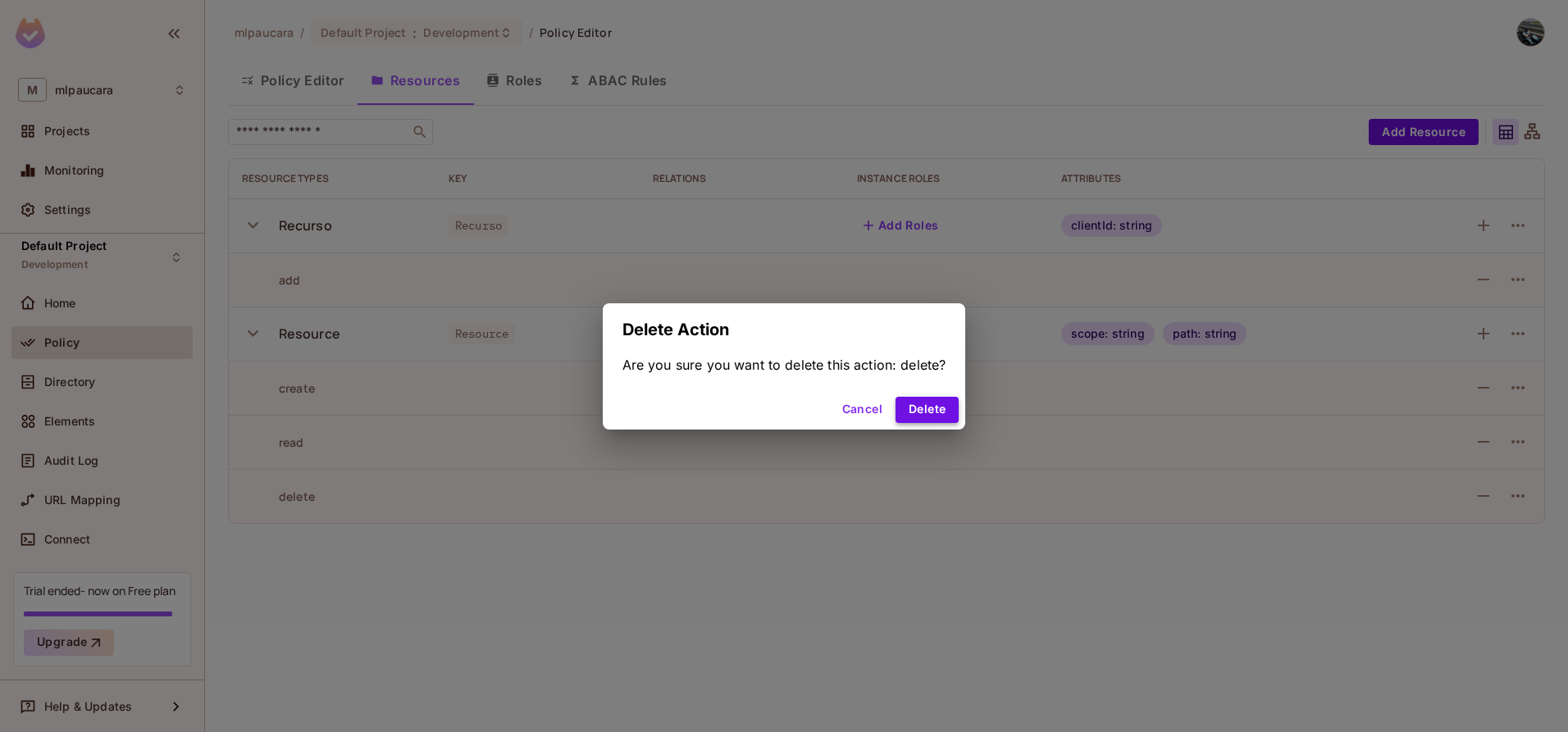
click at [944, 414] on button "Delete" at bounding box center [927, 410] width 63 height 26
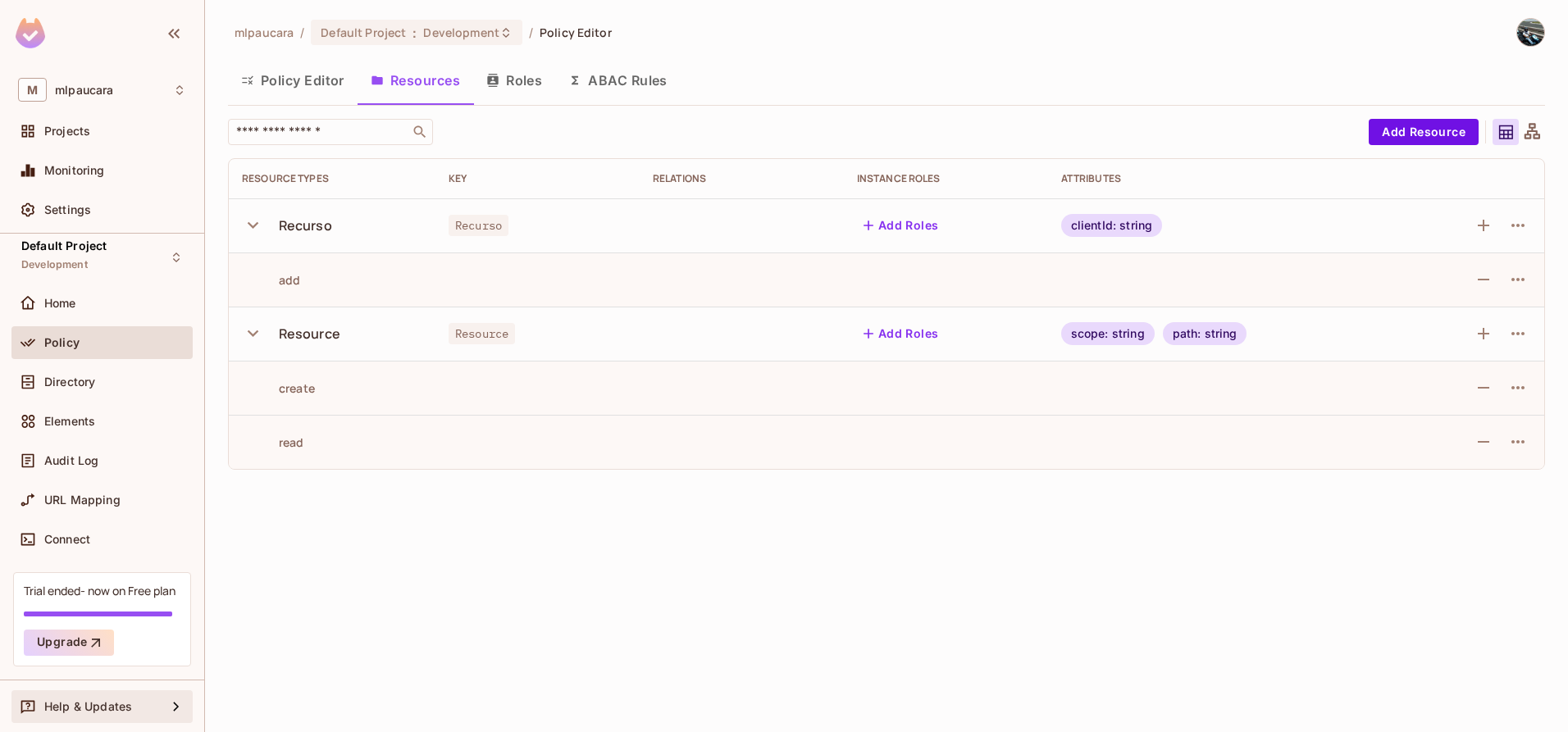
click at [152, 704] on div "Help & Updates" at bounding box center [105, 707] width 122 height 13
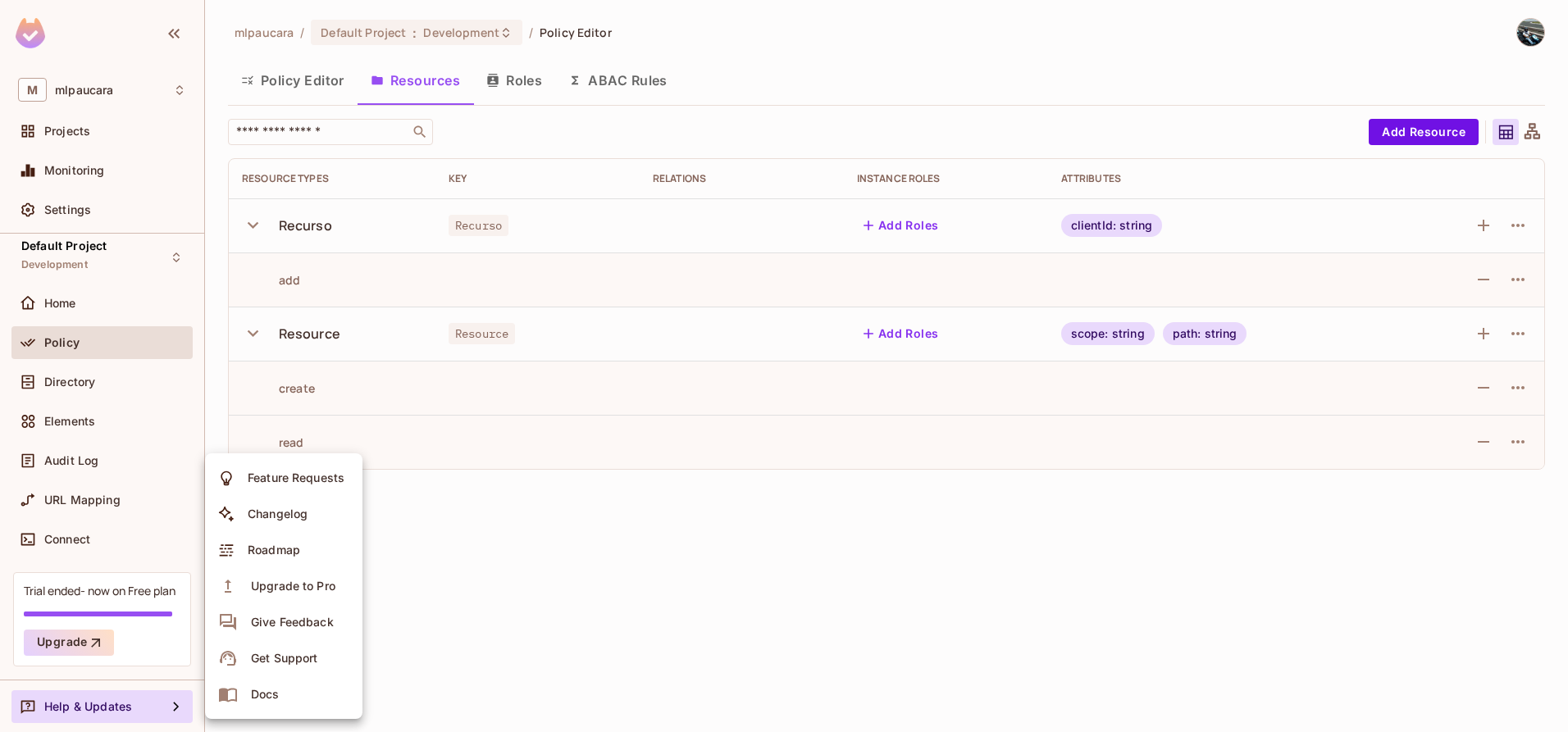
click at [522, 586] on div at bounding box center [784, 366] width 1568 height 732
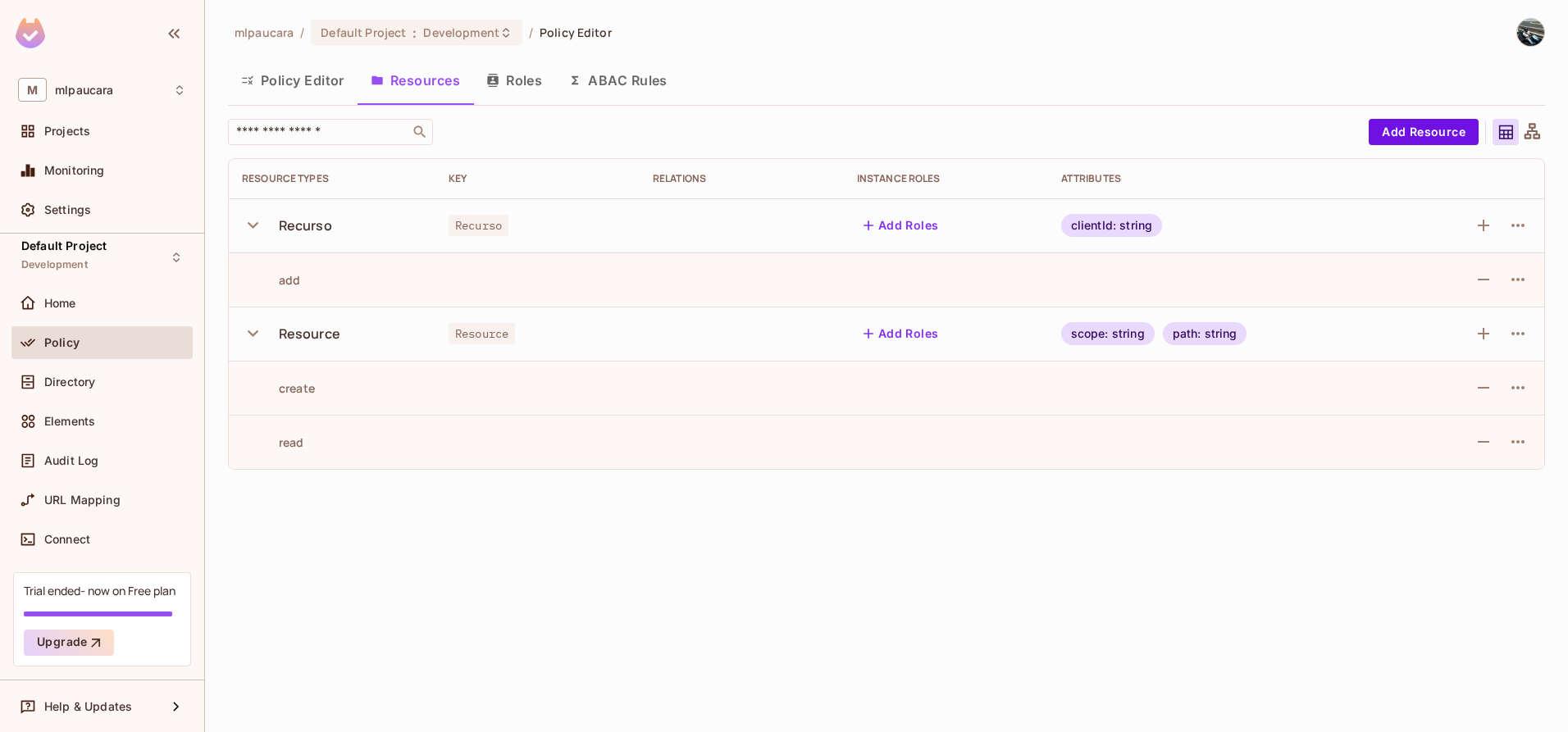
click at [516, 76] on button "Roles" at bounding box center [514, 81] width 82 height 41
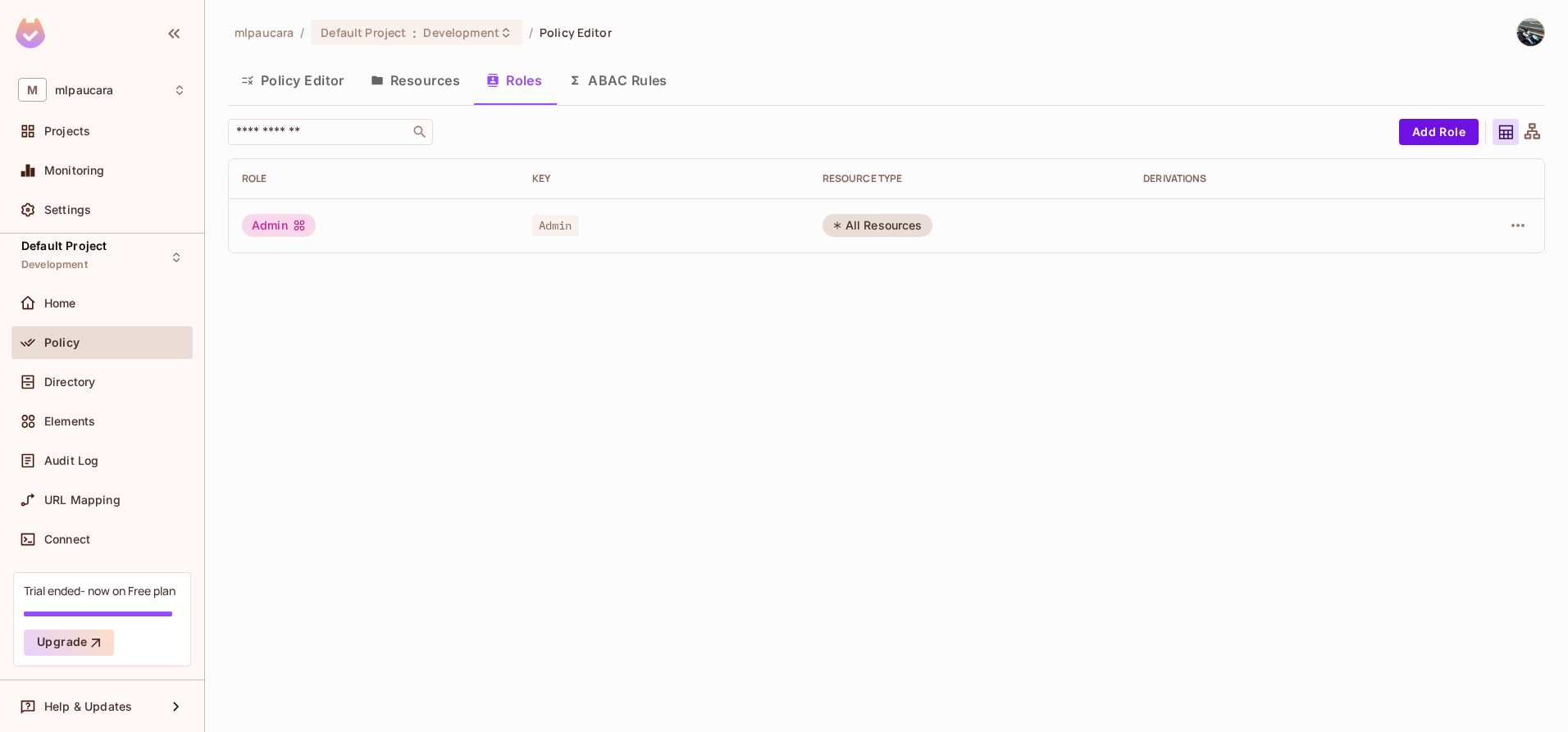
click at [851, 227] on div "All Resources" at bounding box center [877, 225] width 110 height 23
click at [1450, 129] on button "Add Role" at bounding box center [1439, 132] width 80 height 26
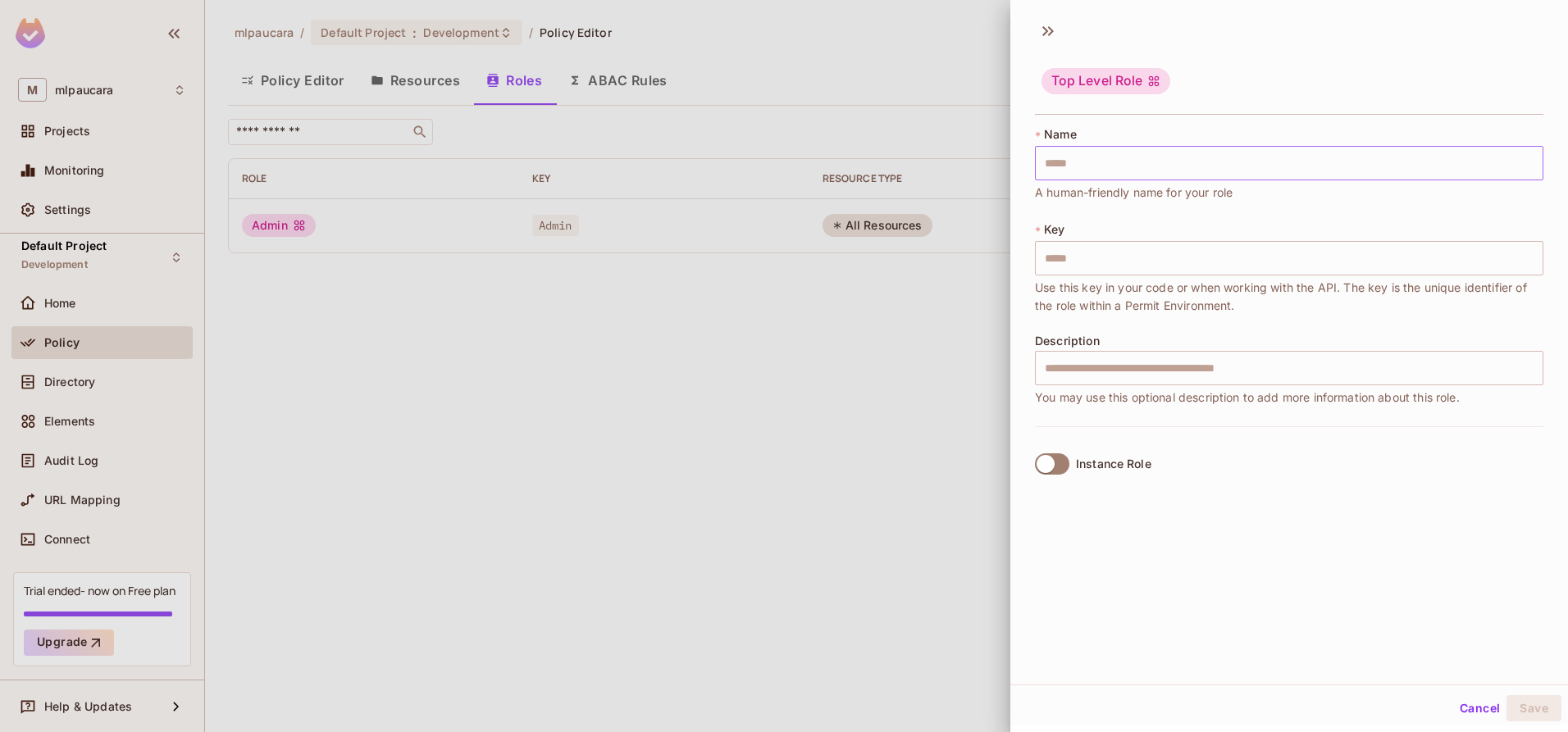
click at [1092, 168] on input "text" at bounding box center [1289, 163] width 508 height 35
click at [1110, 175] on input "text" at bounding box center [1289, 163] width 508 height 35
click at [1243, 462] on div "Instance Role" at bounding box center [1289, 463] width 508 height 74
click at [1477, 715] on button "Cancel" at bounding box center [1480, 708] width 54 height 26
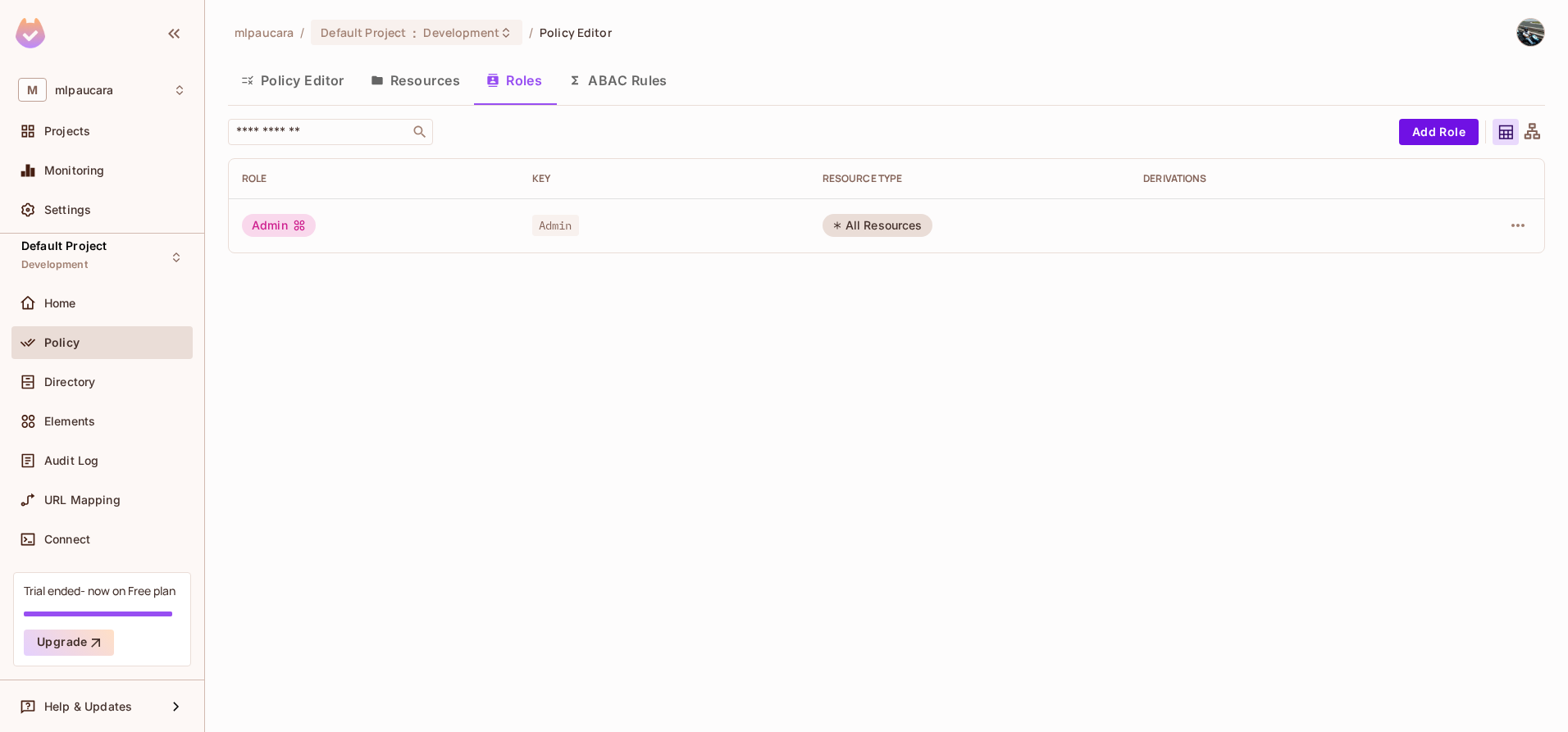
click at [73, 358] on div "Policy" at bounding box center [102, 342] width 182 height 33
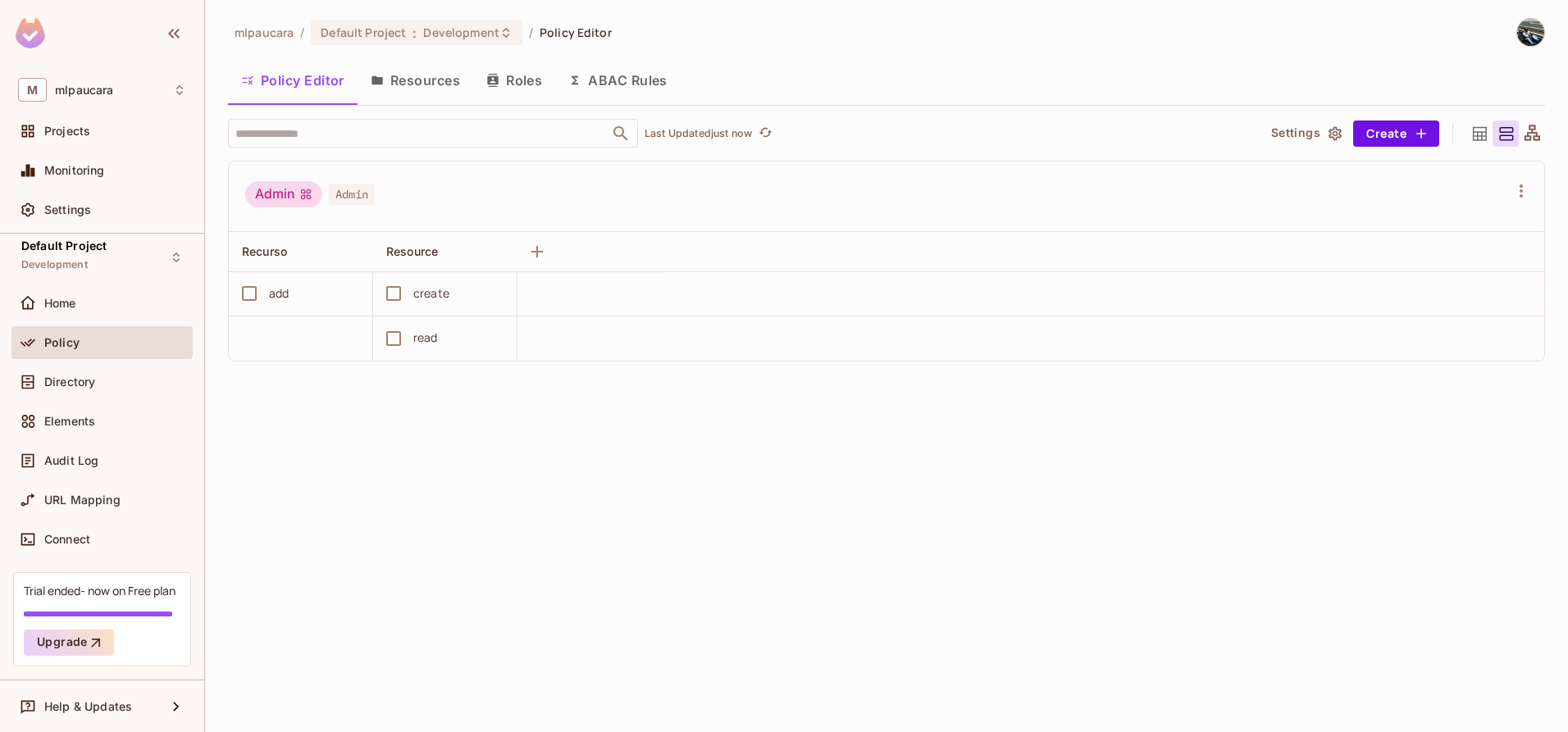
click at [436, 94] on button "Resources" at bounding box center [415, 81] width 116 height 41
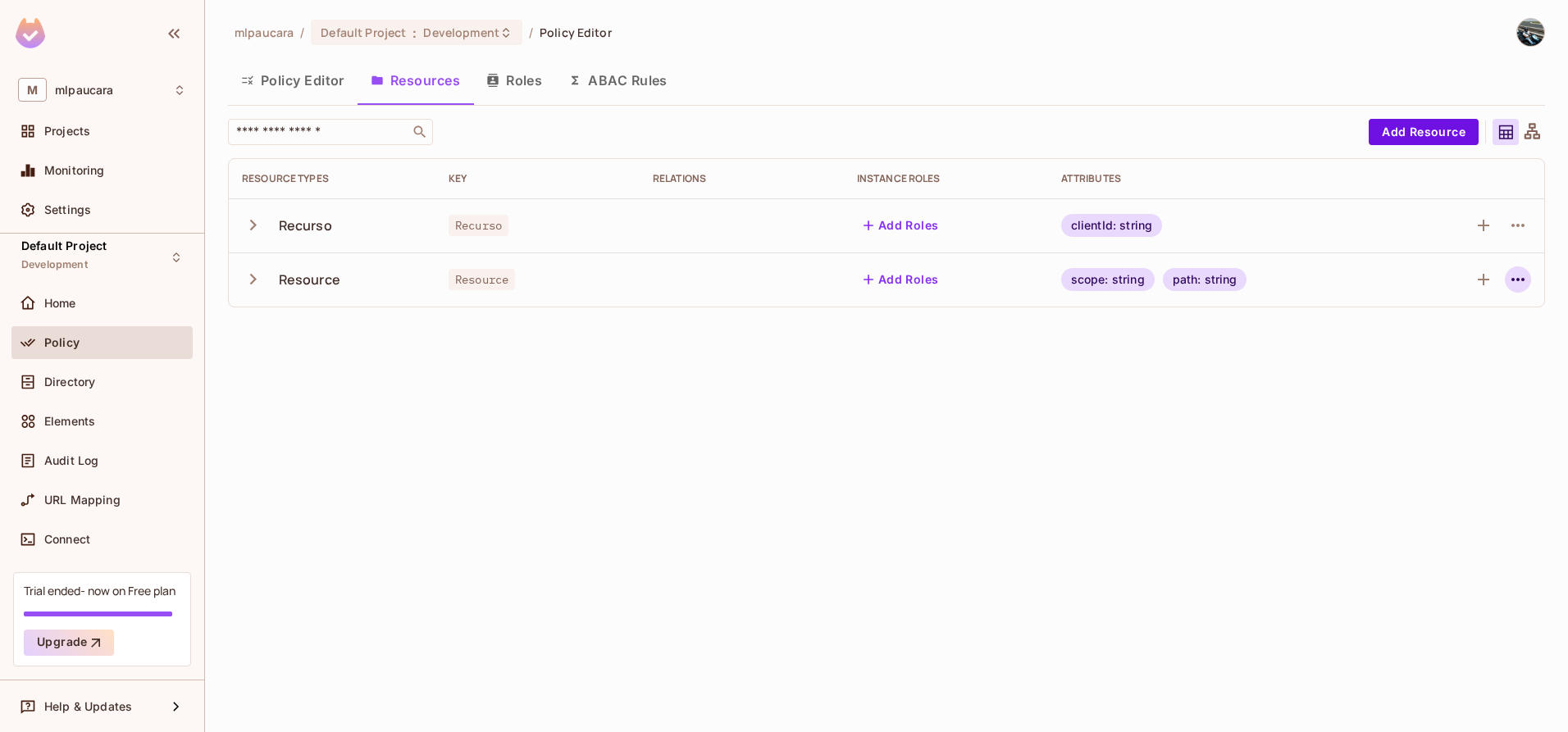
click at [1515, 281] on icon "button" at bounding box center [1517, 279] width 20 height 20
click at [1427, 373] on div "Delete Resource" at bounding box center [1453, 380] width 91 height 16
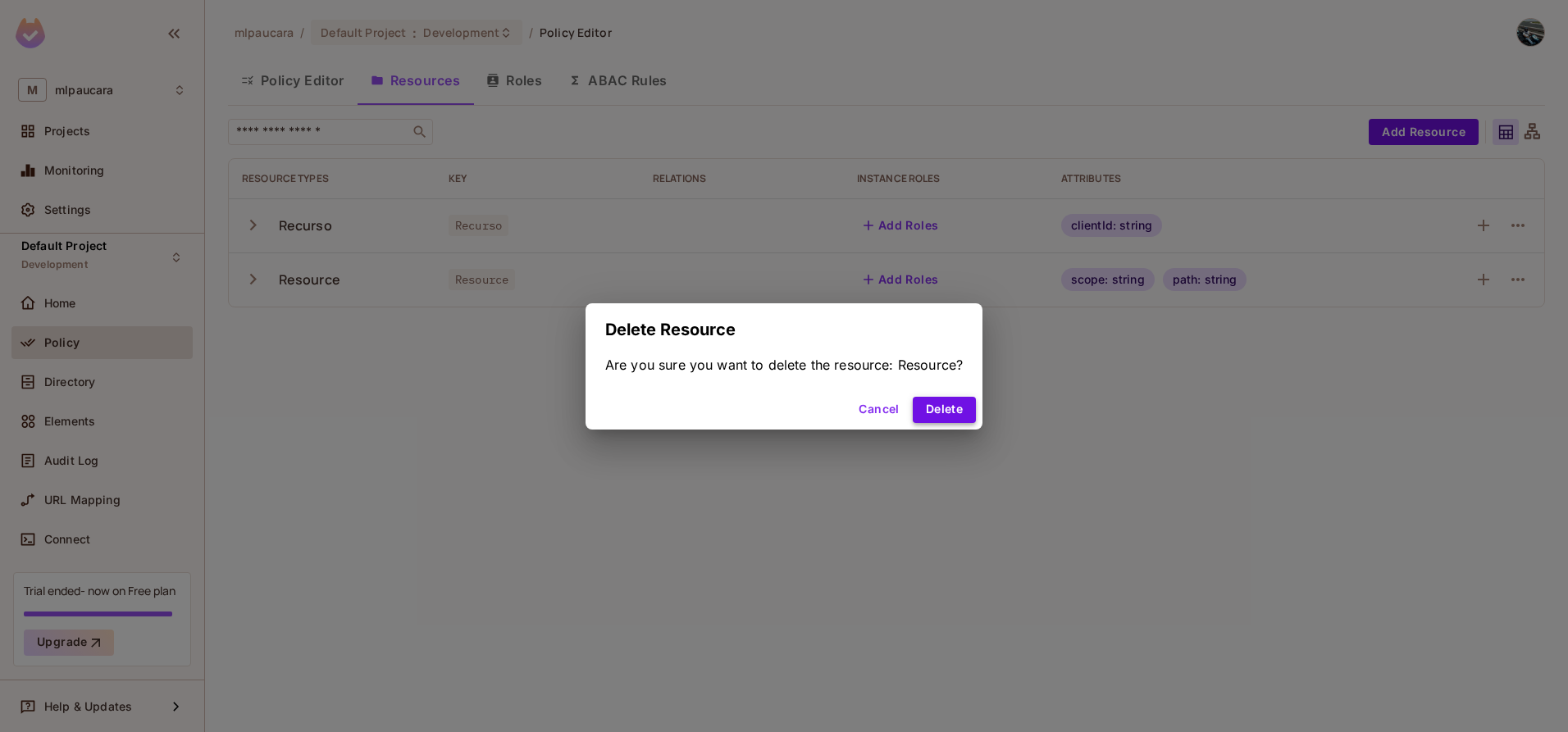
click at [966, 401] on button "Delete" at bounding box center [944, 410] width 63 height 26
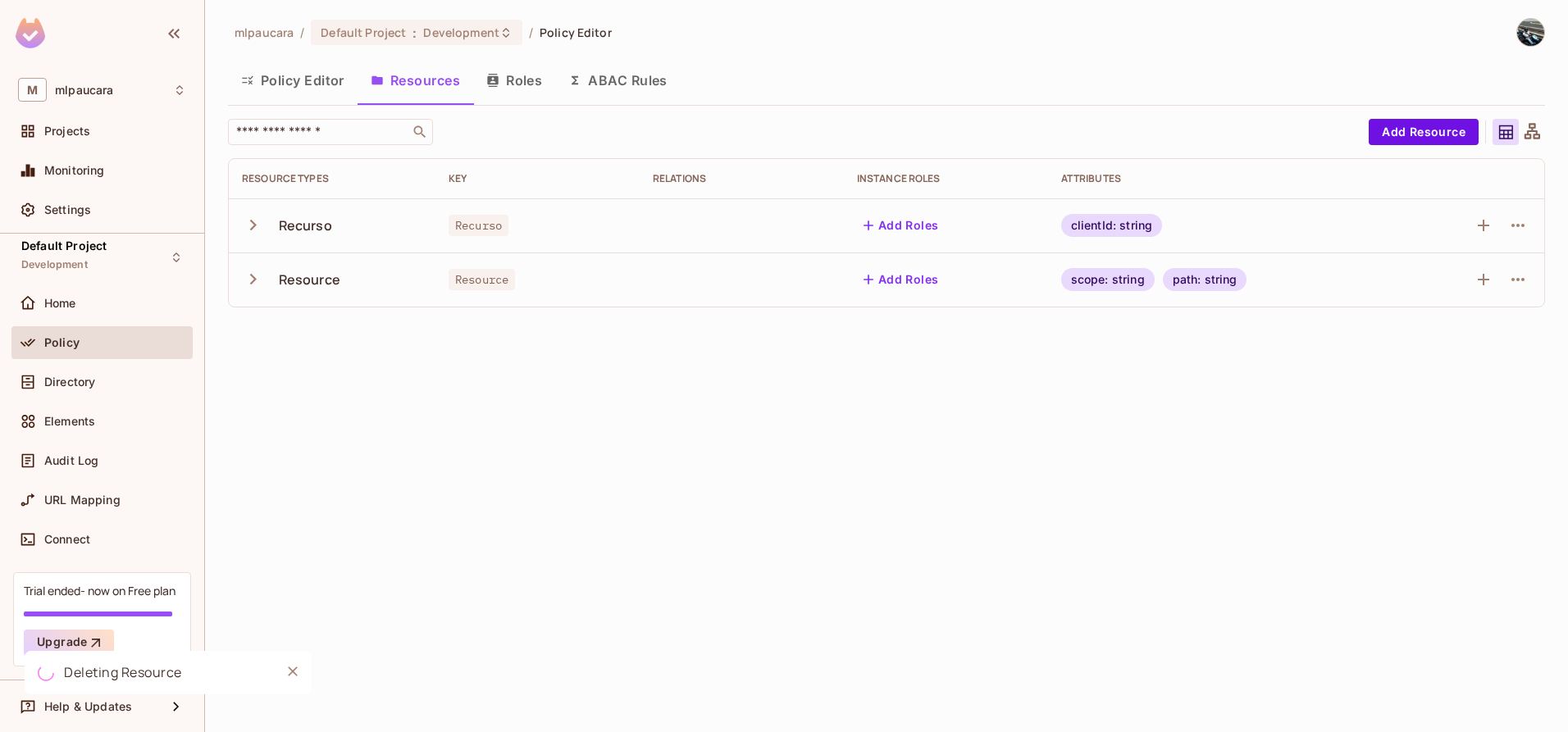
click at [253, 223] on icon "button" at bounding box center [253, 225] width 7 height 10
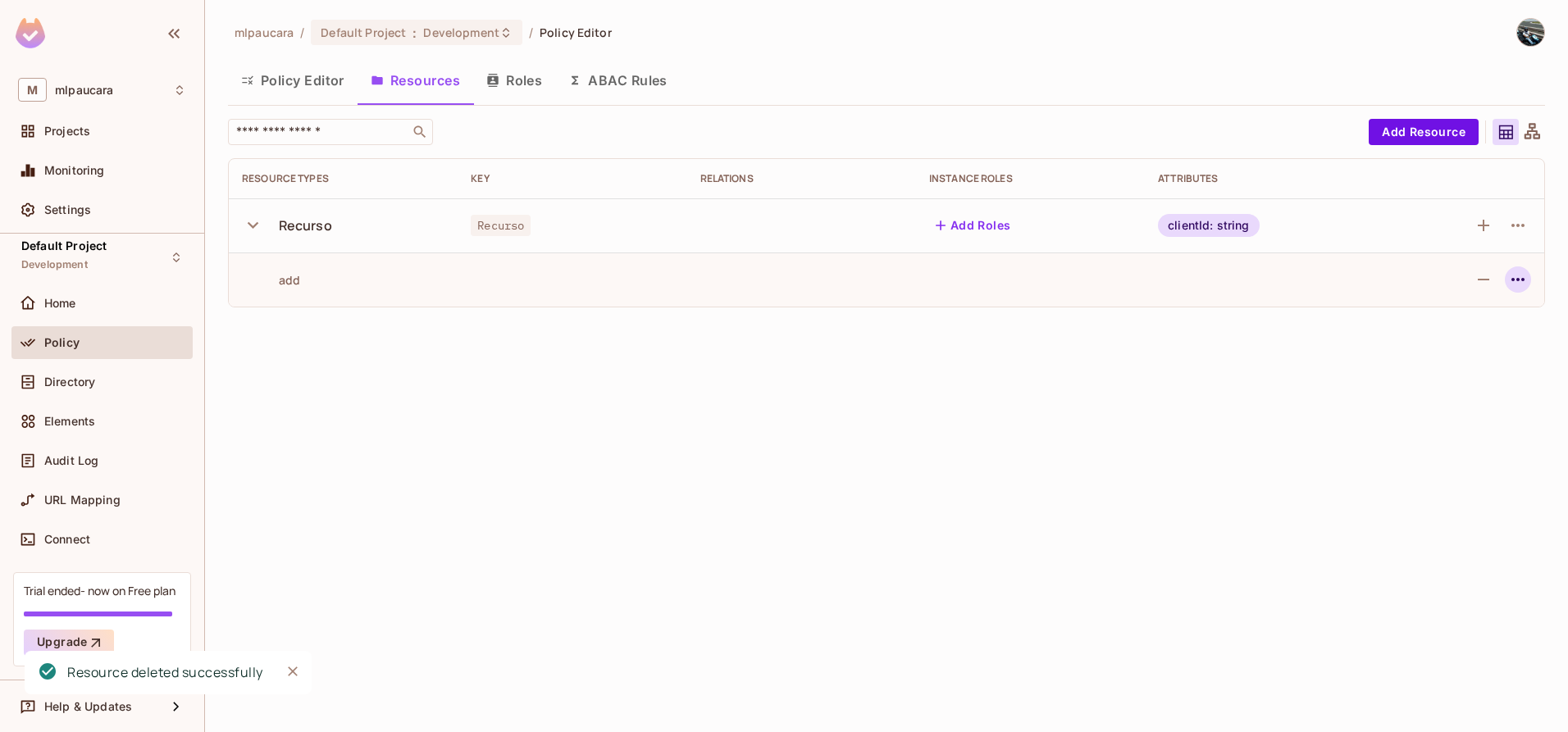
click at [1514, 280] on icon "button" at bounding box center [1517, 279] width 20 height 20
click at [1286, 450] on div at bounding box center [784, 366] width 1568 height 732
click at [727, 423] on div "mlpaucara / Default Project : Development / Policy Editor Policy Editor Resourc…" at bounding box center [887, 366] width 1363 height 732
click at [520, 93] on button "Roles" at bounding box center [514, 81] width 82 height 41
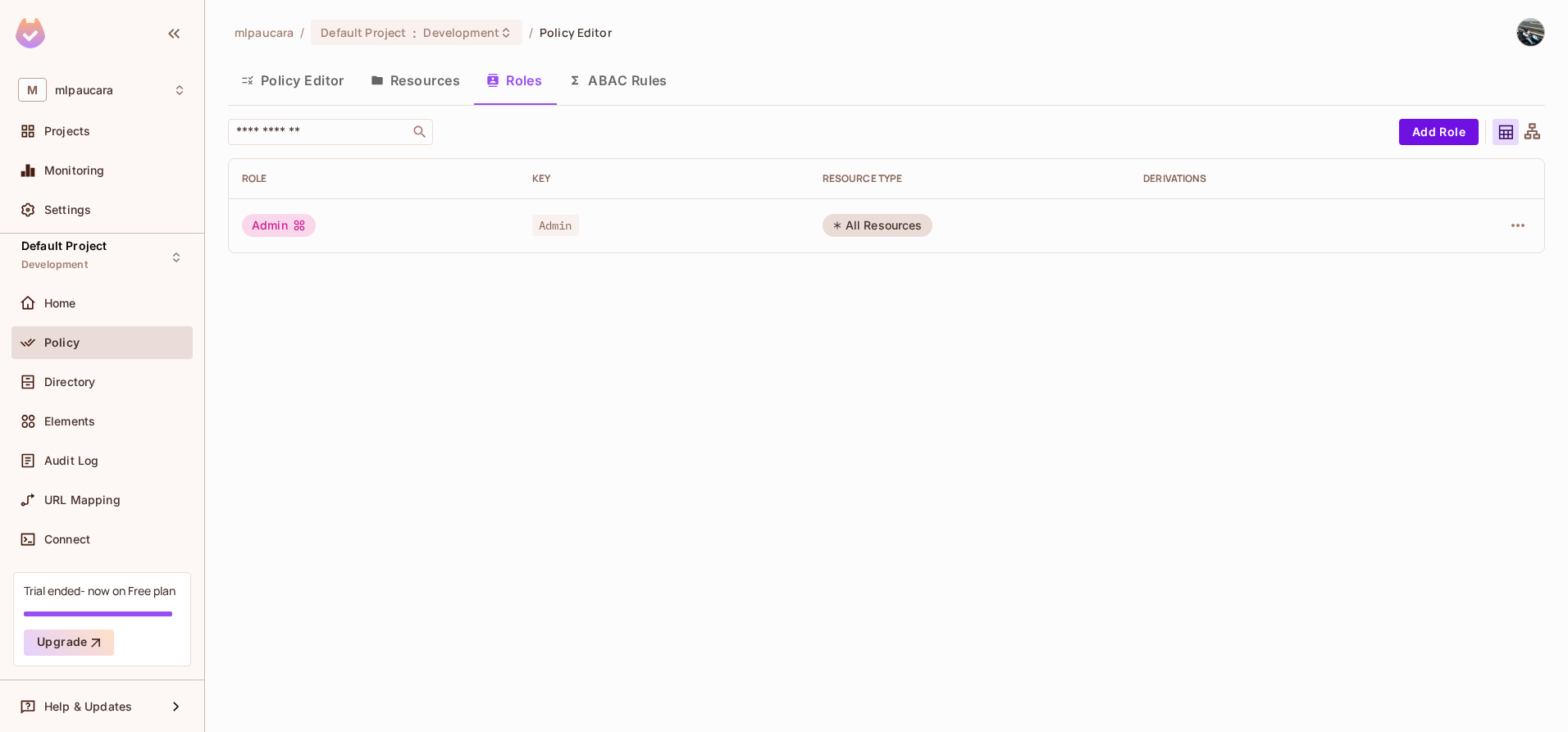
click at [430, 86] on button "Resources" at bounding box center [415, 81] width 116 height 41
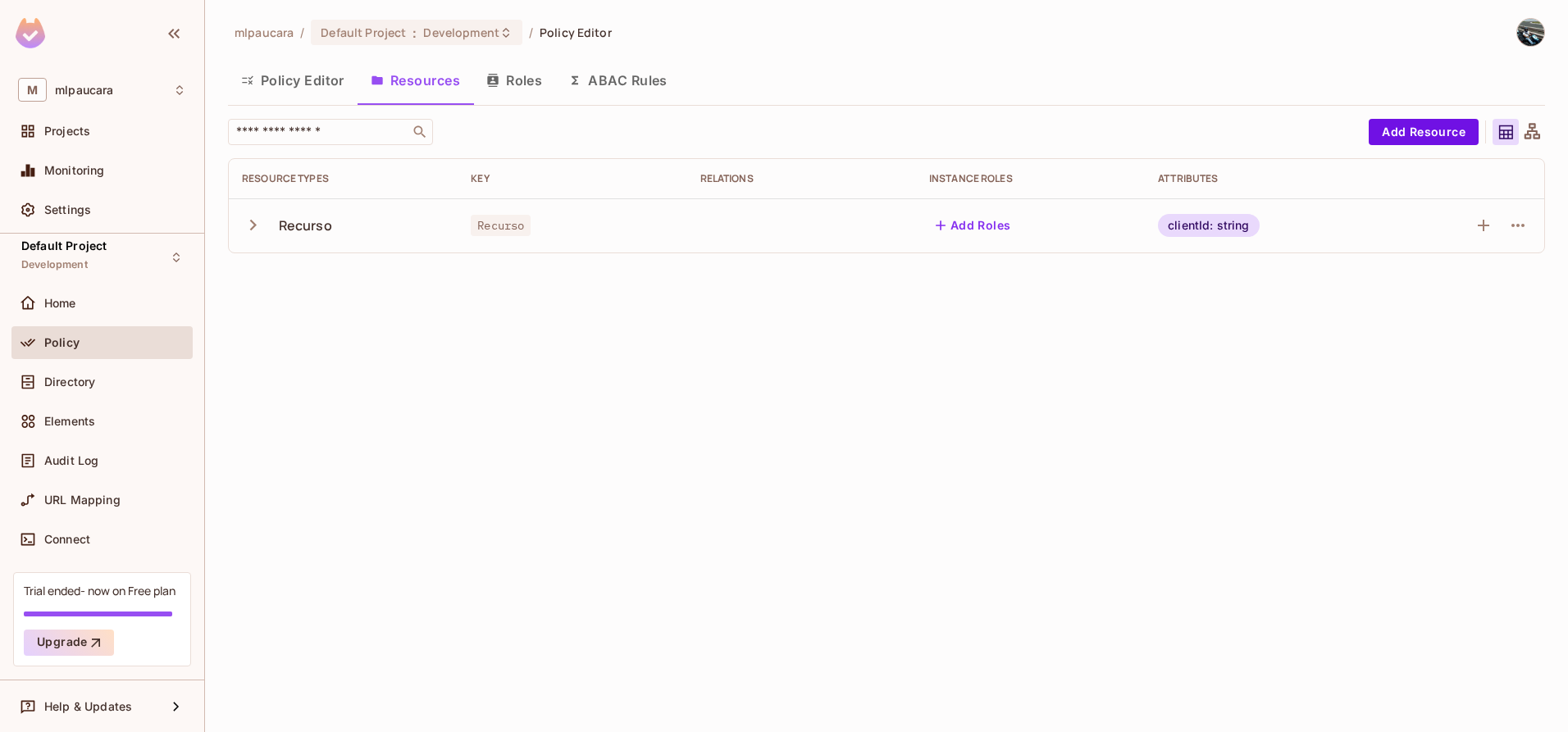
click at [610, 95] on button "ABAC Rules" at bounding box center [617, 81] width 125 height 41
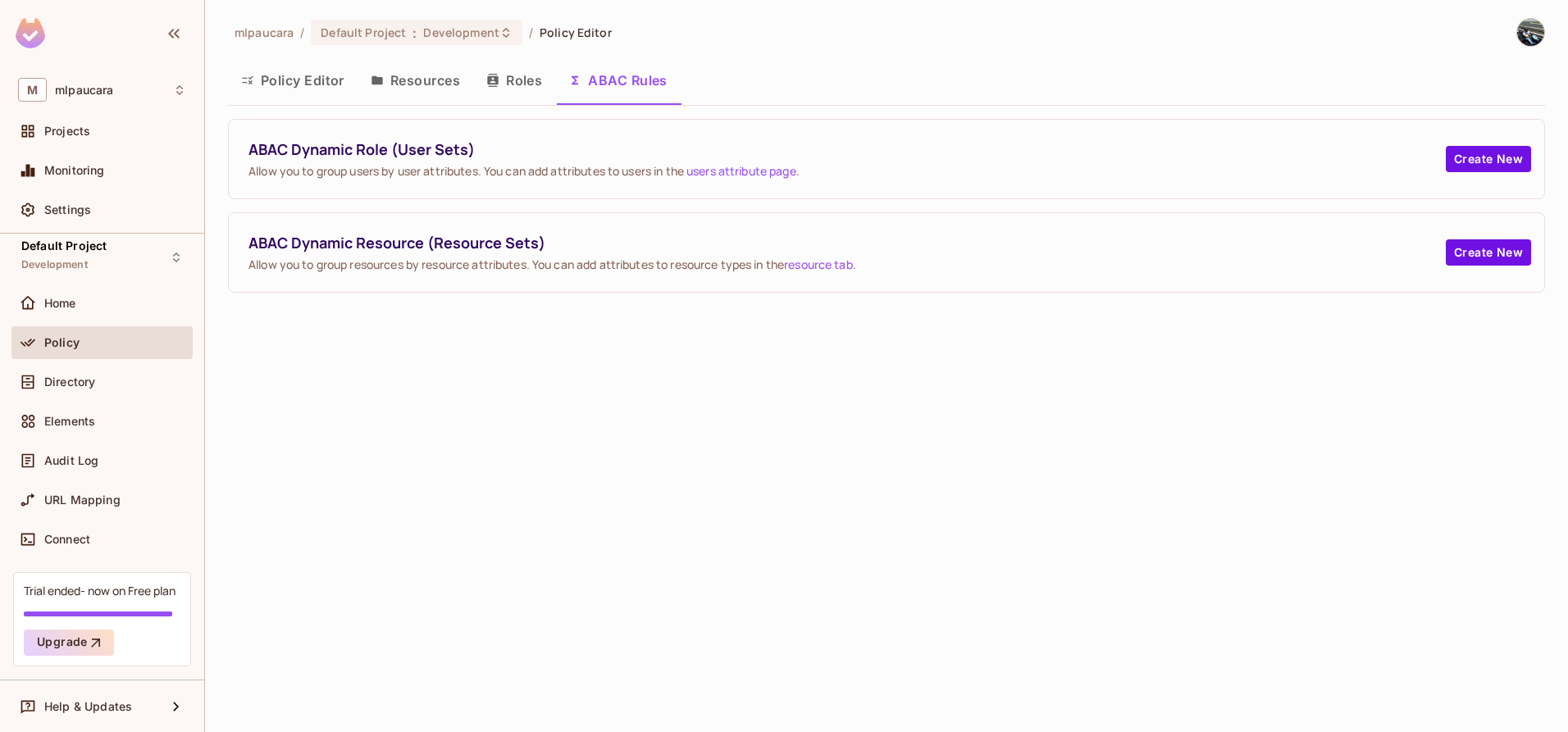
click at [522, 88] on button "Roles" at bounding box center [514, 81] width 82 height 41
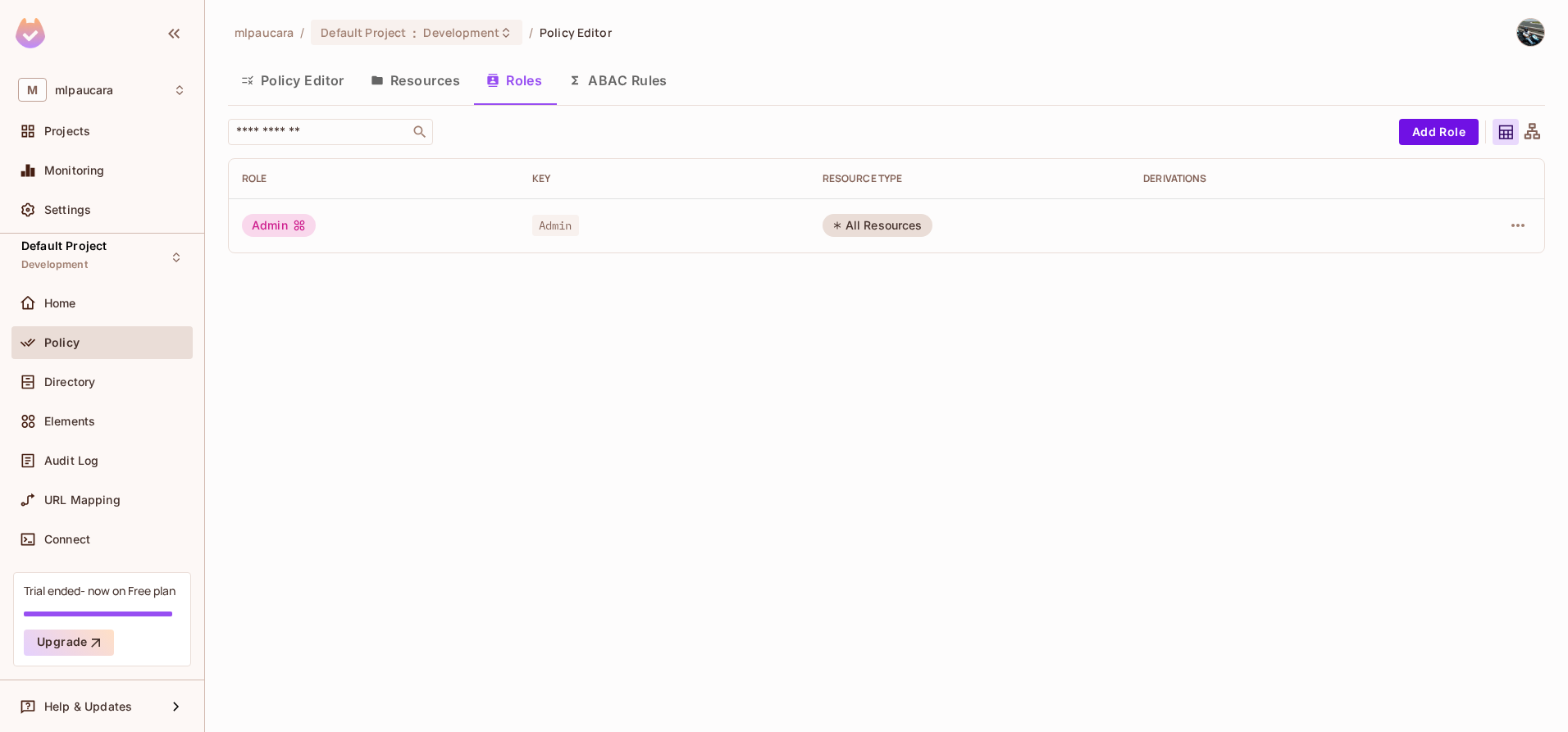
click at [413, 84] on button "Resources" at bounding box center [415, 81] width 116 height 41
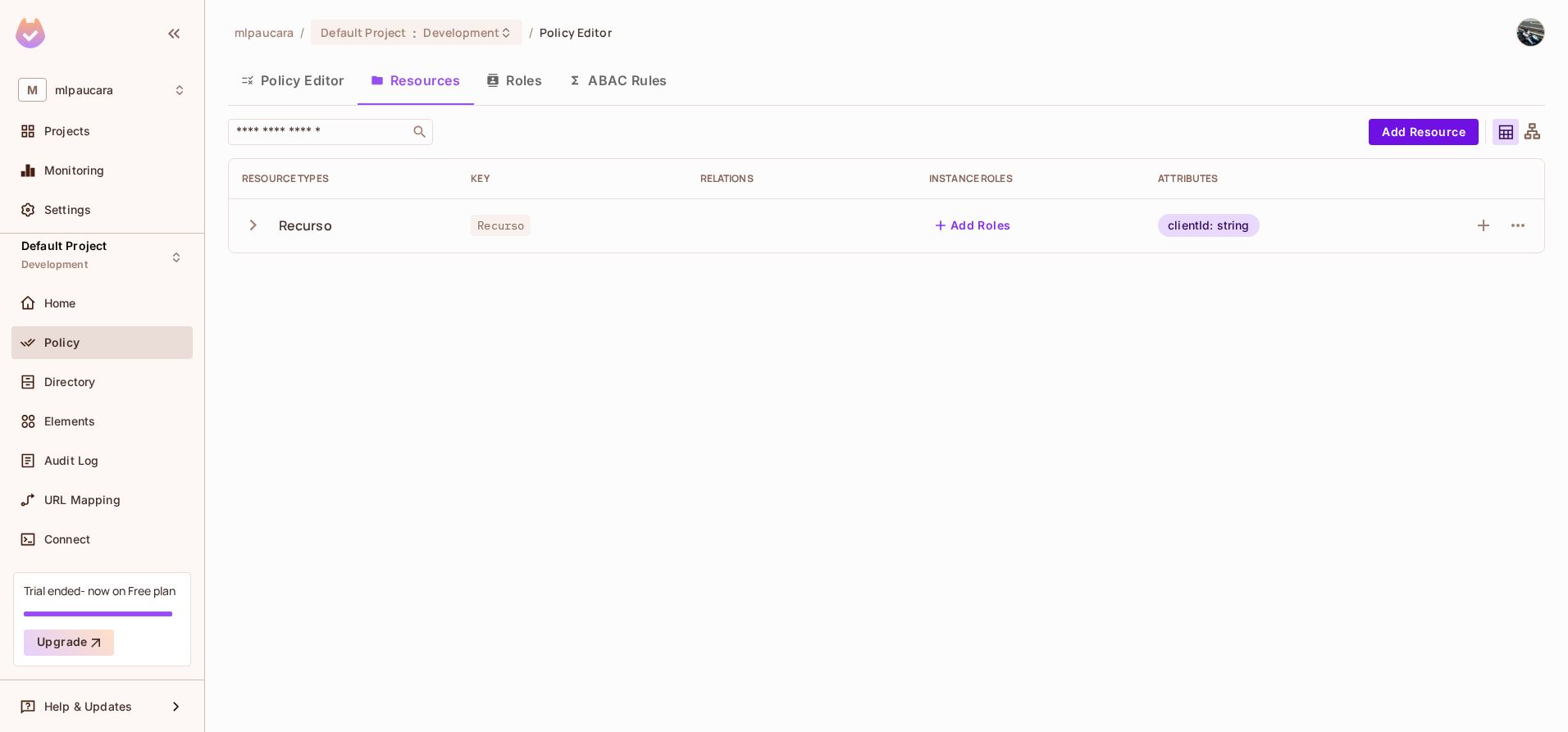
click at [602, 88] on button "ABAC Rules" at bounding box center [617, 81] width 125 height 41
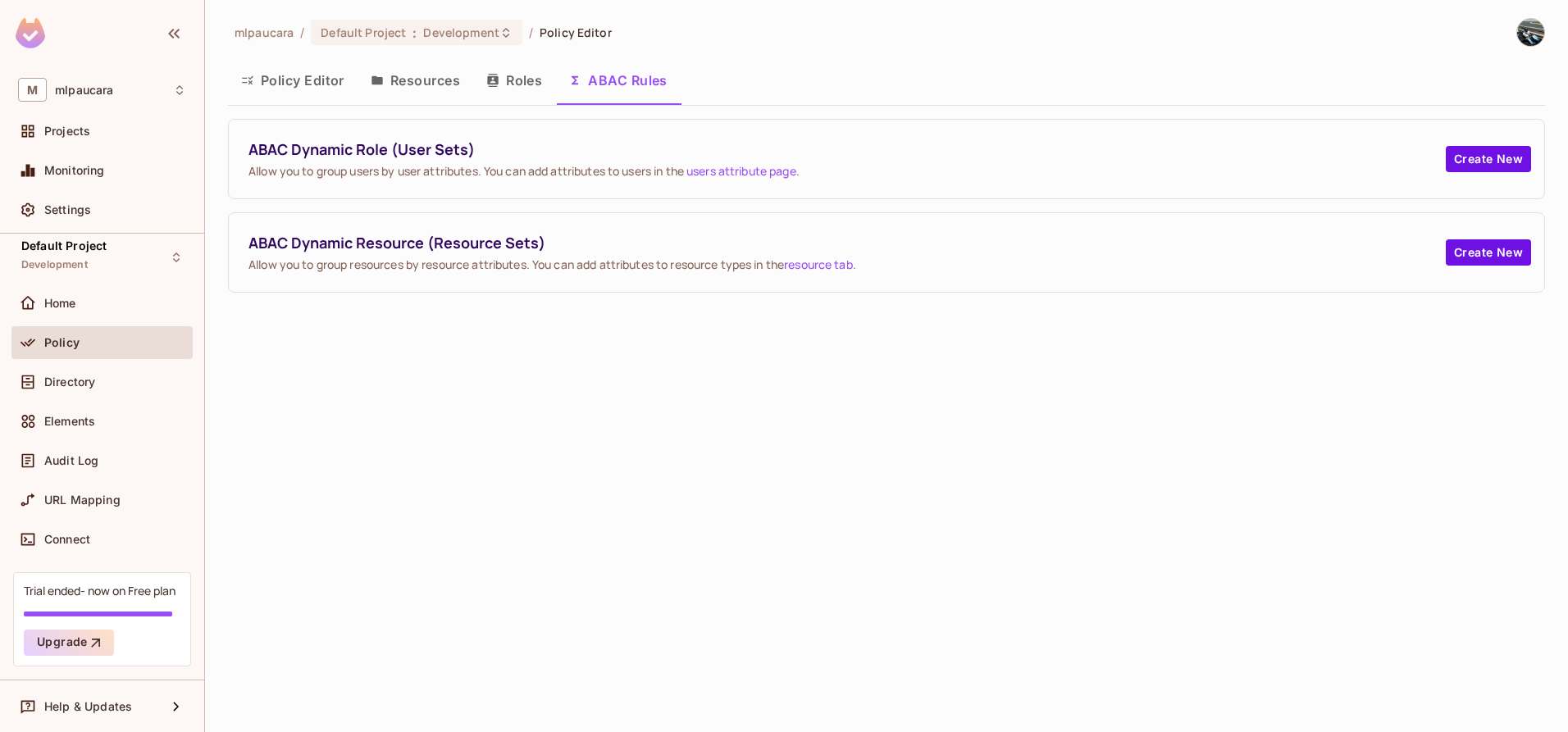
click at [444, 92] on button "Resources" at bounding box center [415, 81] width 116 height 41
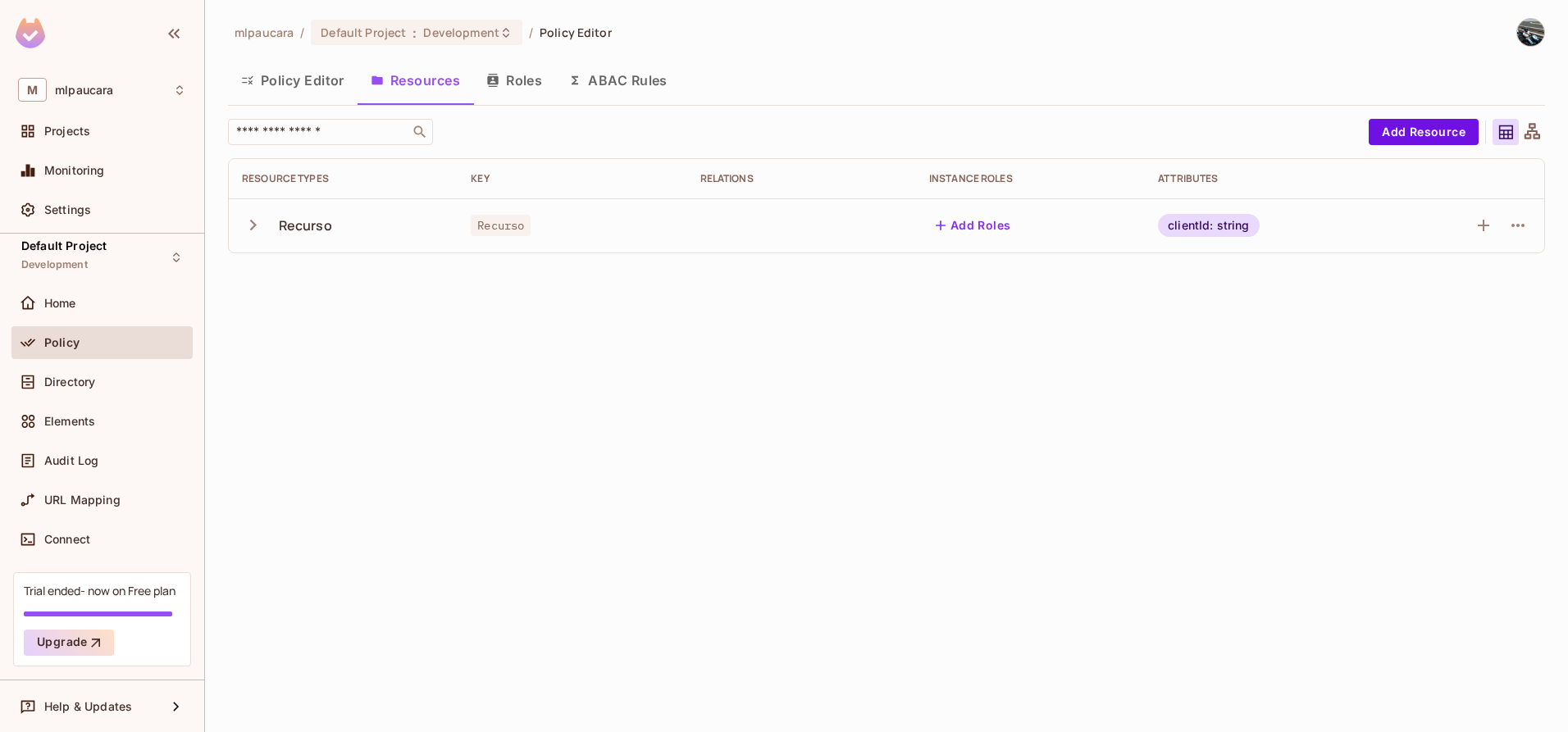
click at [273, 75] on button "Policy Editor" at bounding box center [293, 81] width 130 height 41
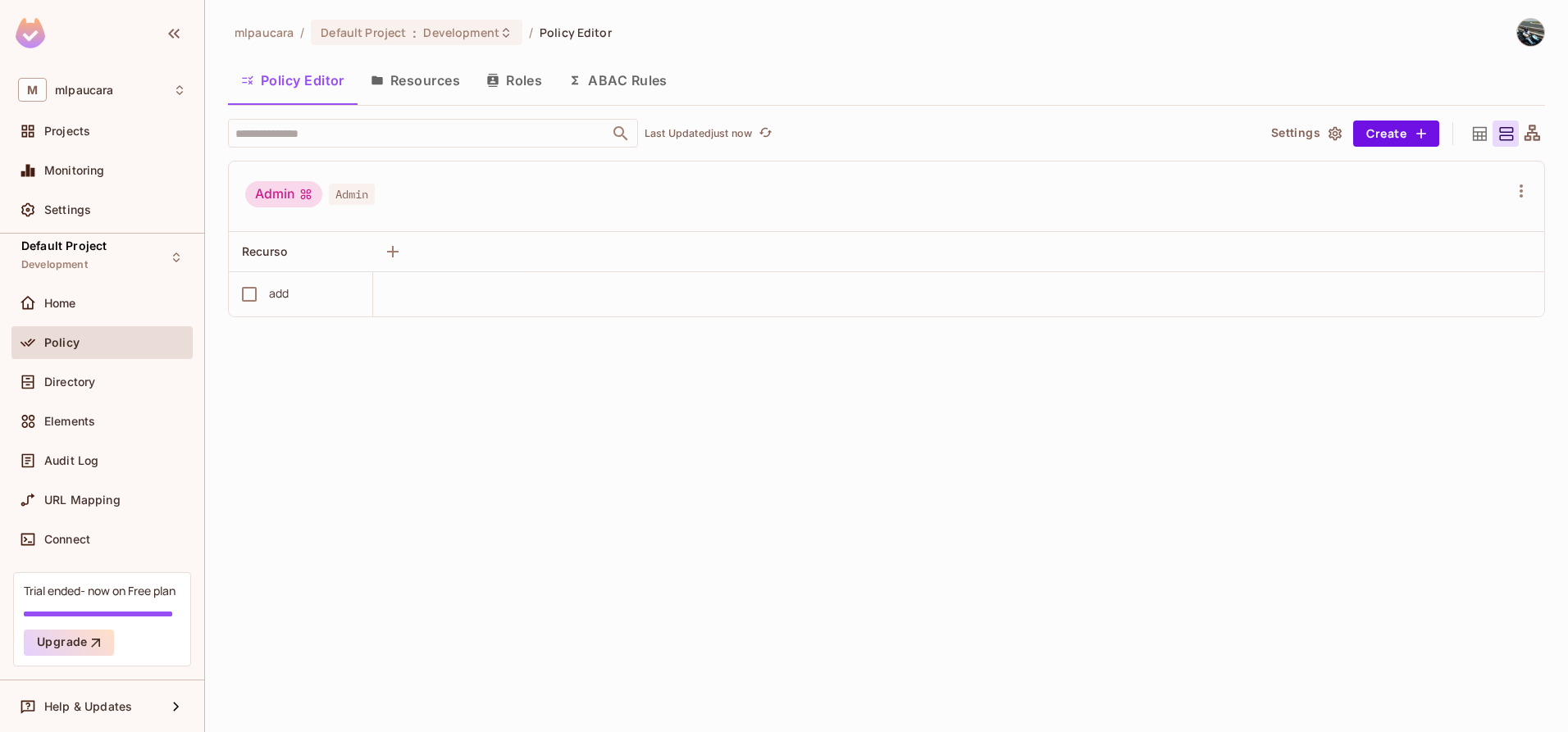
click at [422, 368] on div "mlpaucara / Default Project : Development / Policy Editor Policy Editor Resourc…" at bounding box center [887, 366] width 1363 height 732
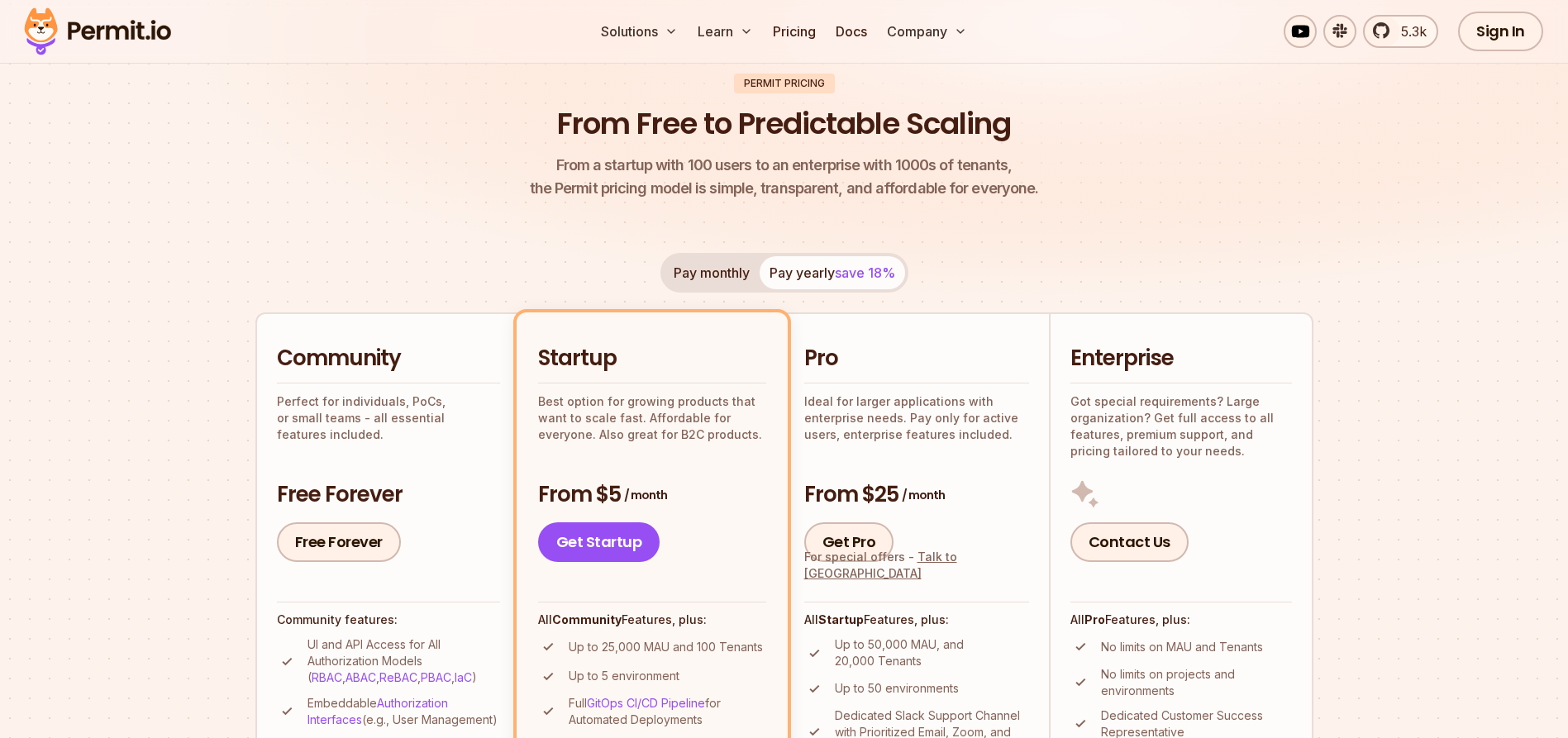
scroll to position [447, 0]
